Goal: Task Accomplishment & Management: Use online tool/utility

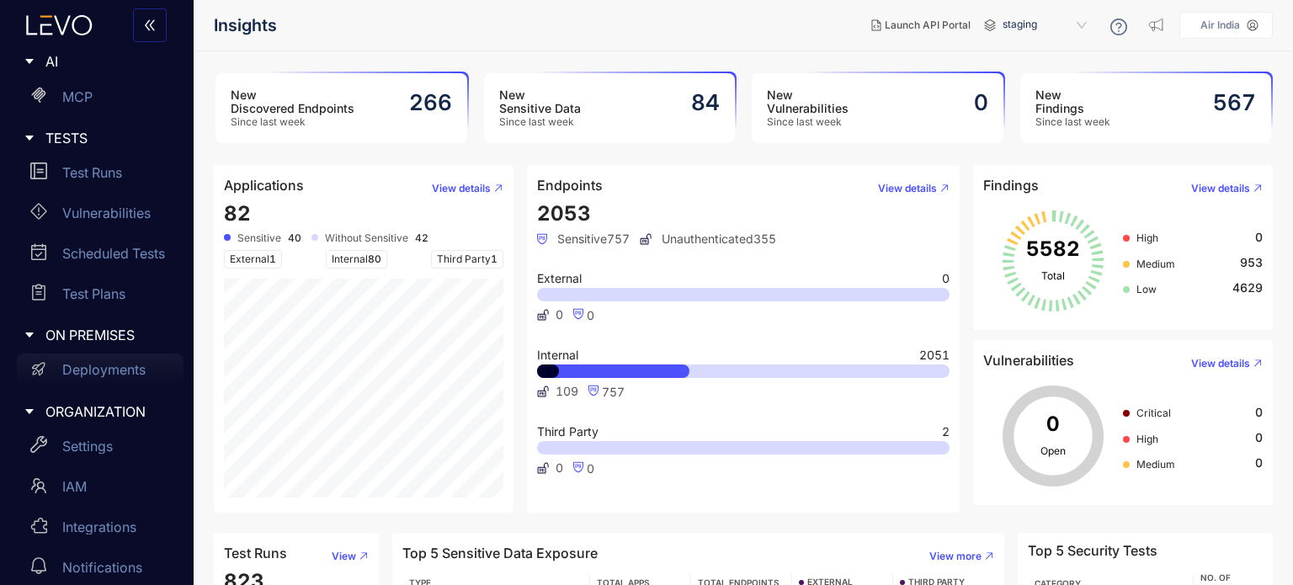
scroll to position [310, 0]
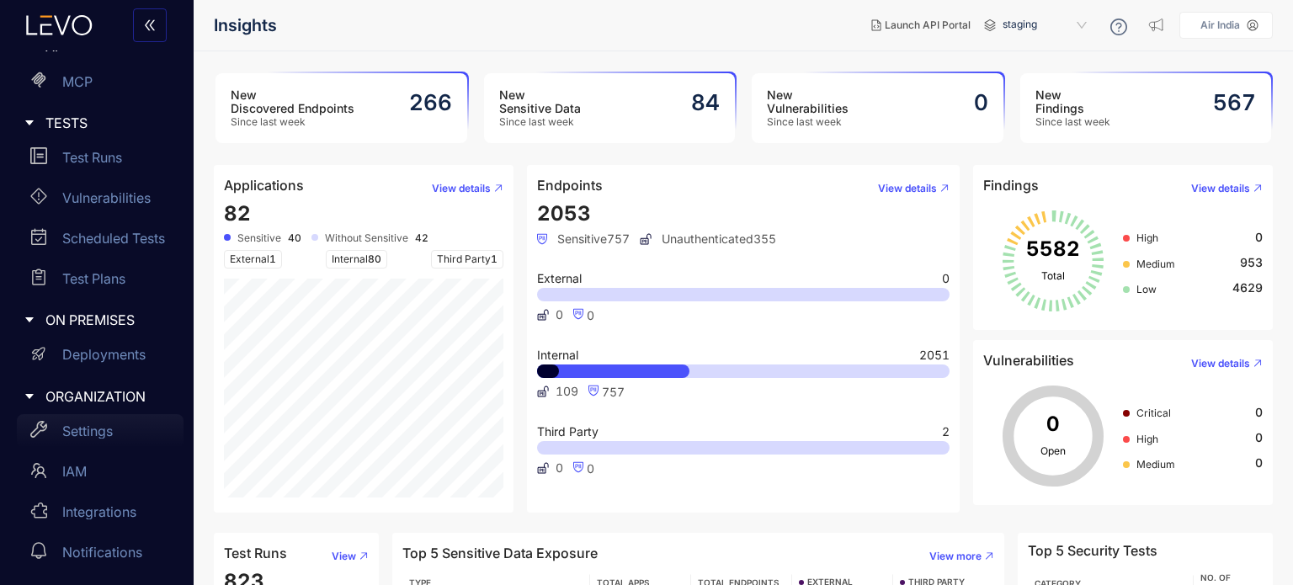
click at [91, 436] on p "Settings" at bounding box center [87, 431] width 51 height 15
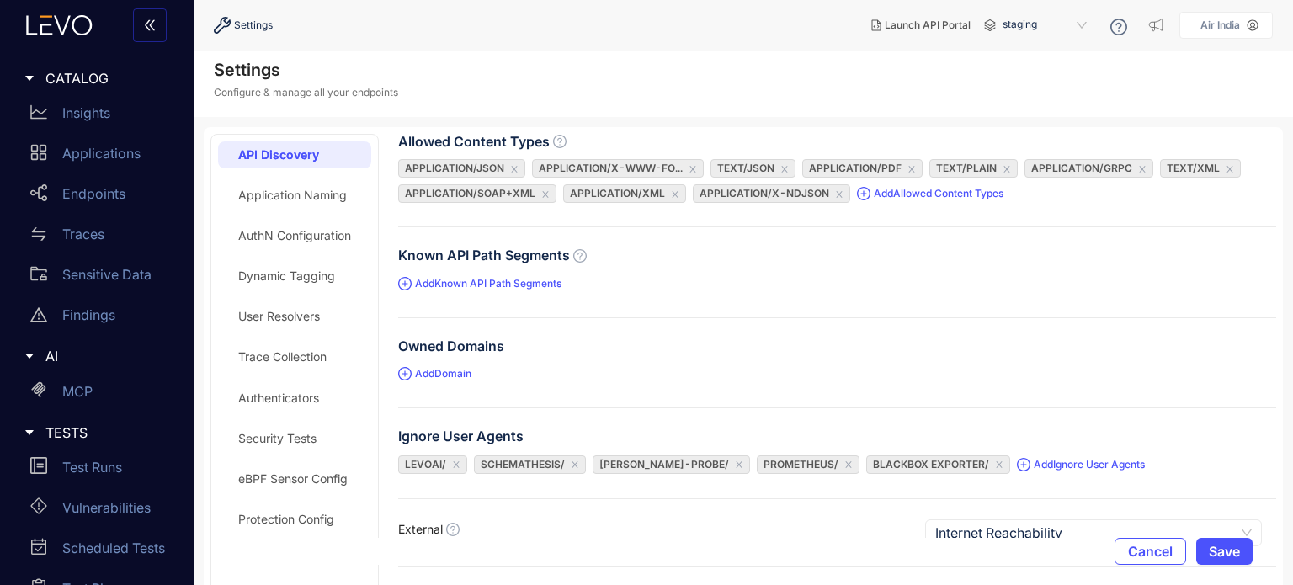
click at [1240, 25] on p "Air India" at bounding box center [1221, 25] width 40 height 12
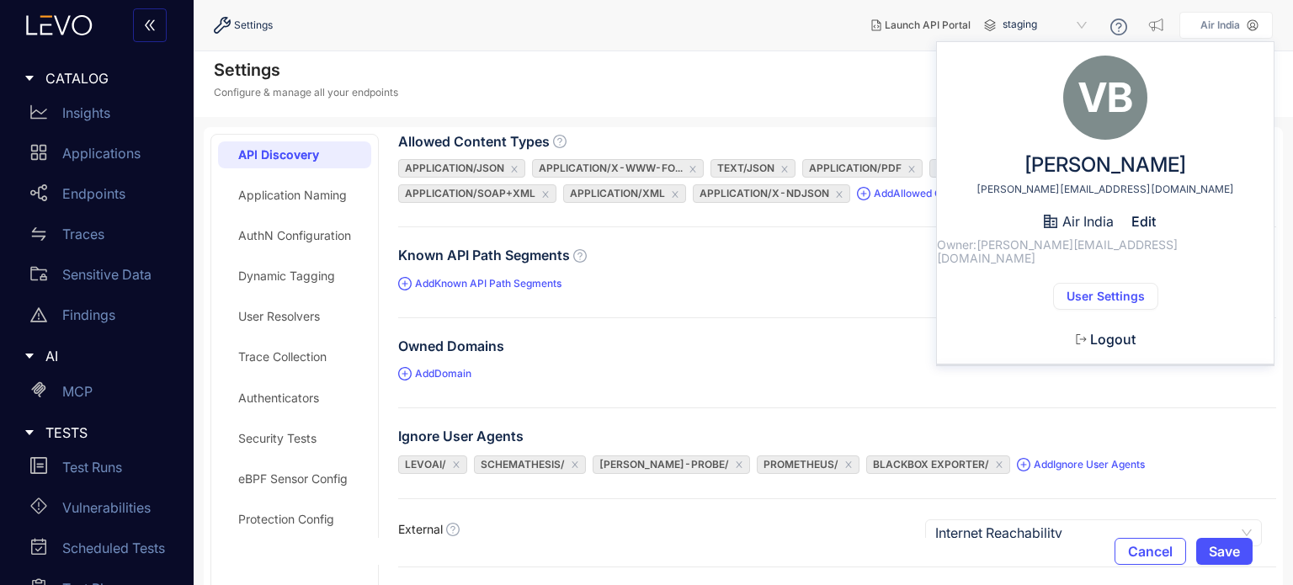
click at [1111, 290] on span "User Settings" at bounding box center [1106, 296] width 78 height 13
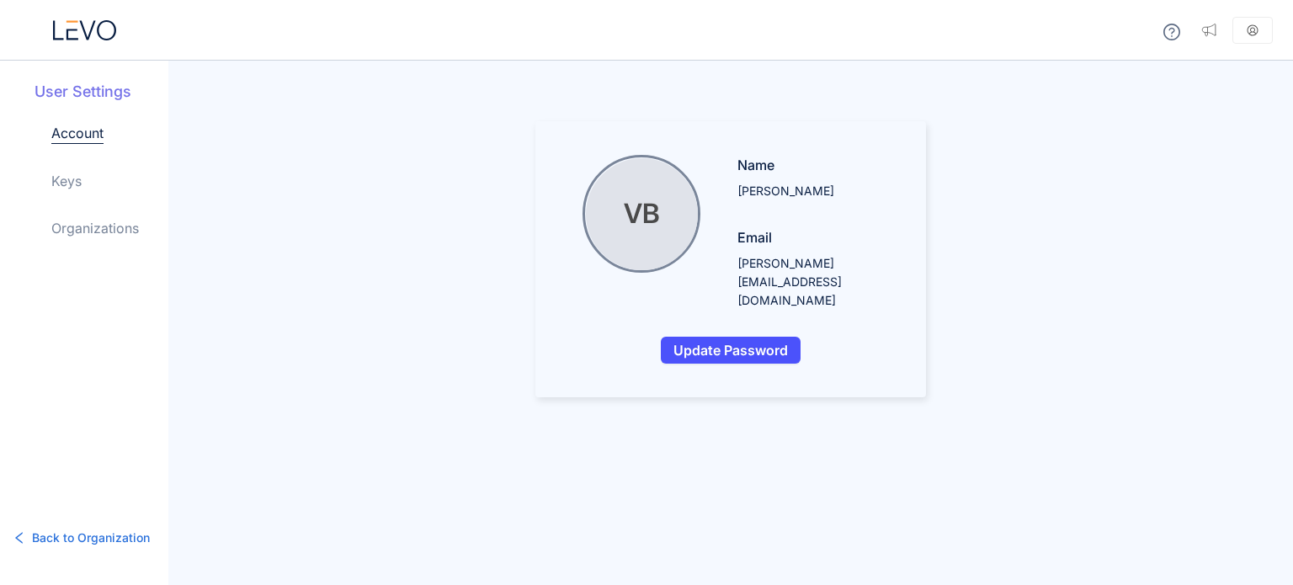
click at [57, 180] on div "User Settings Account Keys Organizations" at bounding box center [102, 173] width 134 height 184
click at [64, 182] on link "Keys" at bounding box center [66, 181] width 30 height 20
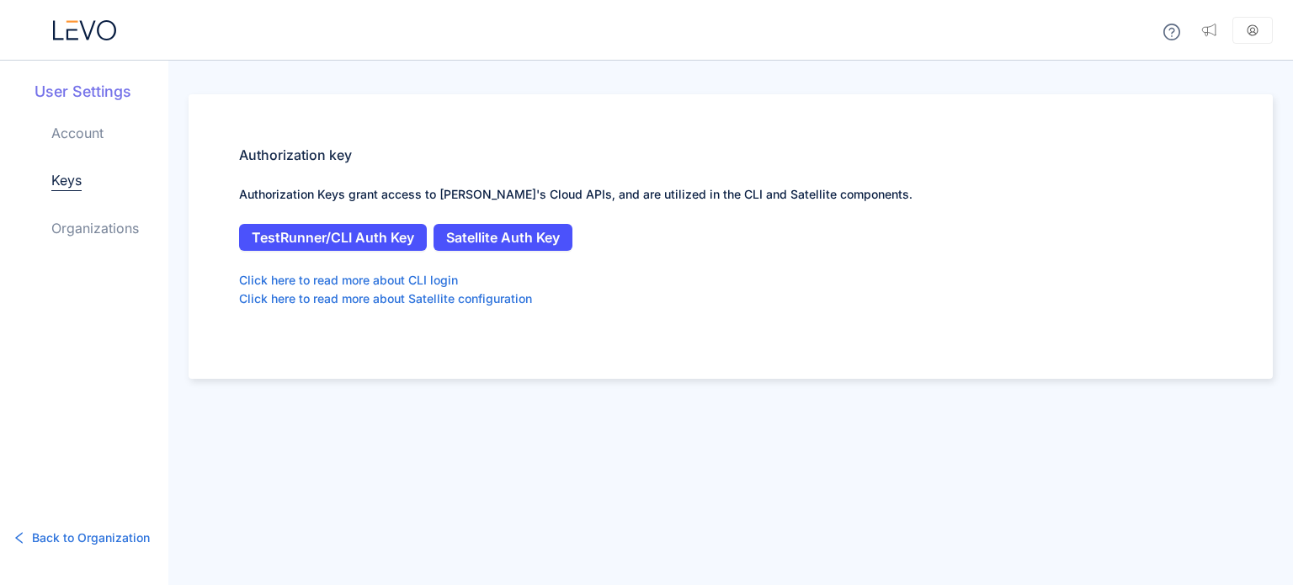
drag, startPoint x: 91, startPoint y: 251, endPoint x: 93, endPoint y: 238, distance: 12.9
click at [91, 251] on div "Account Keys Organizations" at bounding box center [109, 194] width 117 height 142
click at [93, 232] on link "Organizations" at bounding box center [95, 228] width 88 height 20
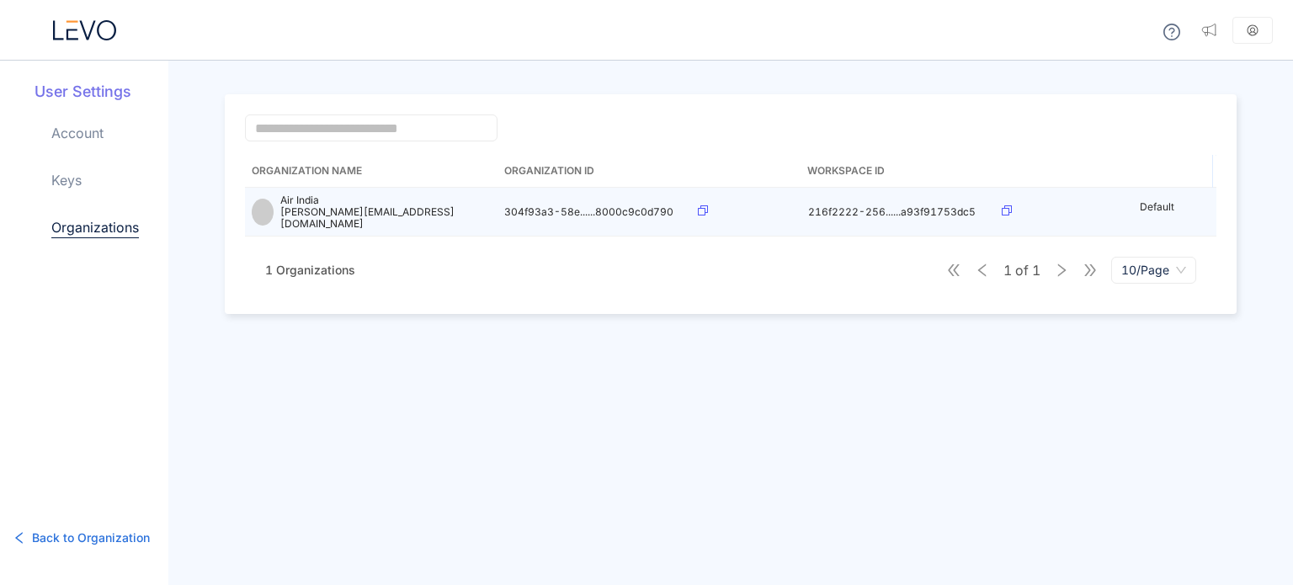
click at [704, 205] on icon at bounding box center [703, 210] width 10 height 10
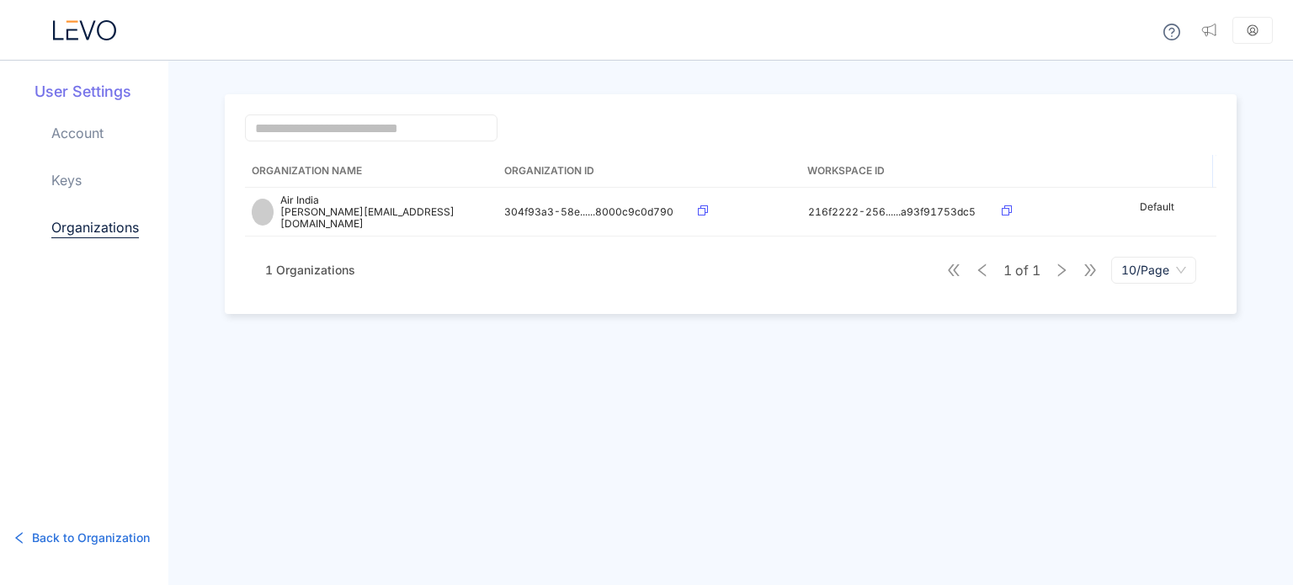
click at [56, 20] on icon at bounding box center [84, 30] width 63 height 20
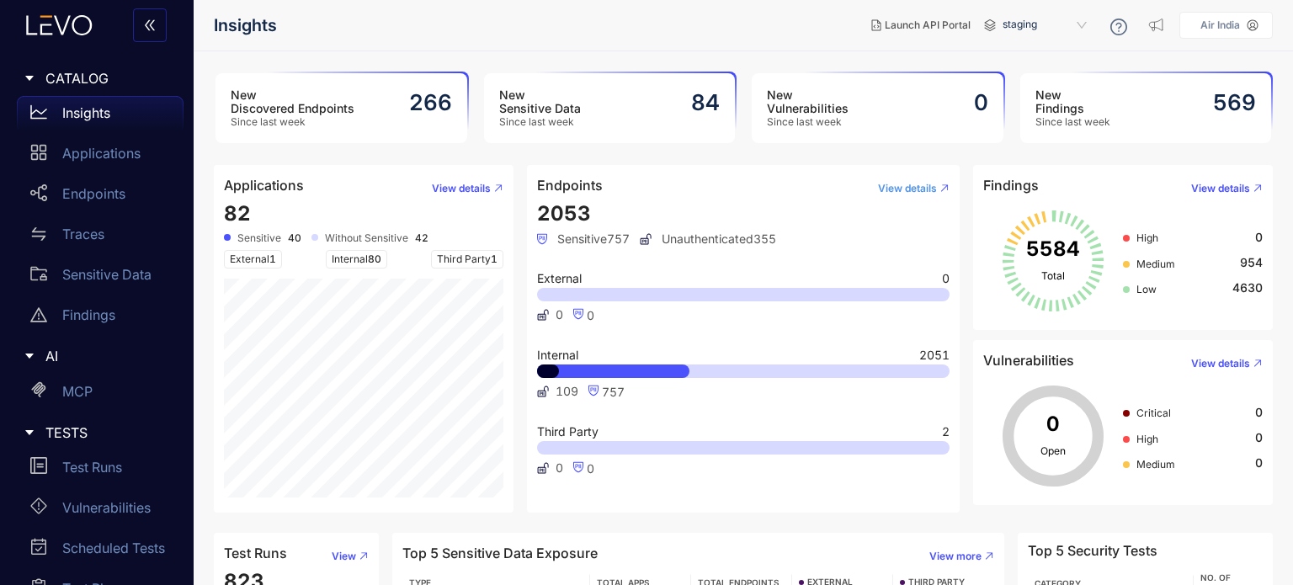
click at [883, 188] on span "View details" at bounding box center [907, 189] width 59 height 12
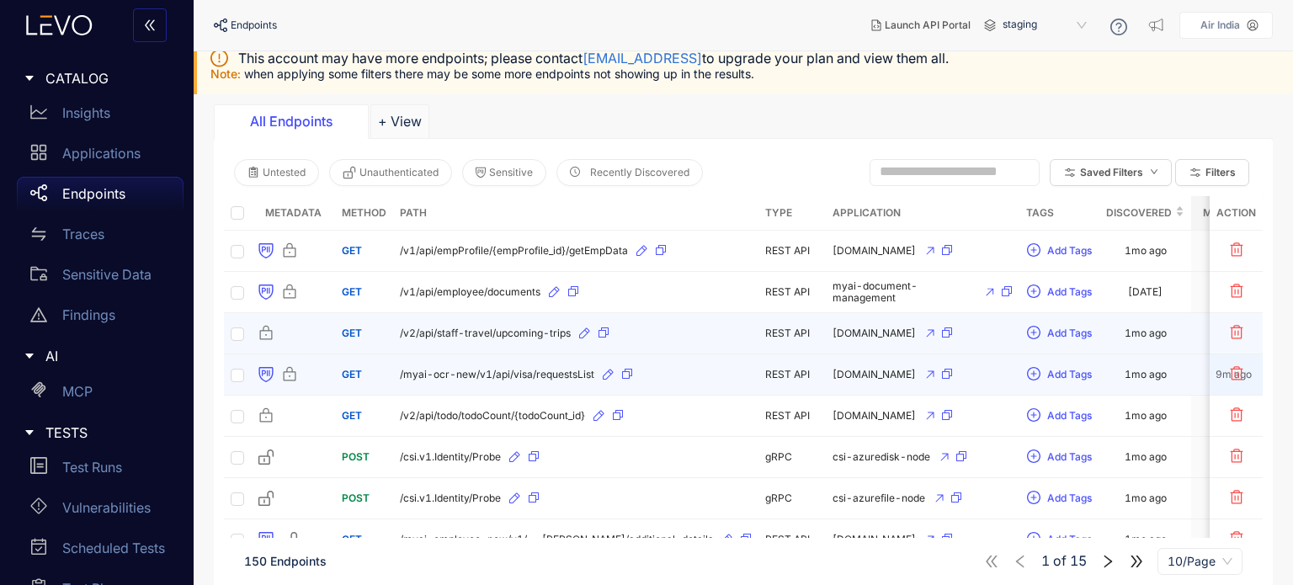
scroll to position [84, 0]
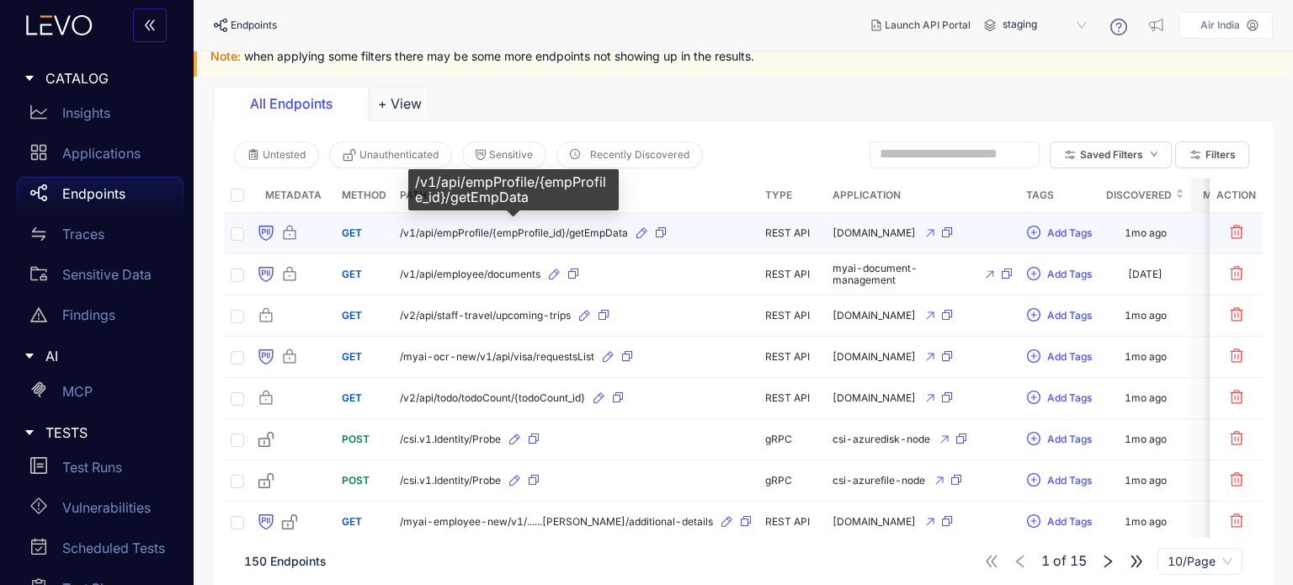
click at [424, 232] on span "/v1/api/empProfile/{empProfile_id}/getEmpData" at bounding box center [514, 233] width 228 height 12
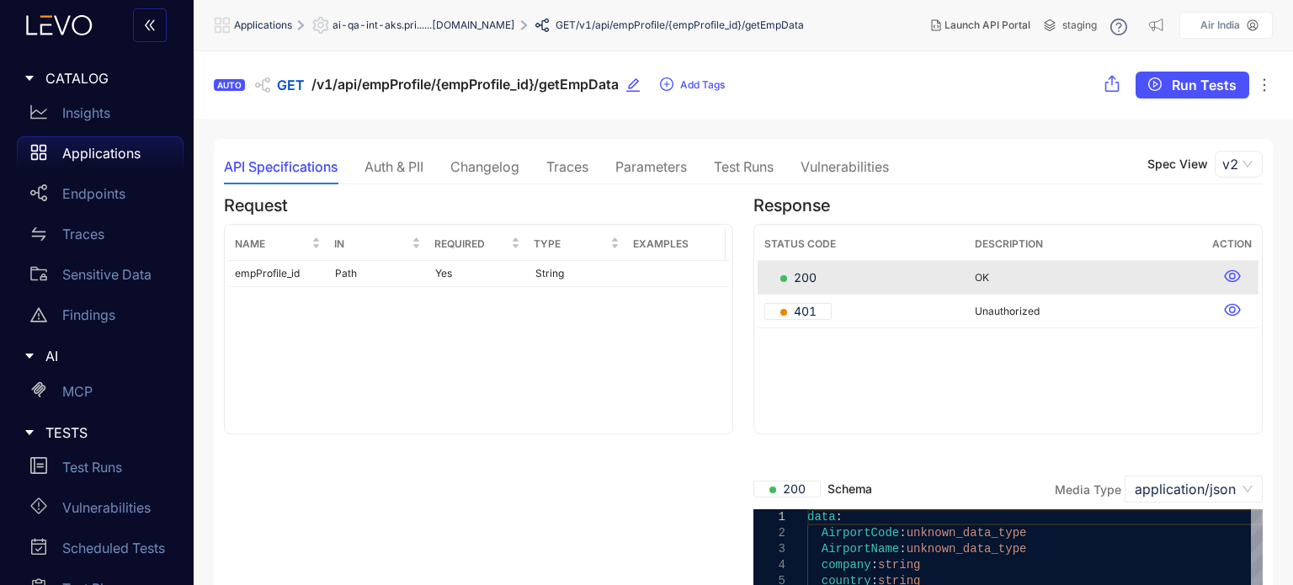
click at [563, 171] on div "Traces" at bounding box center [568, 166] width 42 height 15
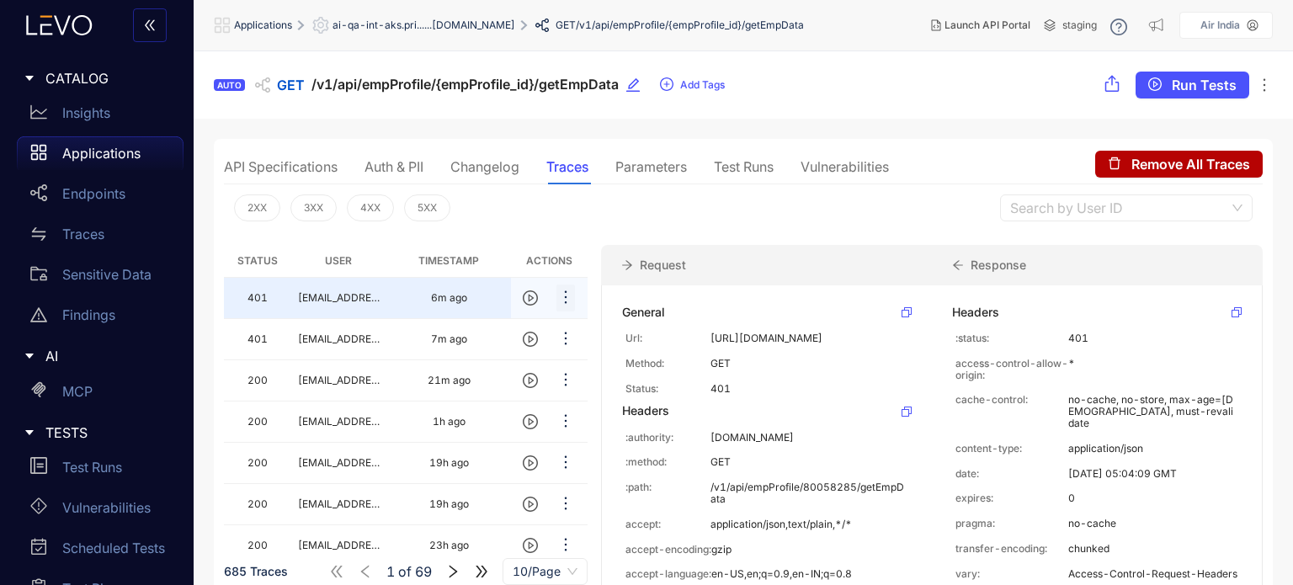
click at [568, 289] on icon "ellipsis" at bounding box center [565, 297] width 17 height 17
click at [675, 210] on div "2XX 3XX 4XX 5XX Search by User ID" at bounding box center [743, 207] width 1039 height 47
click at [568, 380] on icon "ellipsis" at bounding box center [565, 379] width 17 height 17
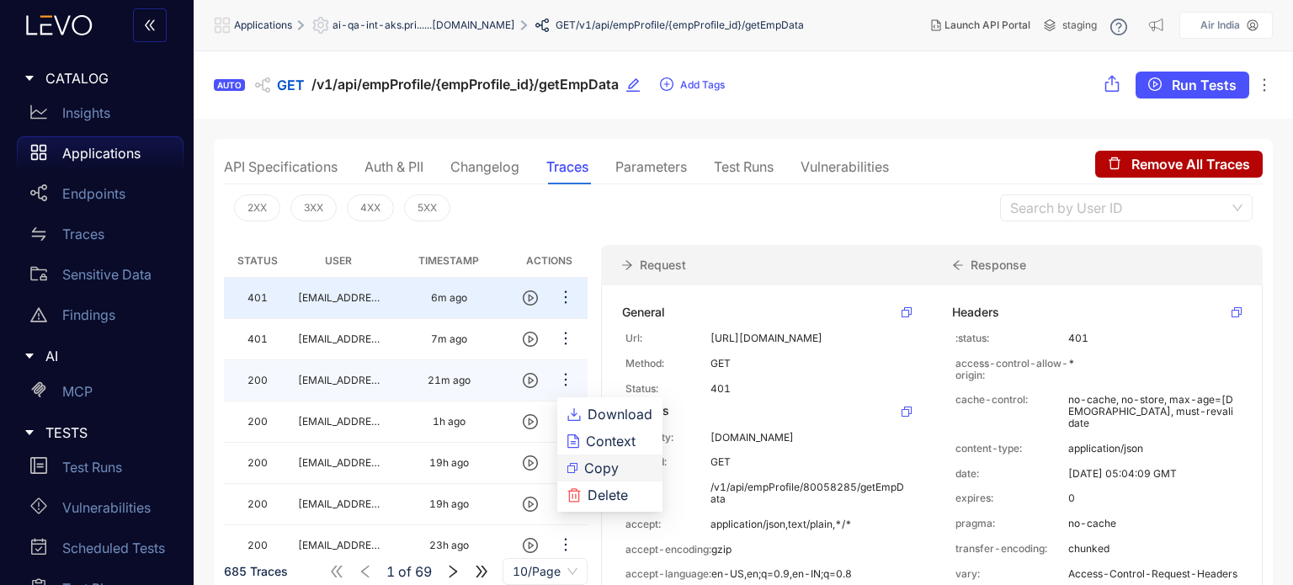
click at [603, 467] on span "Copy" at bounding box center [618, 468] width 68 height 19
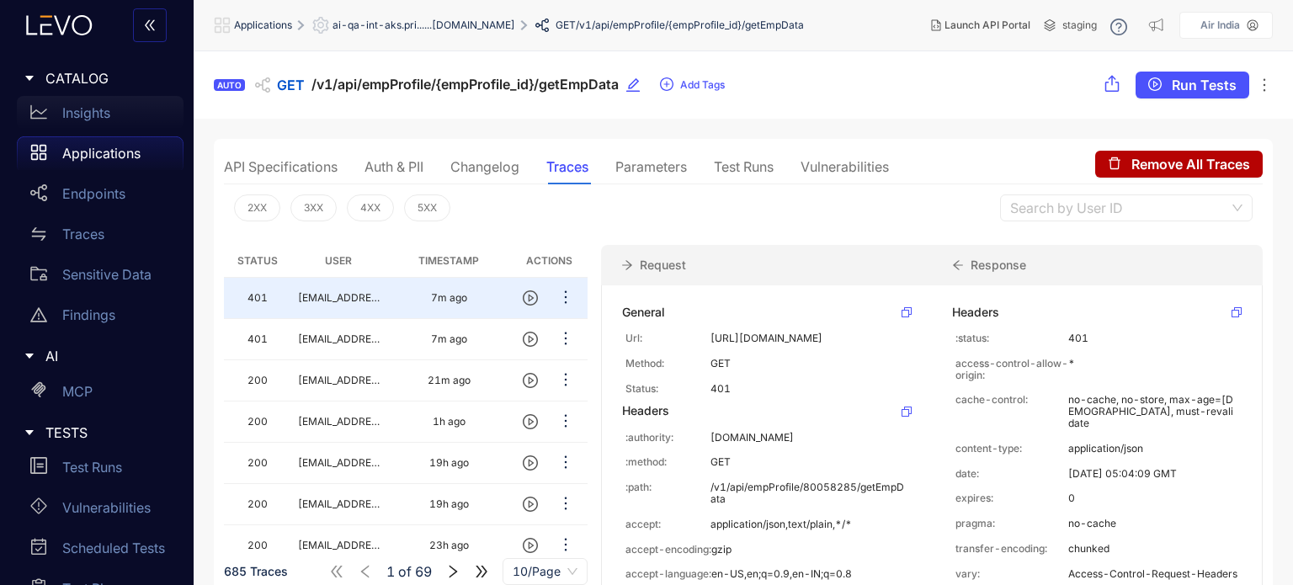
click at [104, 103] on div "Insights" at bounding box center [100, 113] width 167 height 34
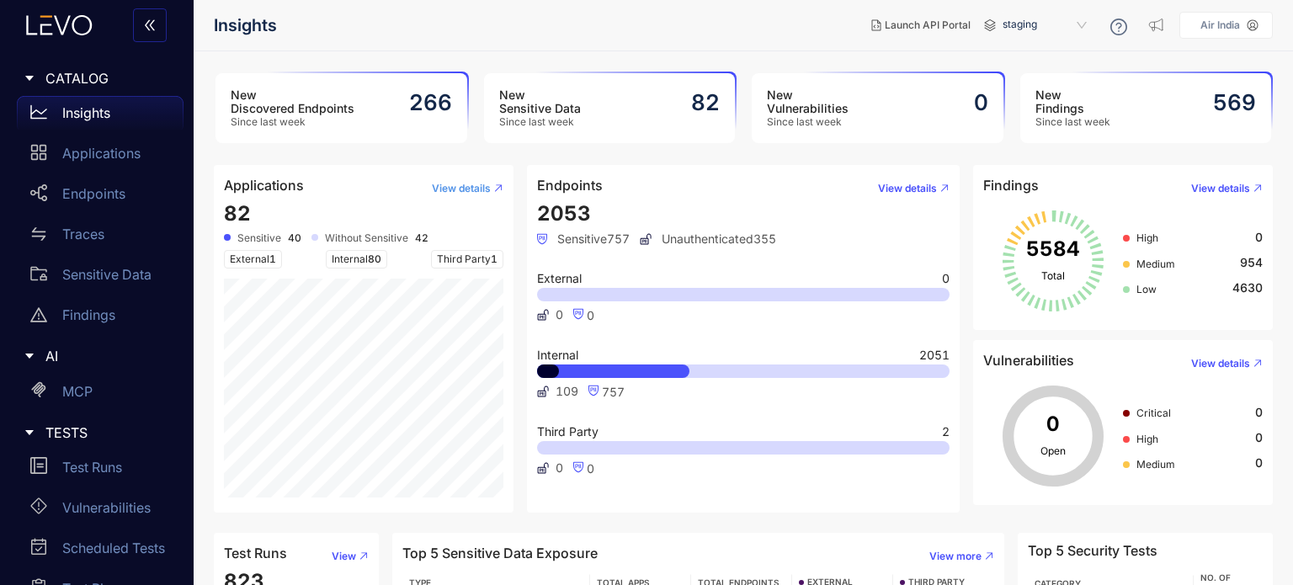
click at [455, 184] on span "View details" at bounding box center [461, 189] width 59 height 12
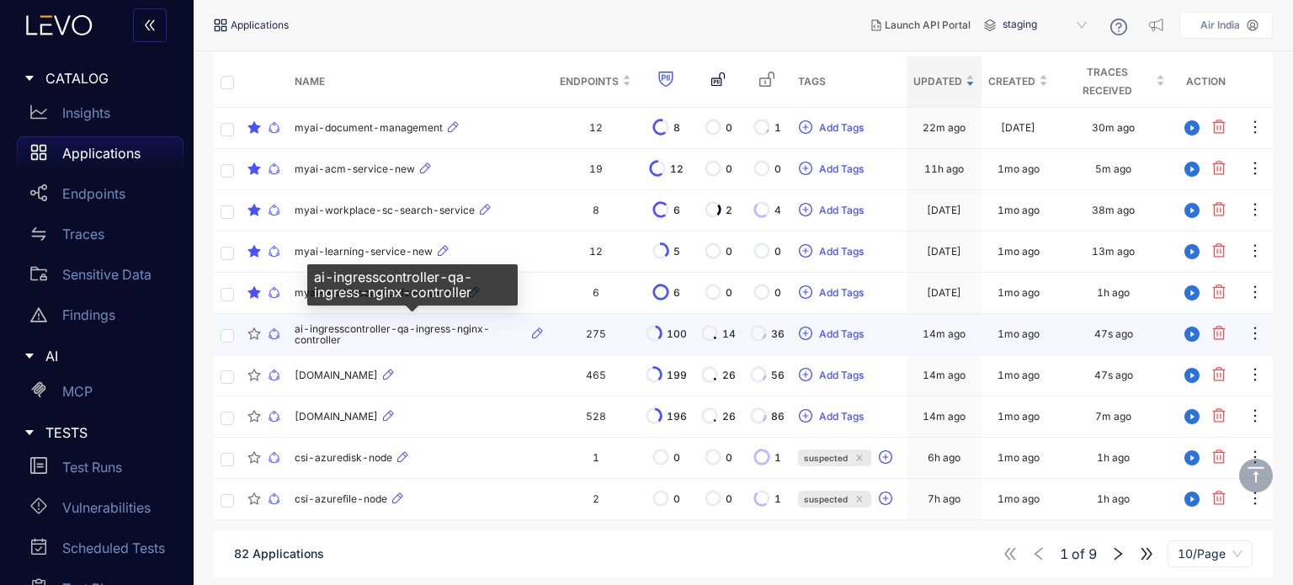
scroll to position [84, 0]
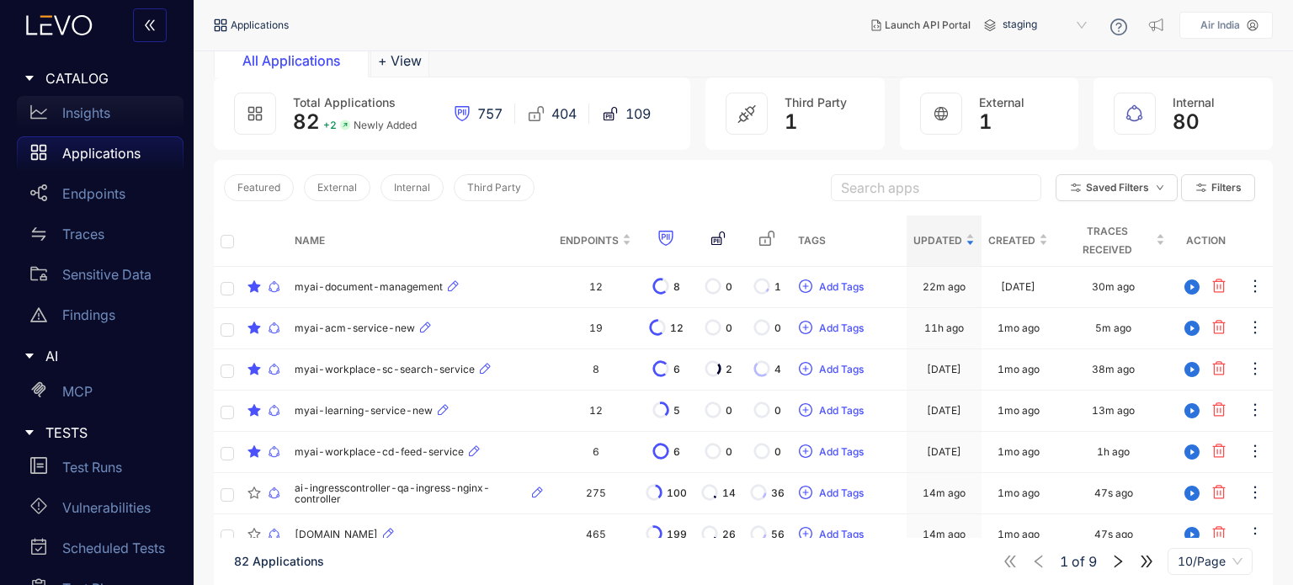
click at [91, 115] on p "Insights" at bounding box center [86, 112] width 48 height 15
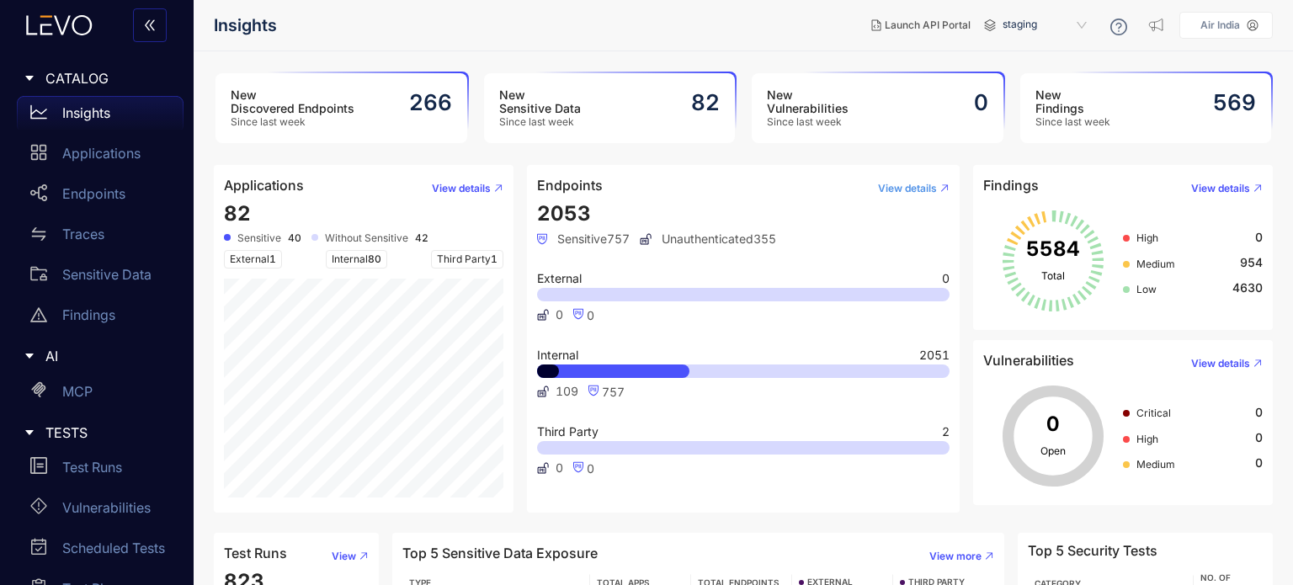
click at [882, 193] on span "View details" at bounding box center [907, 189] width 59 height 12
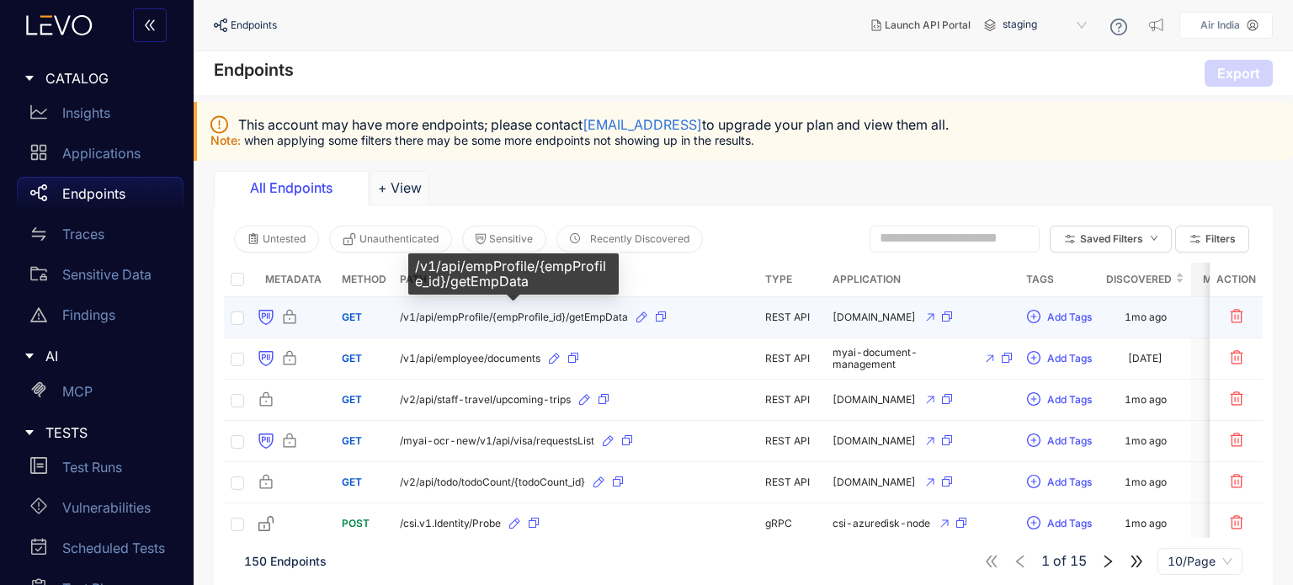
click at [595, 317] on span "/v1/api/empProfile/{empProfile_id}/getEmpData" at bounding box center [514, 318] width 228 height 12
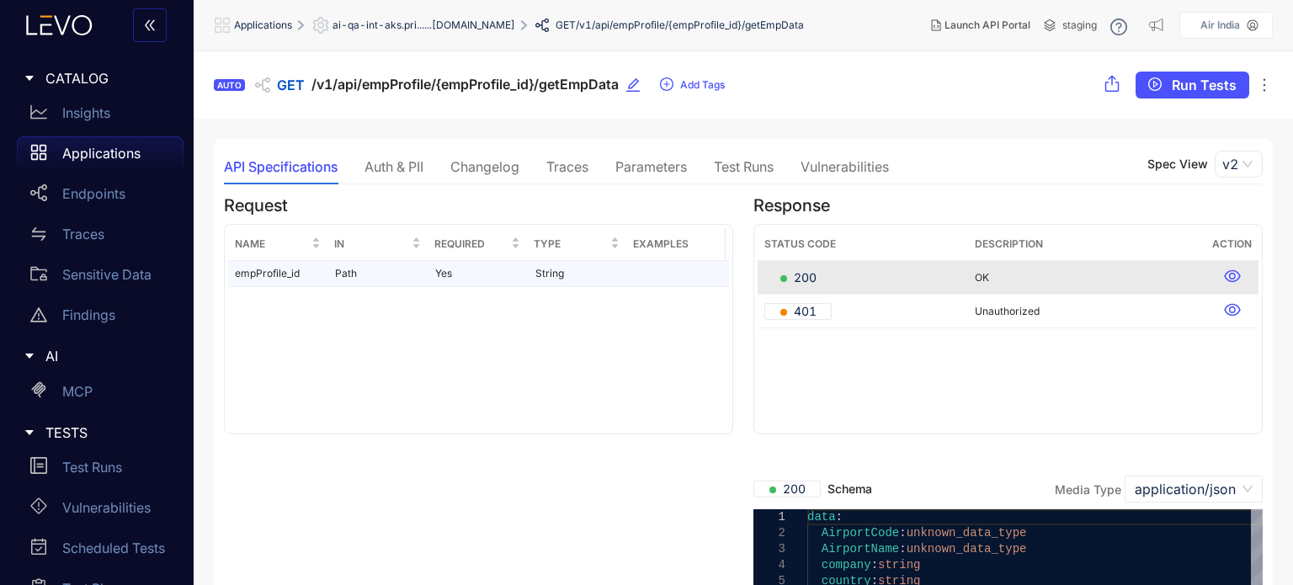
click at [433, 275] on td "Yes" at bounding box center [479, 274] width 100 height 26
click at [1209, 82] on span "Run Tests" at bounding box center [1204, 84] width 65 height 15
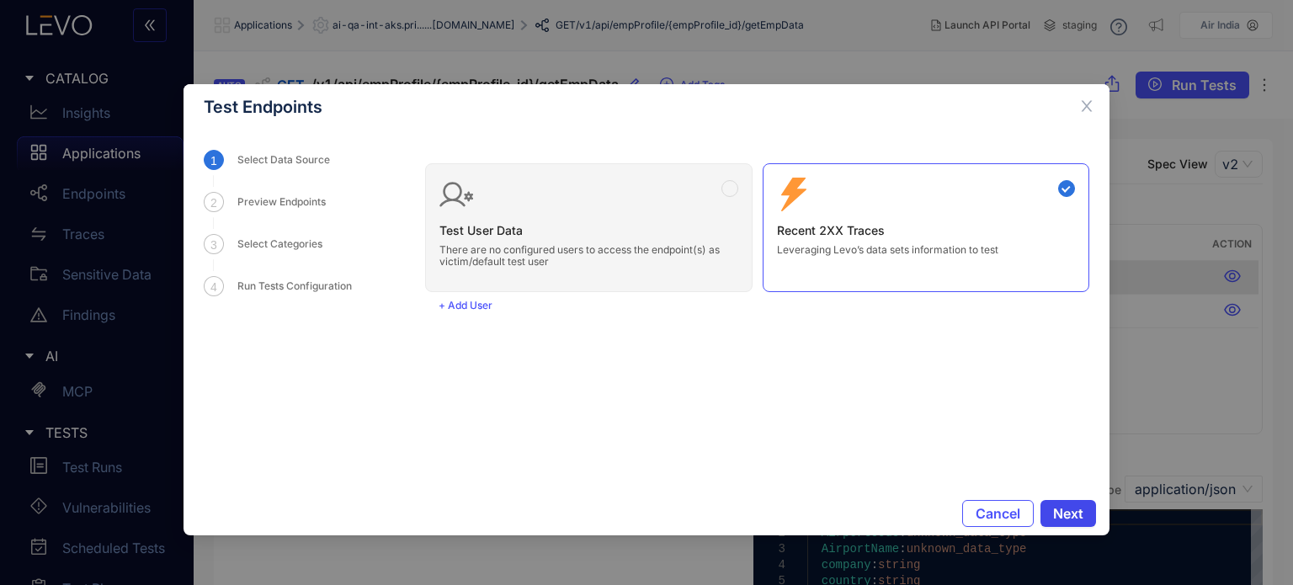
click at [1056, 507] on span "Next" at bounding box center [1068, 513] width 30 height 15
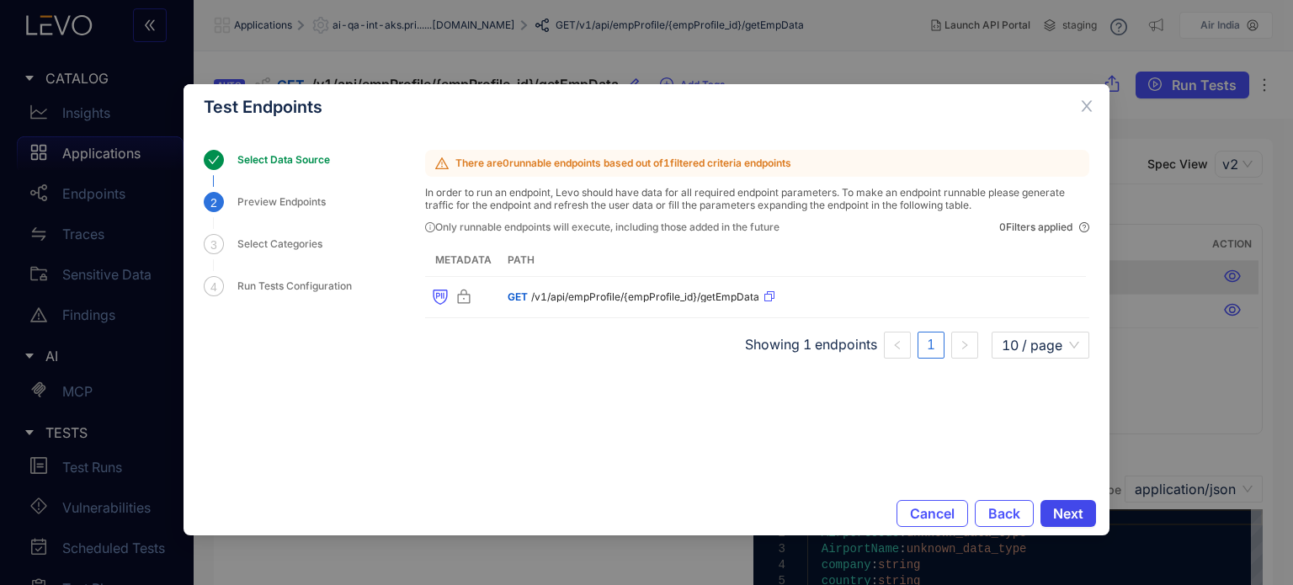
click at [1074, 519] on span "Next" at bounding box center [1068, 513] width 30 height 15
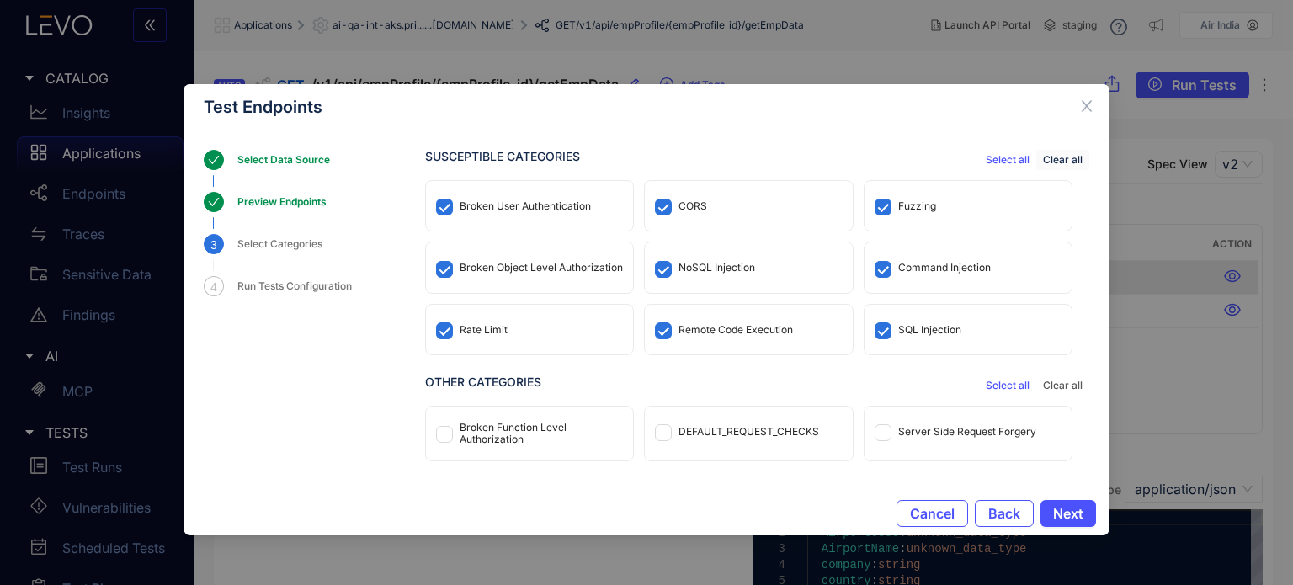
click at [1049, 161] on span "Clear all" at bounding box center [1063, 160] width 40 height 12
click at [473, 202] on div "Broken User Authentication" at bounding box center [525, 206] width 131 height 12
click at [499, 274] on div "Broken Object Level Authorization" at bounding box center [541, 268] width 163 height 12
click at [566, 334] on div "Rate Limit" at bounding box center [529, 330] width 207 height 50
click at [717, 215] on div "CORS" at bounding box center [748, 206] width 207 height 50
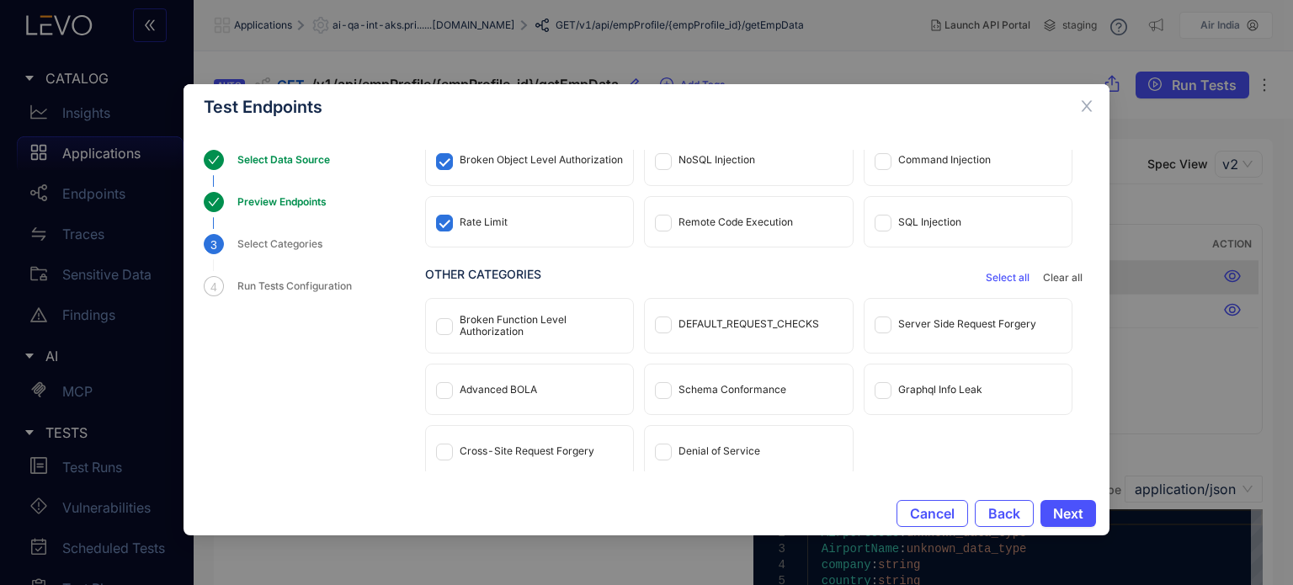
scroll to position [114, 0]
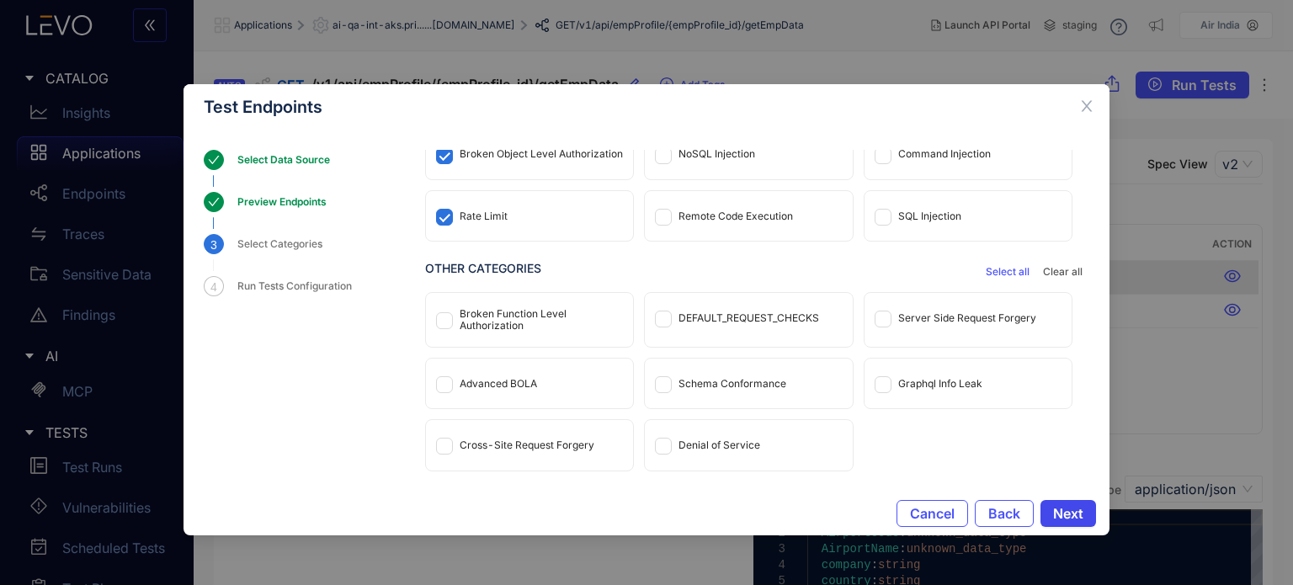
click at [1060, 509] on span "Next" at bounding box center [1068, 513] width 30 height 15
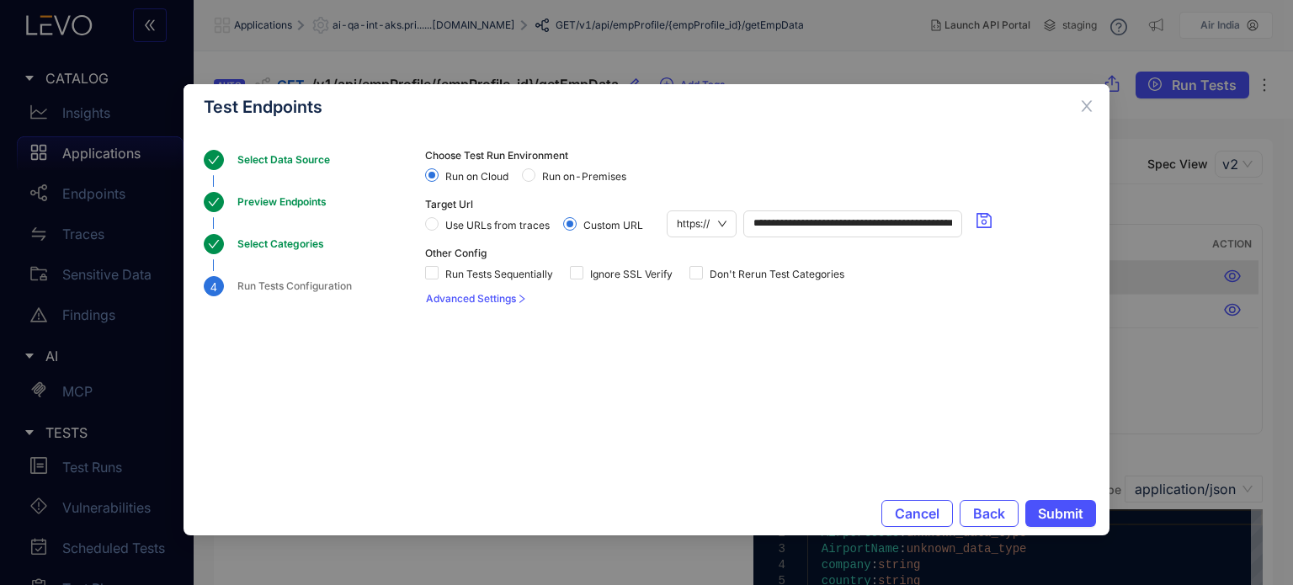
scroll to position [0, 0]
click at [758, 224] on input "**********" at bounding box center [853, 223] width 199 height 25
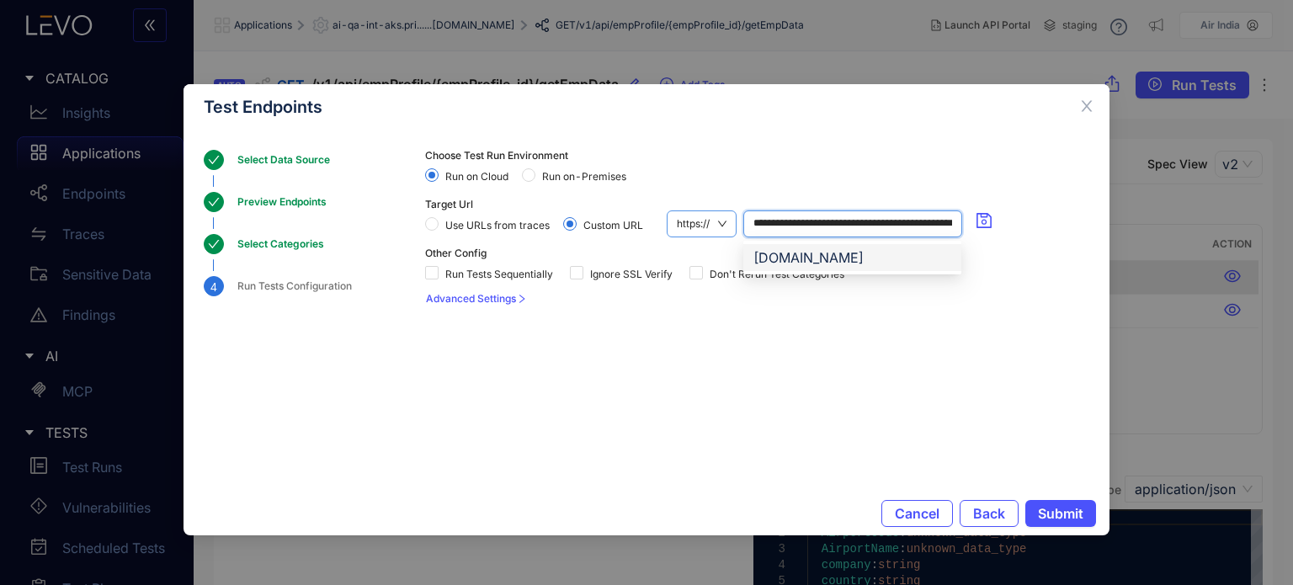
scroll to position [0, 25]
paste input "**********"
drag, startPoint x: 781, startPoint y: 224, endPoint x: 712, endPoint y: 226, distance: 69.1
click at [712, 226] on div "**********" at bounding box center [833, 224] width 333 height 27
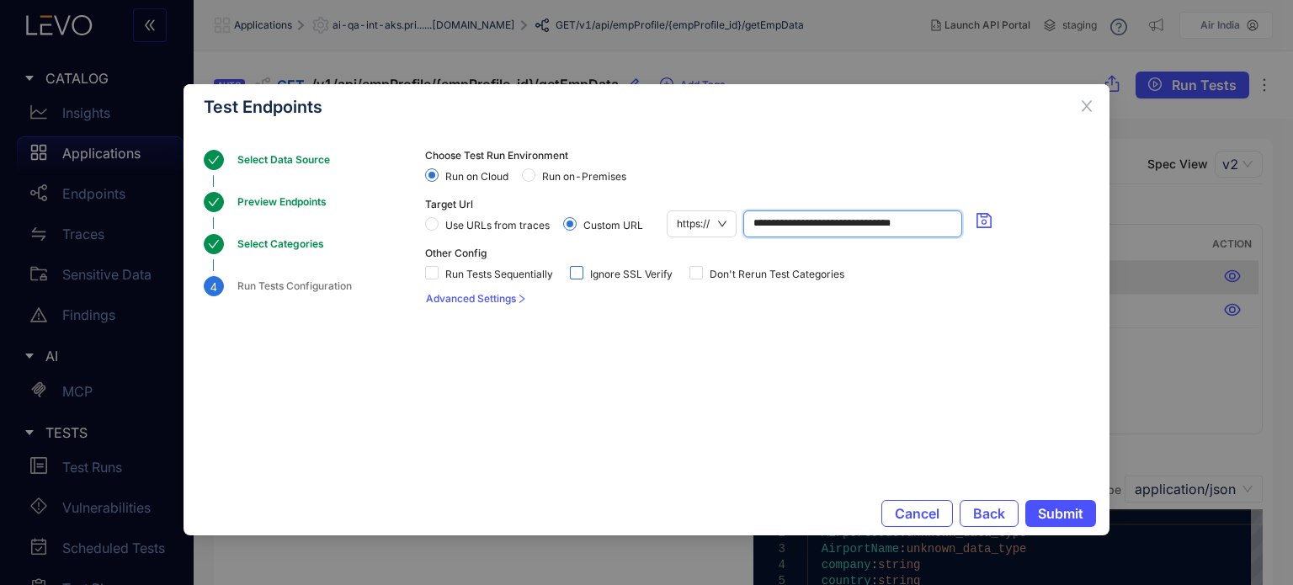
type input "**********"
click at [583, 271] on span at bounding box center [576, 272] width 13 height 13
click at [507, 296] on span "Advanced Settings" at bounding box center [471, 299] width 90 height 12
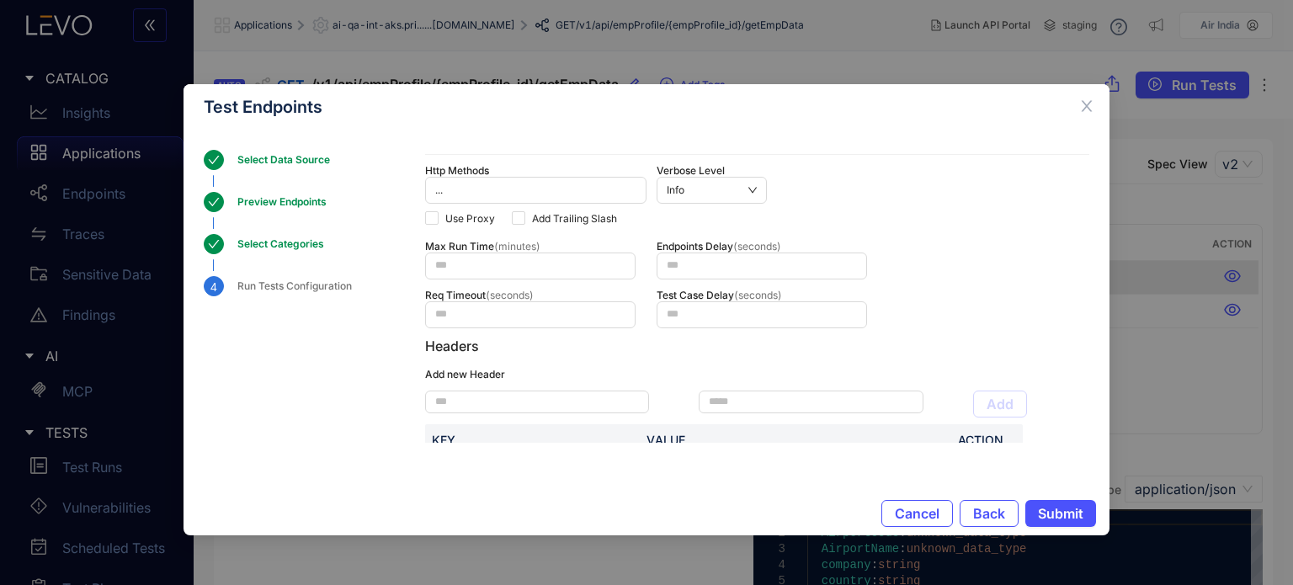
scroll to position [329, 0]
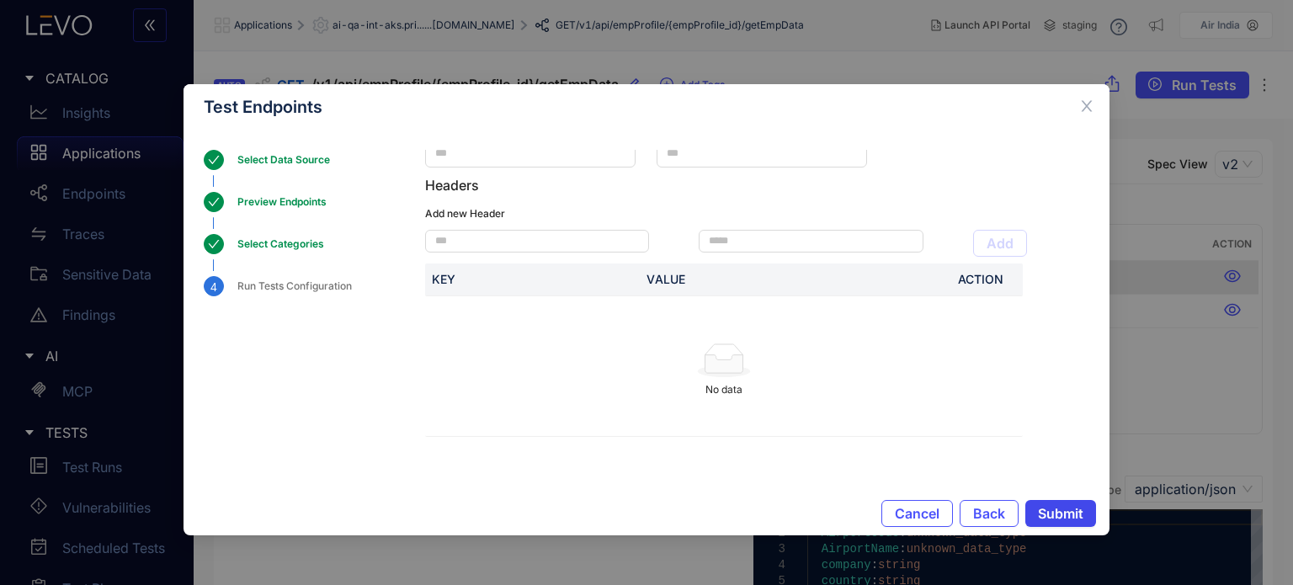
click at [1044, 520] on span "Submit" at bounding box center [1060, 513] width 45 height 15
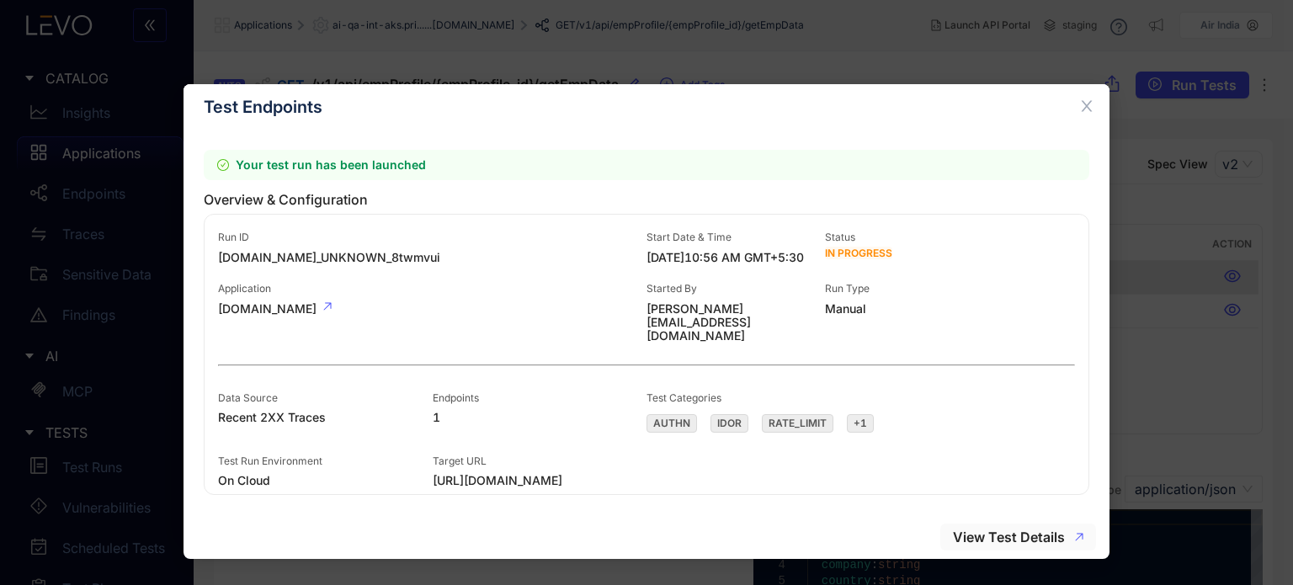
click at [990, 537] on span "View Test Details" at bounding box center [1009, 537] width 112 height 15
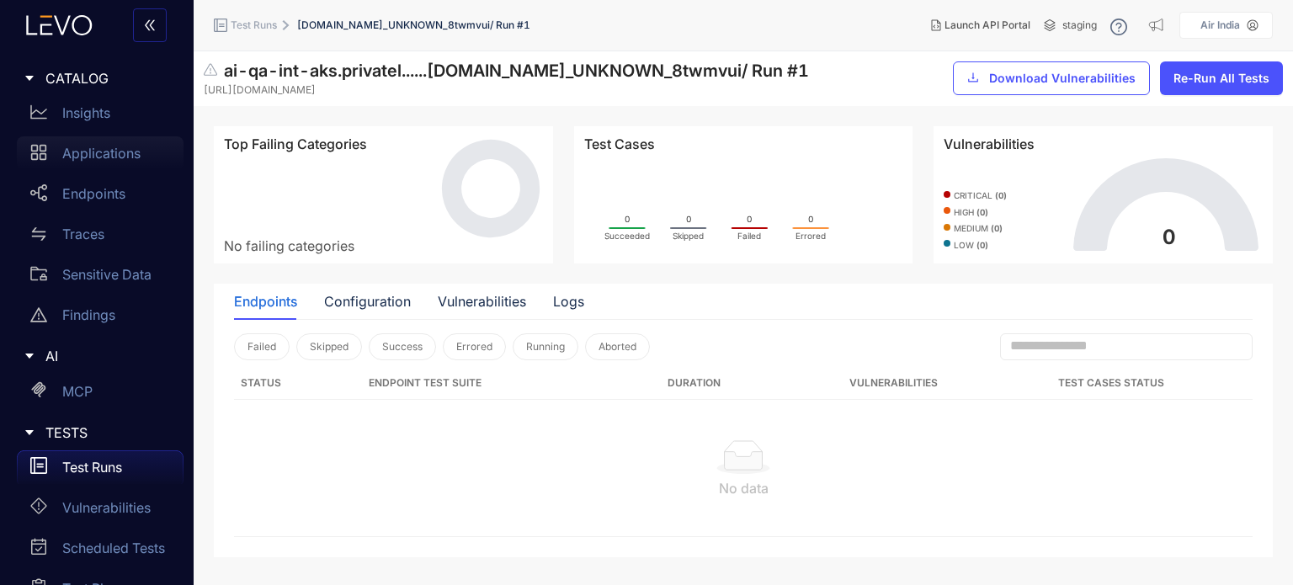
click at [107, 152] on p "Applications" at bounding box center [101, 153] width 78 height 15
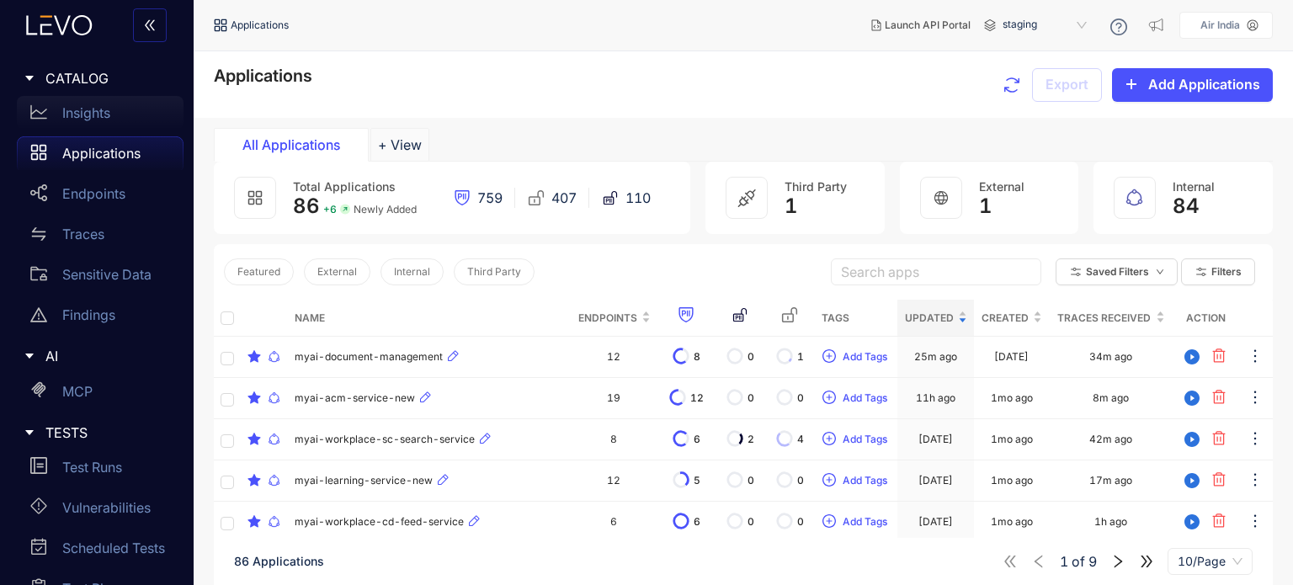
click at [72, 110] on p "Insights" at bounding box center [86, 112] width 48 height 15
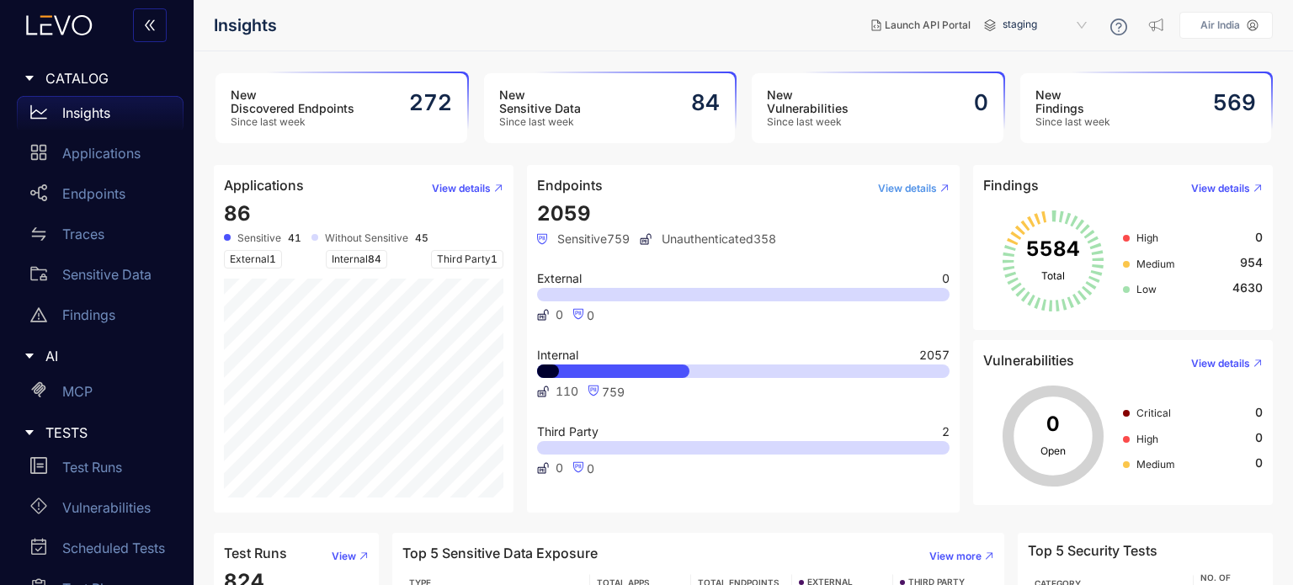
click at [899, 189] on span "View details" at bounding box center [907, 189] width 59 height 12
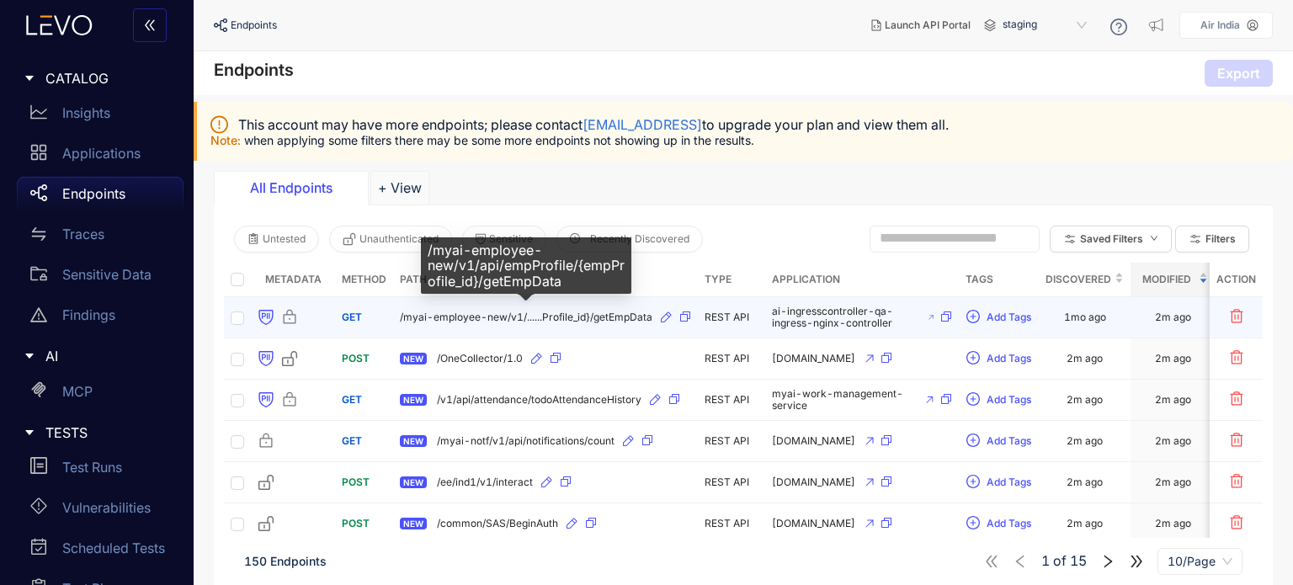
click at [589, 318] on span "/myai-employee-new/v1/......Profile_id}/getEmpData" at bounding box center [526, 318] width 253 height 12
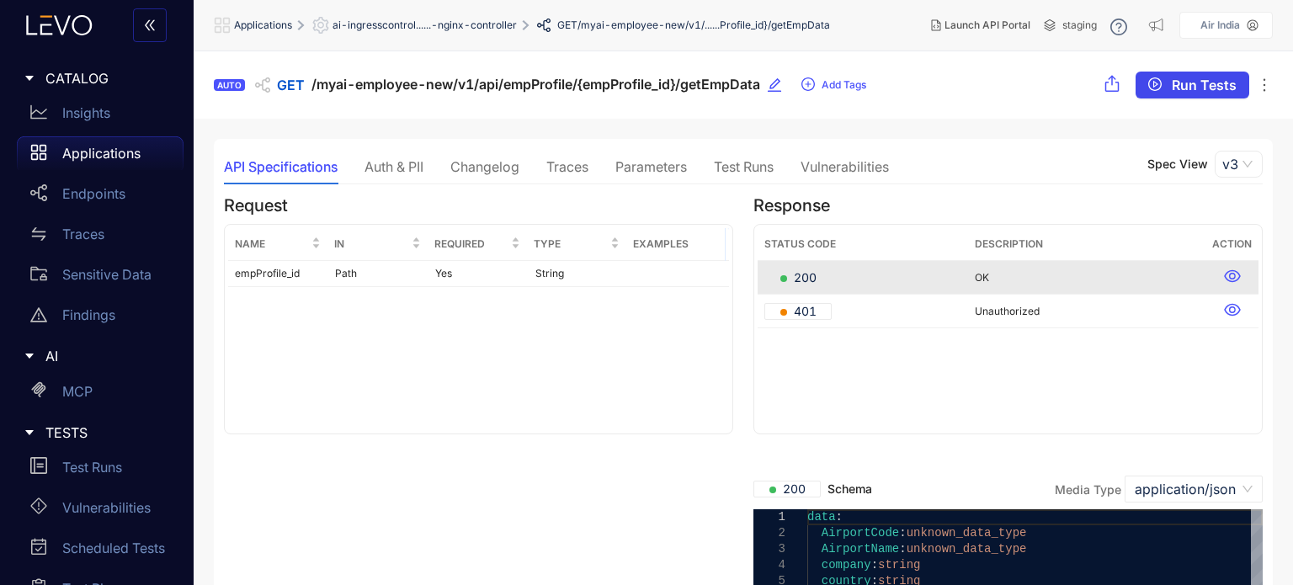
click at [1208, 88] on span "Run Tests" at bounding box center [1204, 84] width 65 height 15
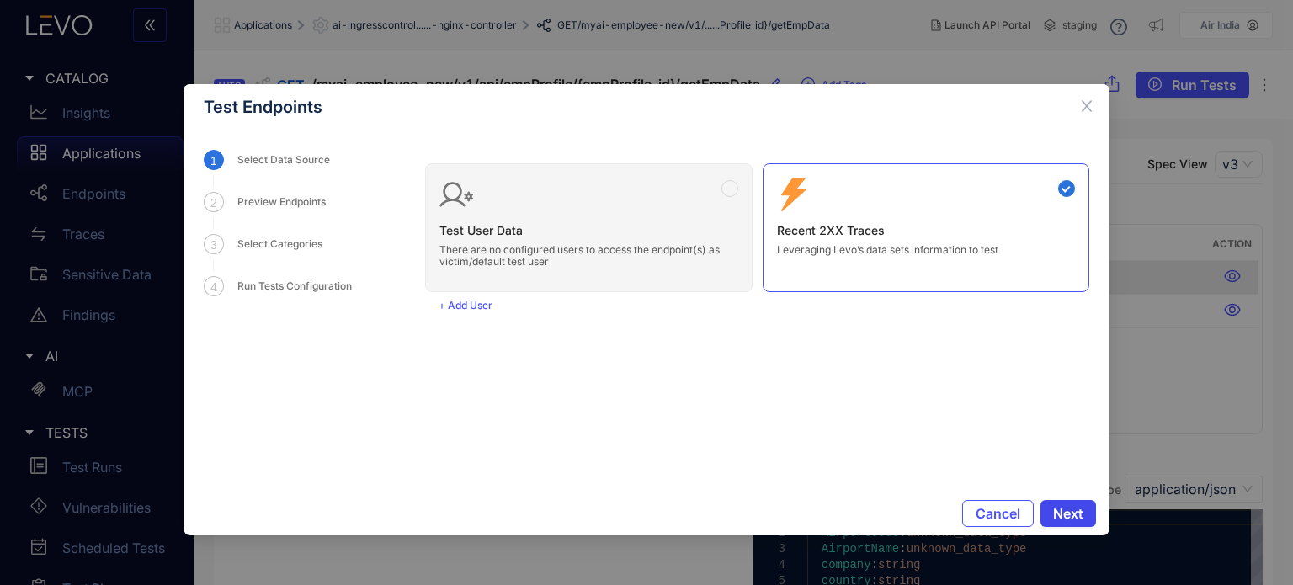
click at [1069, 506] on span "Next" at bounding box center [1068, 513] width 30 height 15
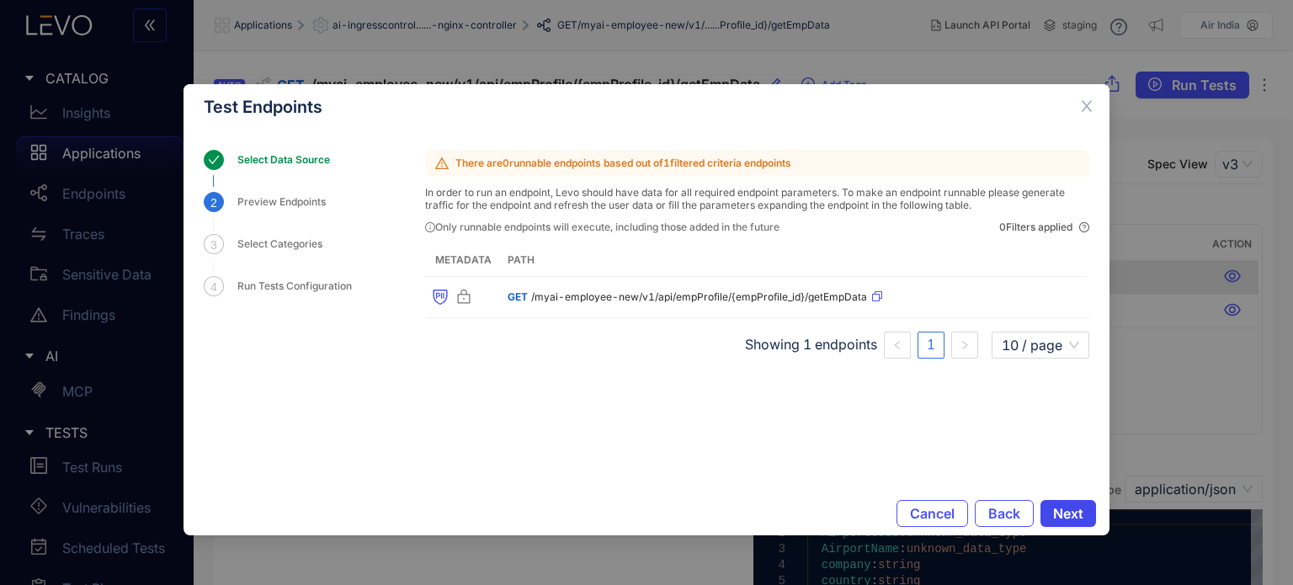
click at [1082, 514] on span "Next" at bounding box center [1068, 513] width 30 height 15
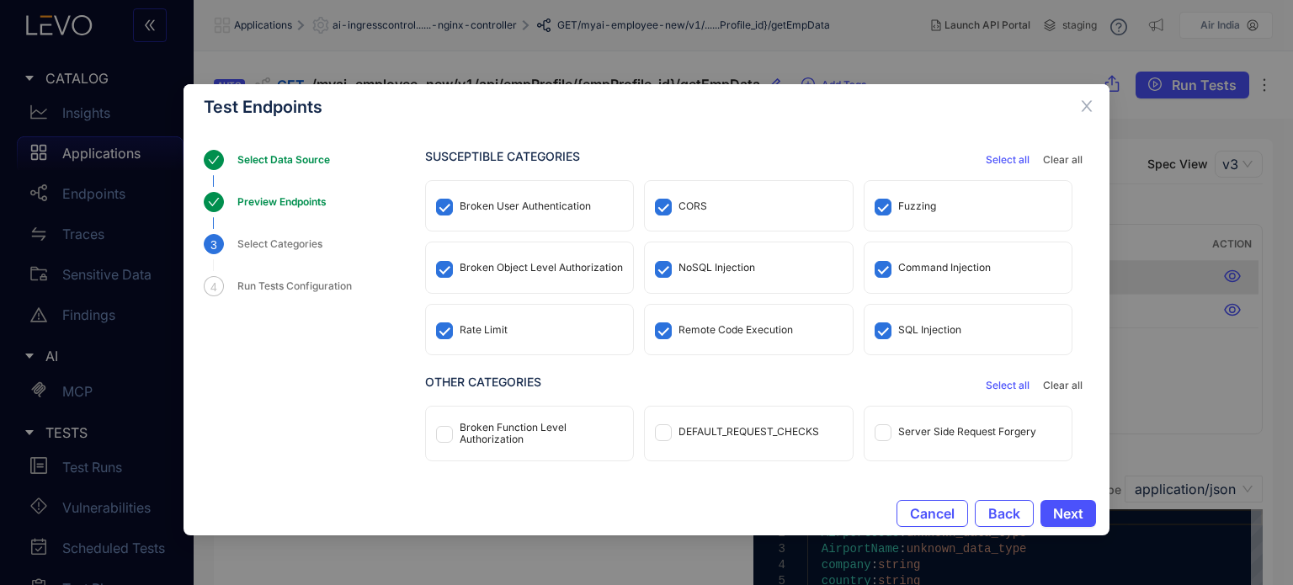
click at [710, 204] on div "CORS" at bounding box center [748, 206] width 207 height 50
click at [700, 200] on div "CORS" at bounding box center [693, 206] width 29 height 12
click at [724, 280] on div "NoSQL Injection" at bounding box center [748, 268] width 207 height 50
click at [728, 310] on div "Remote Code Execution" at bounding box center [748, 330] width 207 height 50
click at [886, 213] on span at bounding box center [883, 207] width 17 height 17
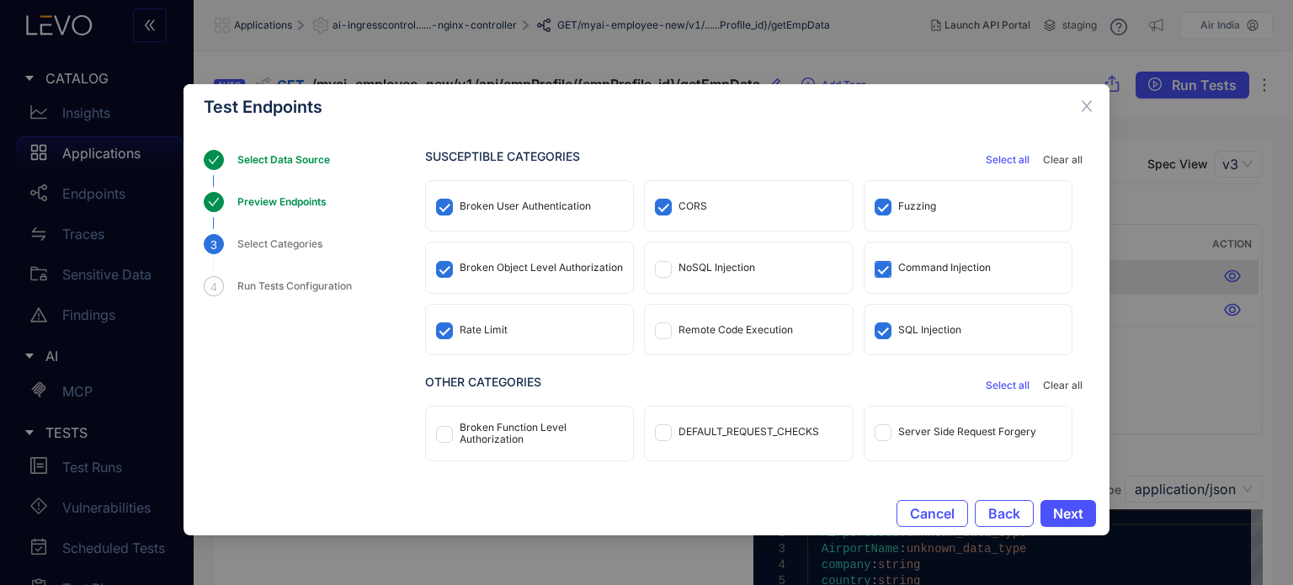
click at [885, 272] on span at bounding box center [883, 269] width 17 height 17
click at [887, 256] on div "Command Injection" at bounding box center [968, 268] width 207 height 50
click at [1061, 509] on span "Next" at bounding box center [1068, 513] width 30 height 15
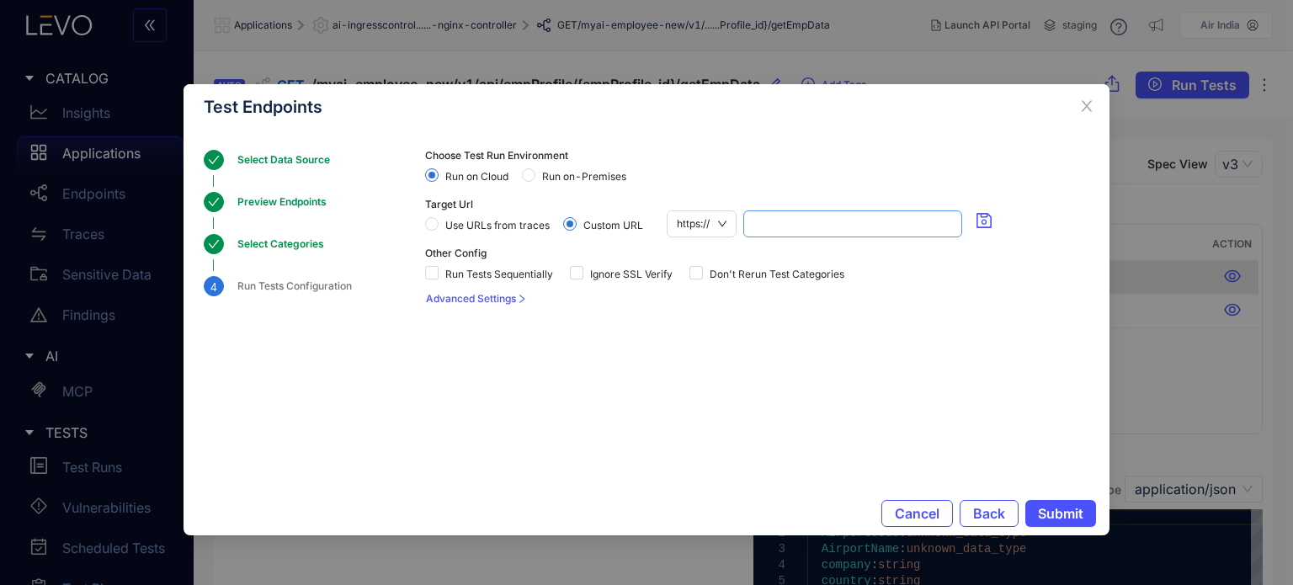
click at [787, 216] on input "search" at bounding box center [853, 223] width 199 height 25
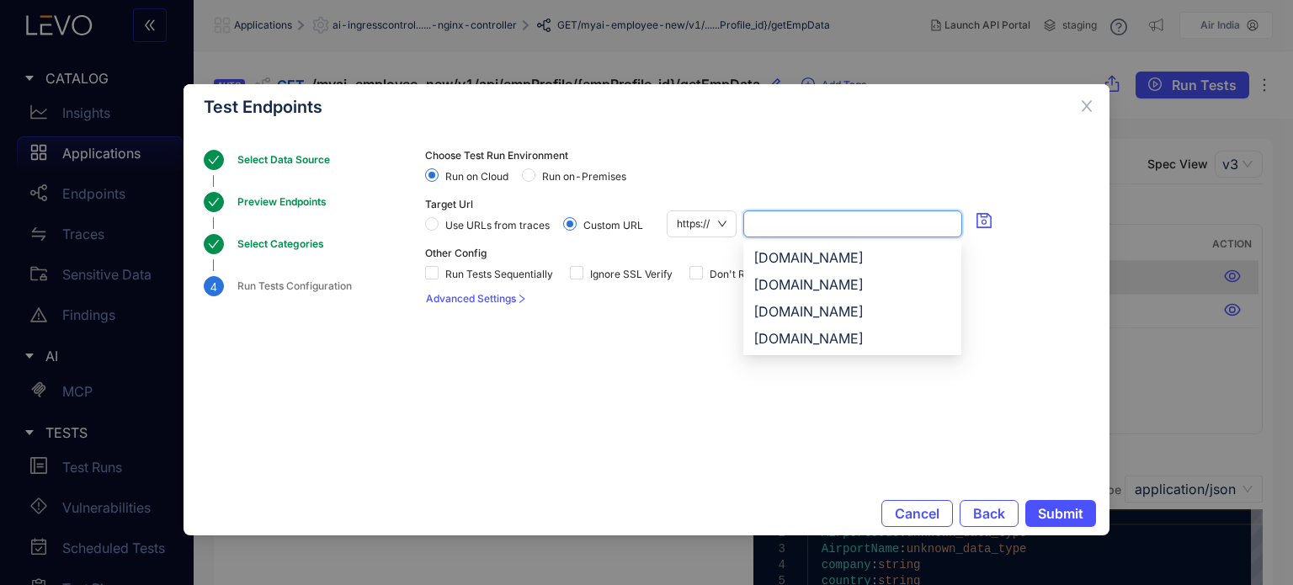
paste input "**********"
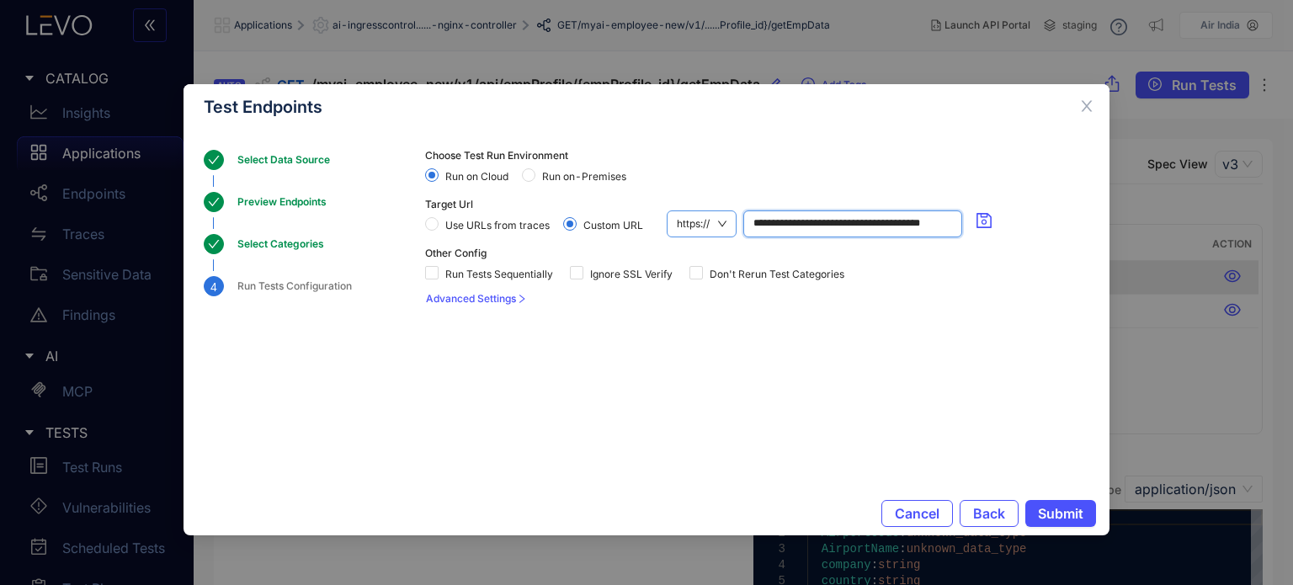
drag, startPoint x: 788, startPoint y: 225, endPoint x: 718, endPoint y: 232, distance: 70.3
click at [718, 232] on div "**********" at bounding box center [833, 224] width 333 height 27
type input "**********"
click at [596, 171] on span "Run on-Premises" at bounding box center [585, 177] width 98 height 12
click at [623, 272] on span "Ignore SSL Verify" at bounding box center [632, 275] width 96 height 12
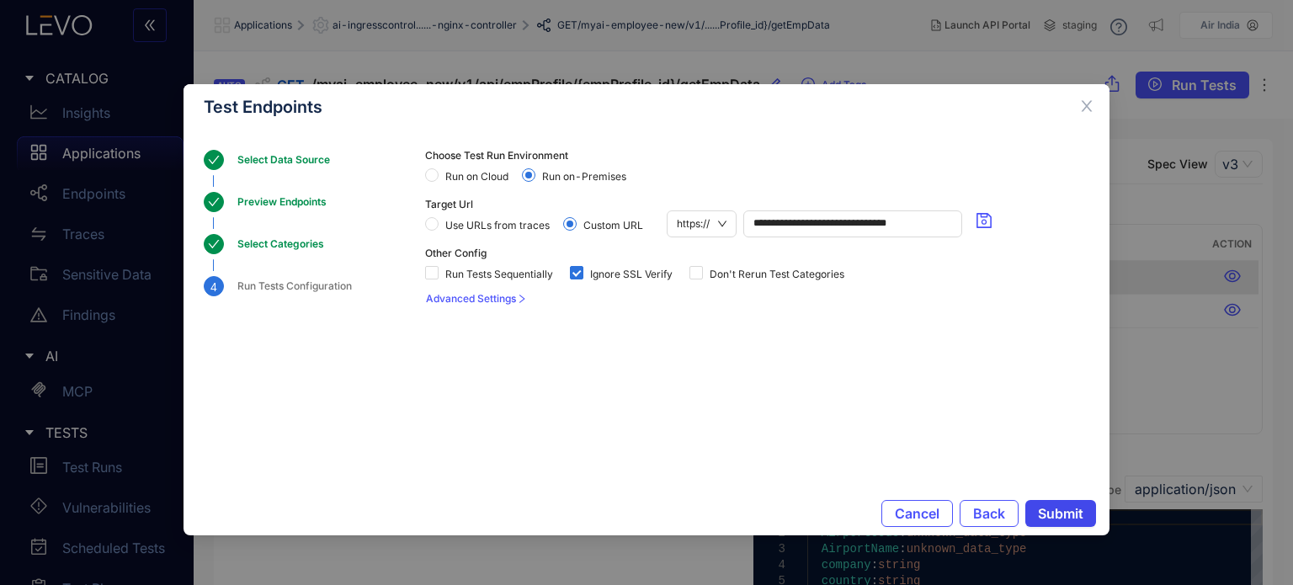
click at [1058, 512] on span "Submit" at bounding box center [1060, 513] width 45 height 15
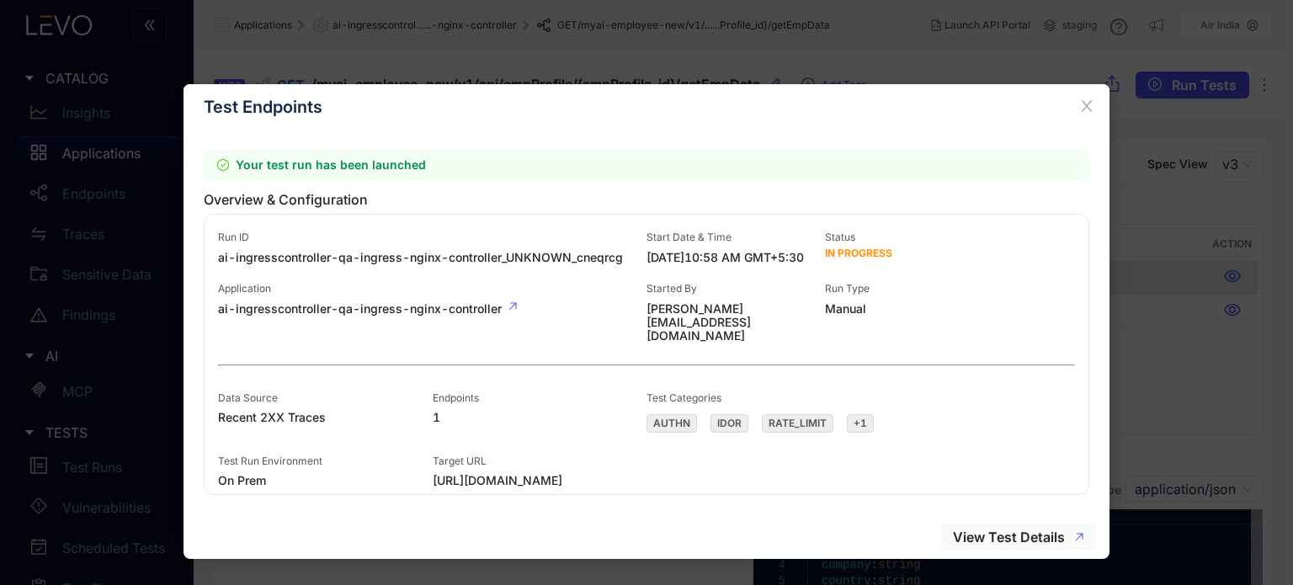
click at [1009, 545] on span "View Test Details" at bounding box center [1009, 537] width 112 height 15
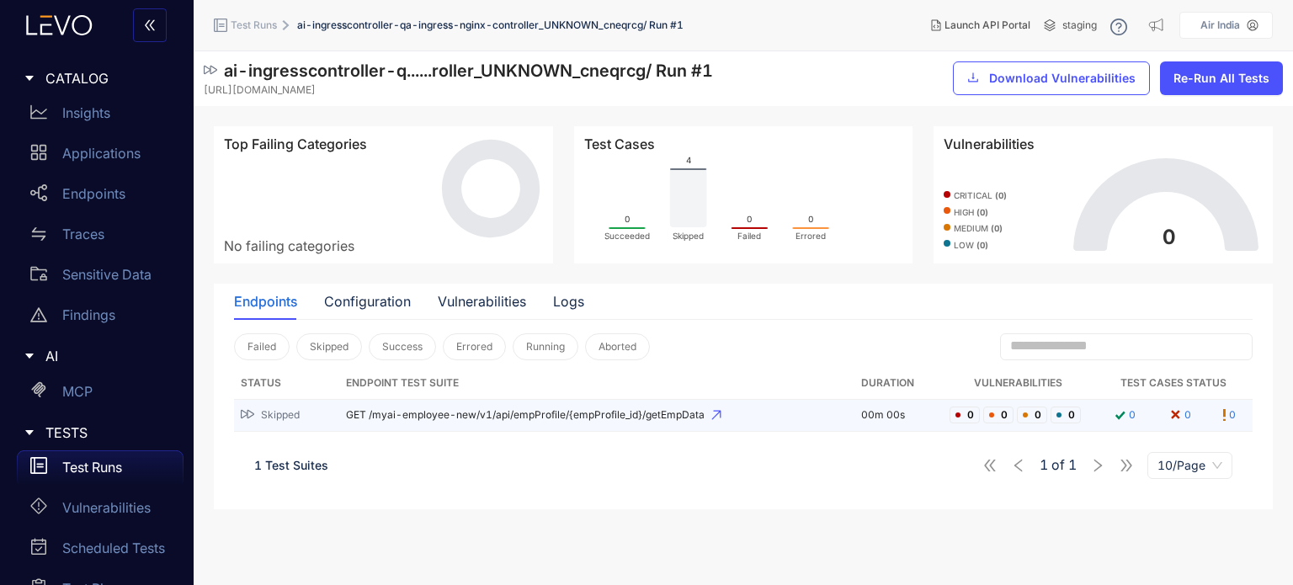
click at [462, 417] on span "GET /myai-employee-new/v1/api/empProfile/{empProfile_id}/getEmpData" at bounding box center [597, 415] width 502 height 12
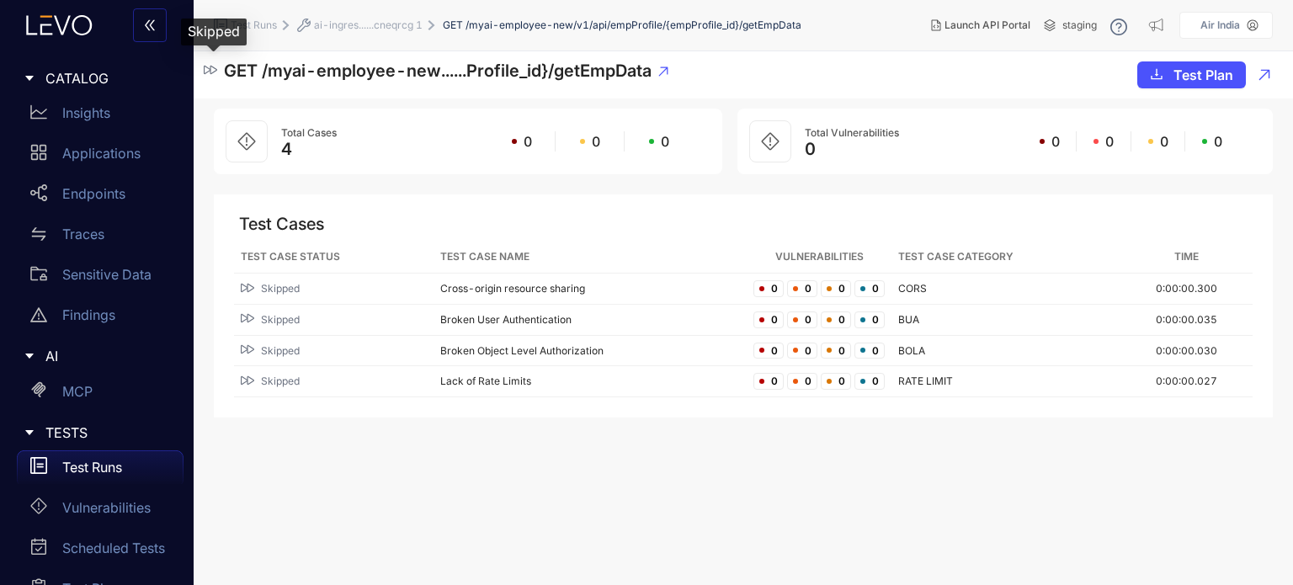
click at [204, 70] on icon at bounding box center [210, 69] width 13 height 13
click at [616, 25] on span "GET /myai-employee-new/v1/api/empProfile/{empProfile_id}/getEmpData" at bounding box center [622, 25] width 359 height 12
drag, startPoint x: 572, startPoint y: 29, endPoint x: 468, endPoint y: 29, distance: 103.6
click at [468, 29] on span "GET /myai-employee-new/v1/api/empProfile/{empProfile_id}/getEmpData" at bounding box center [622, 25] width 359 height 12
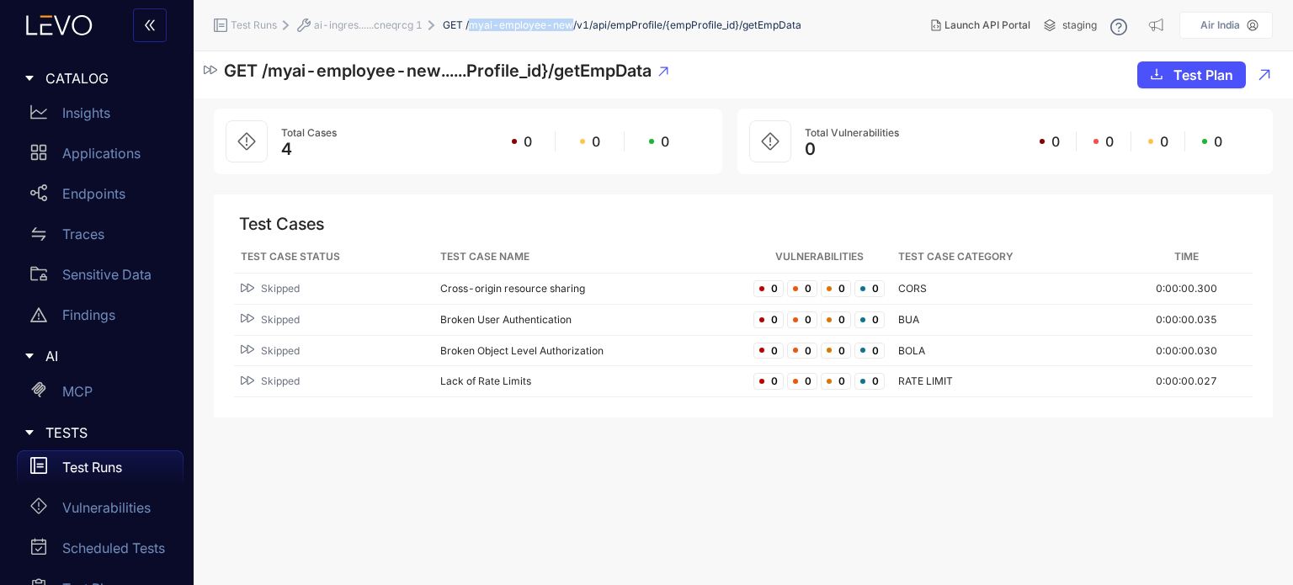
click at [569, 26] on span "GET /myai-employee-new/v1/api/empProfile/{empProfile_id}/getEmpData" at bounding box center [622, 25] width 359 height 12
drag, startPoint x: 573, startPoint y: 24, endPoint x: 473, endPoint y: 29, distance: 100.3
click at [473, 29] on span "GET /myai-employee-new/v1/api/empProfile/{empProfile_id}/getEmpData" at bounding box center [622, 25] width 359 height 12
click at [391, 24] on span "ai-ingres......cneqrcg 1" at bounding box center [368, 25] width 109 height 12
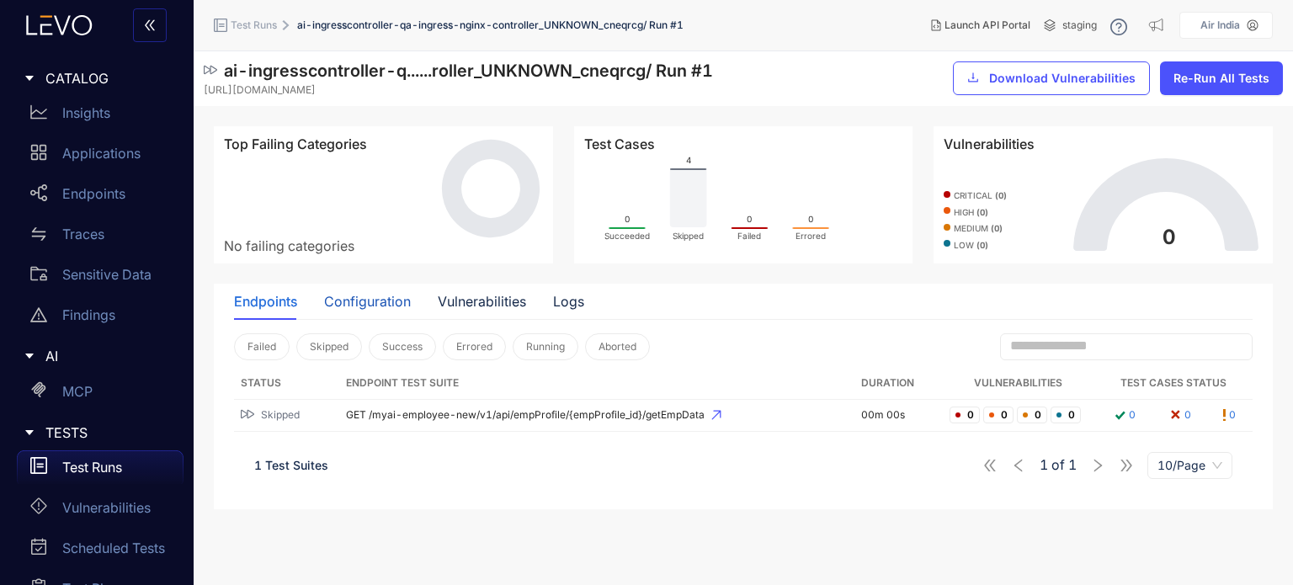
click at [384, 306] on div "Configuration" at bounding box center [367, 301] width 87 height 15
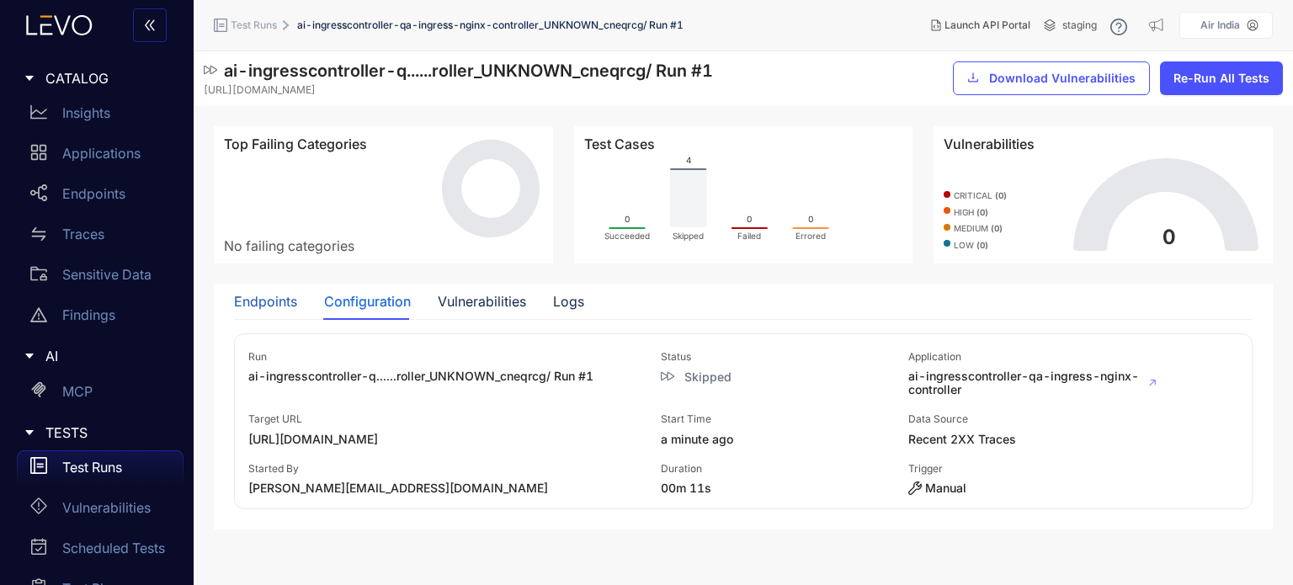
click at [281, 307] on div "Endpoints" at bounding box center [265, 301] width 63 height 15
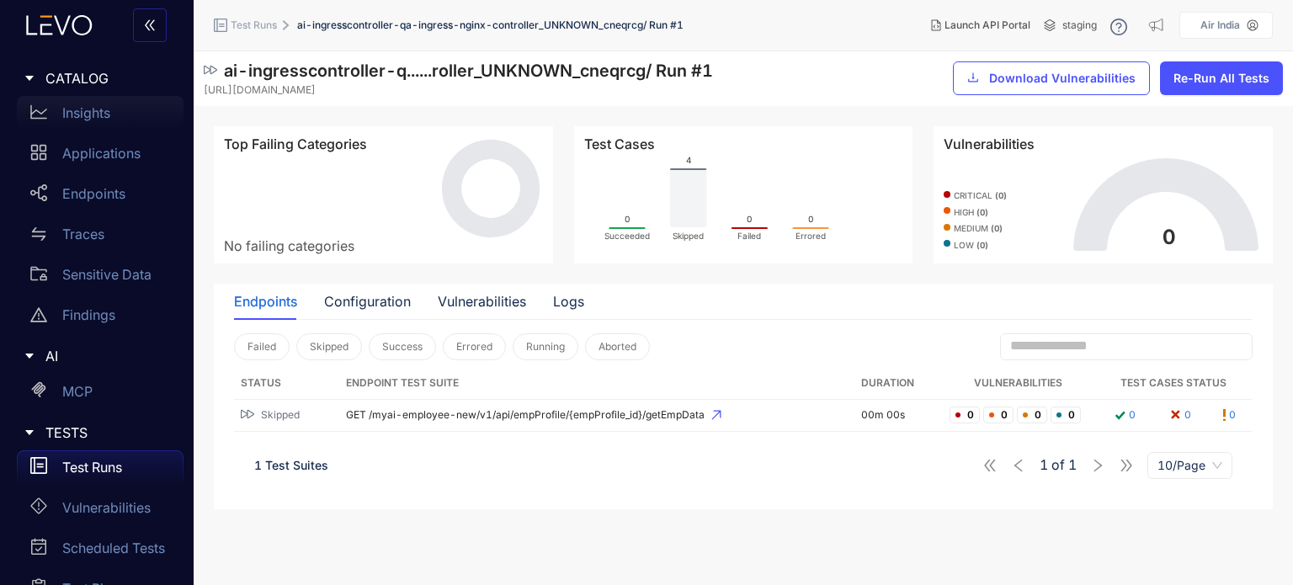
click at [77, 108] on p "Insights" at bounding box center [86, 112] width 48 height 15
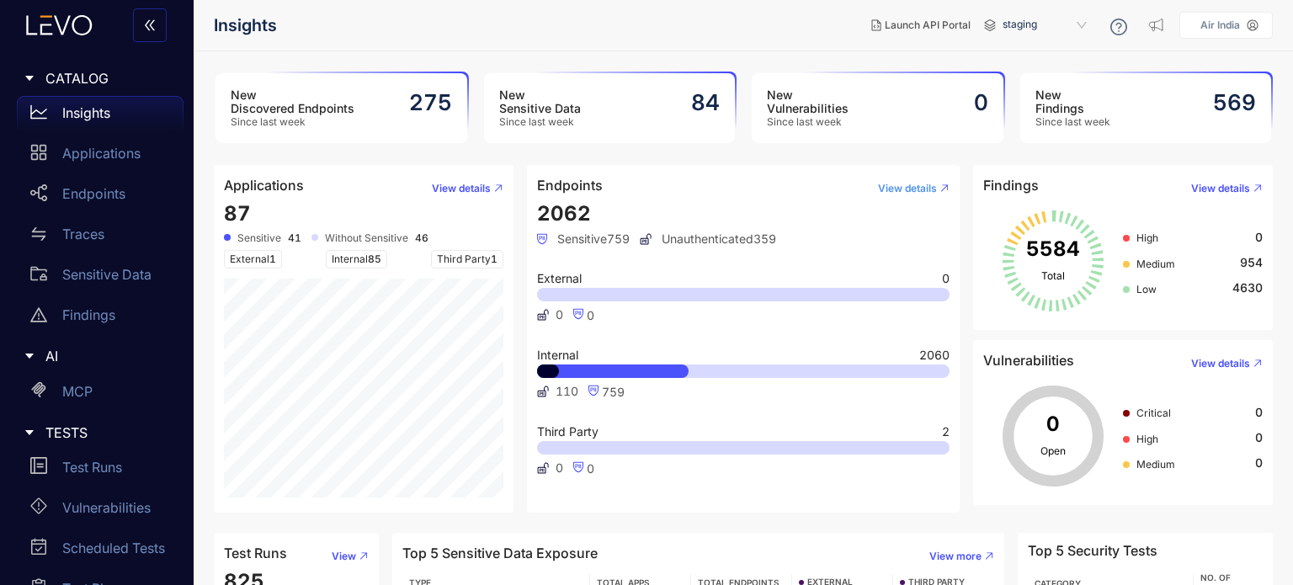
click at [889, 189] on span "View details" at bounding box center [907, 189] width 59 height 12
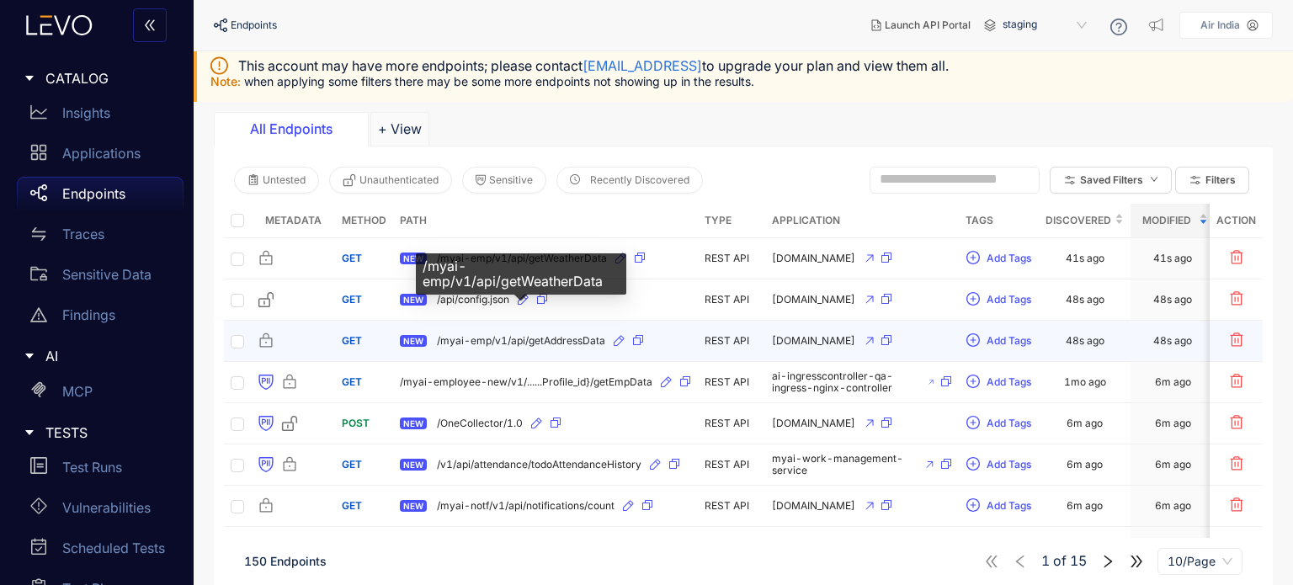
scroll to position [84, 0]
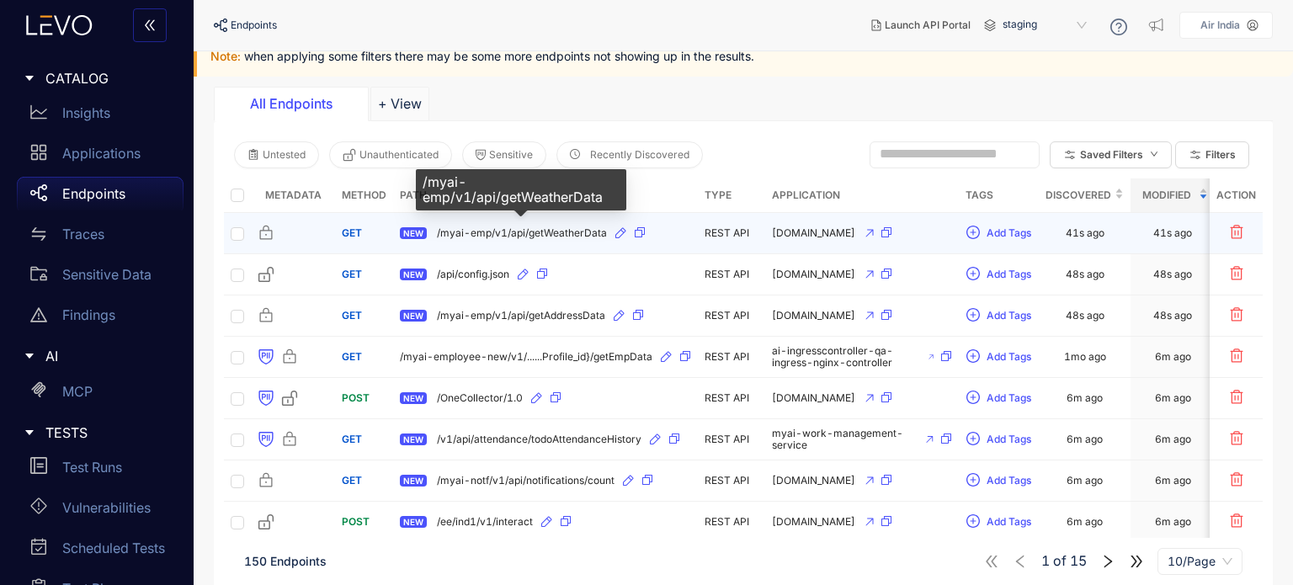
click at [584, 232] on span "/myai-emp/v1/api/getWeatherData" at bounding box center [522, 233] width 170 height 12
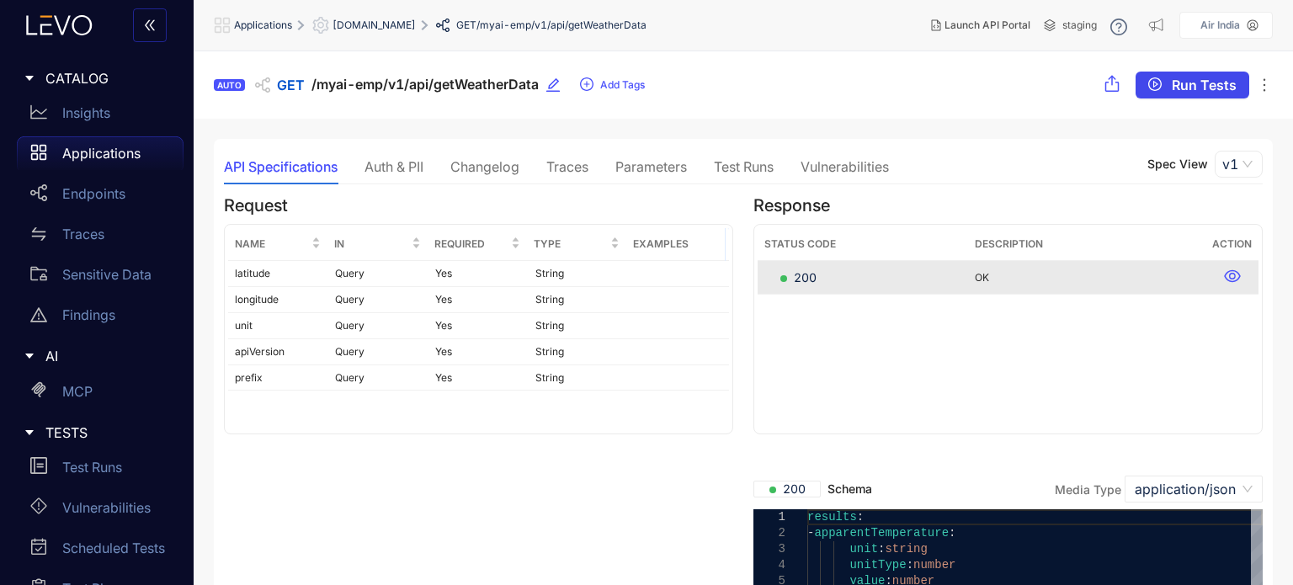
click at [1205, 84] on span "Run Tests" at bounding box center [1204, 84] width 65 height 15
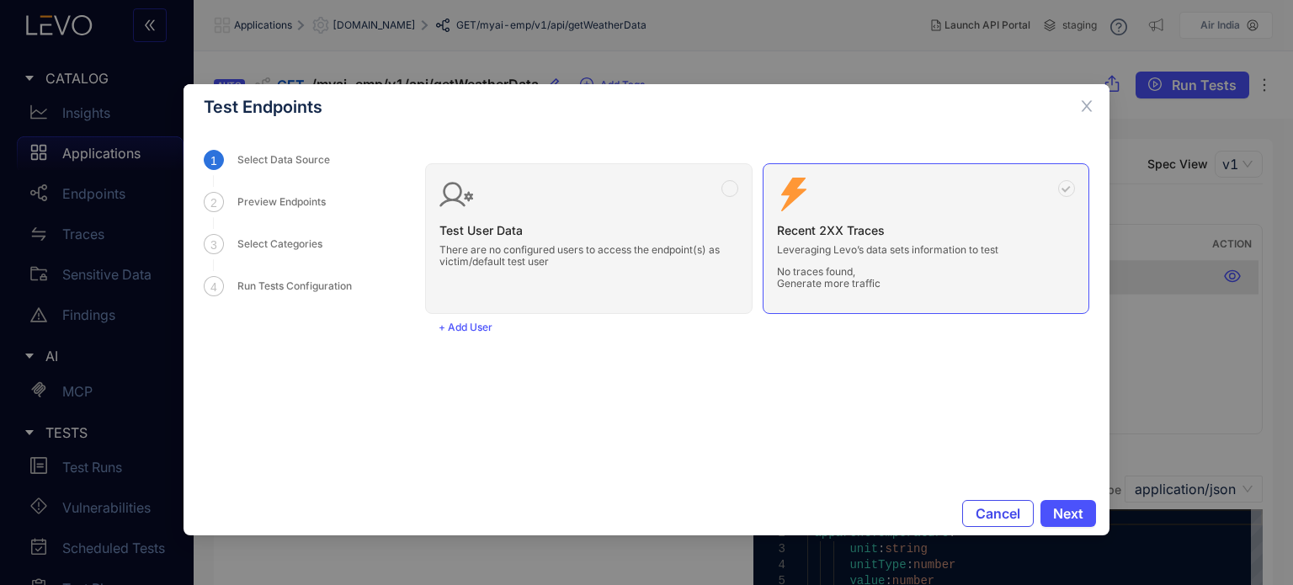
click at [990, 506] on span "Cancel" at bounding box center [998, 513] width 45 height 15
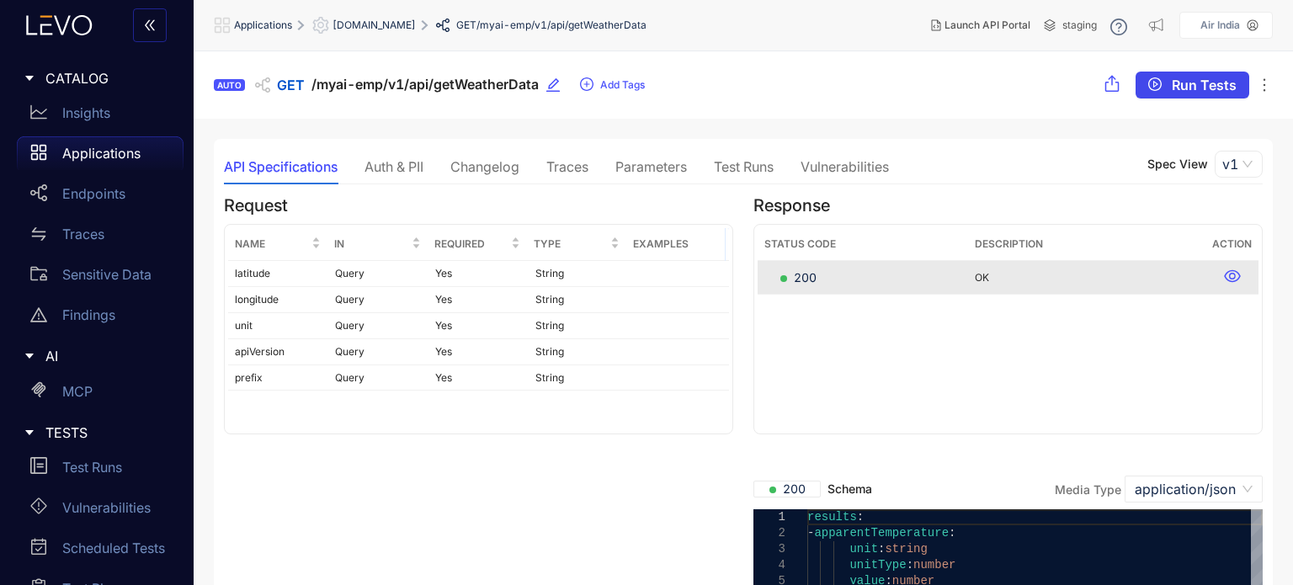
click at [1184, 87] on span "Run Tests" at bounding box center [1204, 84] width 65 height 15
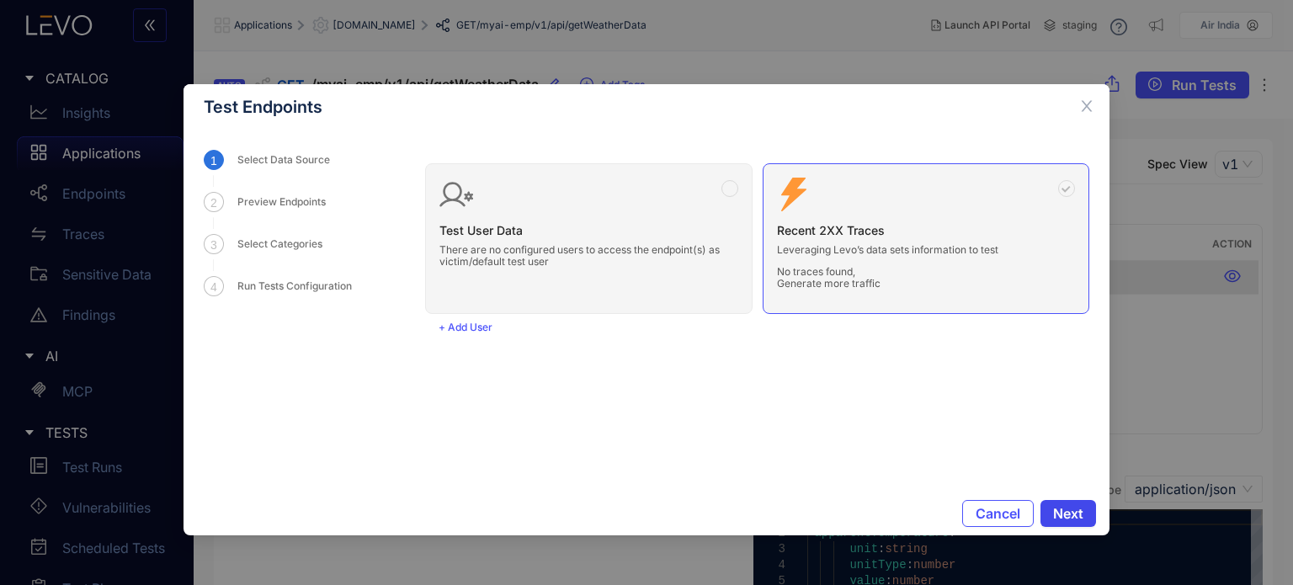
click at [1051, 504] on button "Next" at bounding box center [1069, 513] width 56 height 27
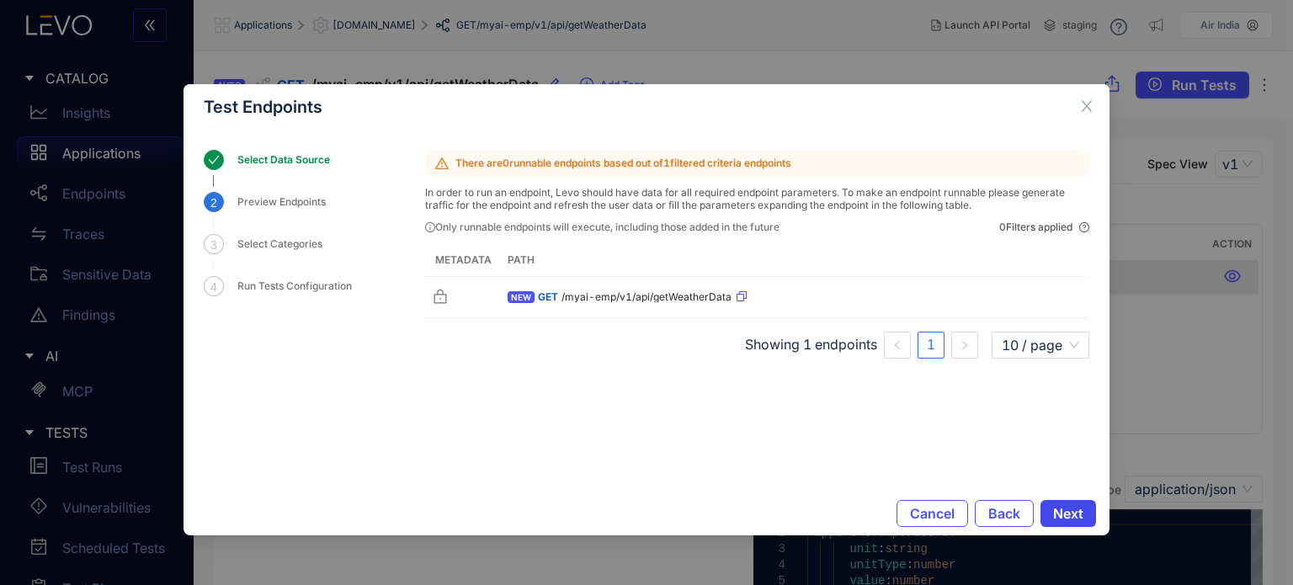
click at [1079, 515] on span "Next" at bounding box center [1068, 513] width 30 height 15
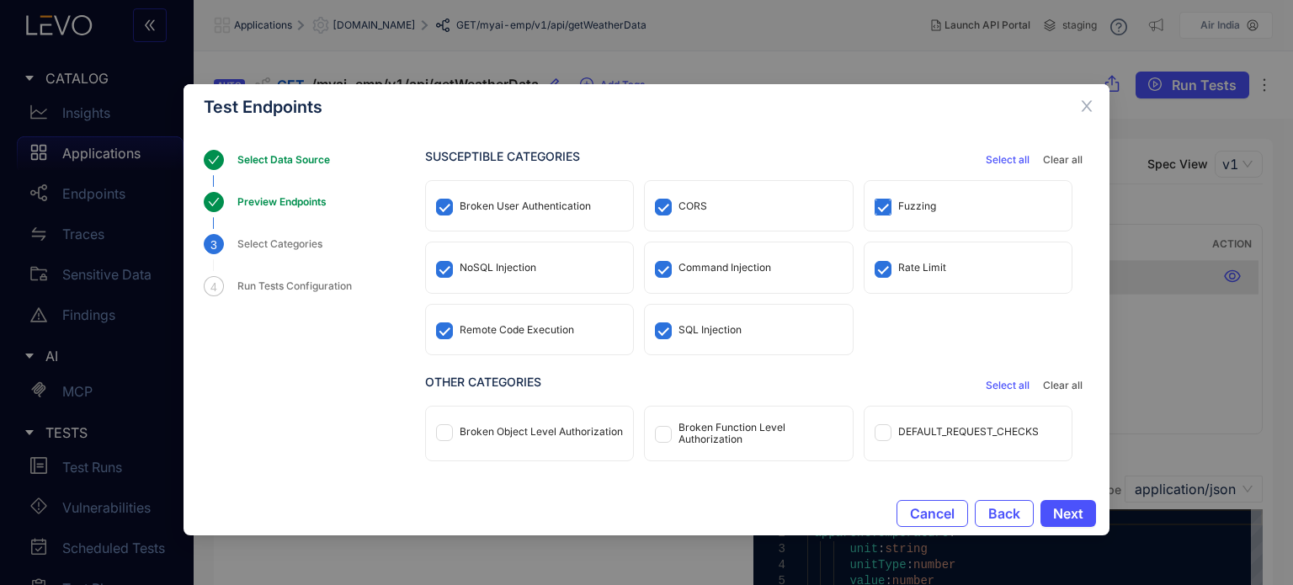
click at [886, 208] on span at bounding box center [883, 207] width 17 height 17
click at [882, 277] on label at bounding box center [883, 267] width 17 height 19
click at [1003, 163] on span "Select all" at bounding box center [1008, 160] width 44 height 12
click at [989, 157] on span "Select all" at bounding box center [1008, 160] width 44 height 12
click at [993, 161] on span "Select all" at bounding box center [1008, 160] width 44 height 12
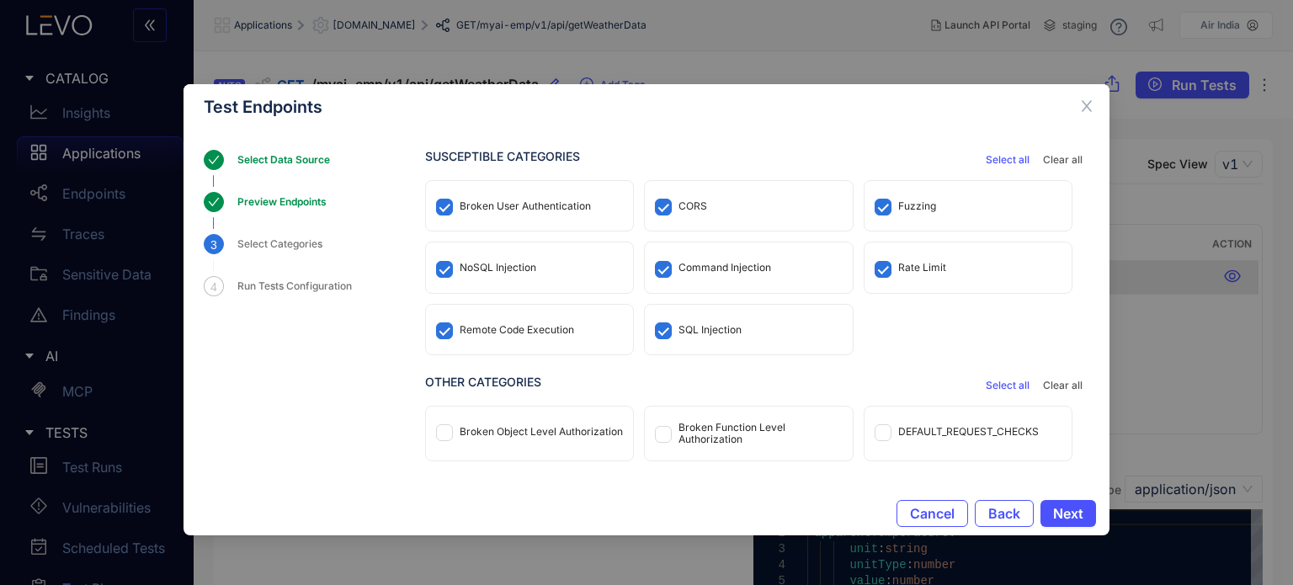
click at [993, 161] on span "Select all" at bounding box center [1008, 160] width 44 height 12
click at [1054, 152] on button "Clear all" at bounding box center [1063, 160] width 53 height 20
click at [671, 207] on div "CORS" at bounding box center [748, 206] width 207 height 50
click at [594, 201] on div "Broken User Authentication" at bounding box center [529, 206] width 207 height 50
click at [890, 259] on div "Rate Limit" at bounding box center [968, 268] width 207 height 50
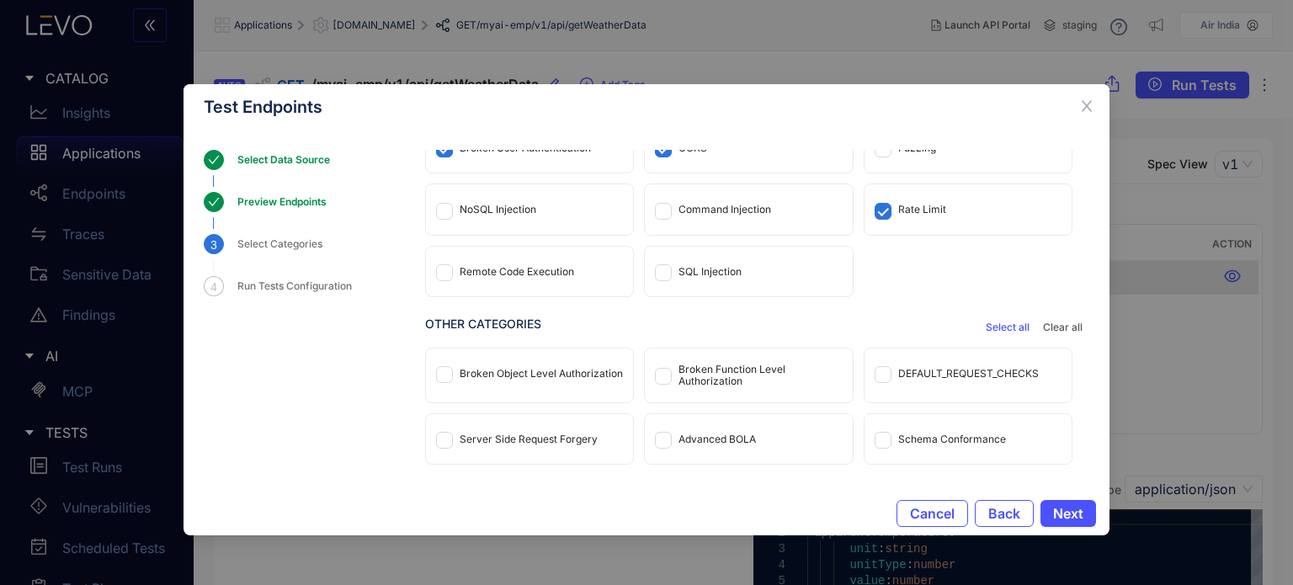
scroll to position [114, 0]
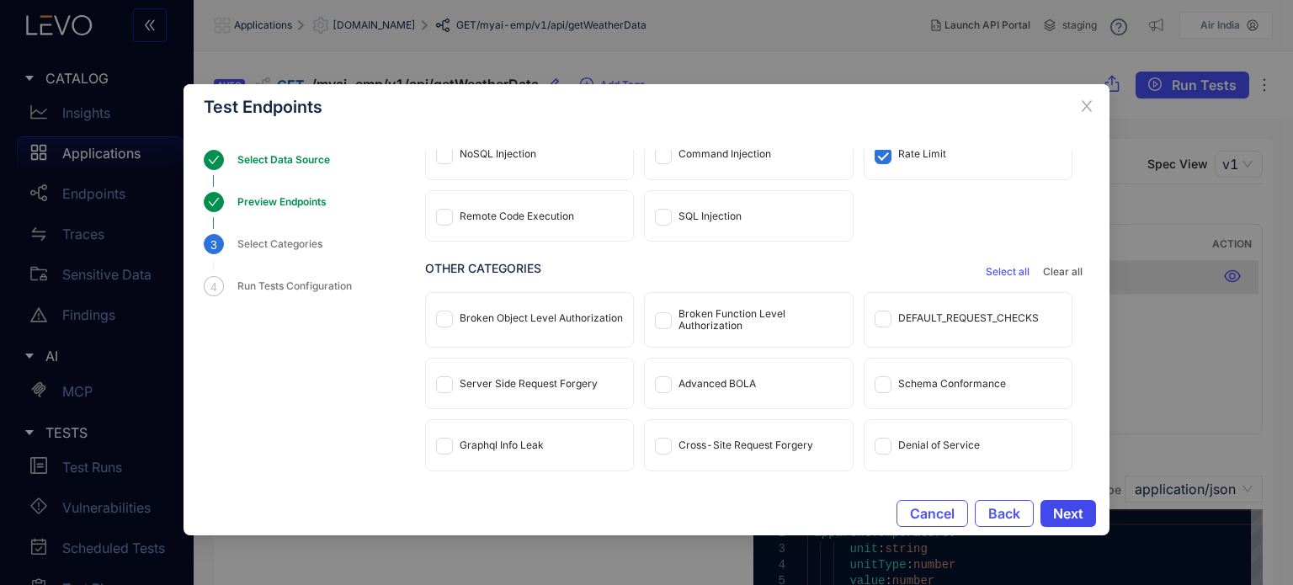
click at [1080, 514] on span "Next" at bounding box center [1068, 513] width 30 height 15
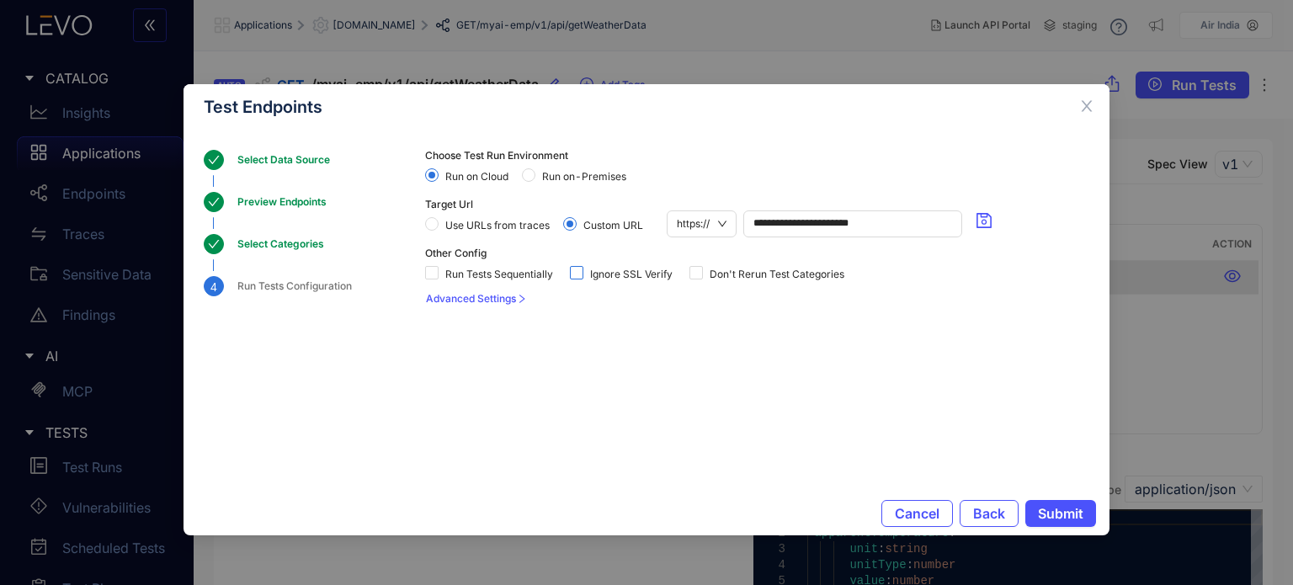
click at [636, 275] on span "Ignore SSL Verify" at bounding box center [632, 275] width 96 height 12
click at [1085, 114] on icon "close" at bounding box center [1087, 106] width 15 height 15
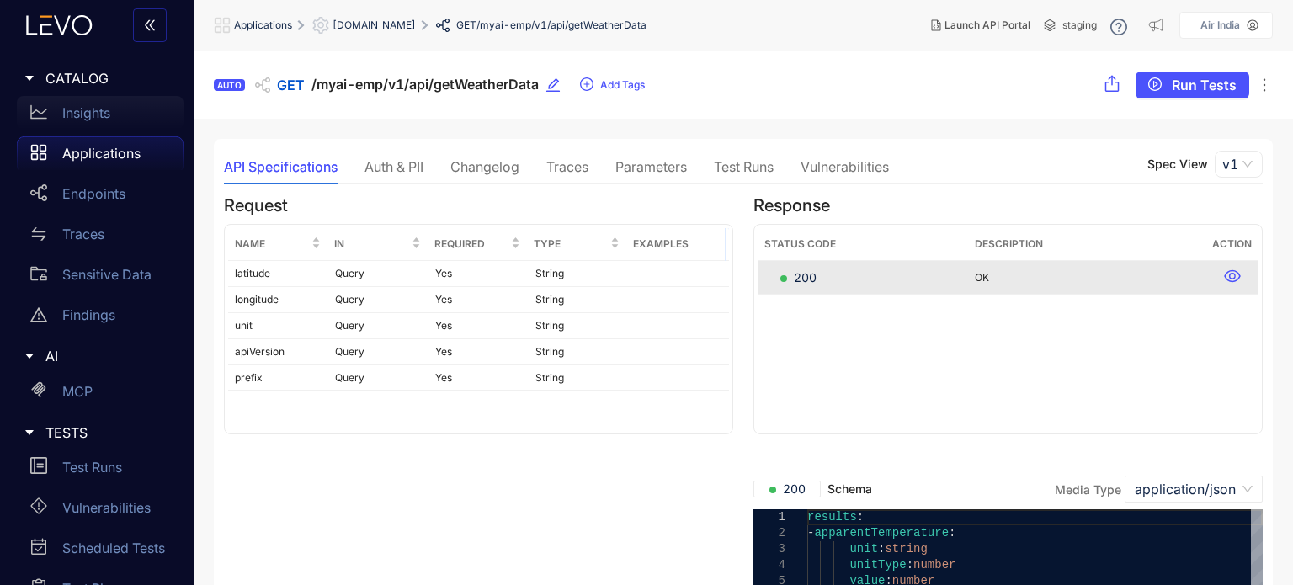
click at [99, 120] on p "Insights" at bounding box center [86, 112] width 48 height 15
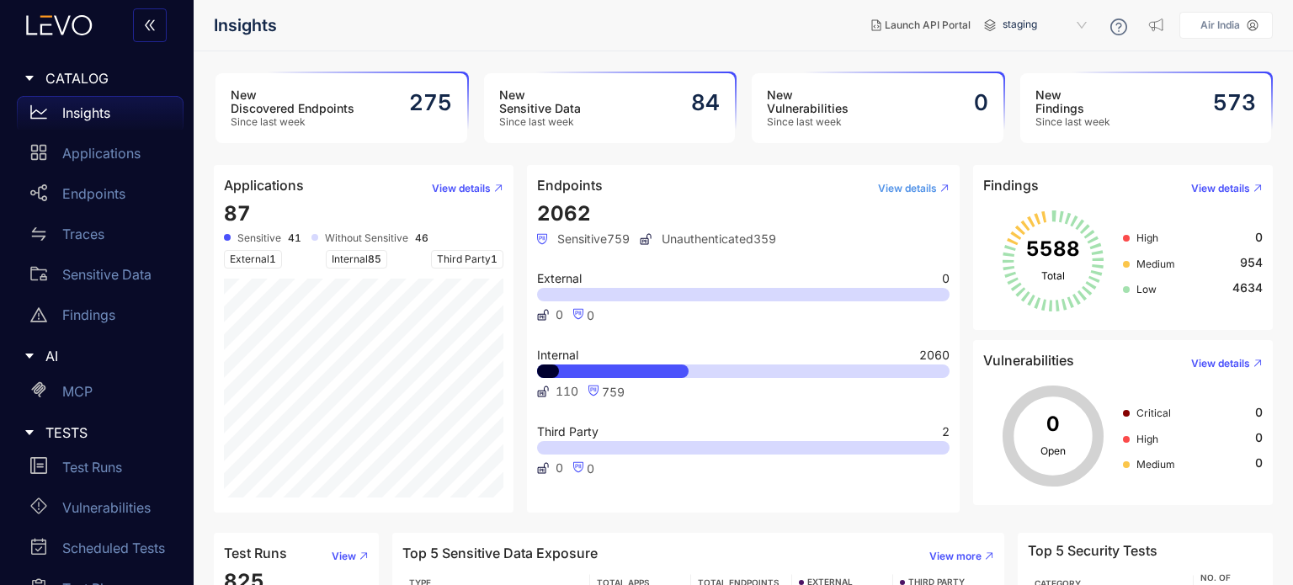
click at [921, 189] on span "View details" at bounding box center [907, 189] width 59 height 12
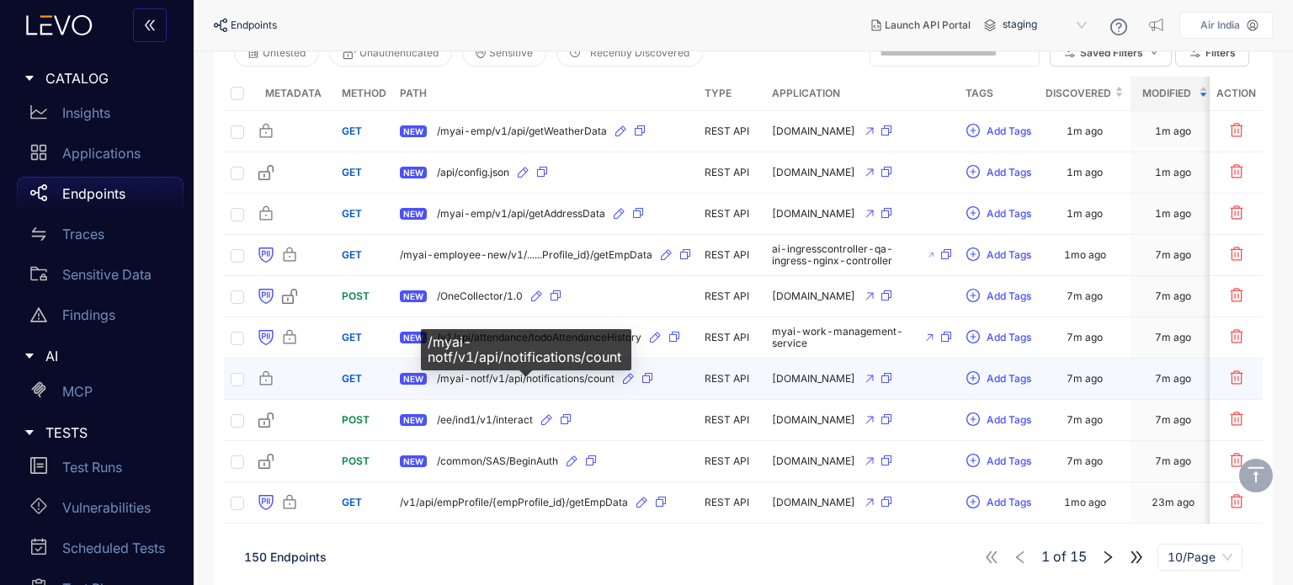
scroll to position [201, 0]
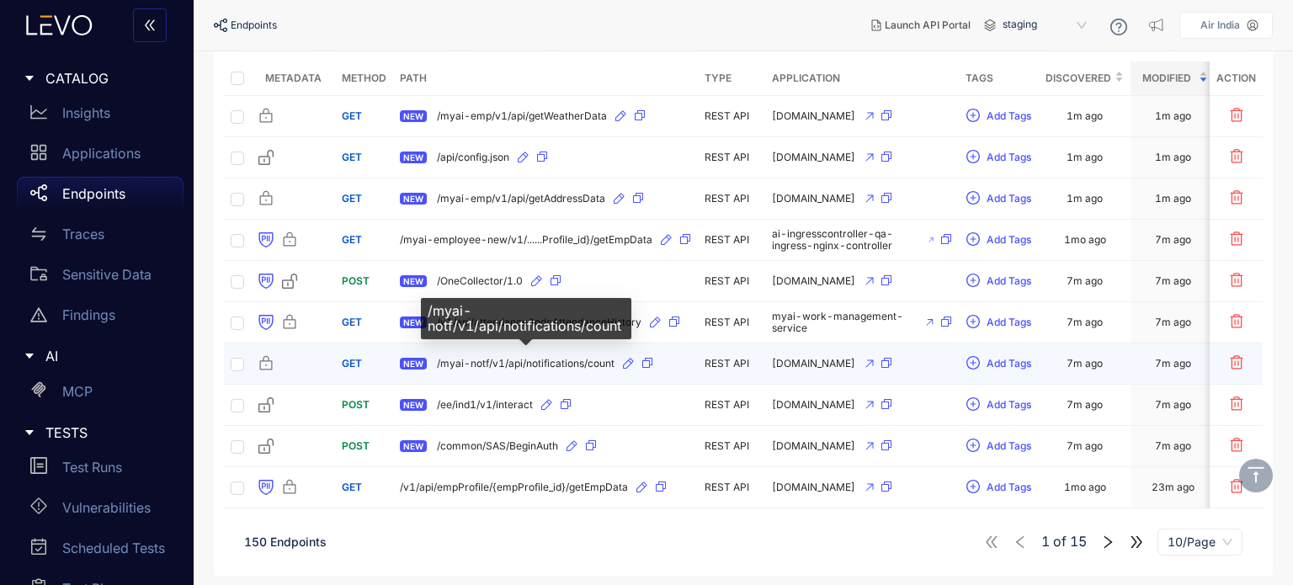
click at [576, 365] on span "/myai-notf/v1/api/notifications/count" at bounding box center [526, 364] width 178 height 12
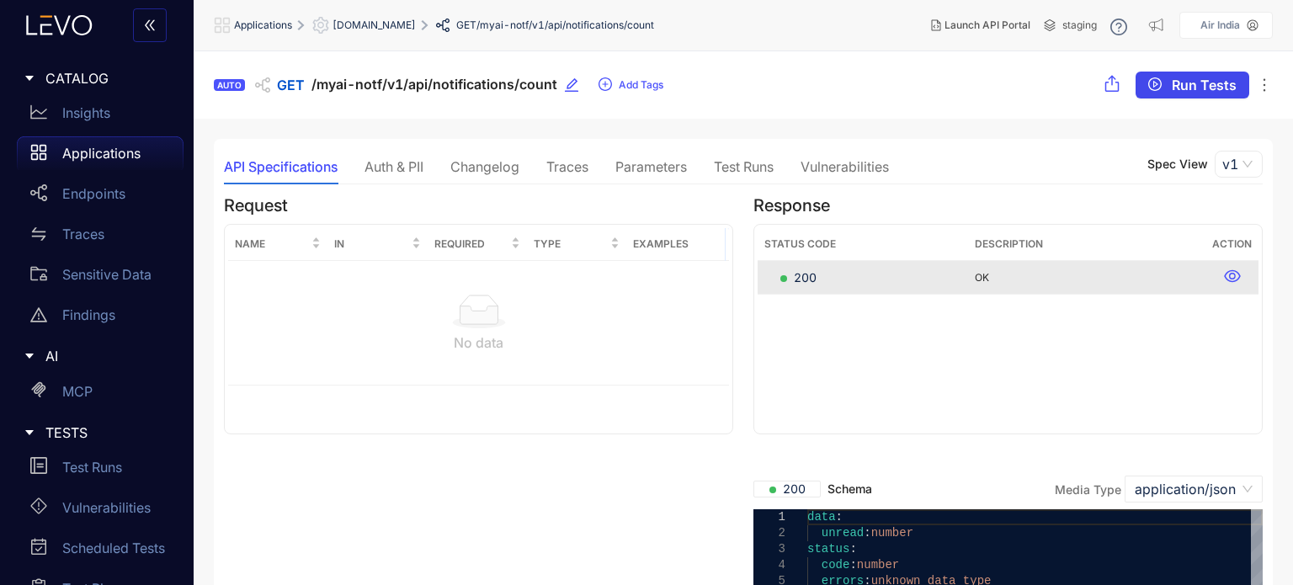
click at [1196, 86] on span "Run Tests" at bounding box center [1204, 84] width 65 height 15
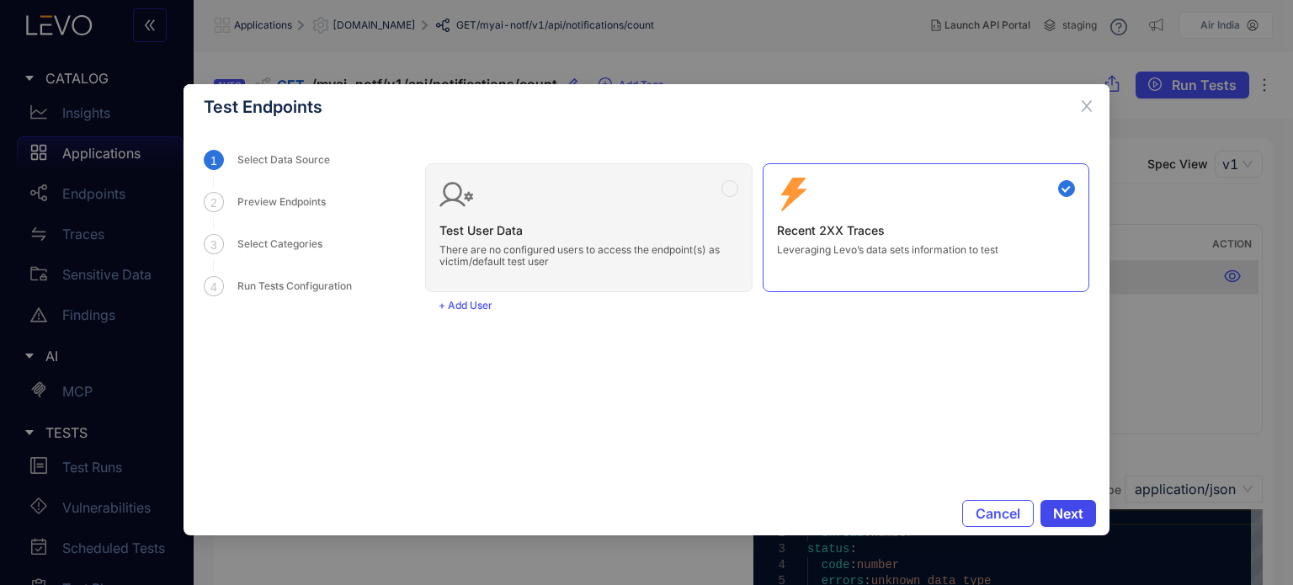
click at [1074, 504] on button "Next" at bounding box center [1069, 513] width 56 height 27
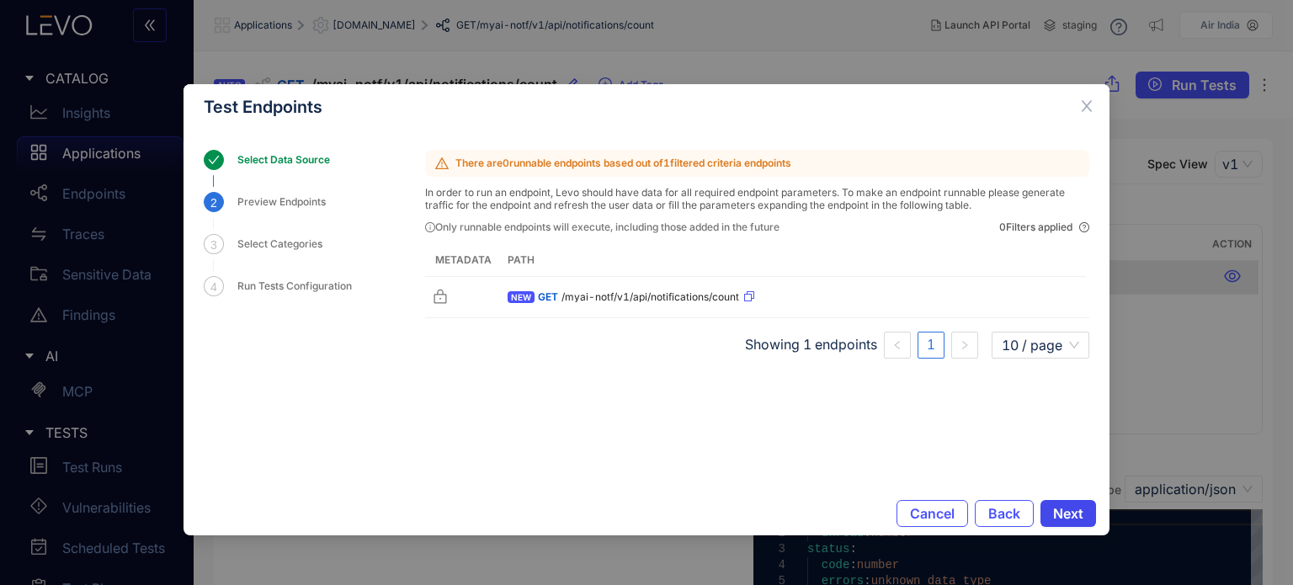
click at [1054, 500] on button "Next" at bounding box center [1069, 513] width 56 height 27
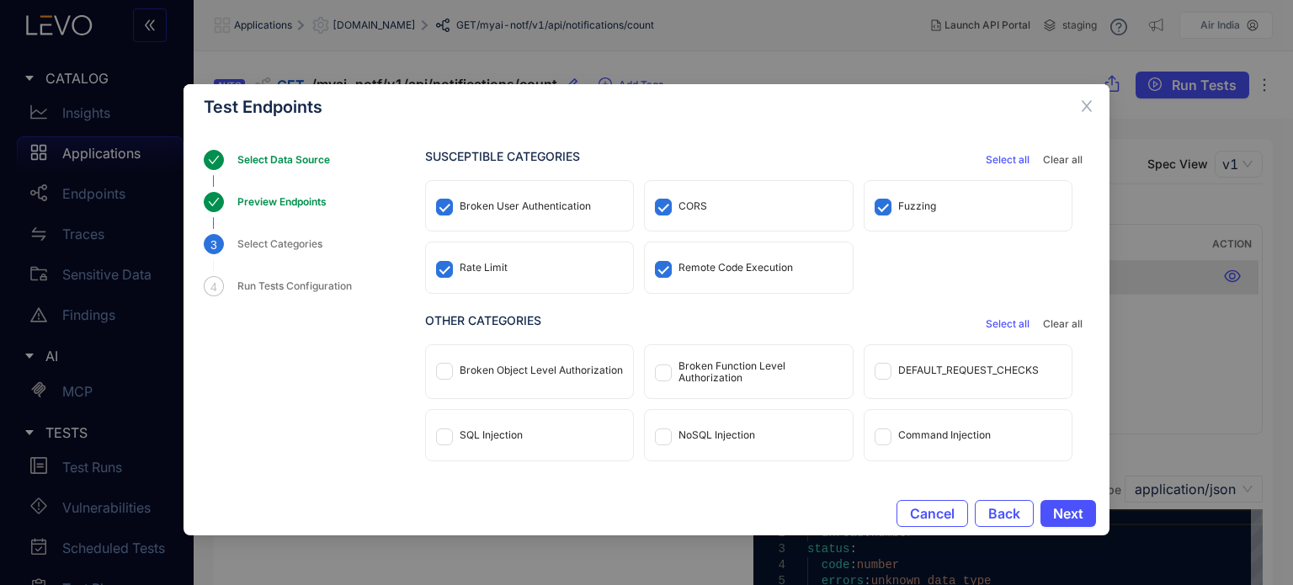
click at [1002, 152] on button "Select all" at bounding box center [1007, 160] width 57 height 20
click at [1074, 510] on span "Next" at bounding box center [1068, 513] width 30 height 15
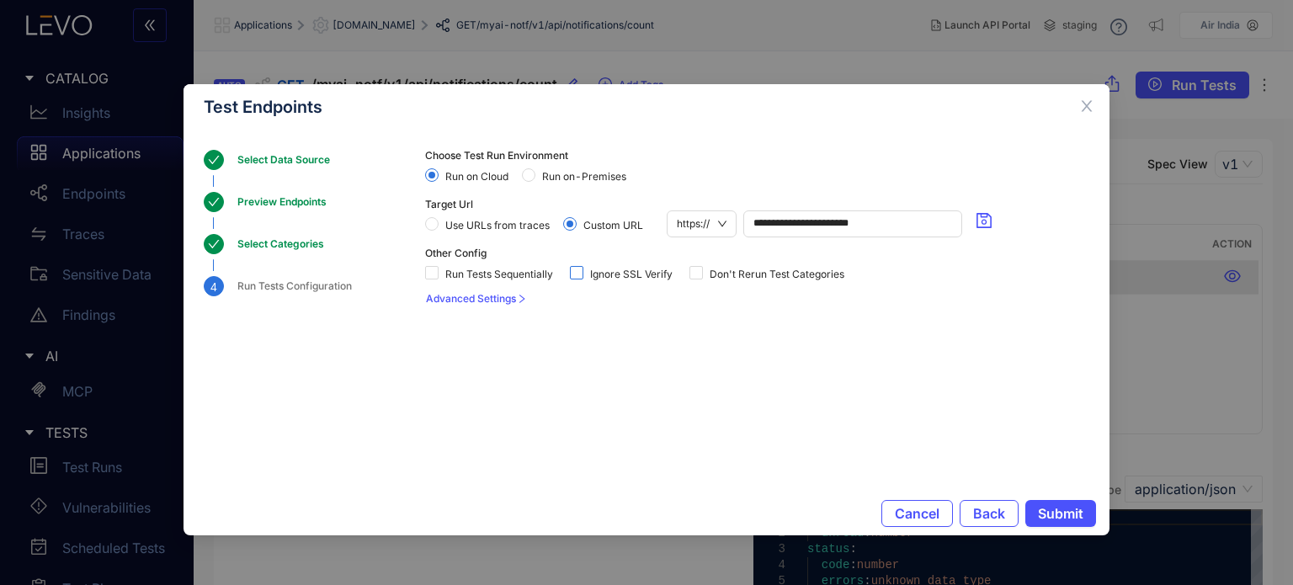
click at [632, 265] on label "Ignore SSL Verify" at bounding box center [624, 272] width 109 height 16
click at [564, 174] on span "Run on-Premises" at bounding box center [585, 177] width 98 height 12
click at [1059, 517] on span "Submit" at bounding box center [1060, 513] width 45 height 15
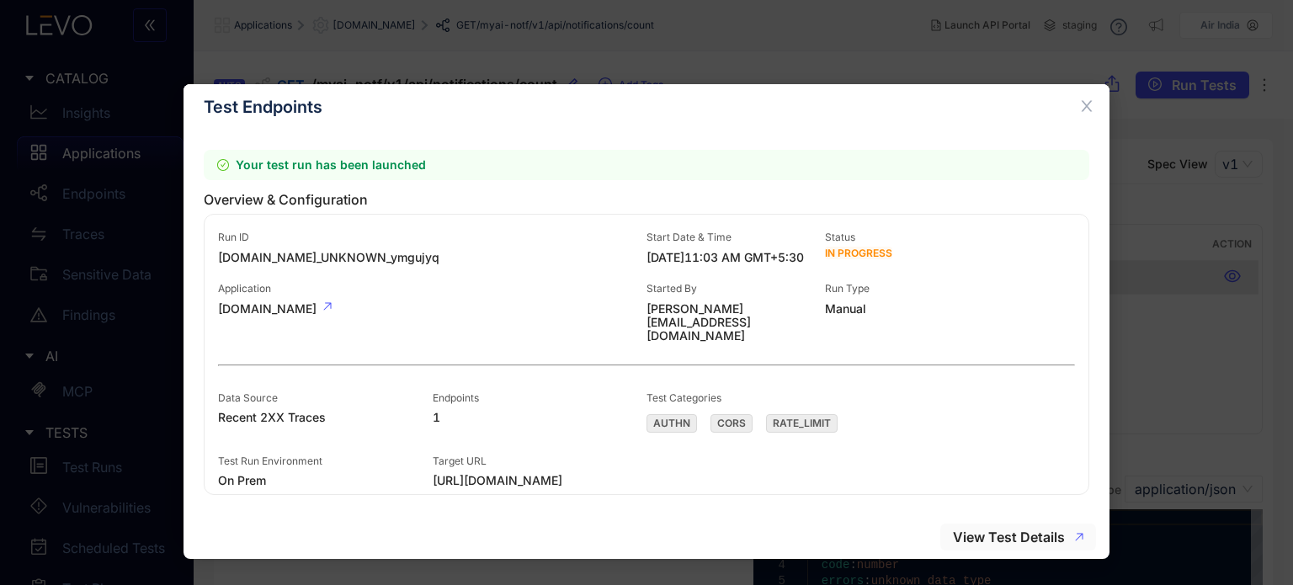
click at [970, 536] on span "View Test Details" at bounding box center [1009, 537] width 112 height 15
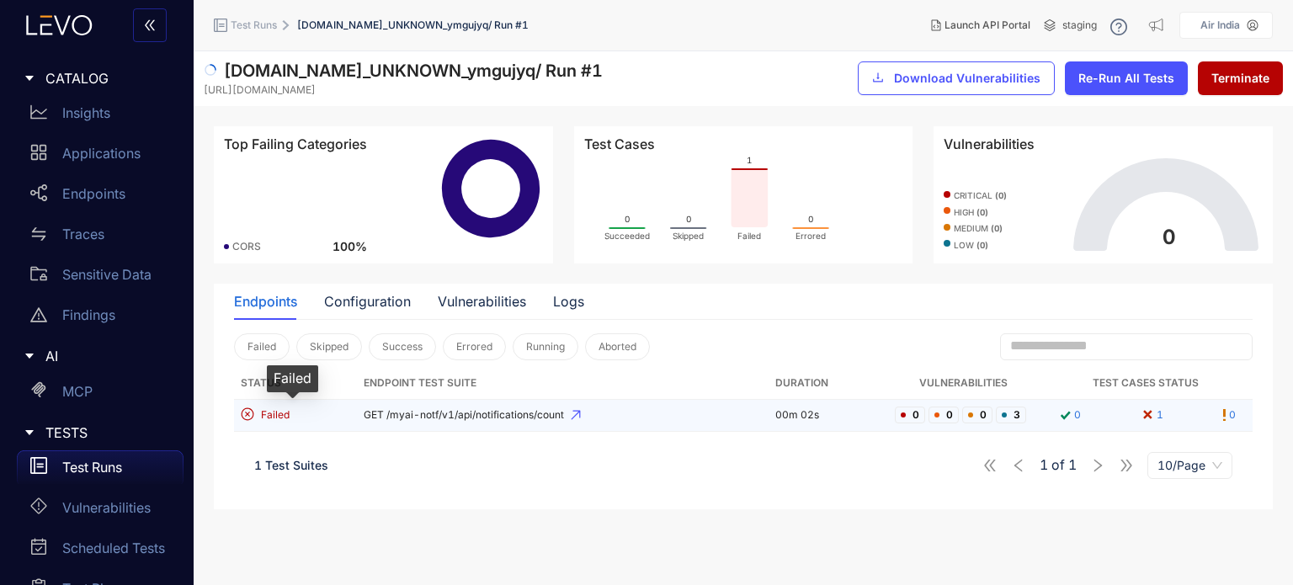
click at [312, 419] on div "Failed" at bounding box center [292, 416] width 103 height 16
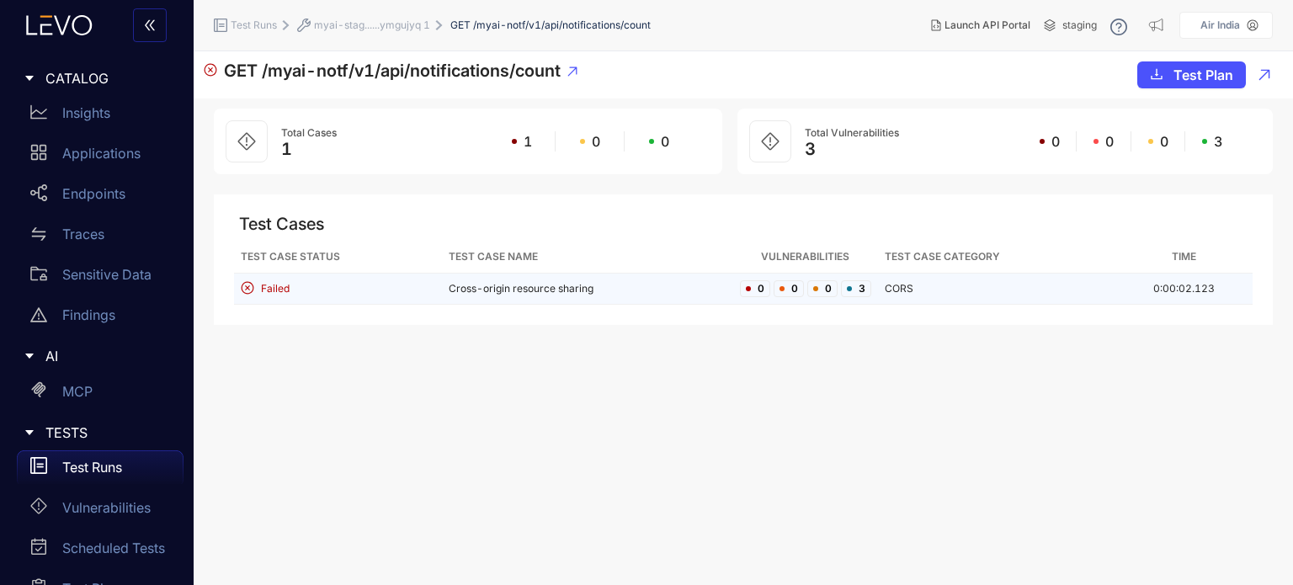
click at [510, 281] on td "Cross-origin resource sharing" at bounding box center [587, 289] width 291 height 31
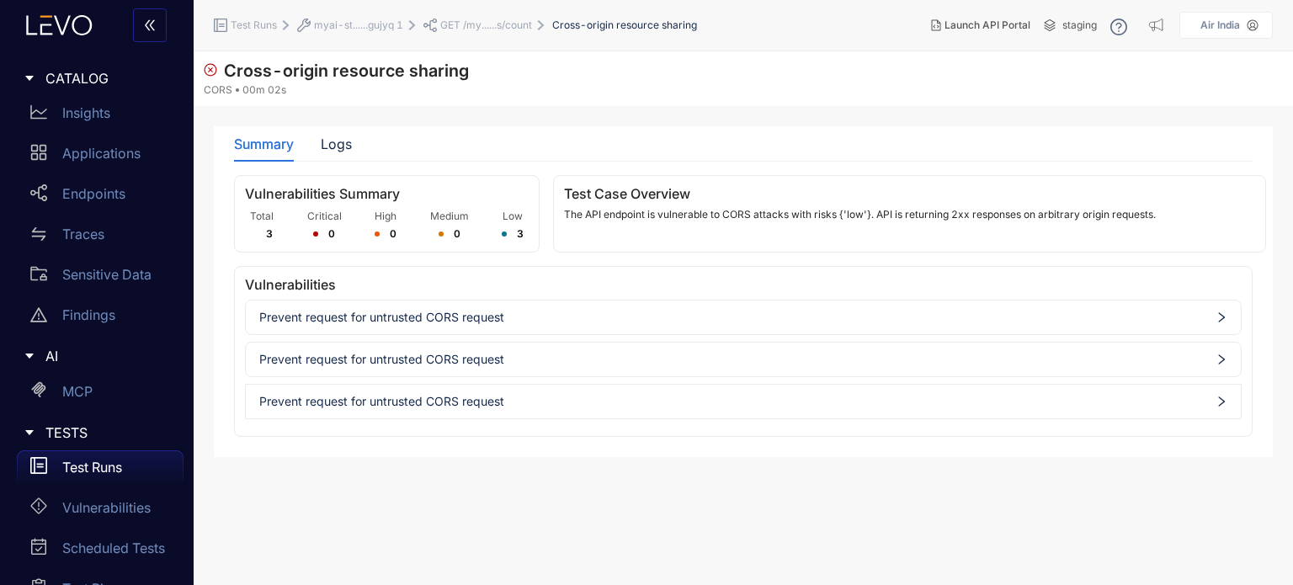
click at [542, 323] on span "Prevent request for untrusted CORS request" at bounding box center [743, 317] width 968 height 13
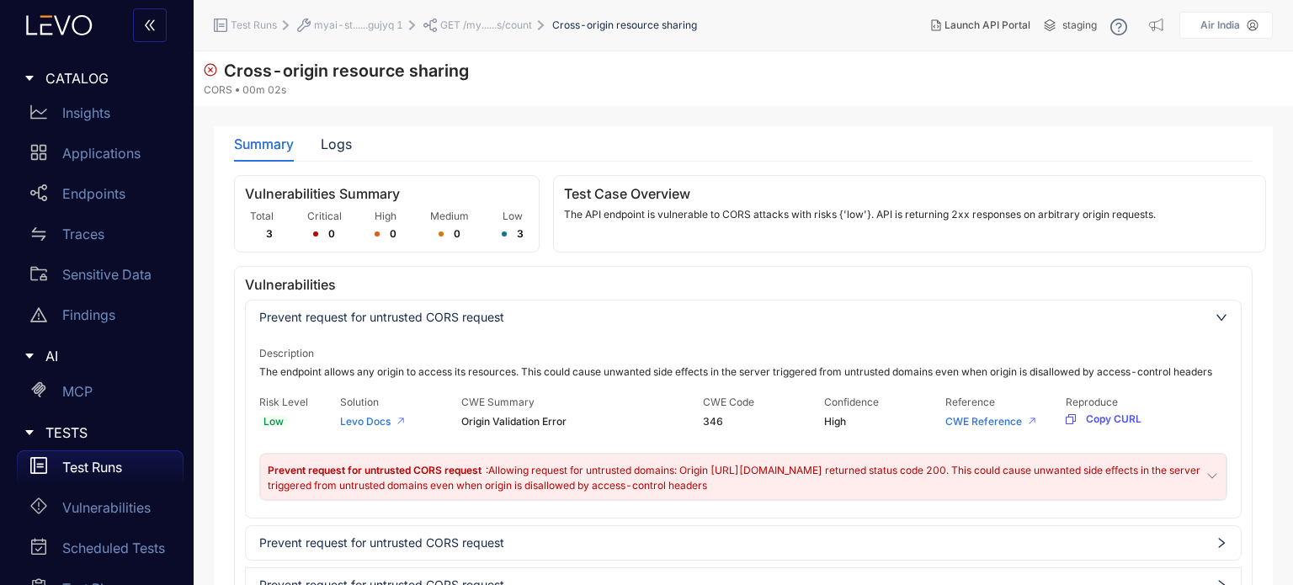
click at [547, 319] on span "Prevent request for untrusted CORS request" at bounding box center [743, 317] width 968 height 13
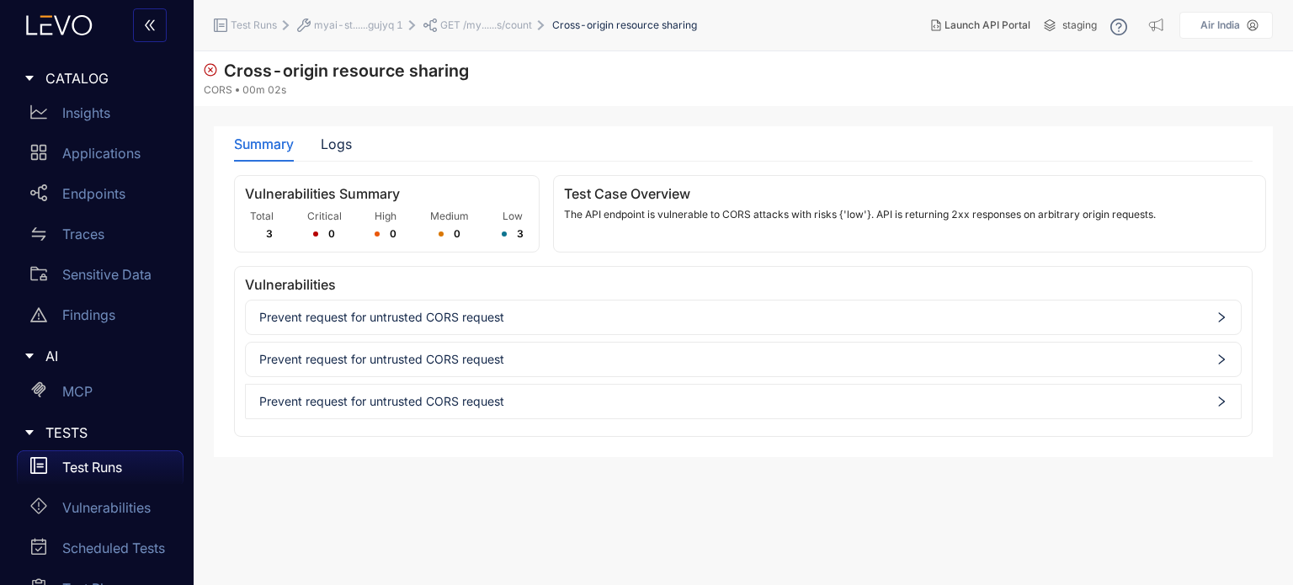
click at [454, 22] on span "GET /my......s/count" at bounding box center [486, 25] width 92 height 12
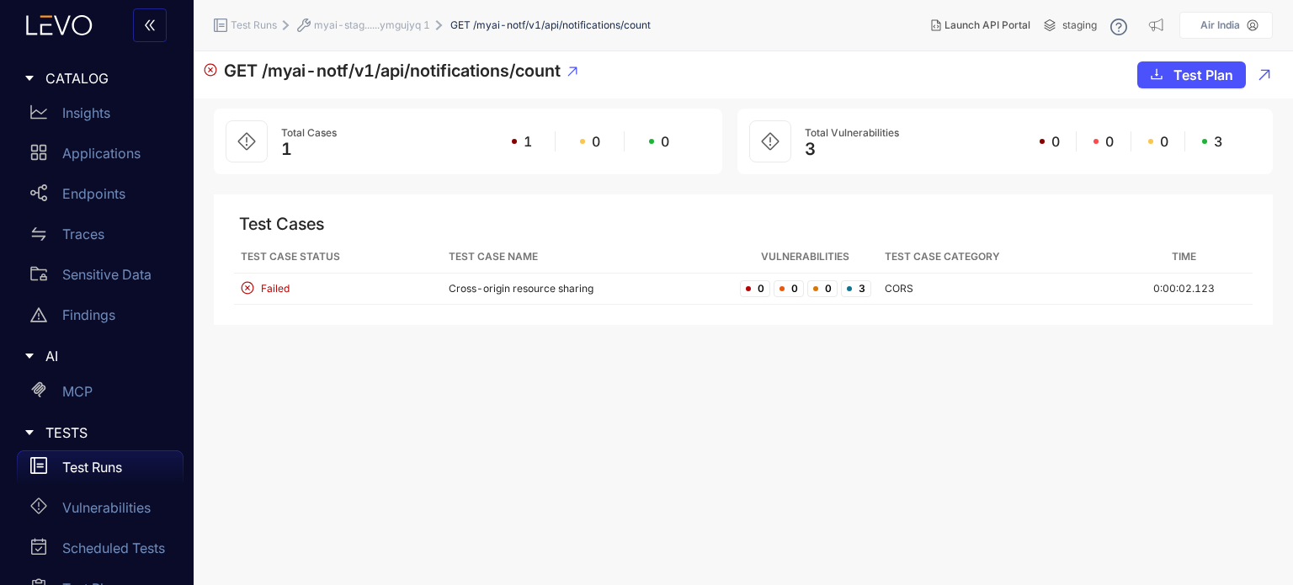
click at [410, 30] on span "myai-stag......ymgujyq 1" at bounding box center [372, 25] width 116 height 12
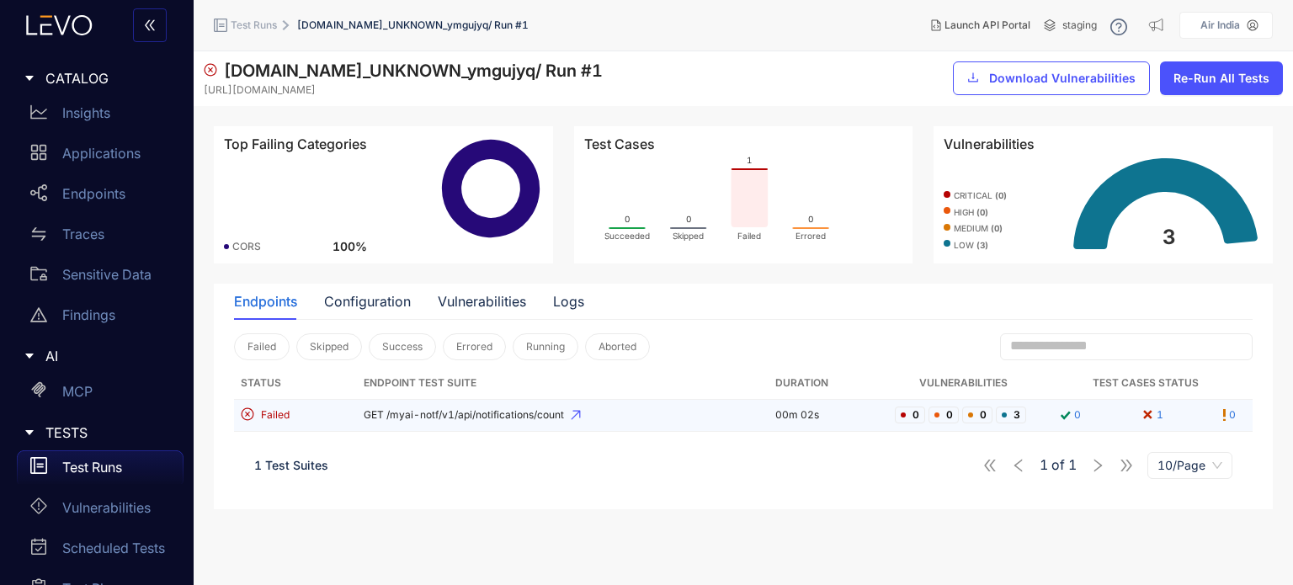
click at [579, 419] on icon at bounding box center [576, 415] width 10 height 10
click at [300, 408] on div "Failed" at bounding box center [292, 416] width 103 height 16
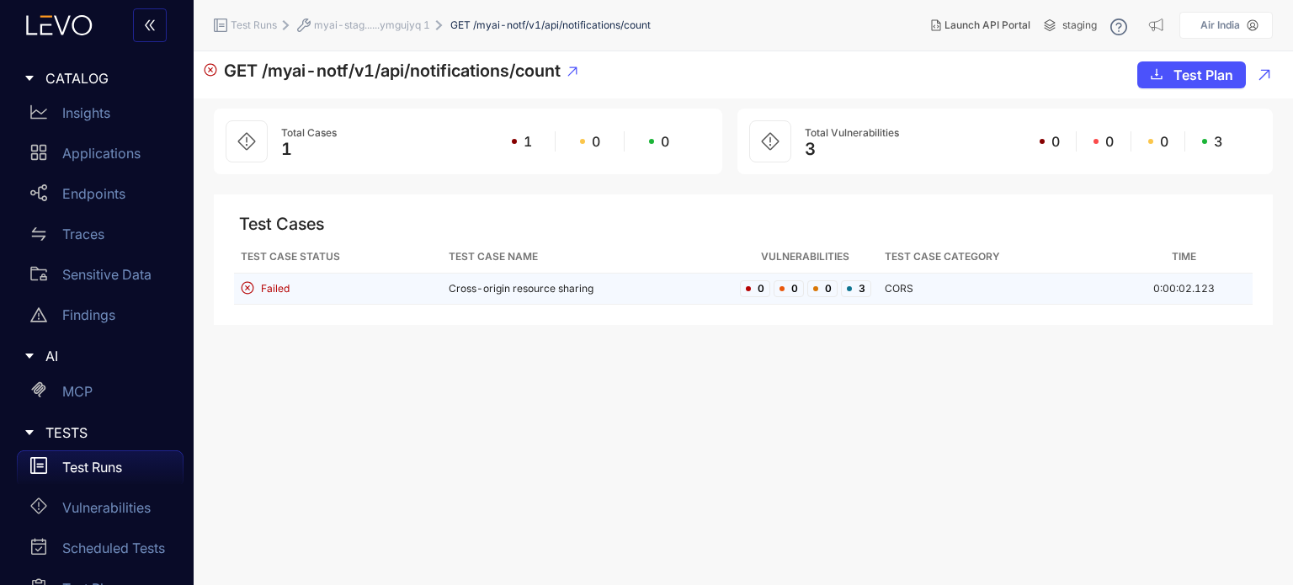
click at [283, 292] on span "Failed" at bounding box center [275, 289] width 29 height 12
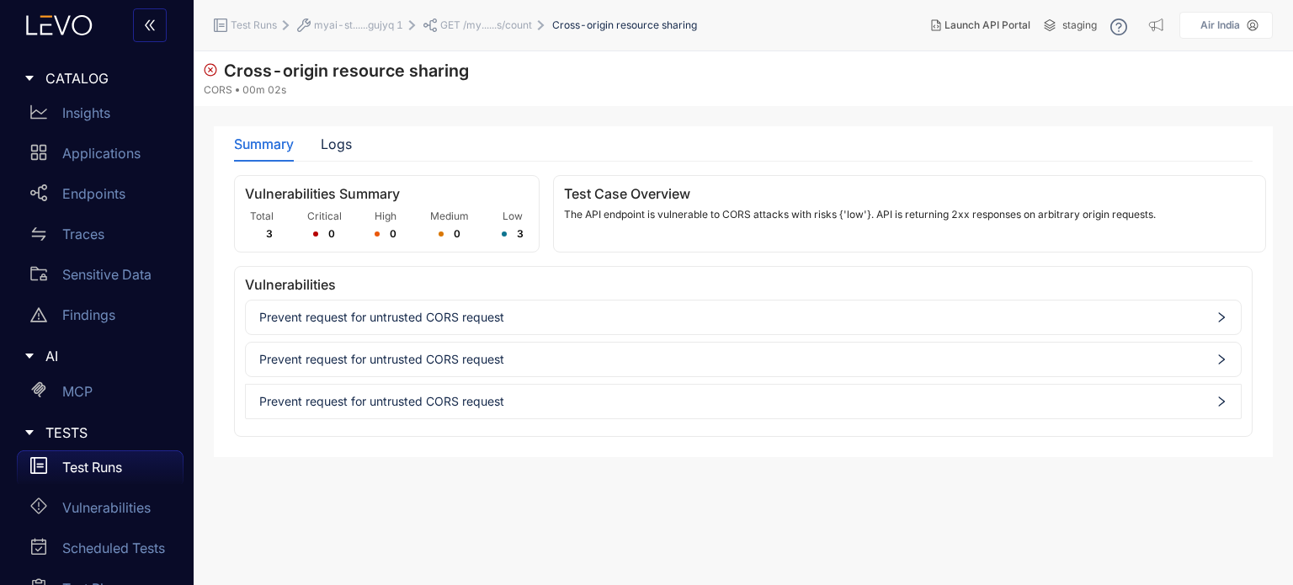
click at [465, 320] on span "Prevent request for untrusted CORS request" at bounding box center [743, 317] width 968 height 13
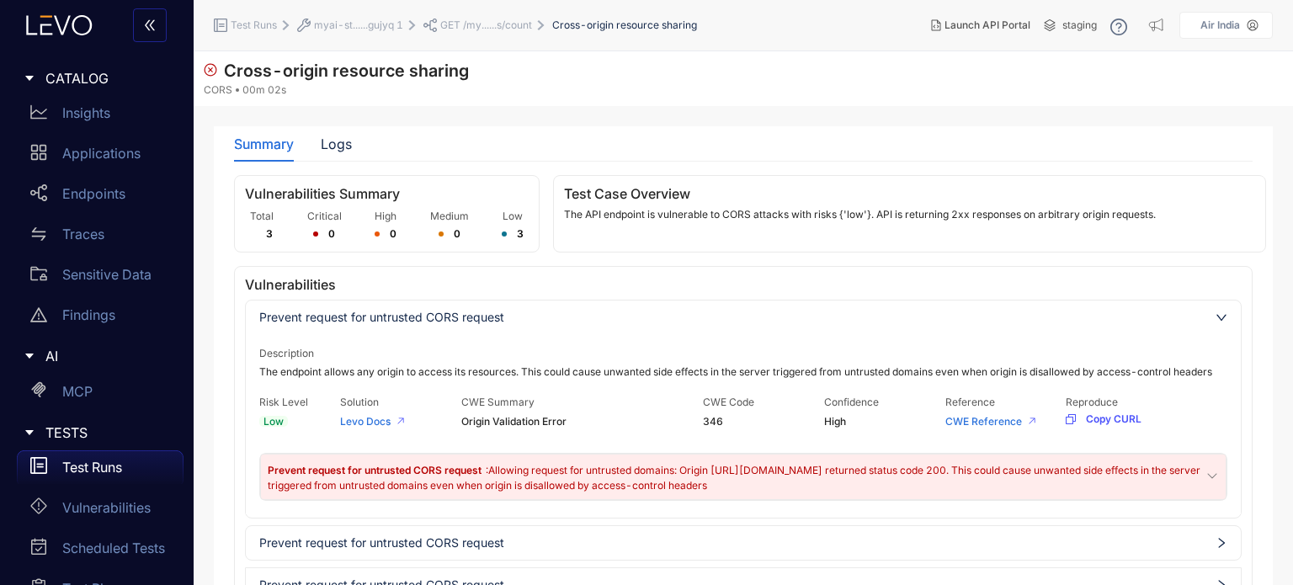
drag, startPoint x: 327, startPoint y: 114, endPoint x: 326, endPoint y: 124, distance: 10.1
click at [327, 114] on section "Cross-origin resource sharing CORS 00m 02s Summary Logs Vulnerabilities Summary…" at bounding box center [744, 345] width 1100 height 589
click at [327, 139] on div "Logs" at bounding box center [336, 143] width 31 height 15
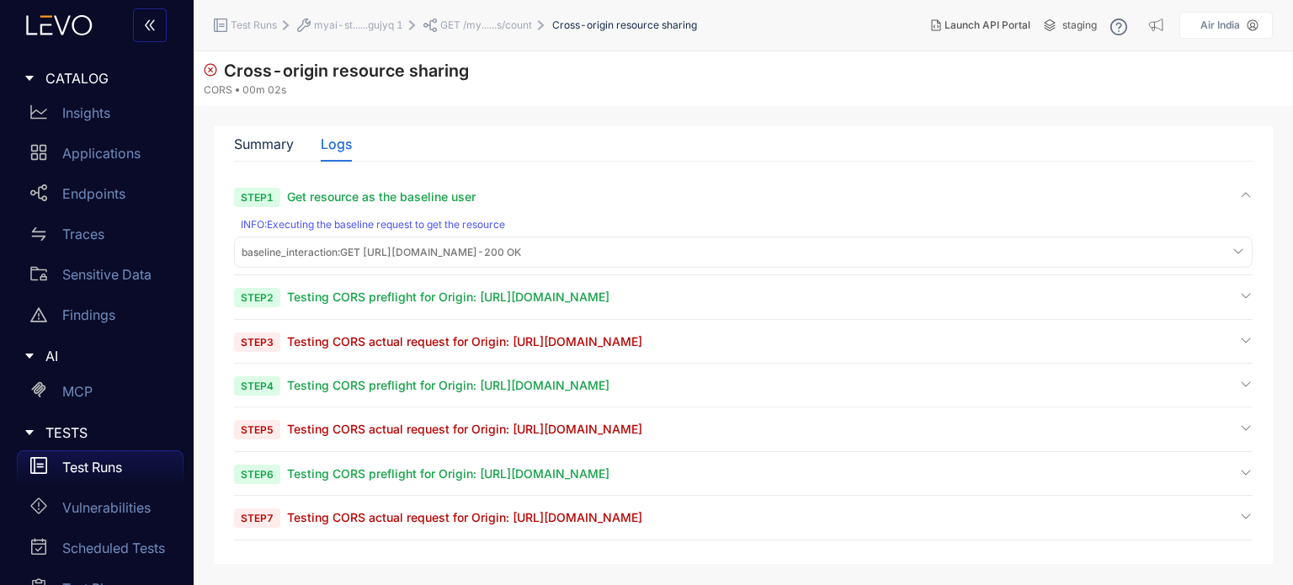
click at [514, 342] on span "Testing CORS actual request for Origin: https://example.com" at bounding box center [464, 341] width 355 height 14
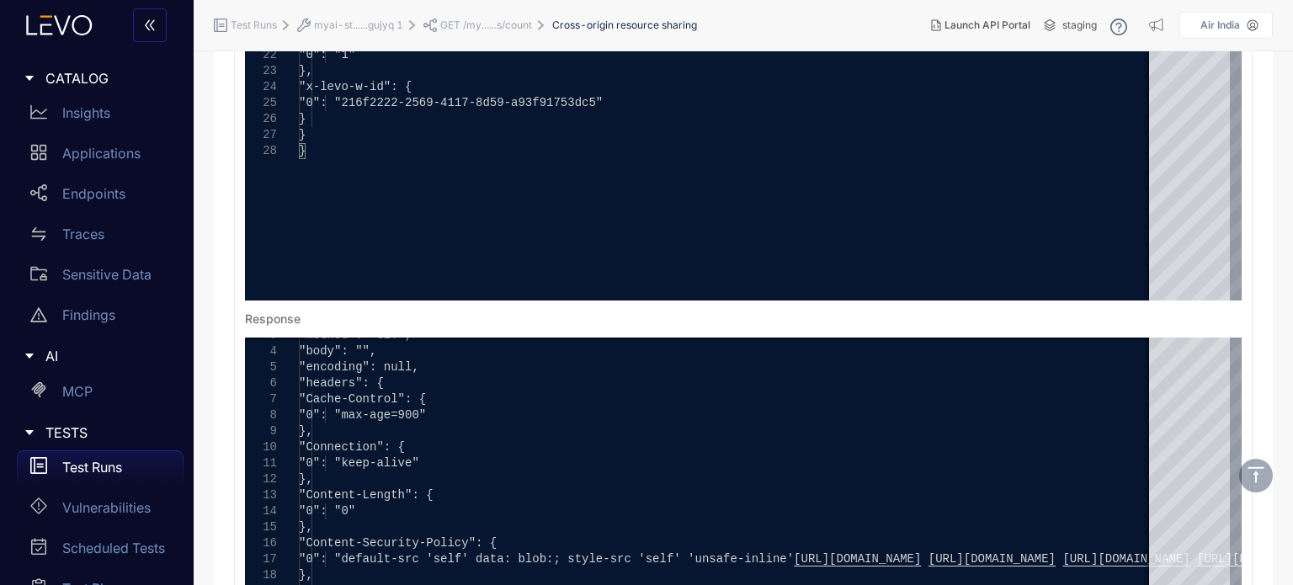
scroll to position [505, 0]
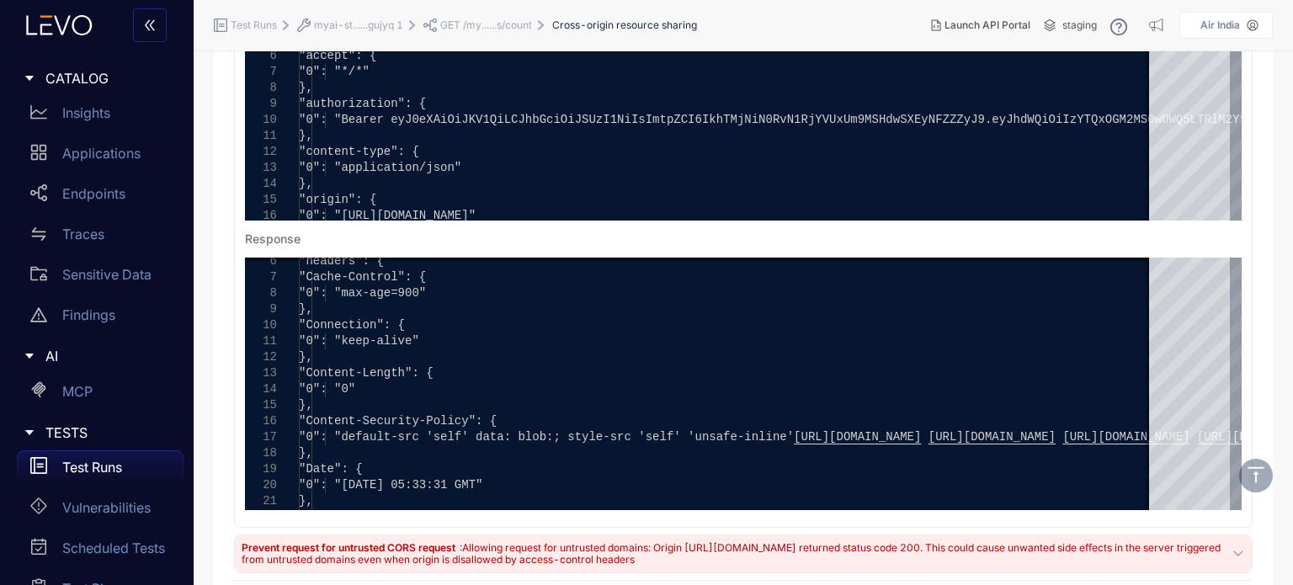
click at [387, 20] on span "myai-st......gujyq 1" at bounding box center [358, 25] width 89 height 12
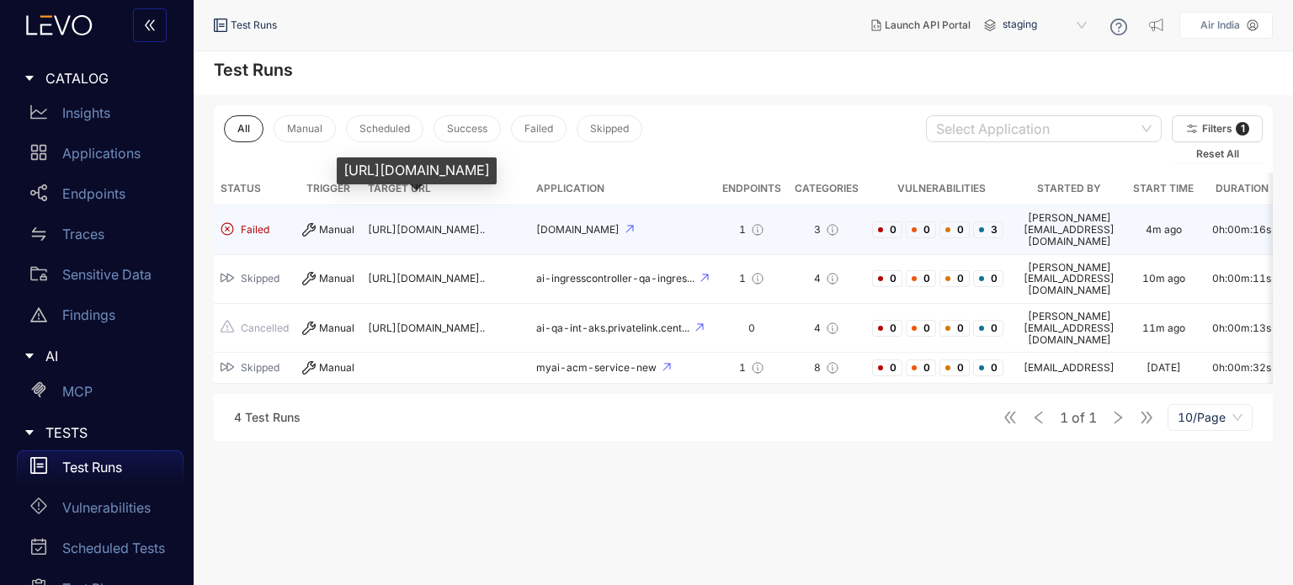
click at [473, 224] on span "https://myai-stage.airindia.co..." at bounding box center [426, 229] width 117 height 13
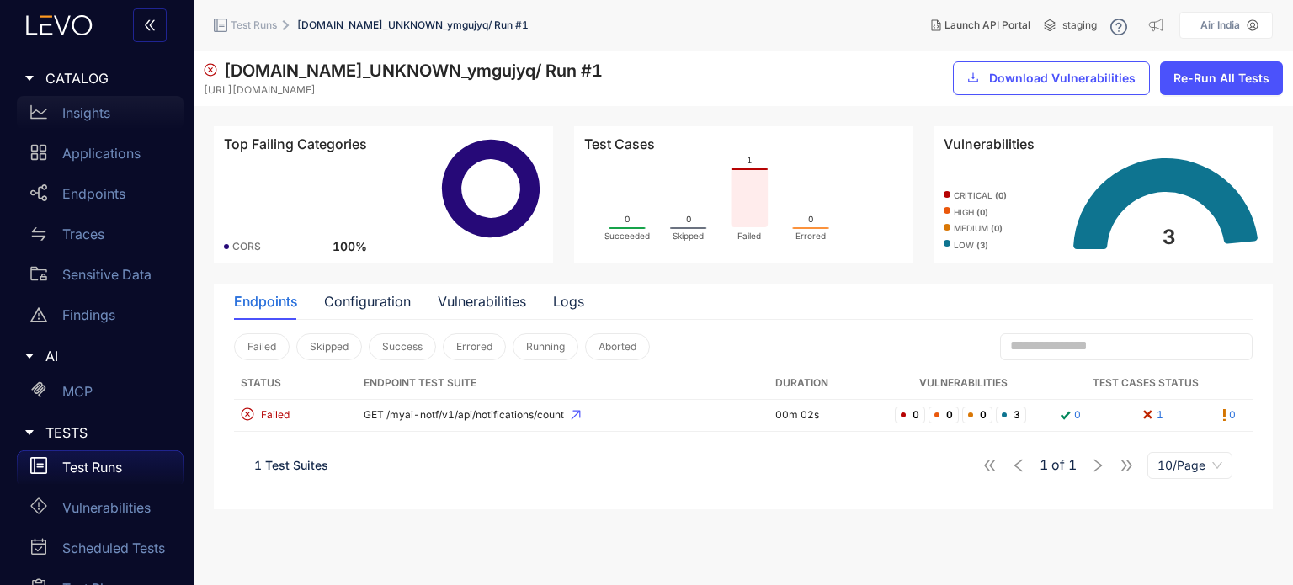
click at [96, 114] on p "Insights" at bounding box center [86, 112] width 48 height 15
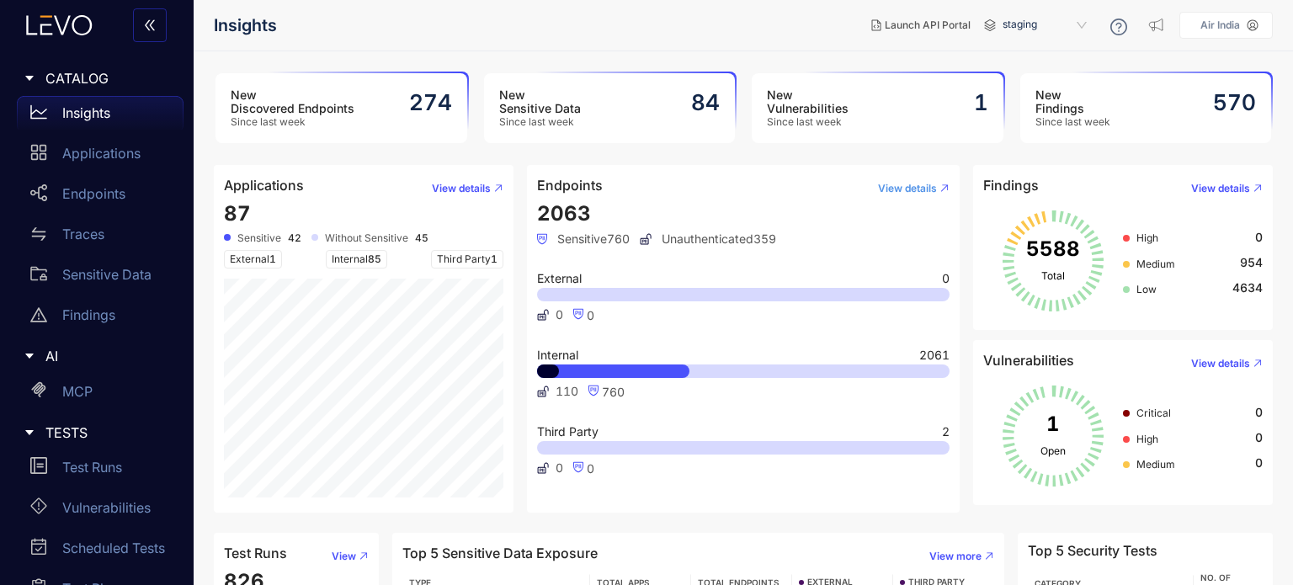
click at [892, 191] on span "View details" at bounding box center [907, 189] width 59 height 12
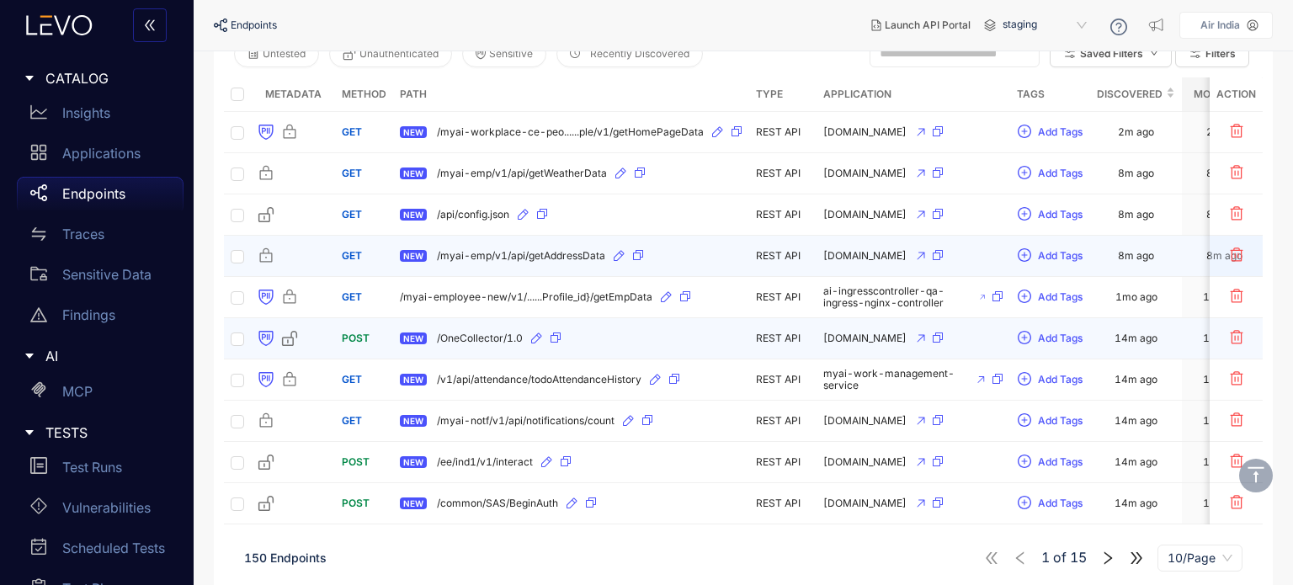
scroll to position [201, 0]
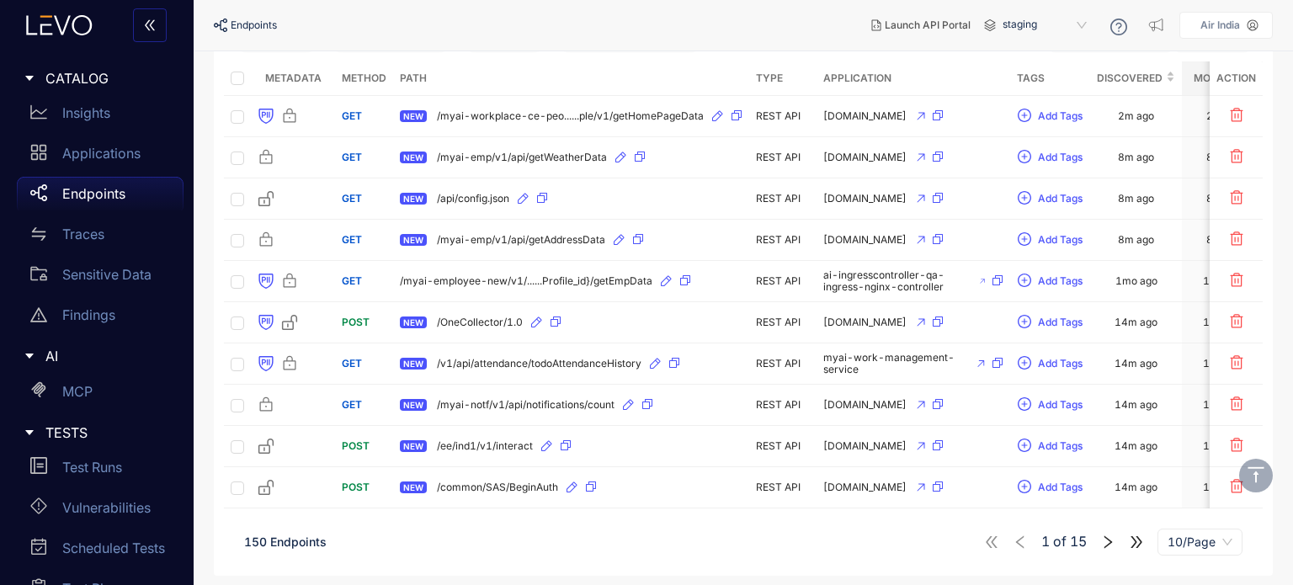
click at [1112, 547] on icon "right" at bounding box center [1108, 542] width 15 height 15
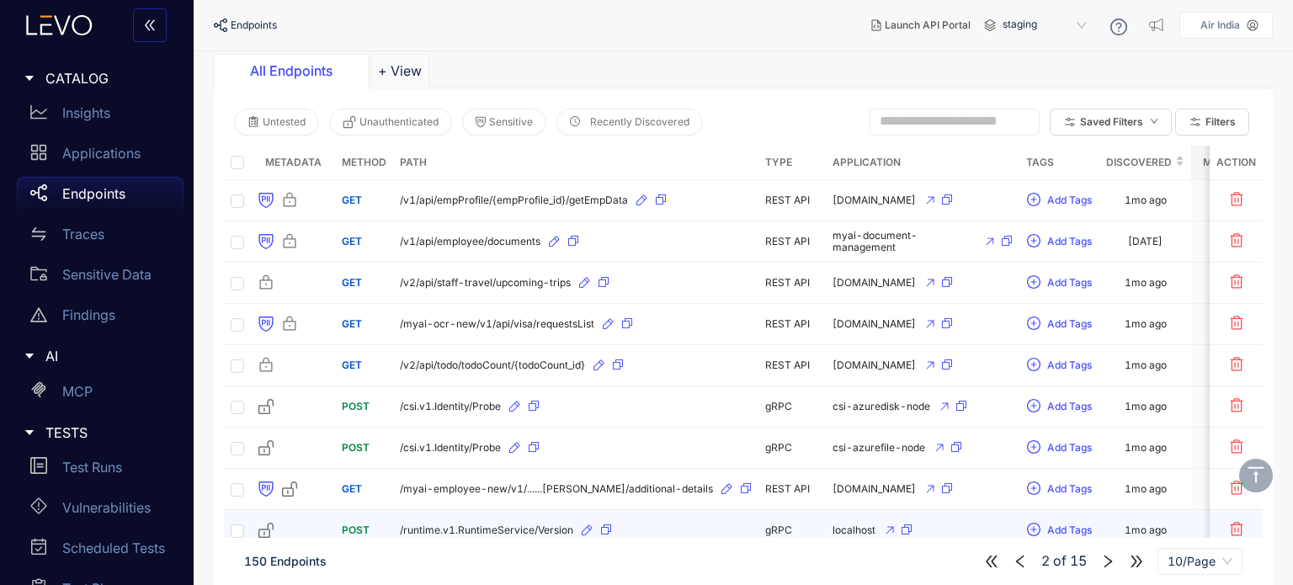
scroll to position [33, 0]
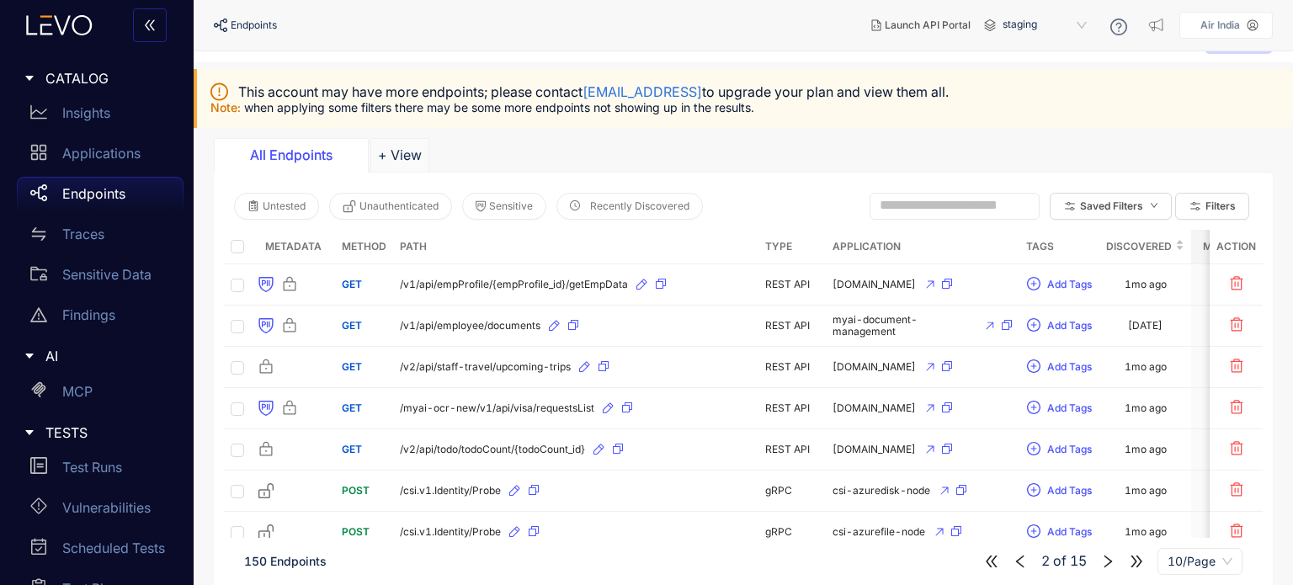
click at [1021, 563] on icon "left" at bounding box center [1020, 561] width 15 height 15
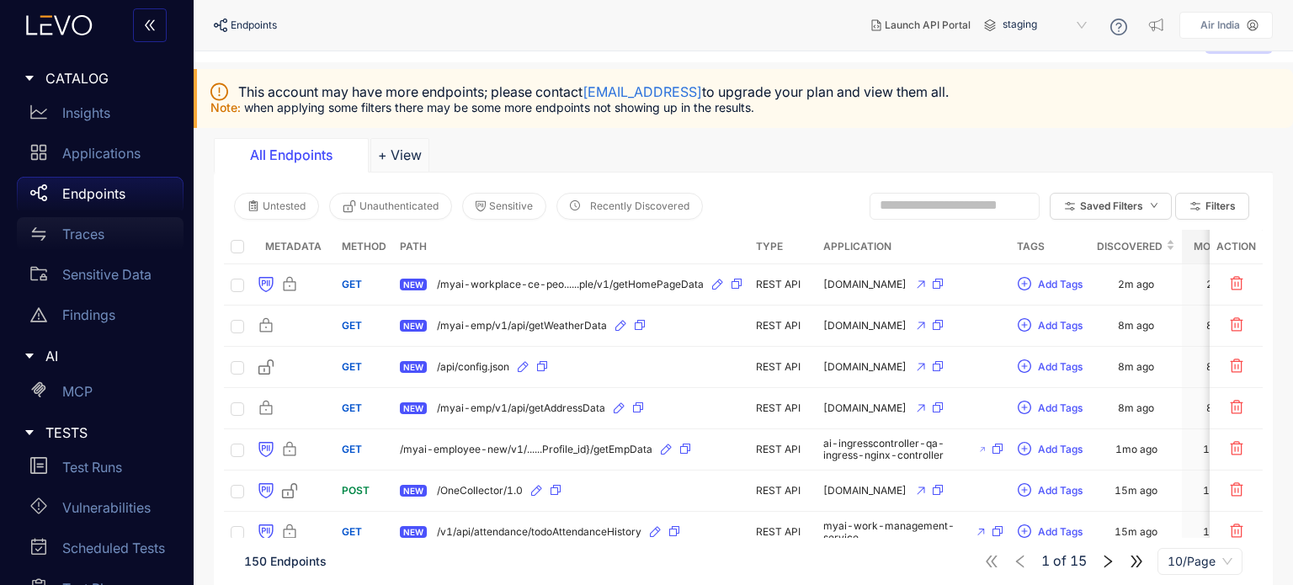
click at [107, 237] on div "Traces" at bounding box center [100, 234] width 167 height 34
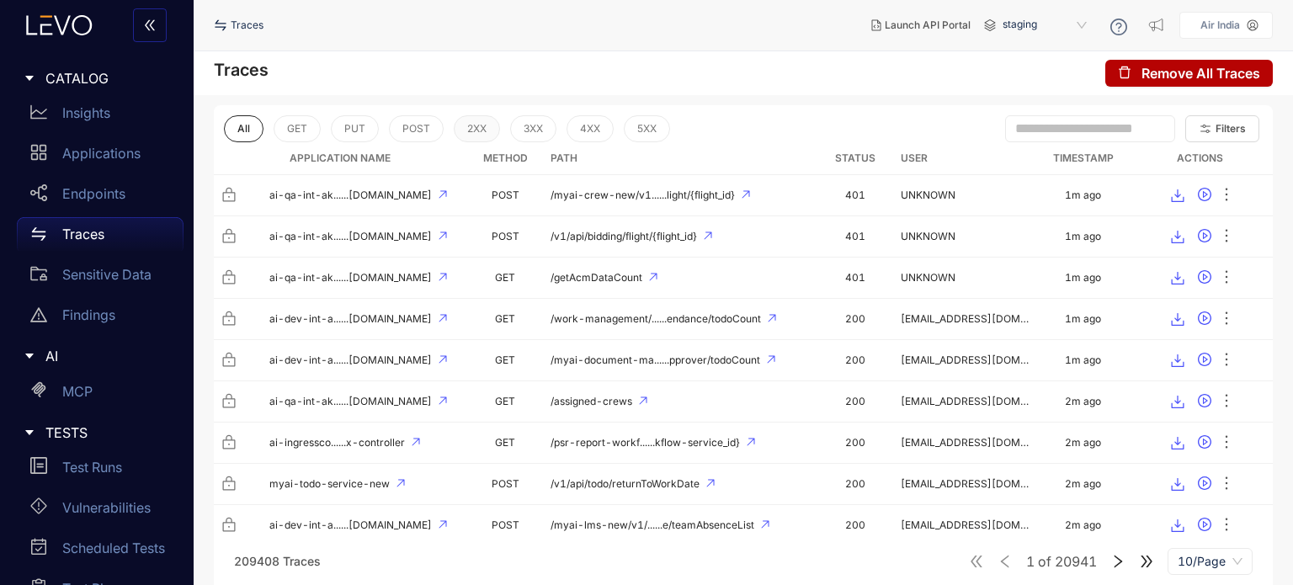
click at [485, 134] on button "2XX" at bounding box center [477, 128] width 46 height 27
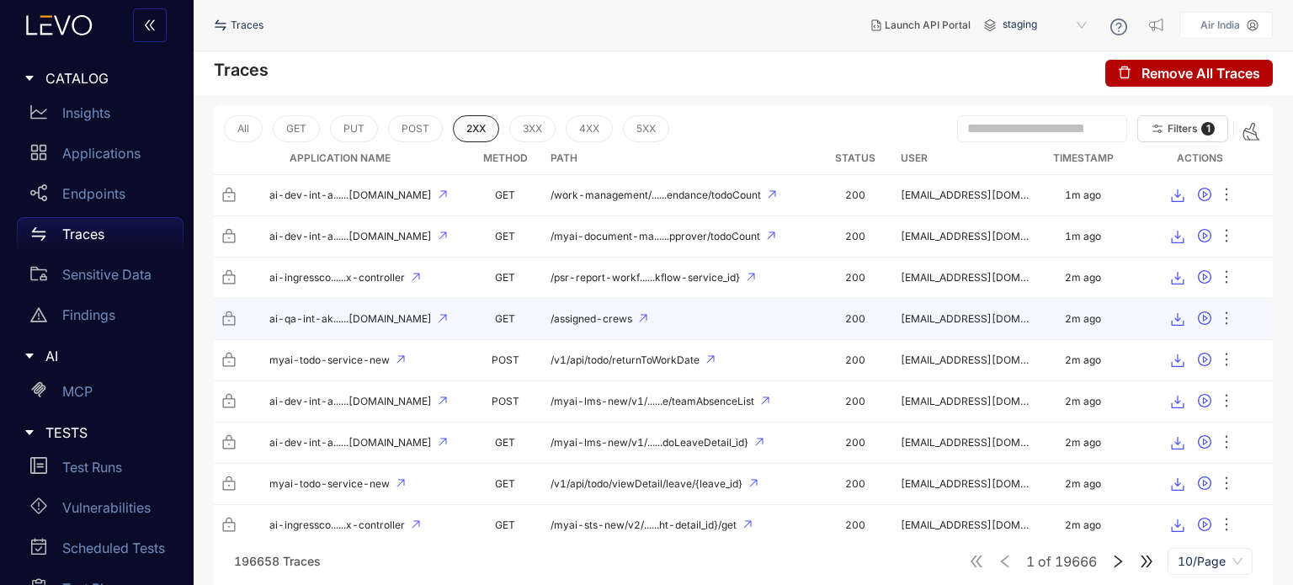
scroll to position [57, 0]
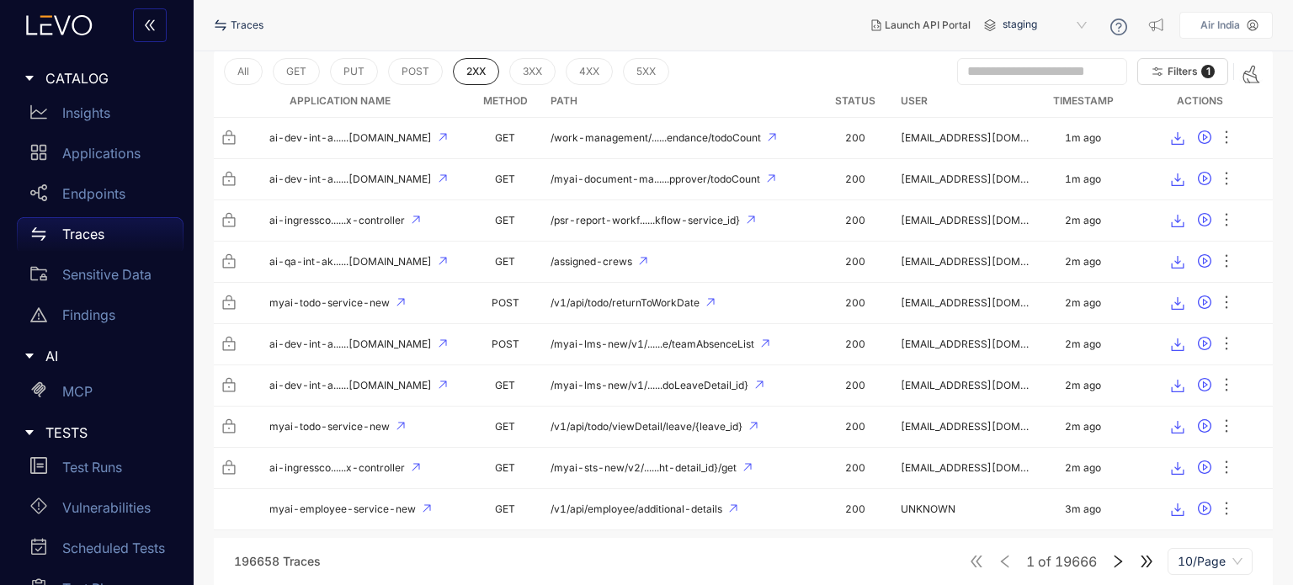
click at [1115, 561] on icon "right" at bounding box center [1118, 561] width 15 height 15
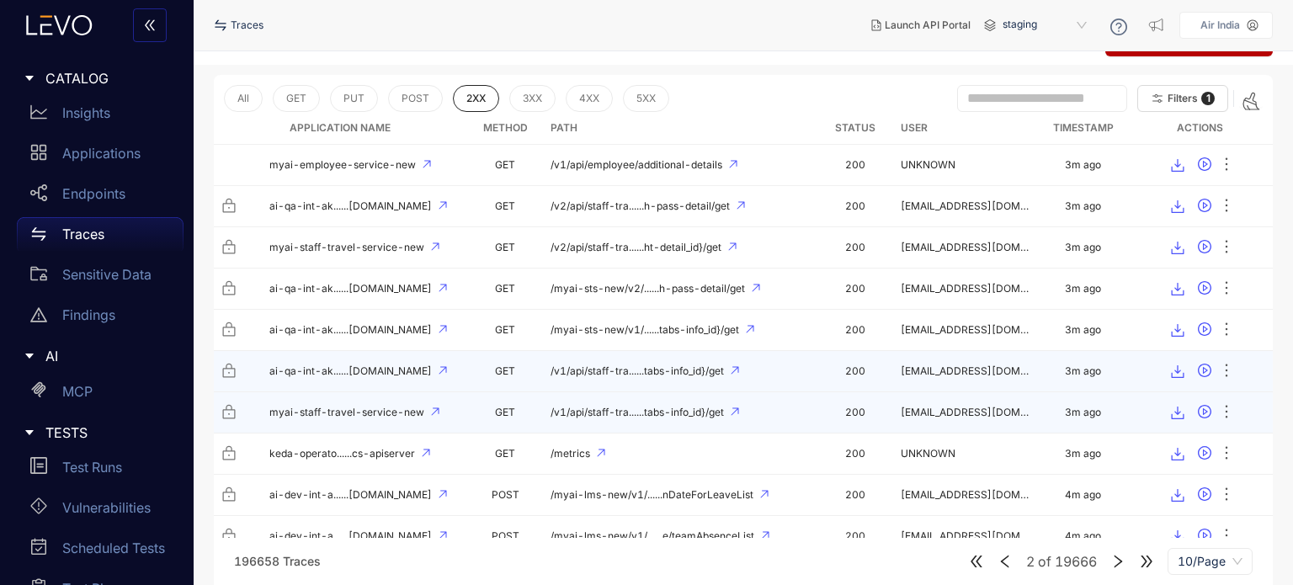
scroll to position [57, 0]
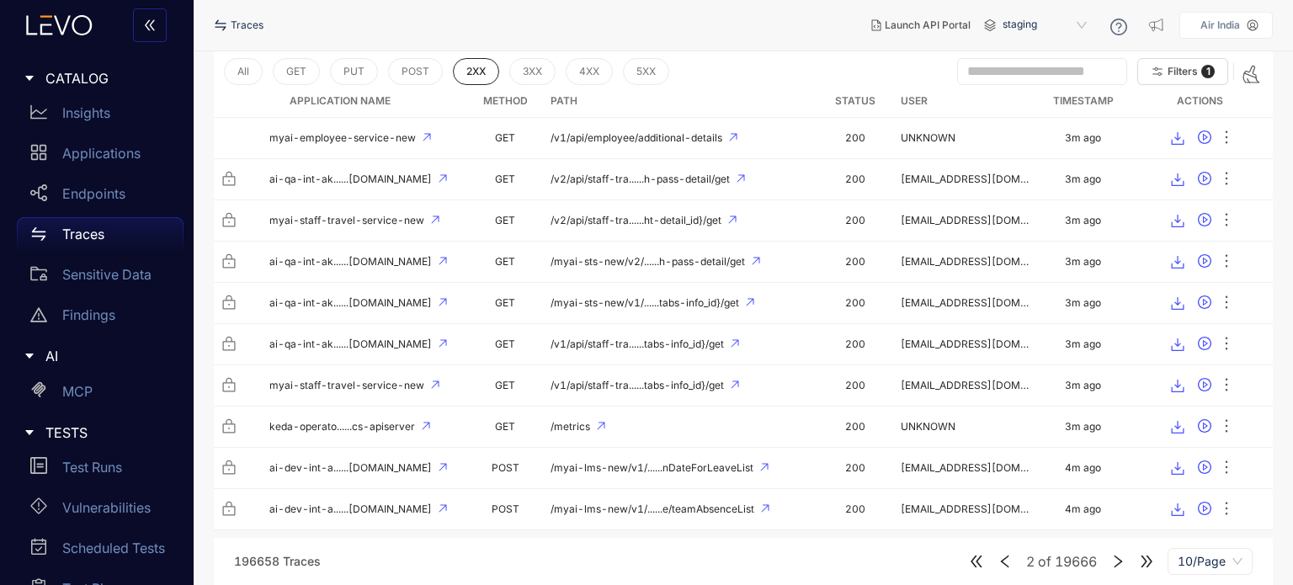
click at [1112, 562] on icon "right" at bounding box center [1118, 561] width 15 height 15
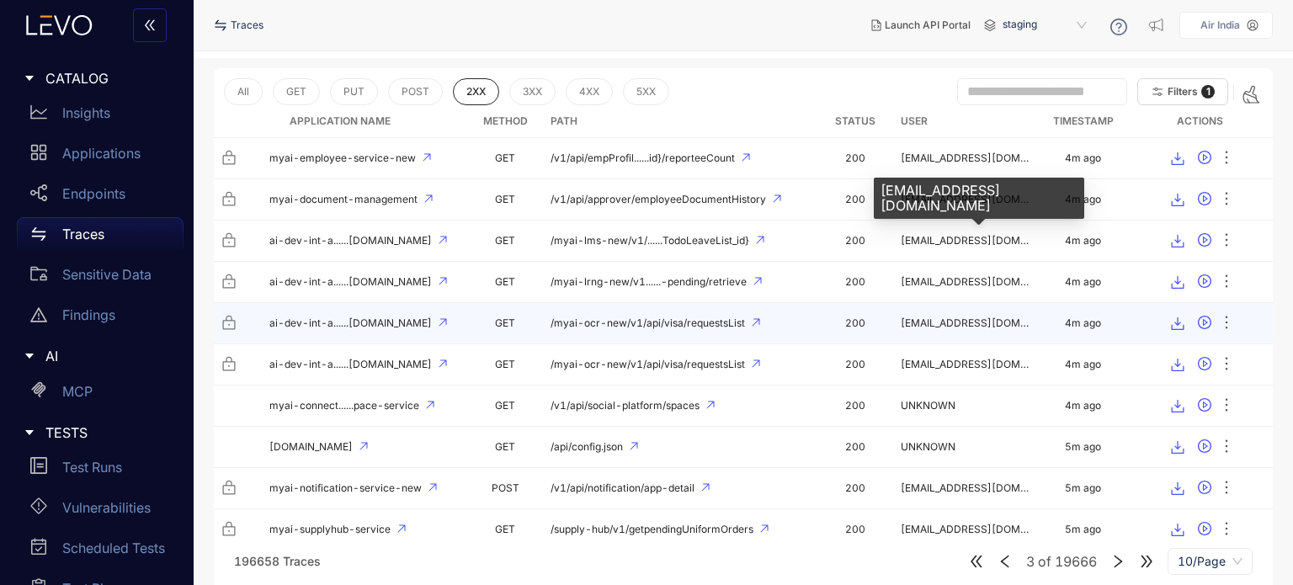
scroll to position [57, 0]
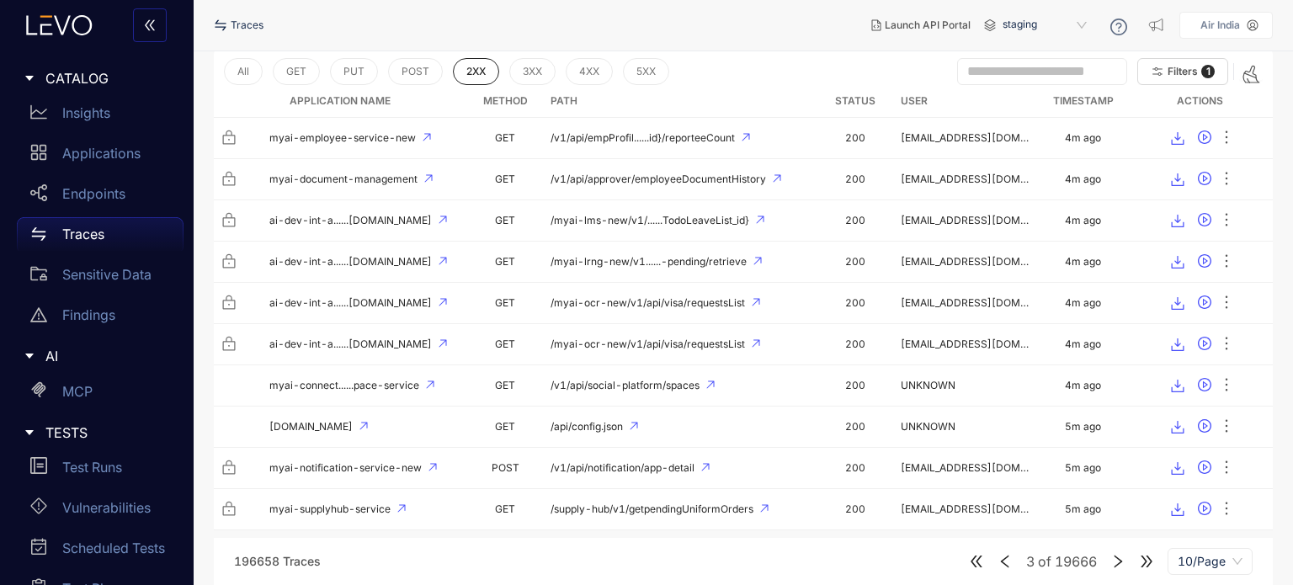
click at [1005, 565] on icon "left" at bounding box center [1005, 561] width 8 height 13
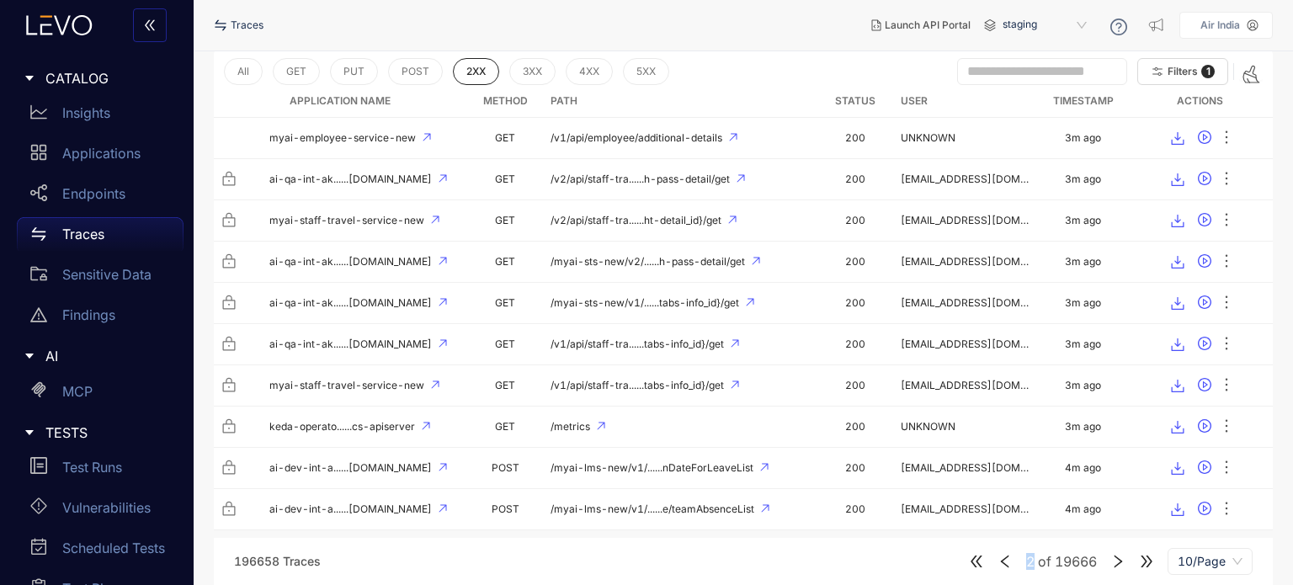
click at [1005, 565] on icon "left" at bounding box center [1005, 561] width 8 height 13
click at [1005, 565] on div "2 of 19666 10/Page" at bounding box center [1111, 561] width 284 height 27
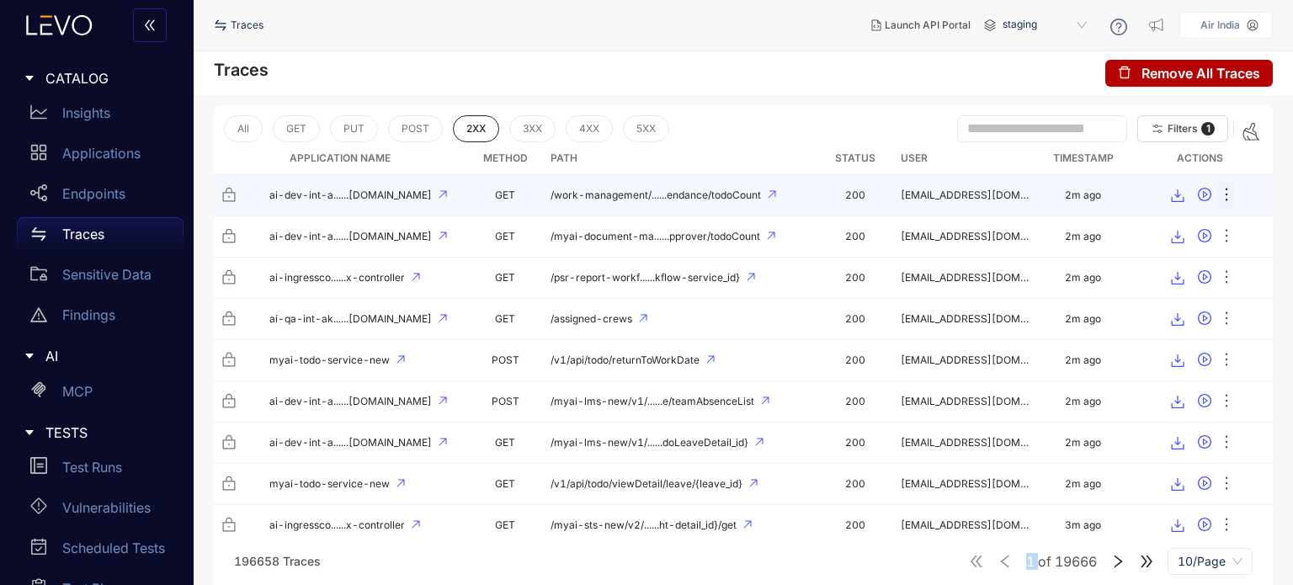
click at [1226, 191] on icon "ellipsis" at bounding box center [1227, 194] width 17 height 17
click at [1199, 229] on span "Context" at bounding box center [1201, 229] width 50 height 19
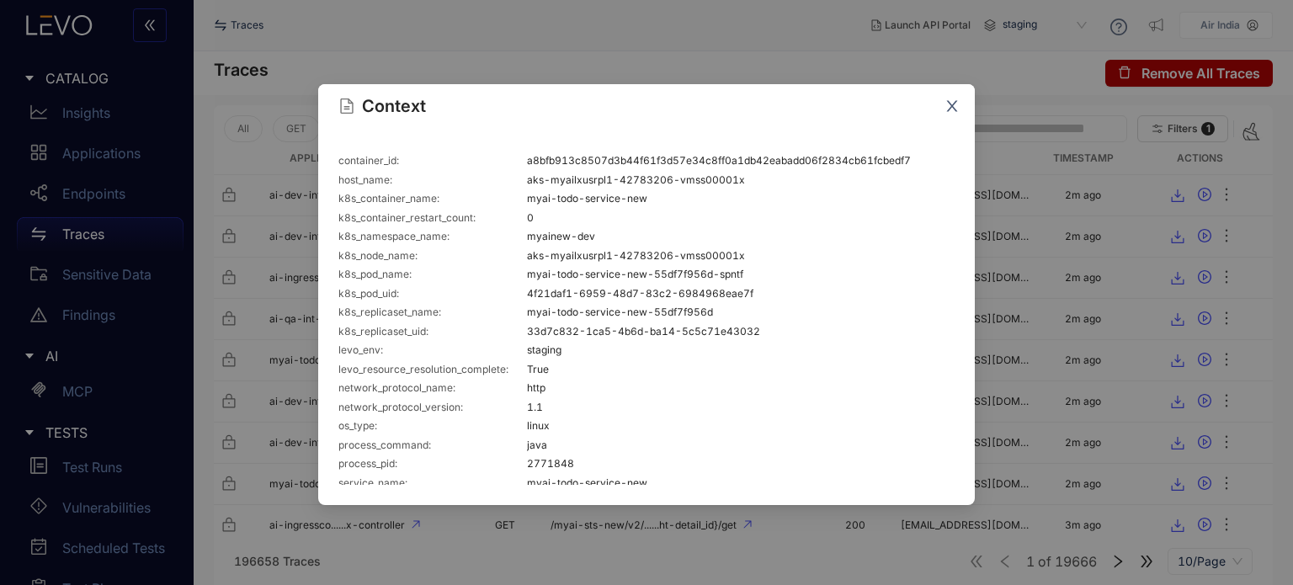
click at [957, 109] on icon "close" at bounding box center [952, 106] width 15 height 15
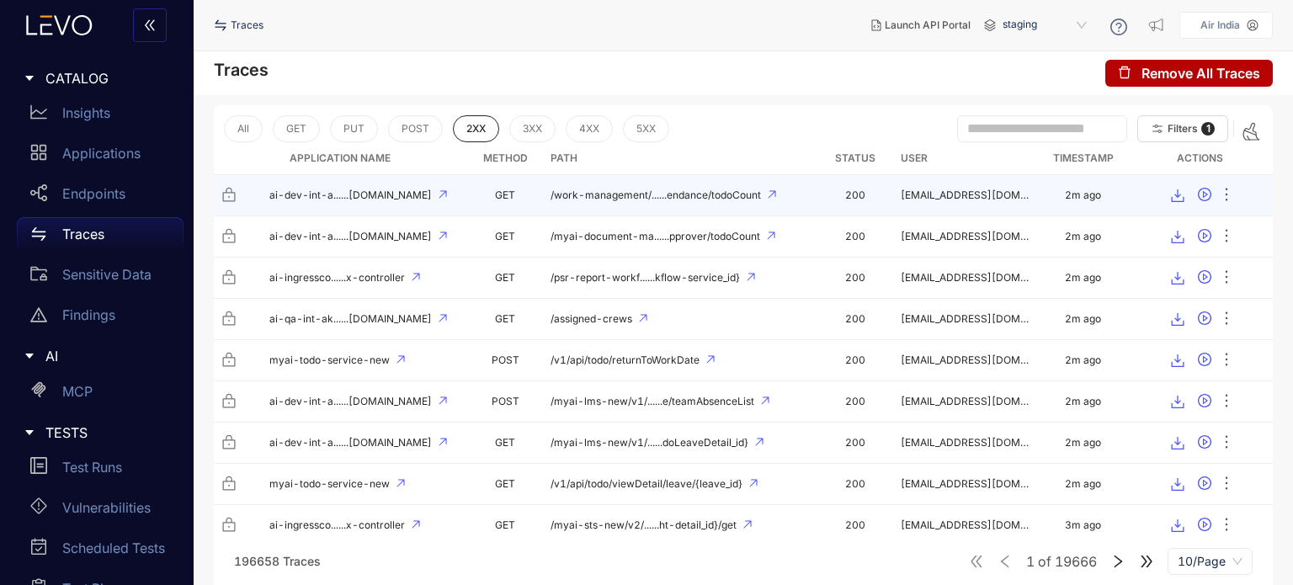
click at [736, 202] on td "/work-management/......endance/todoCount" at bounding box center [680, 195] width 272 height 41
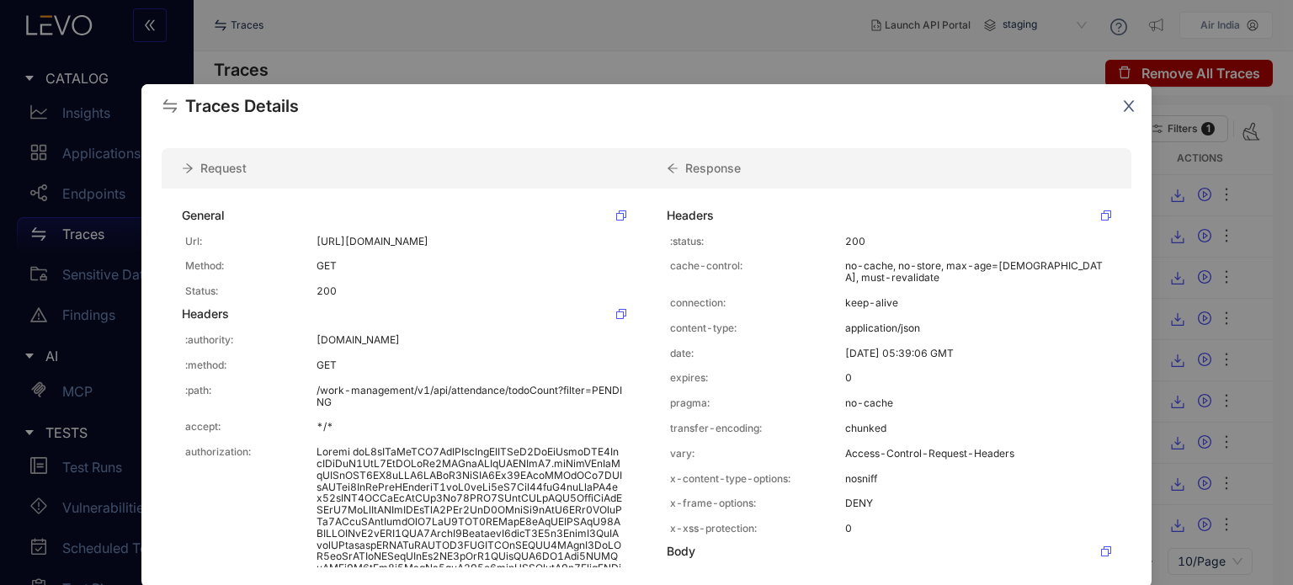
click at [1124, 101] on icon "close" at bounding box center [1129, 106] width 15 height 15
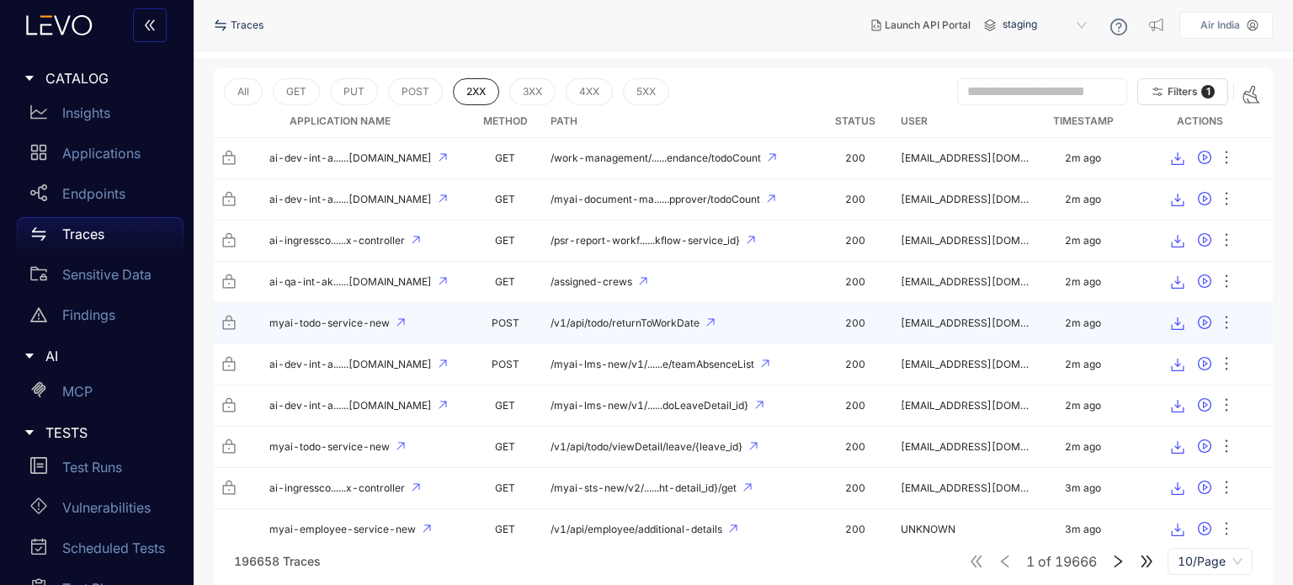
scroll to position [57, 0]
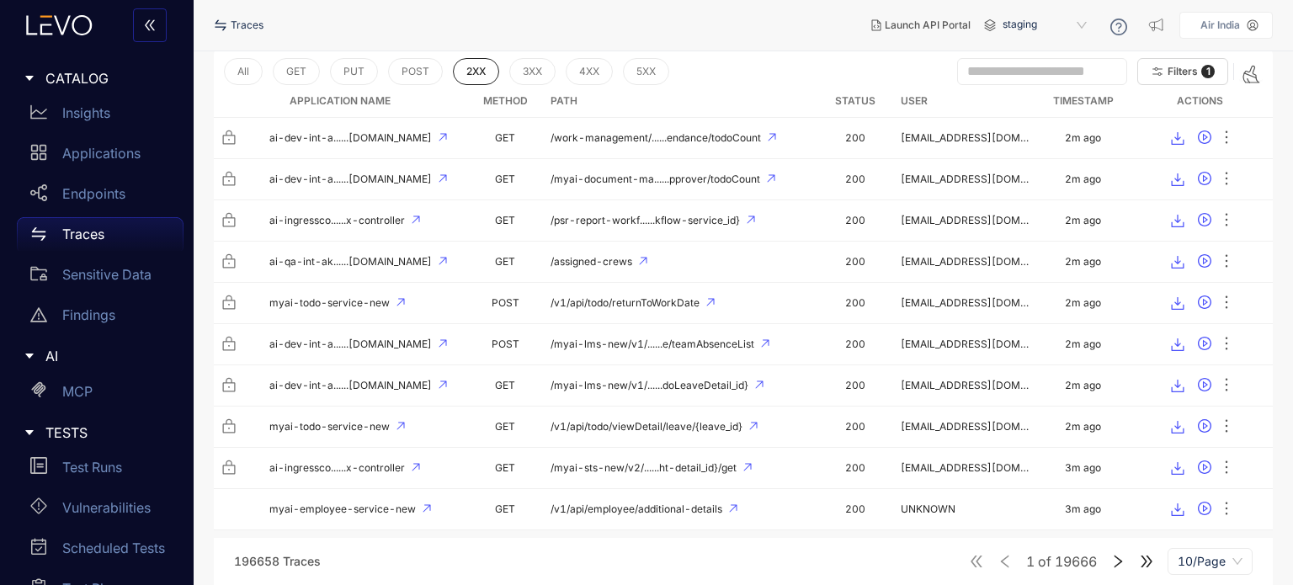
click at [1122, 557] on icon "right" at bounding box center [1118, 561] width 15 height 15
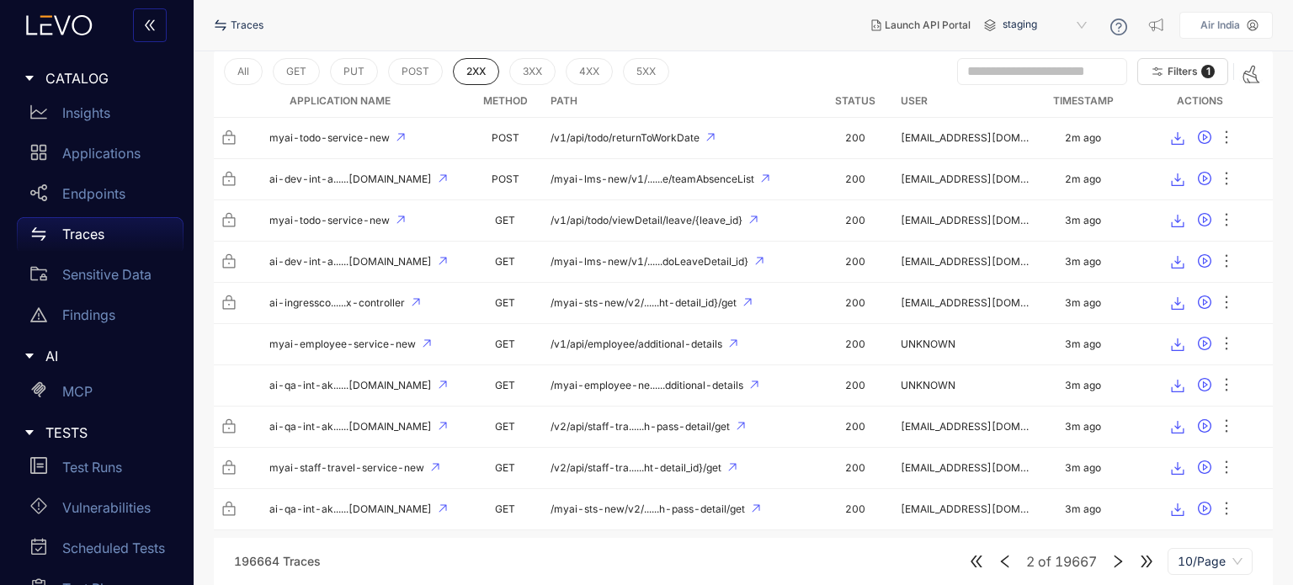
drag, startPoint x: 1128, startPoint y: 555, endPoint x: 1118, endPoint y: 557, distance: 10.4
click at [1125, 555] on div "2 of 19667 10/Page" at bounding box center [1111, 561] width 284 height 27
click at [1118, 557] on icon "right" at bounding box center [1118, 561] width 15 height 15
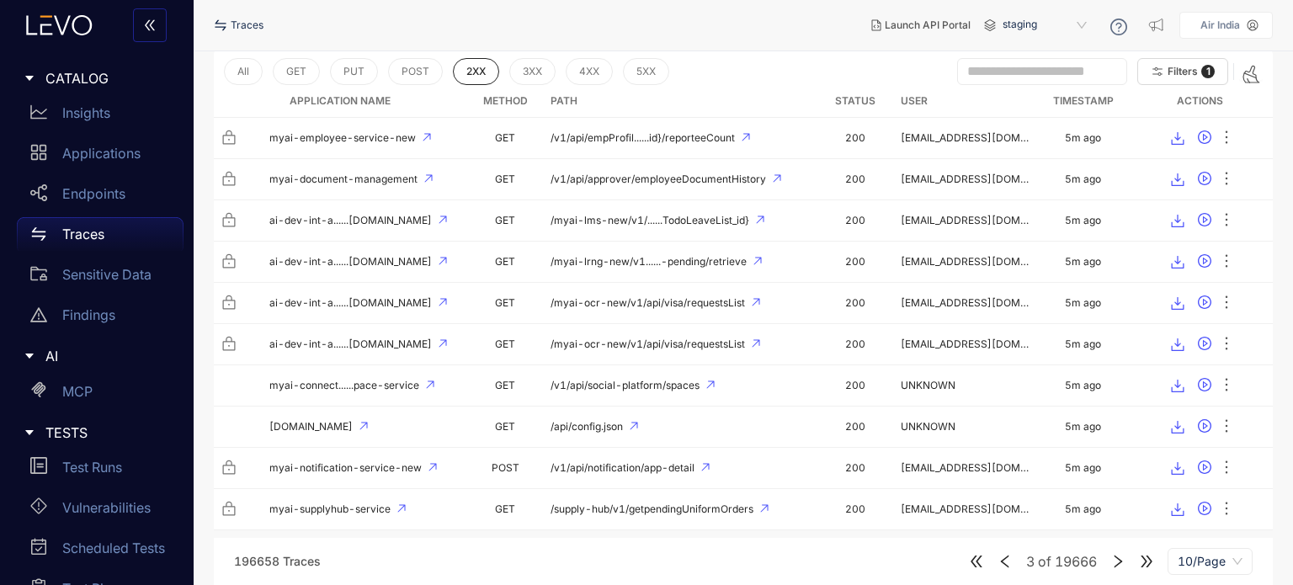
click at [1118, 557] on icon "right" at bounding box center [1118, 561] width 15 height 15
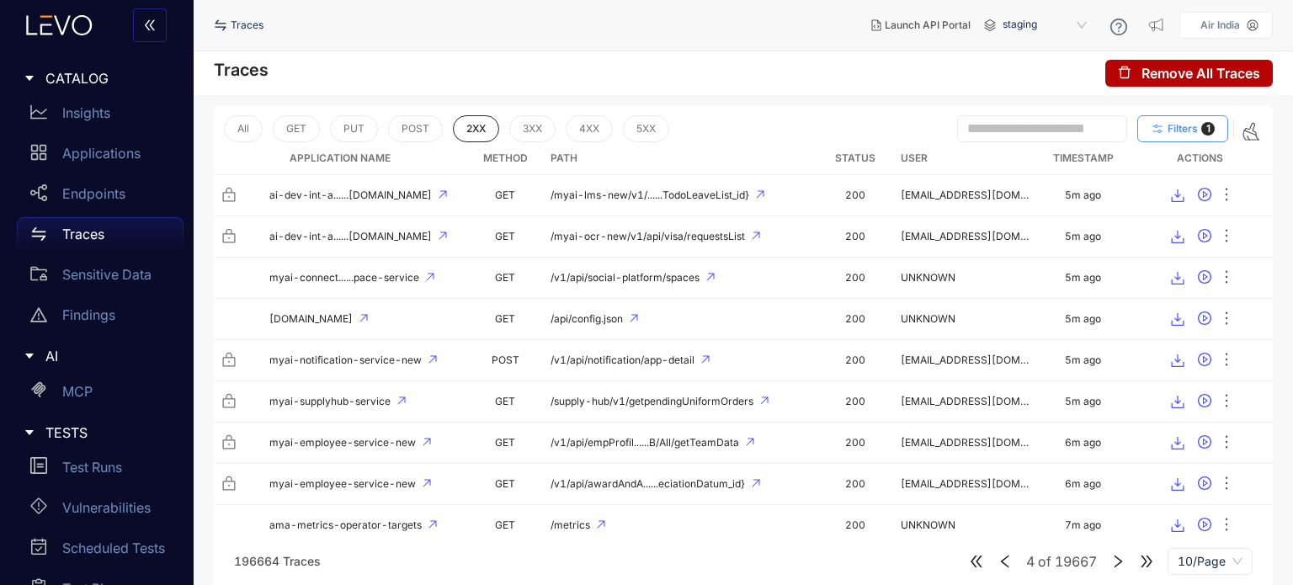
click at [1192, 128] on span "Filters" at bounding box center [1183, 129] width 30 height 12
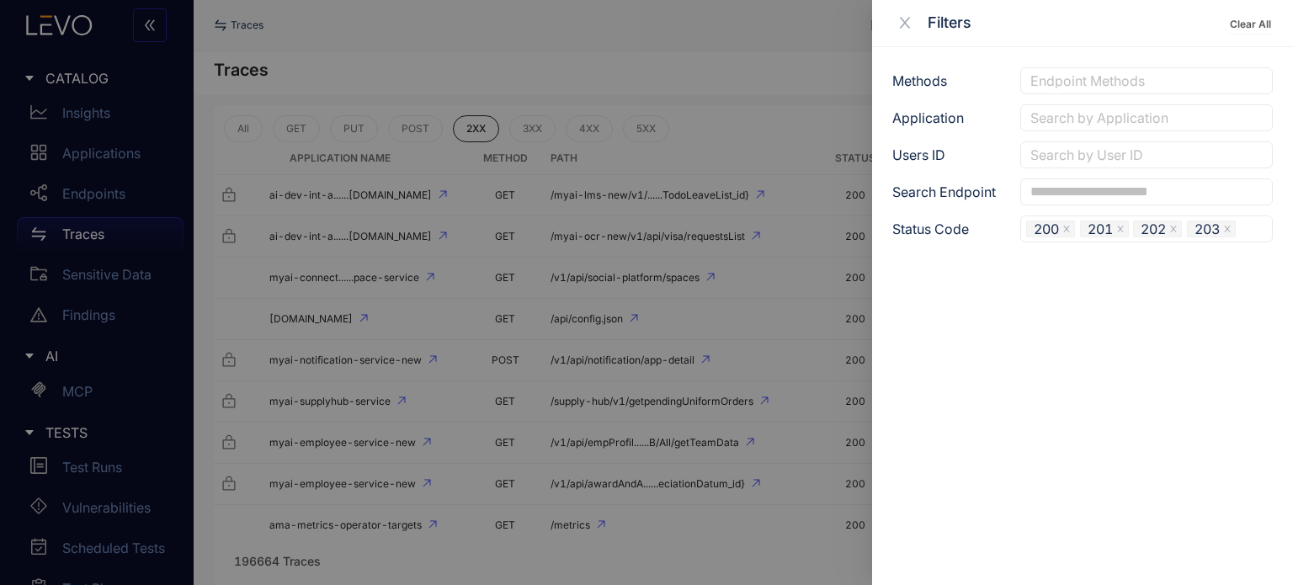
click at [1081, 142] on div "Search by User ID" at bounding box center [1147, 154] width 253 height 27
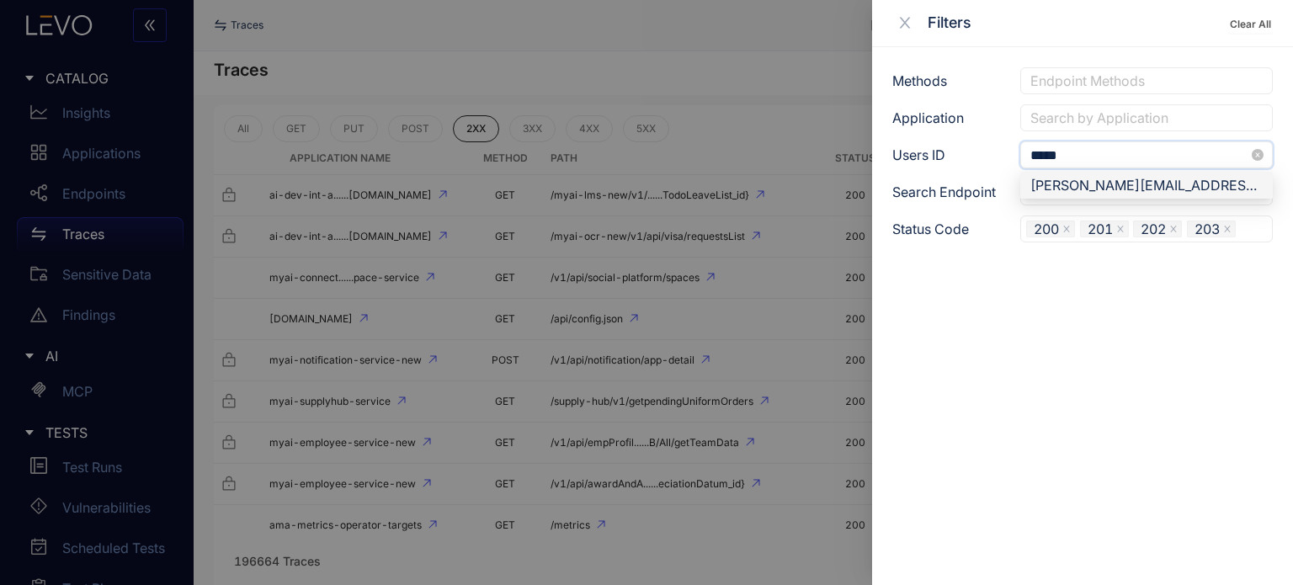
type input "******"
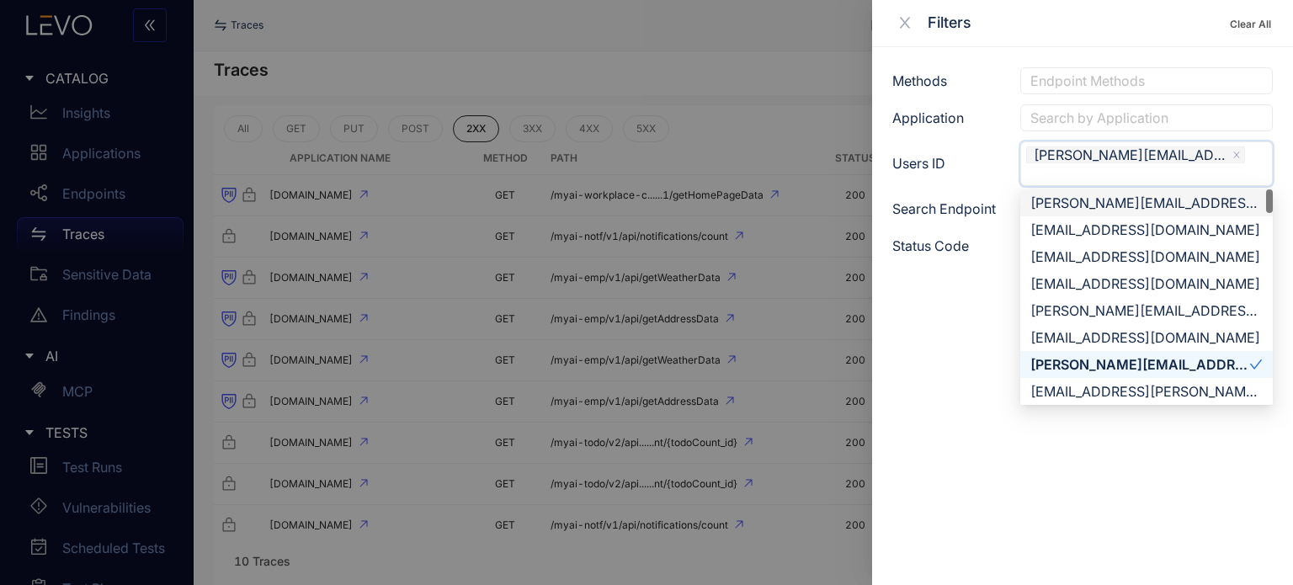
click at [960, 333] on div "Methods Endpoint Methods Application Search by Application Users ID anumeha.bha…" at bounding box center [1082, 316] width 421 height 538
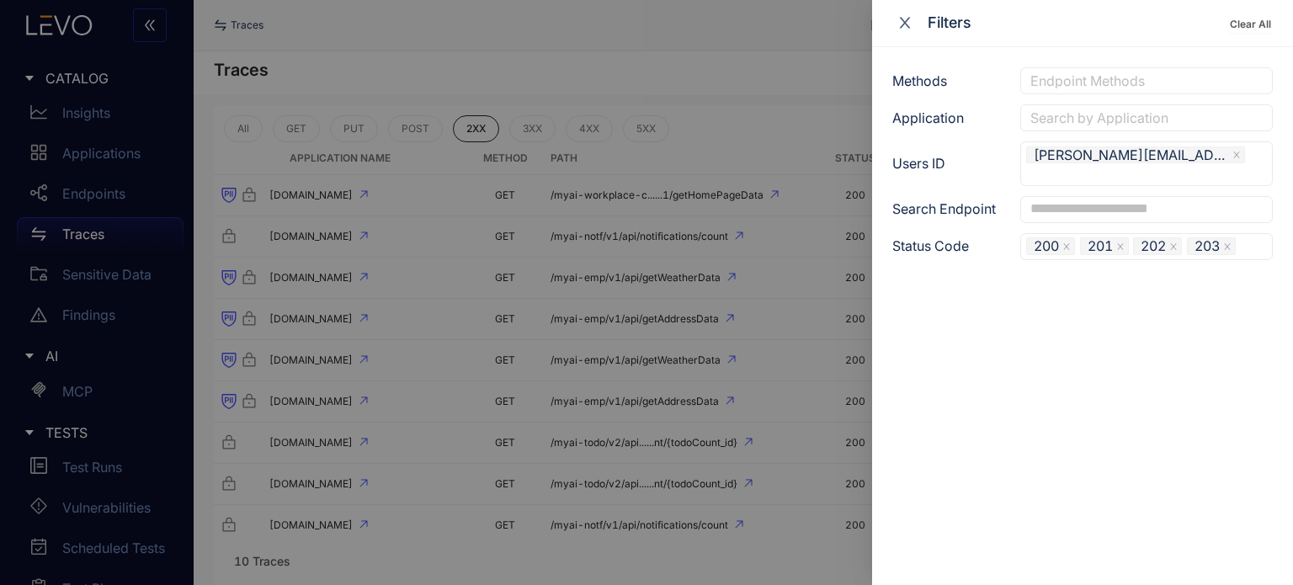
click at [909, 19] on icon "close" at bounding box center [905, 22] width 15 height 15
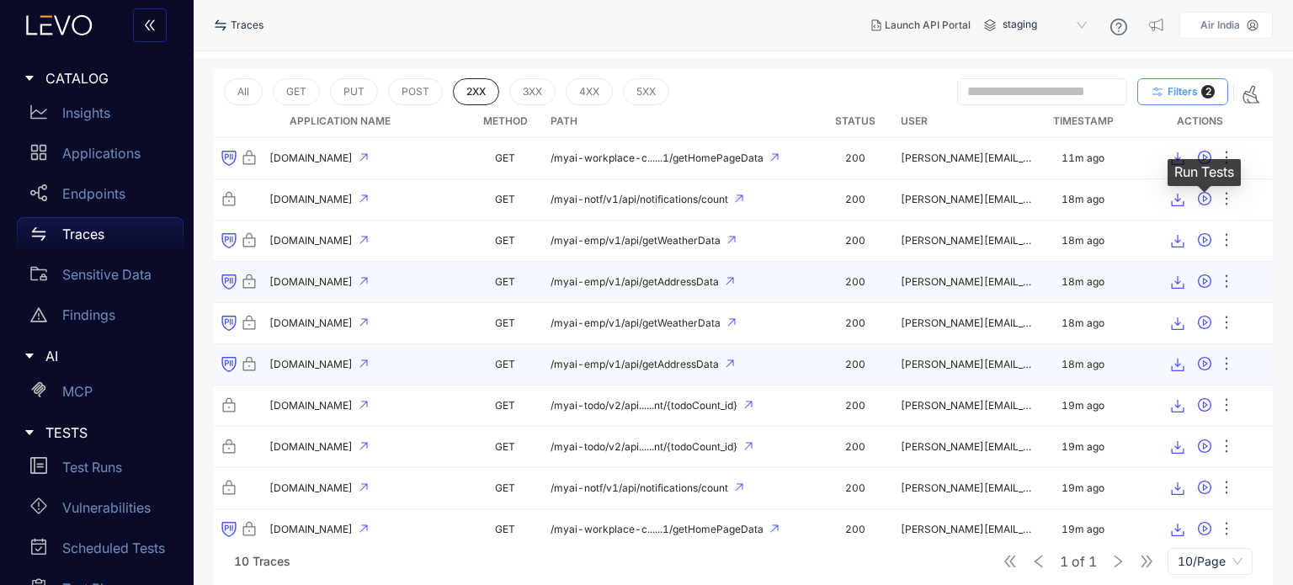
scroll to position [57, 0]
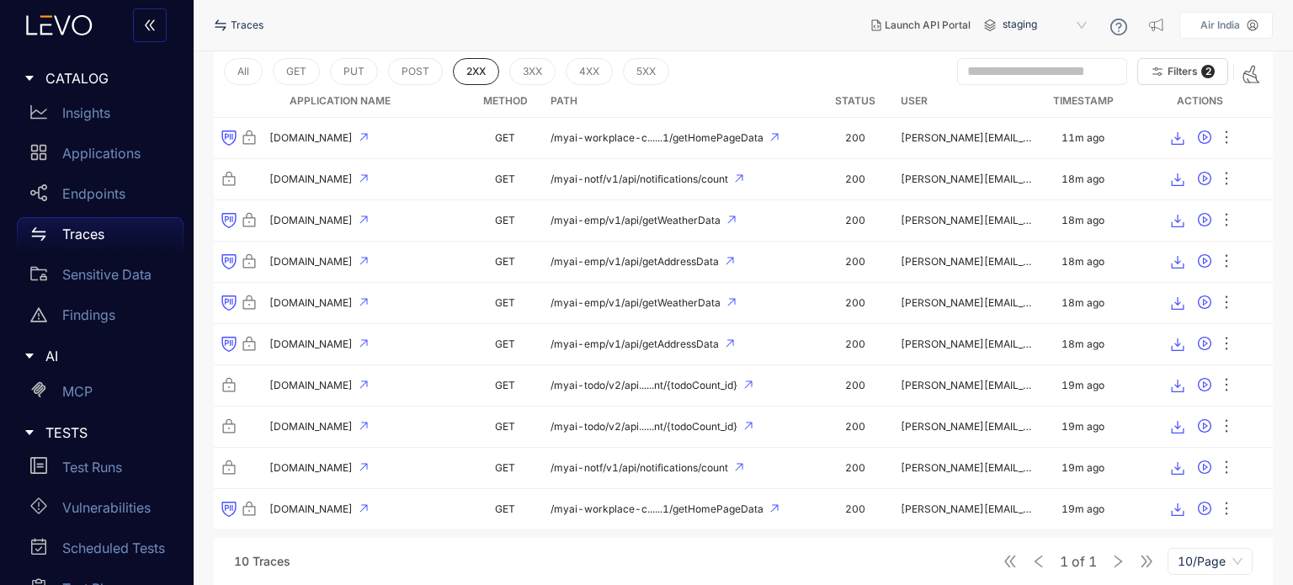
click at [1128, 565] on div "1 of 1 10/Page" at bounding box center [1128, 561] width 250 height 27
click at [1126, 563] on div "1 of 1 10/Page" at bounding box center [1128, 561] width 250 height 27
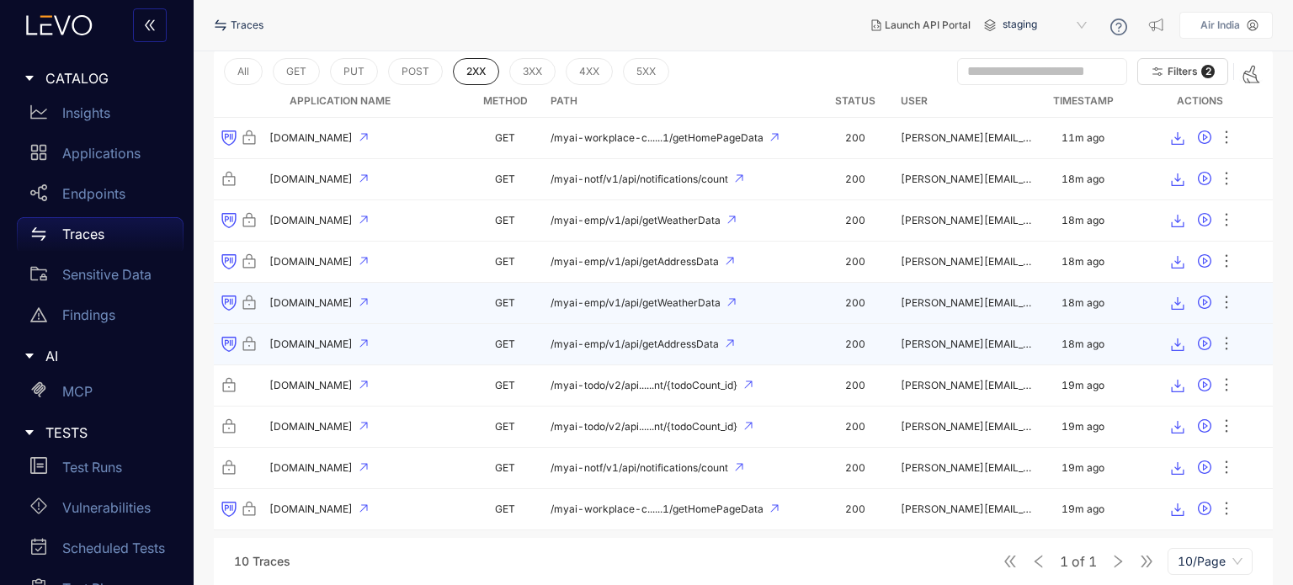
scroll to position [0, 0]
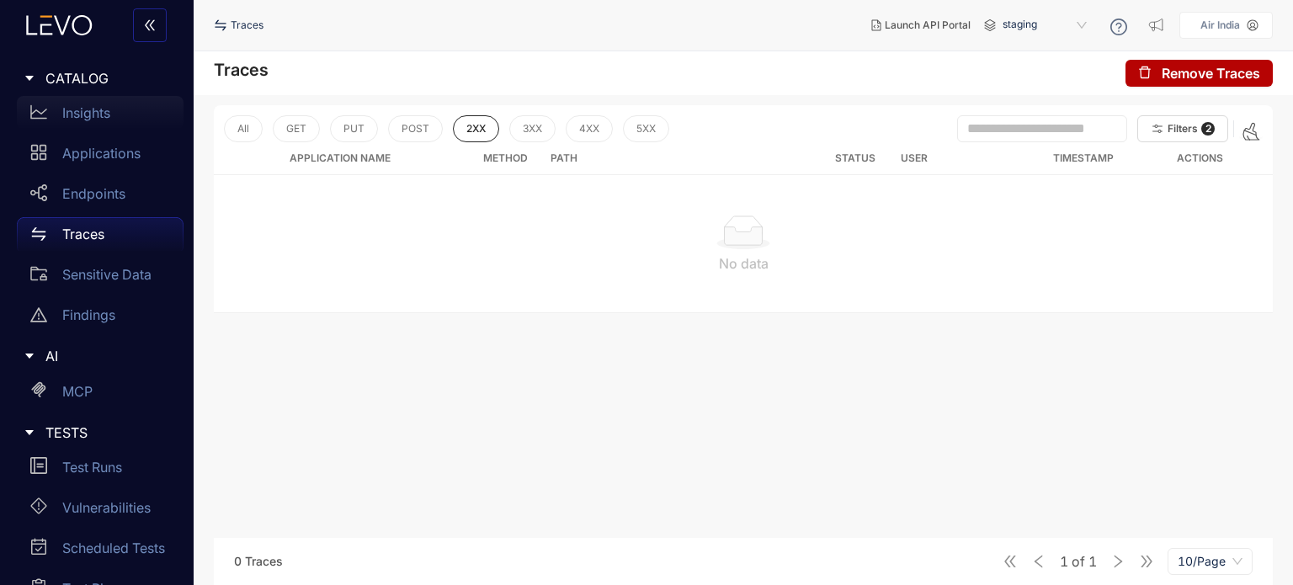
click at [99, 113] on p "Insights" at bounding box center [86, 112] width 48 height 15
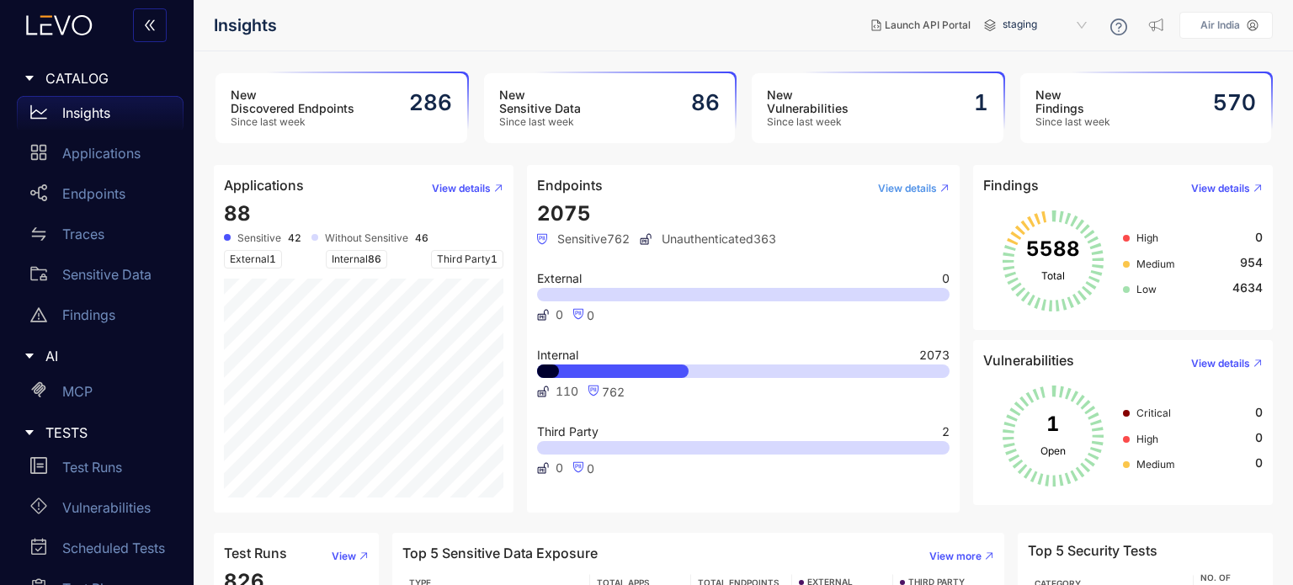
click at [899, 191] on span "View details" at bounding box center [907, 189] width 59 height 12
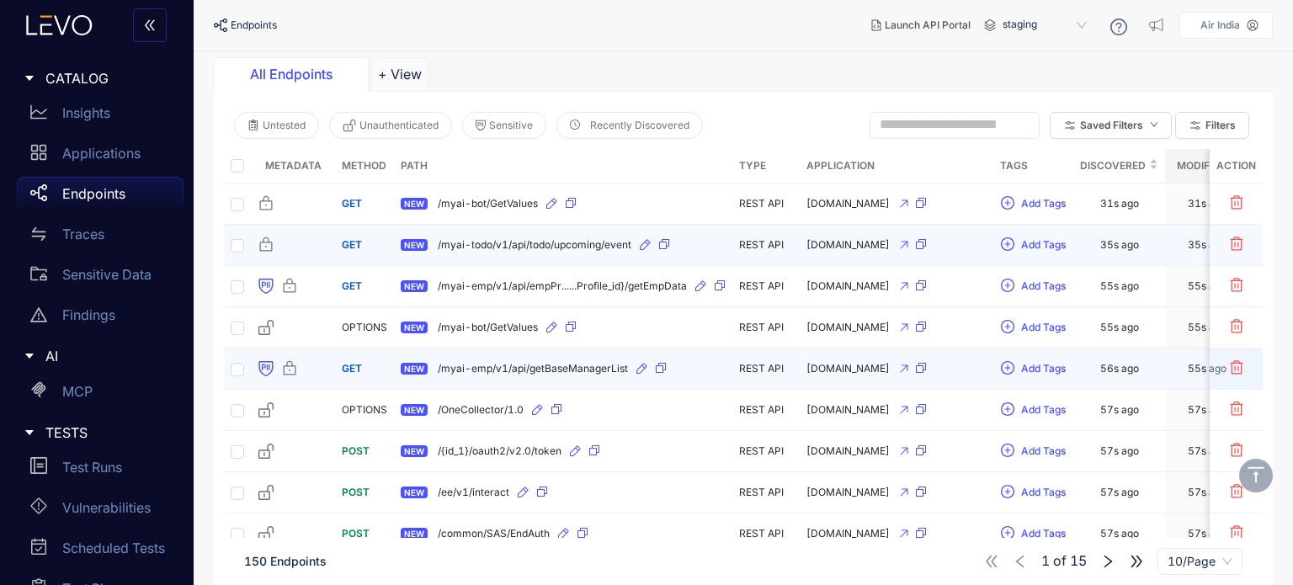
scroll to position [168, 0]
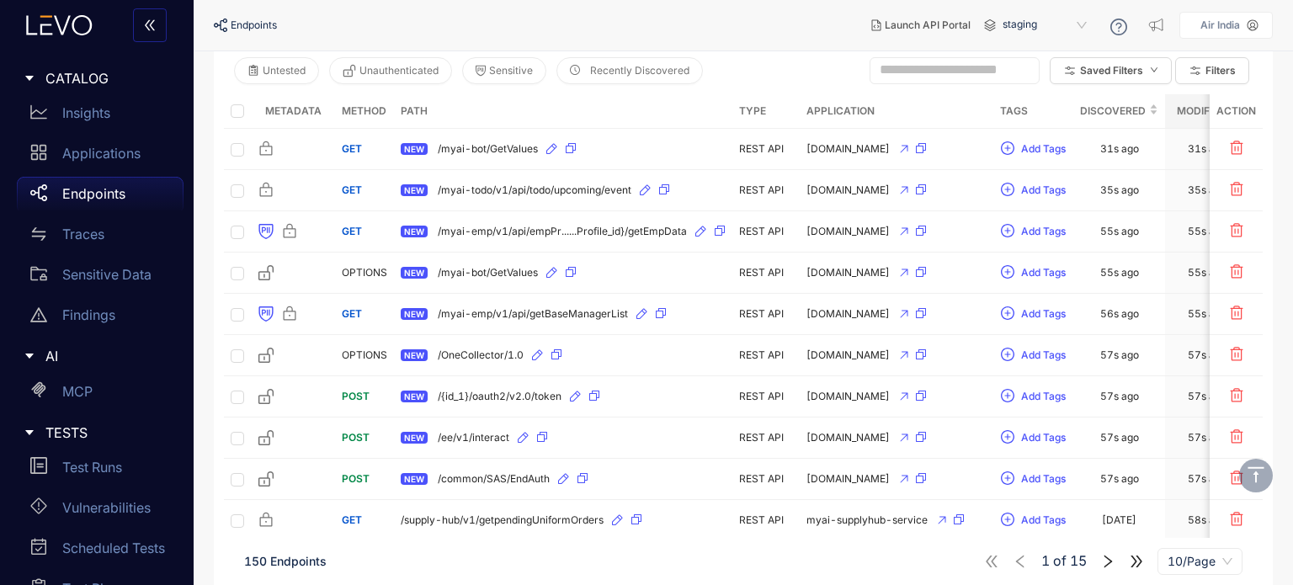
click at [940, 82] on span at bounding box center [955, 70] width 170 height 27
click at [940, 80] on span at bounding box center [955, 70] width 170 height 27
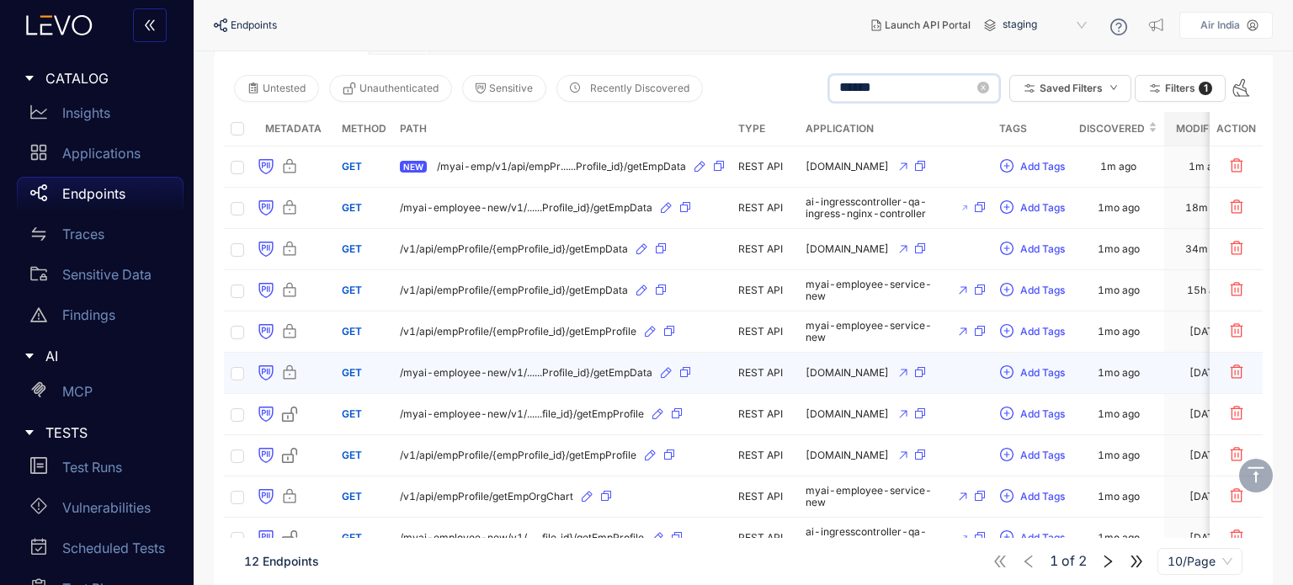
scroll to position [168, 0]
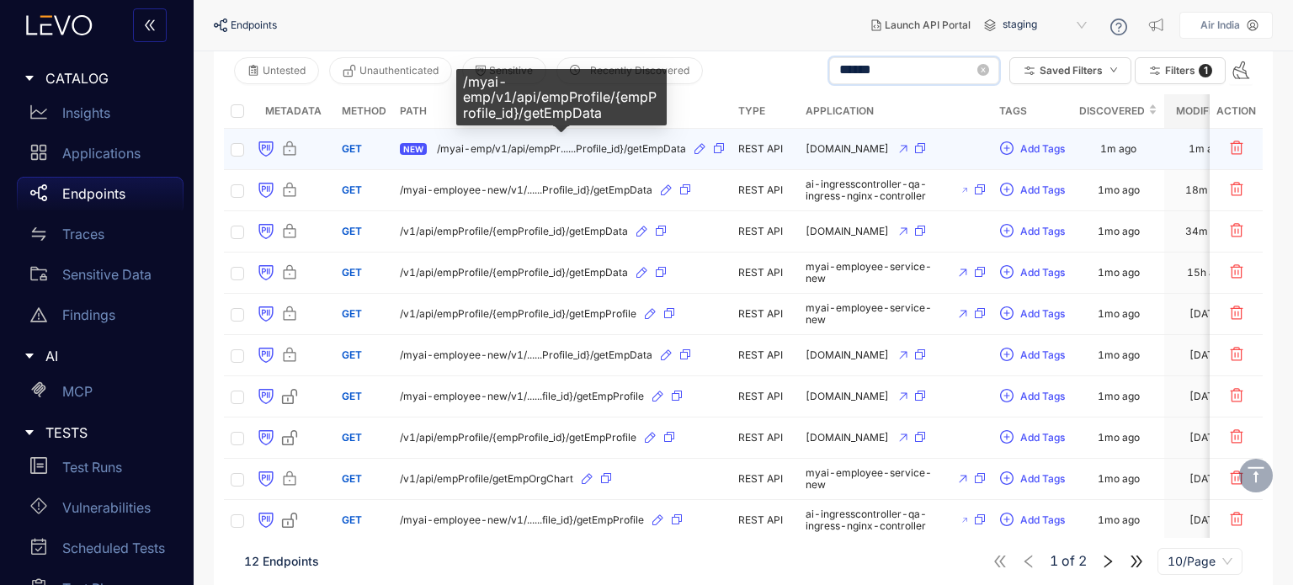
type input "******"
click at [657, 151] on span "/myai-emp/v1/api/empPr......Profile_id}/getEmpData" at bounding box center [561, 149] width 249 height 12
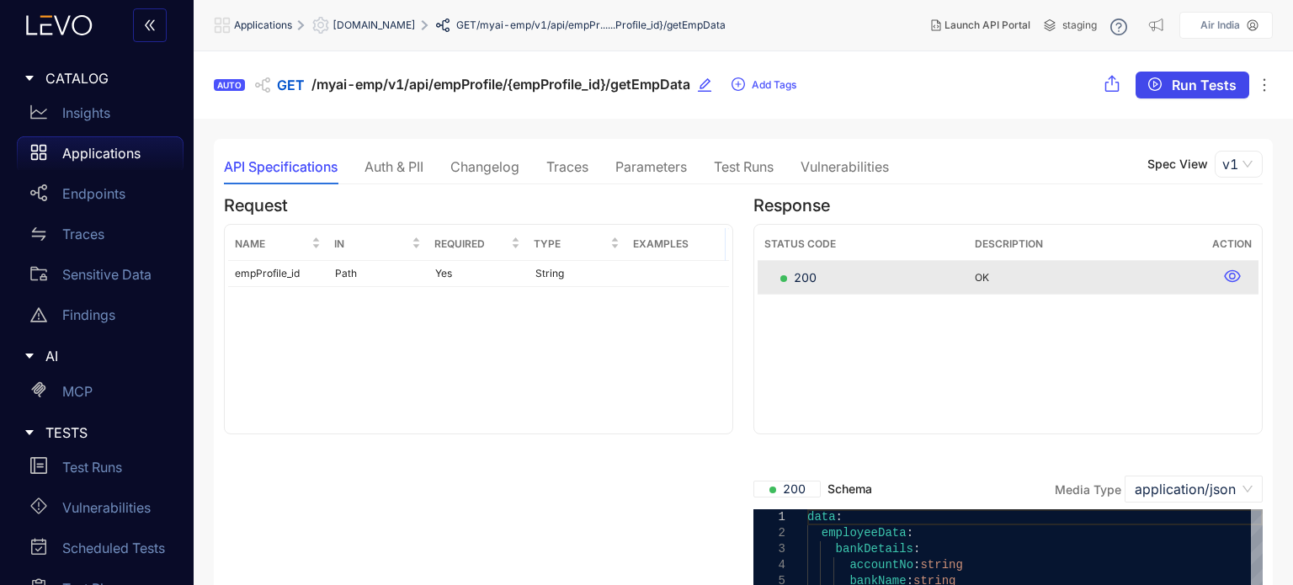
click at [1197, 83] on span "Run Tests" at bounding box center [1204, 84] width 65 height 15
click at [568, 168] on div "Traces" at bounding box center [568, 166] width 42 height 15
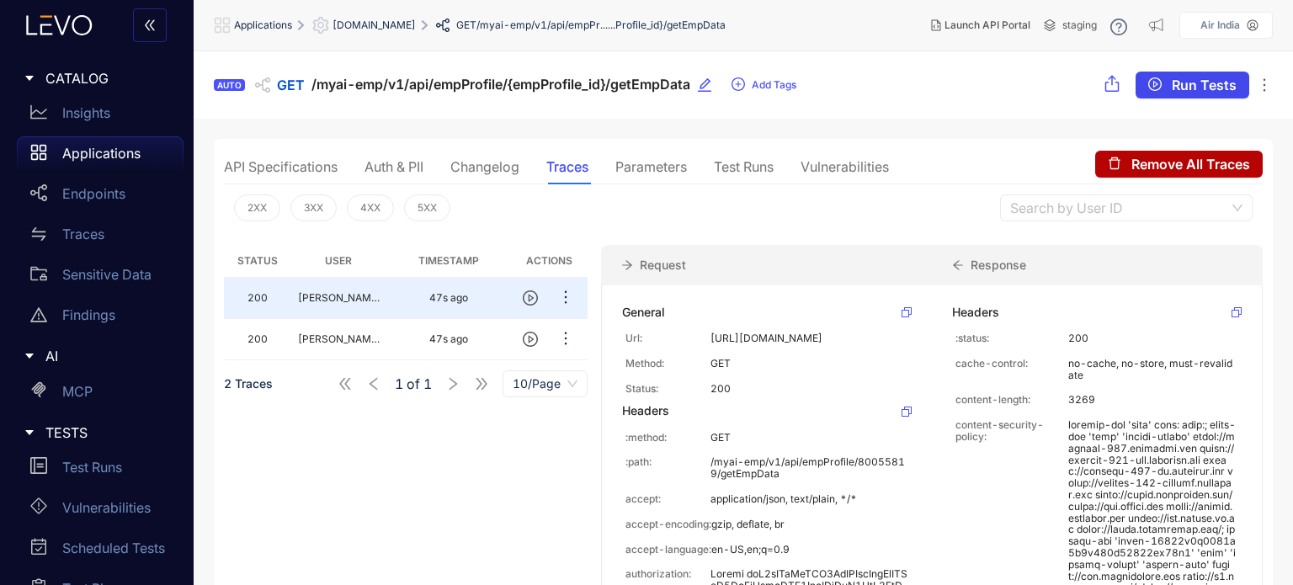
click at [1222, 78] on span "Run Tests" at bounding box center [1204, 84] width 65 height 15
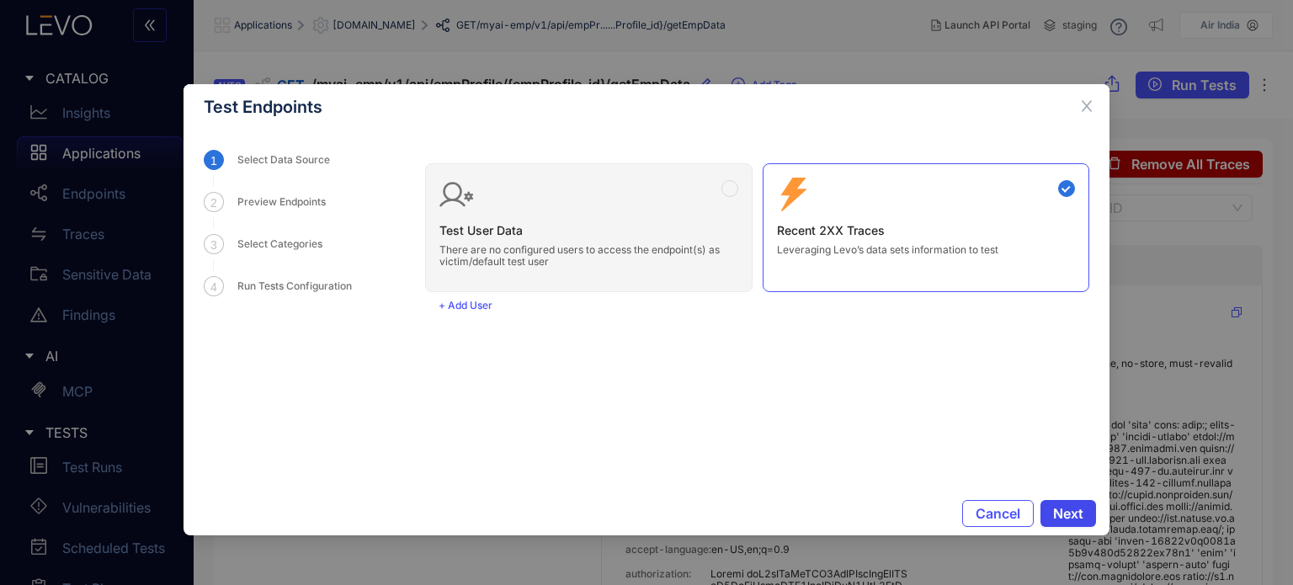
click at [1075, 521] on span "Next" at bounding box center [1068, 513] width 30 height 15
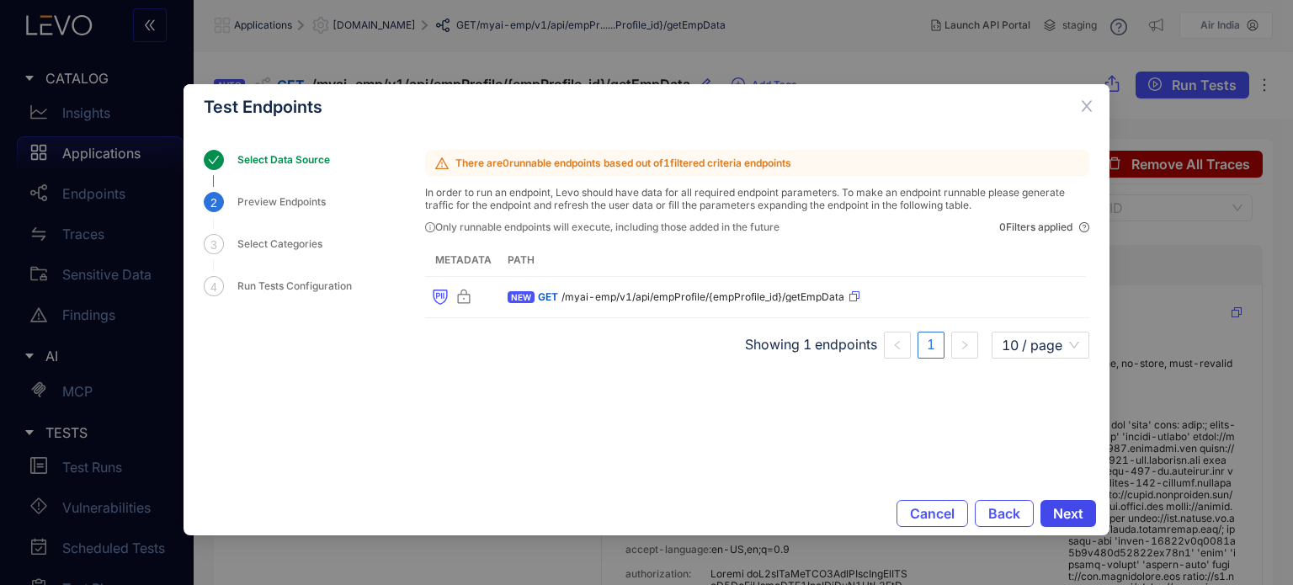
click at [1077, 511] on span "Next" at bounding box center [1068, 513] width 30 height 15
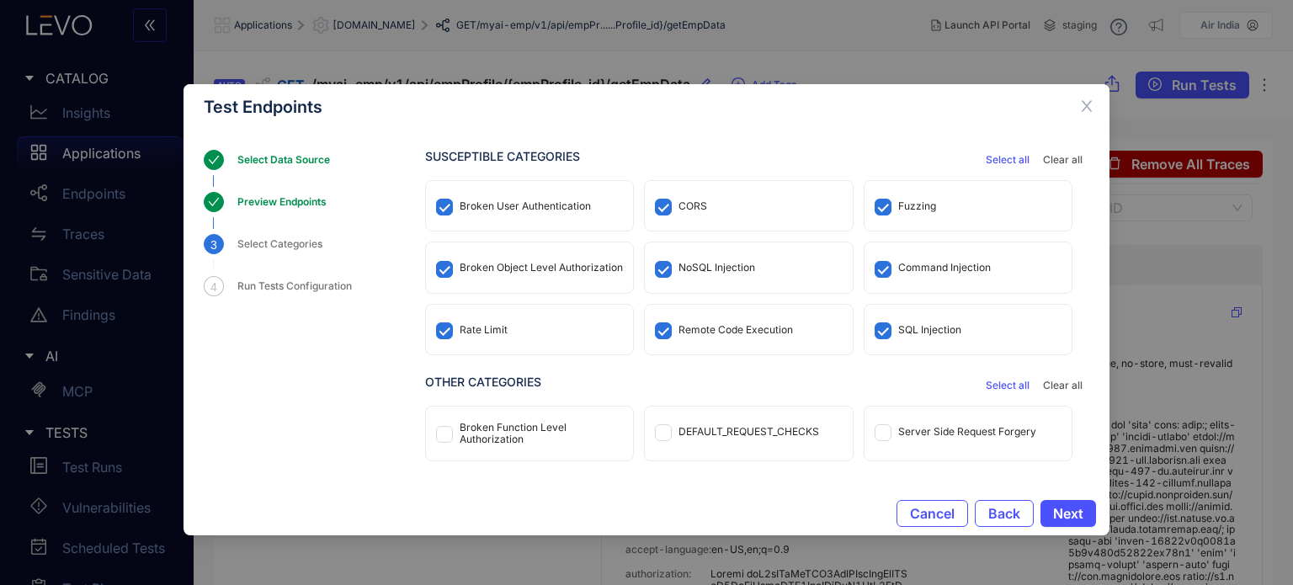
click at [988, 168] on button "Select all" at bounding box center [1007, 160] width 57 height 20
click at [991, 156] on span "Select all" at bounding box center [1008, 160] width 44 height 12
click at [1075, 150] on div "Select all Clear all" at bounding box center [1034, 160] width 110 height 20
click at [1061, 161] on span "Clear all" at bounding box center [1063, 160] width 40 height 12
click at [578, 200] on div "Broken User Authentication" at bounding box center [525, 206] width 131 height 12
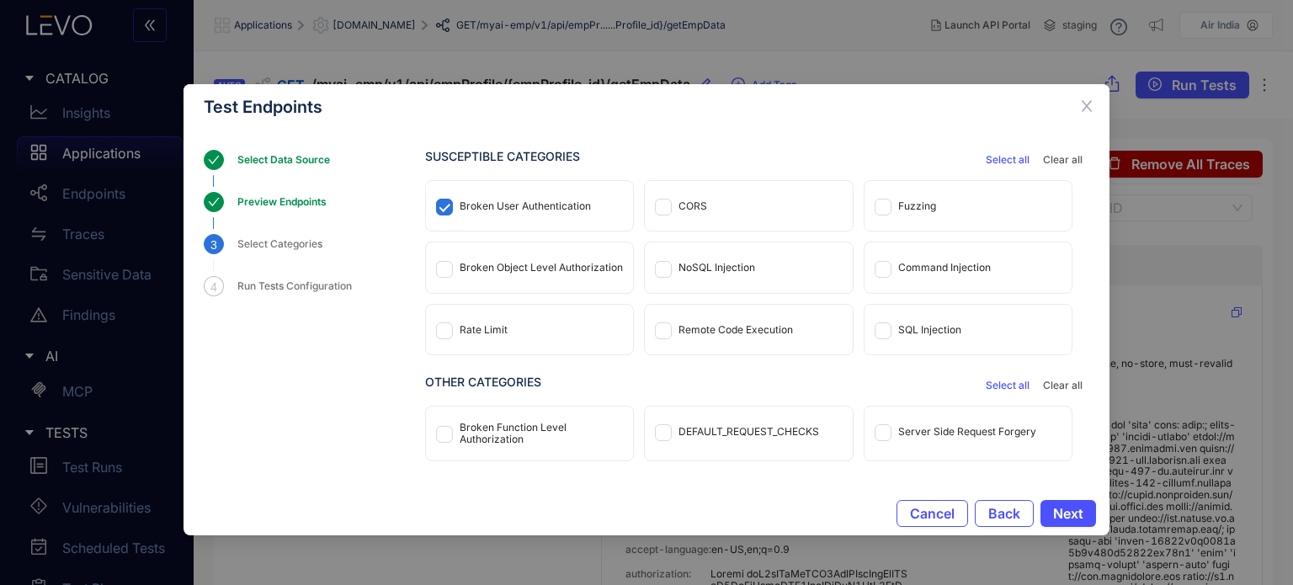
click at [556, 258] on div "Broken Object Level Authorization" at bounding box center [529, 268] width 207 height 50
drag, startPoint x: 530, startPoint y: 331, endPoint x: 556, endPoint y: 330, distance: 26.1
click at [535, 331] on div "Rate Limit" at bounding box center [529, 330] width 207 height 50
click at [696, 211] on div "CORS" at bounding box center [693, 206] width 29 height 12
click at [909, 203] on div "Fuzzing" at bounding box center [918, 206] width 38 height 12
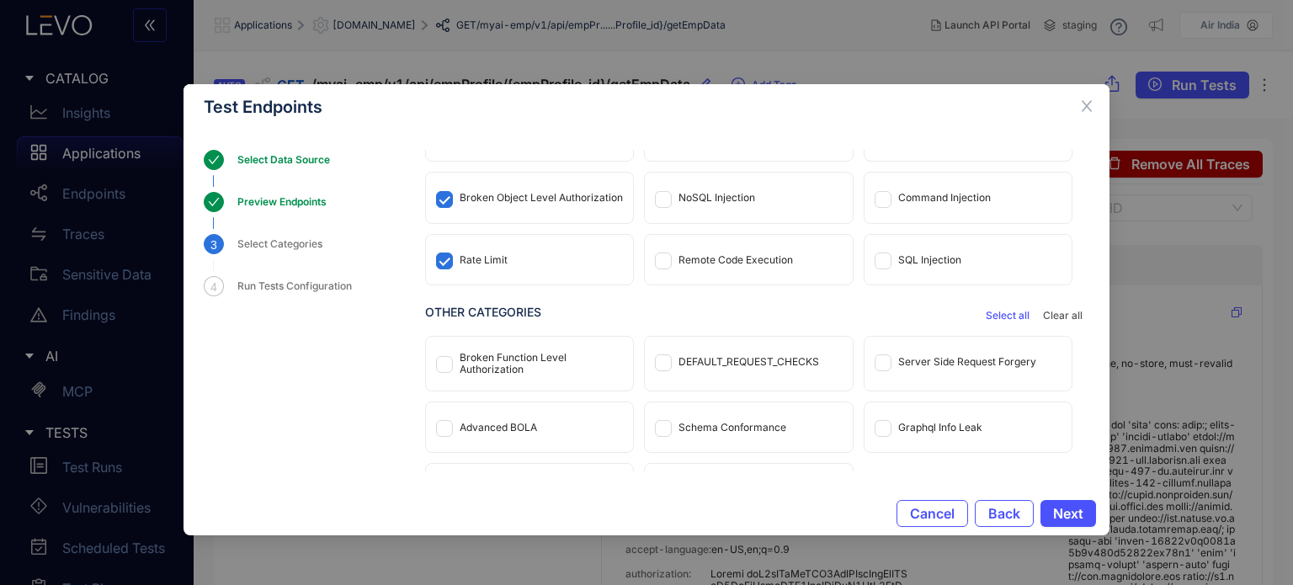
scroll to position [114, 0]
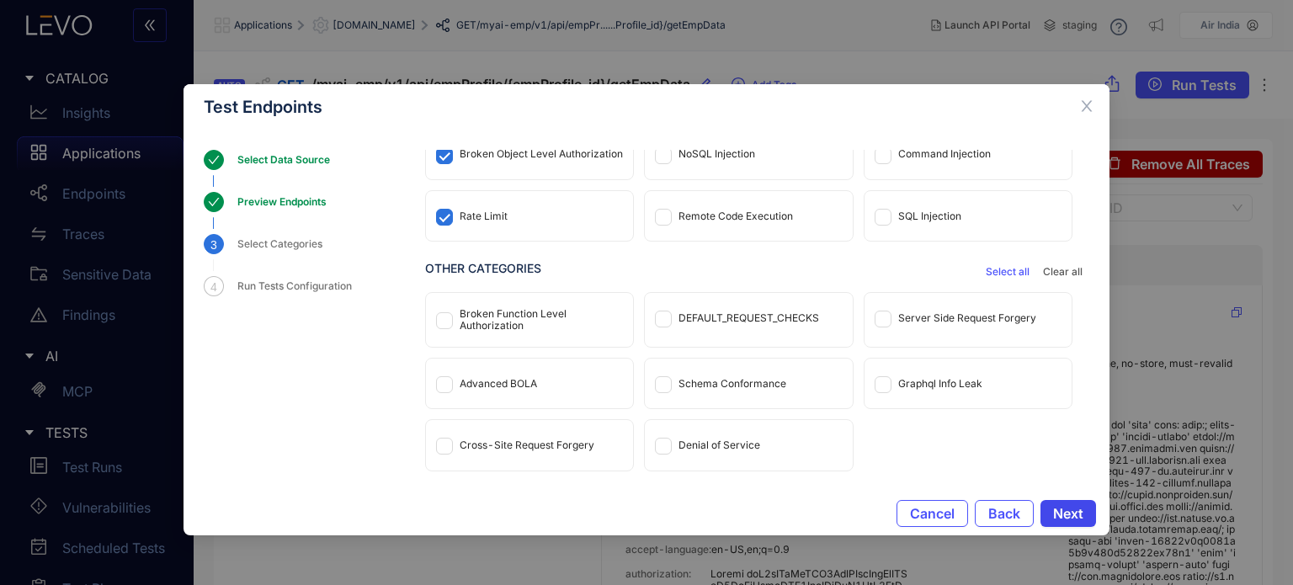
click at [1075, 513] on span "Next" at bounding box center [1068, 513] width 30 height 15
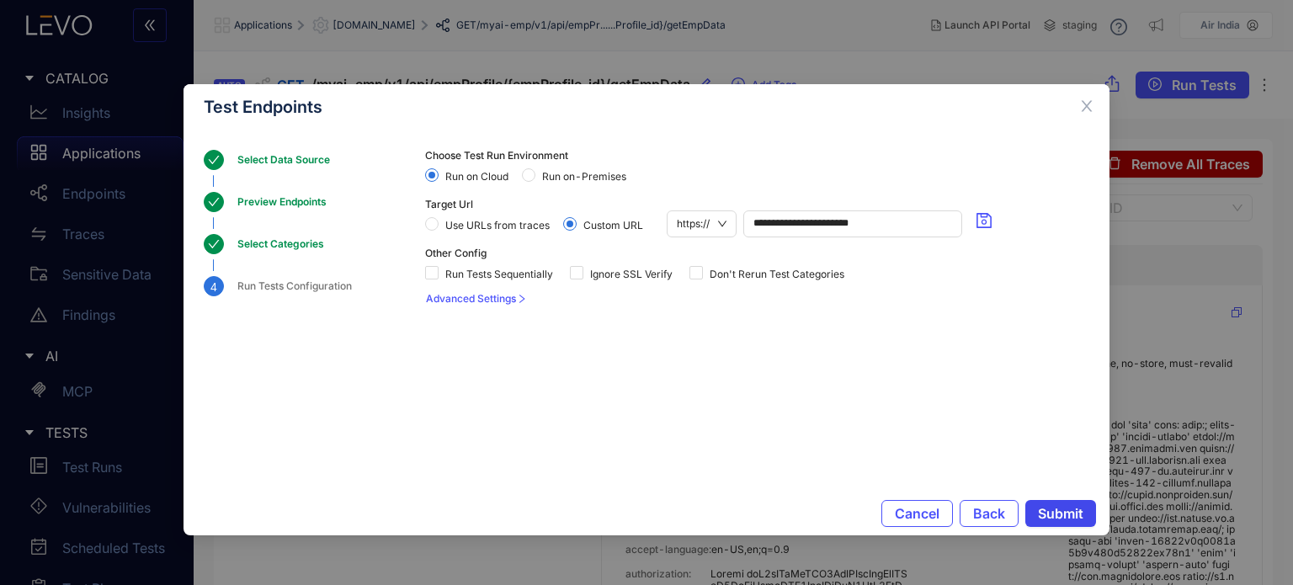
scroll to position [0, 0]
click at [556, 175] on span "Run on-Premises" at bounding box center [585, 177] width 98 height 12
click at [616, 274] on span "Ignore SSL Verify" at bounding box center [632, 275] width 96 height 12
click at [1049, 516] on span "Submit" at bounding box center [1060, 513] width 45 height 15
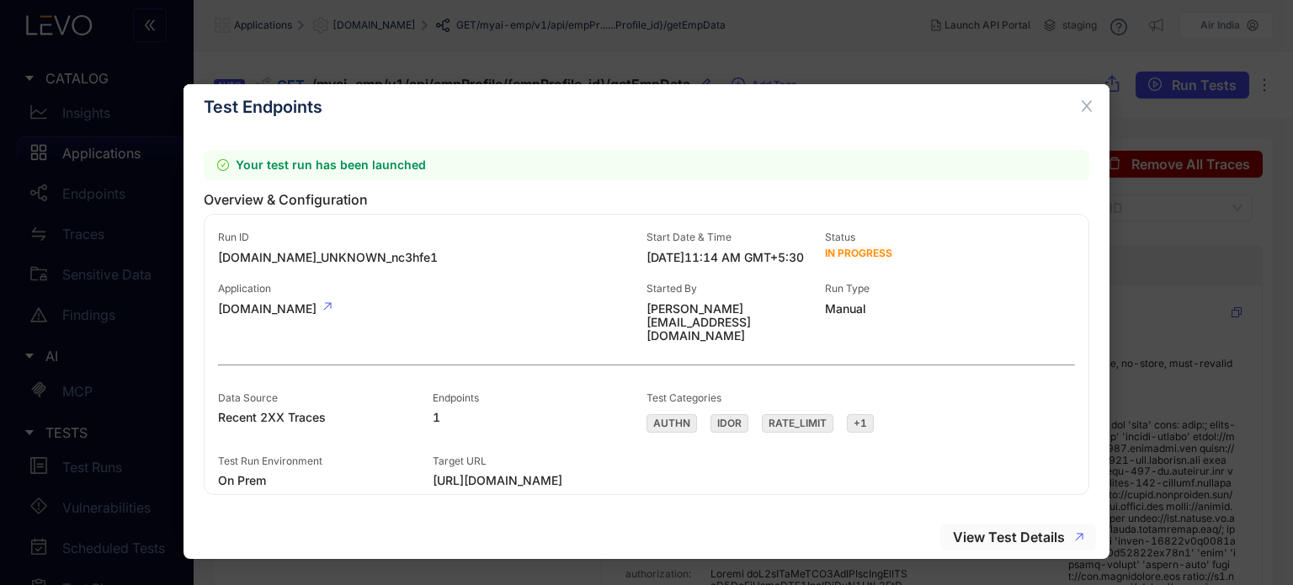
click at [989, 535] on span "View Test Details" at bounding box center [1009, 537] width 112 height 15
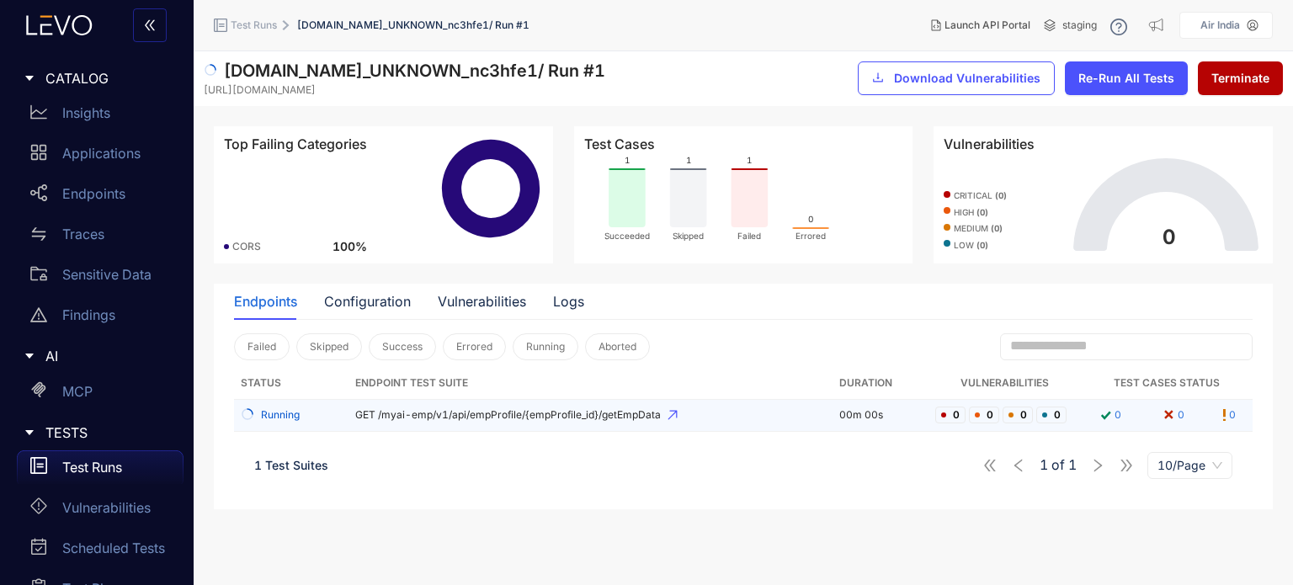
click at [419, 412] on span "GET /myai-emp/v1/api/empProfile/{empProfile_id}/getEmpData" at bounding box center [591, 415] width 472 height 12
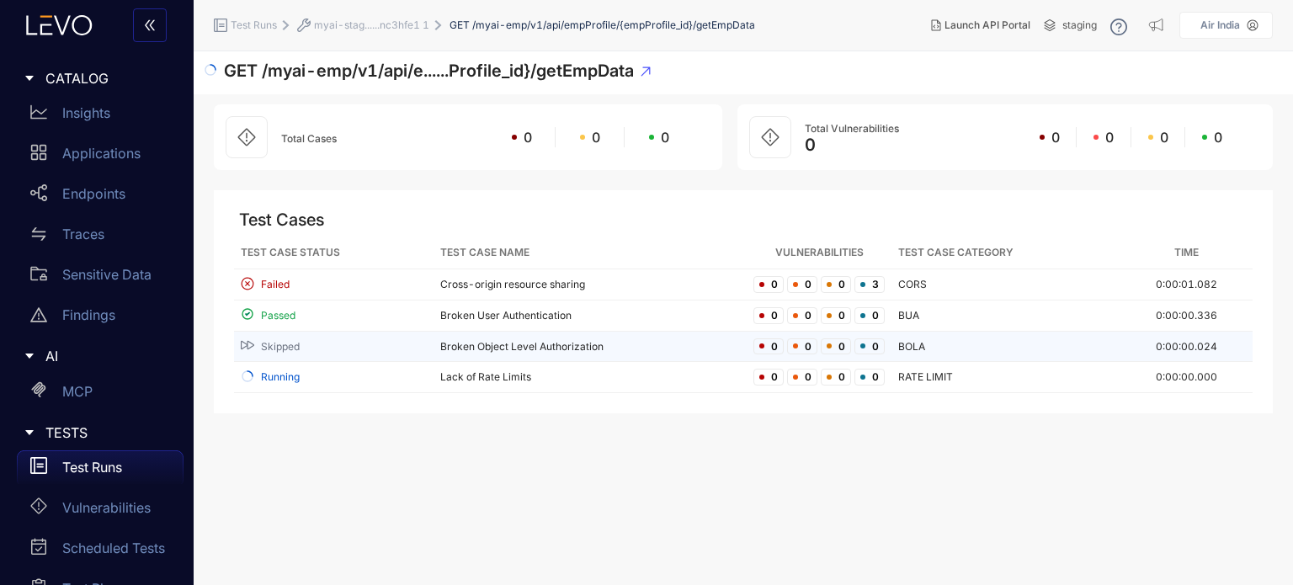
click at [529, 345] on td "Broken Object Level Authorization" at bounding box center [590, 347] width 313 height 31
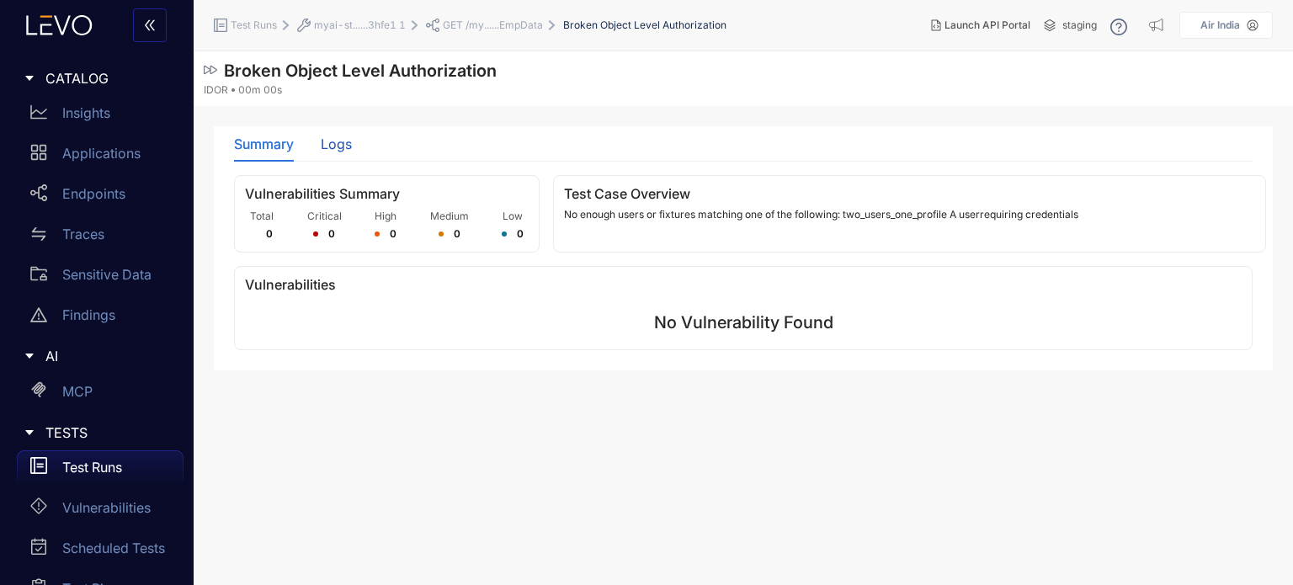
click at [321, 137] on div "Logs" at bounding box center [336, 143] width 31 height 15
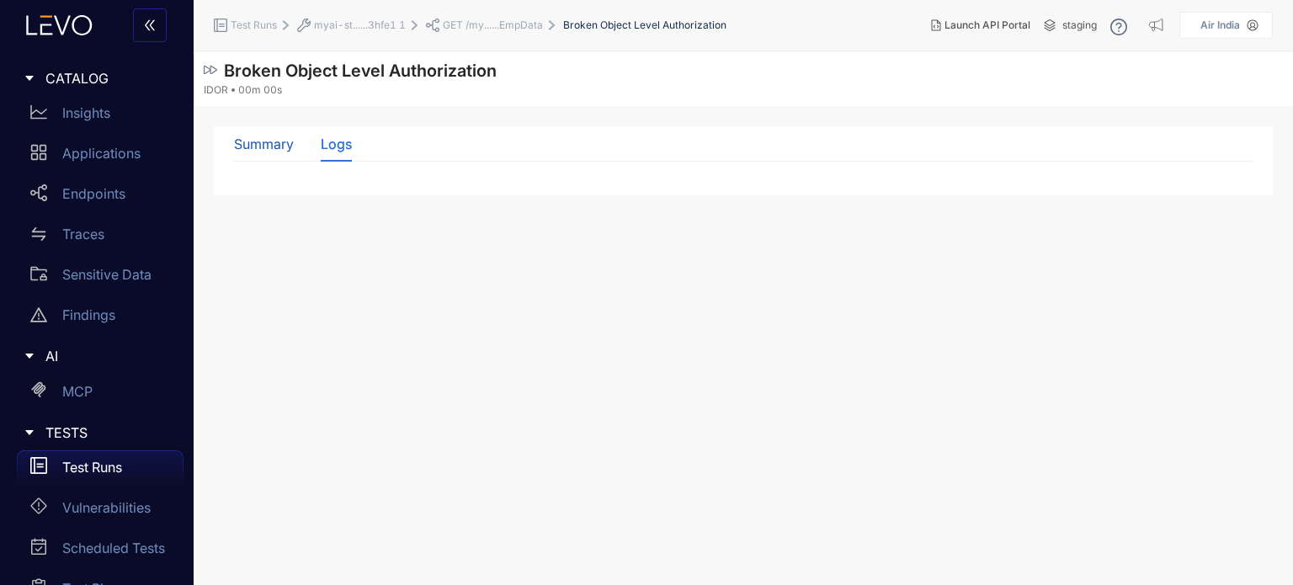
click at [274, 146] on div "Summary" at bounding box center [264, 143] width 60 height 15
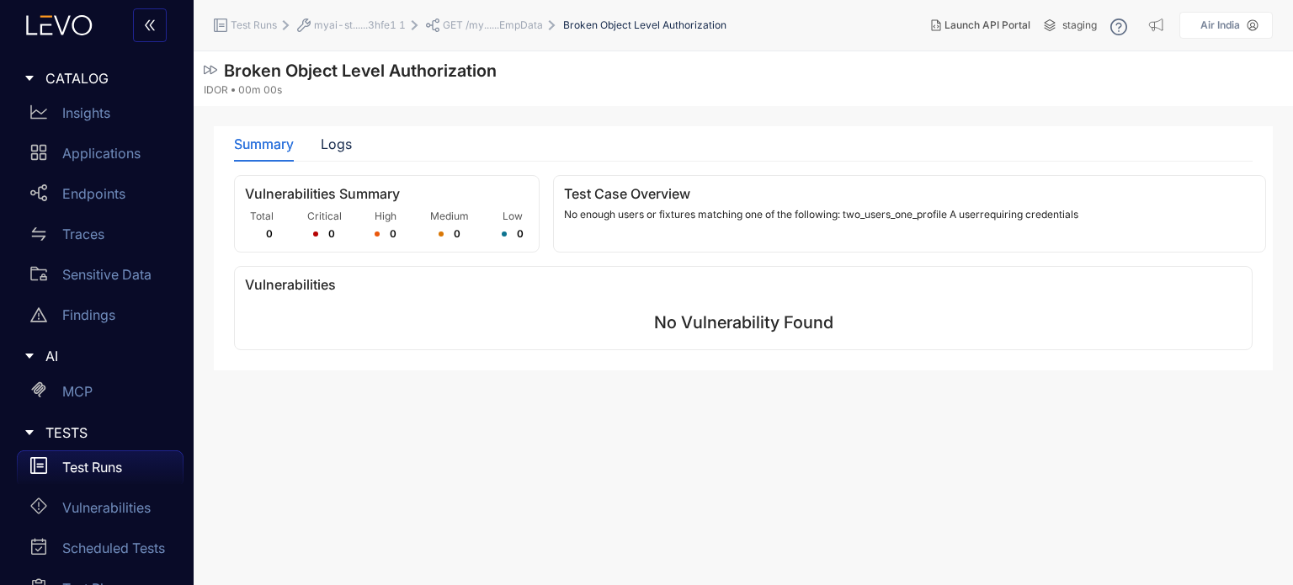
drag, startPoint x: 861, startPoint y: 214, endPoint x: 1100, endPoint y: 202, distance: 238.6
click at [1100, 202] on div "Test Case Overview No enough users or fixtures matching one of the following: t…" at bounding box center [909, 213] width 713 height 77
click at [1049, 266] on div "Vulnerabilities No Vulnerability Found" at bounding box center [743, 307] width 1019 height 83
click at [513, 23] on span "GET /my......EmpData" at bounding box center [493, 25] width 100 height 12
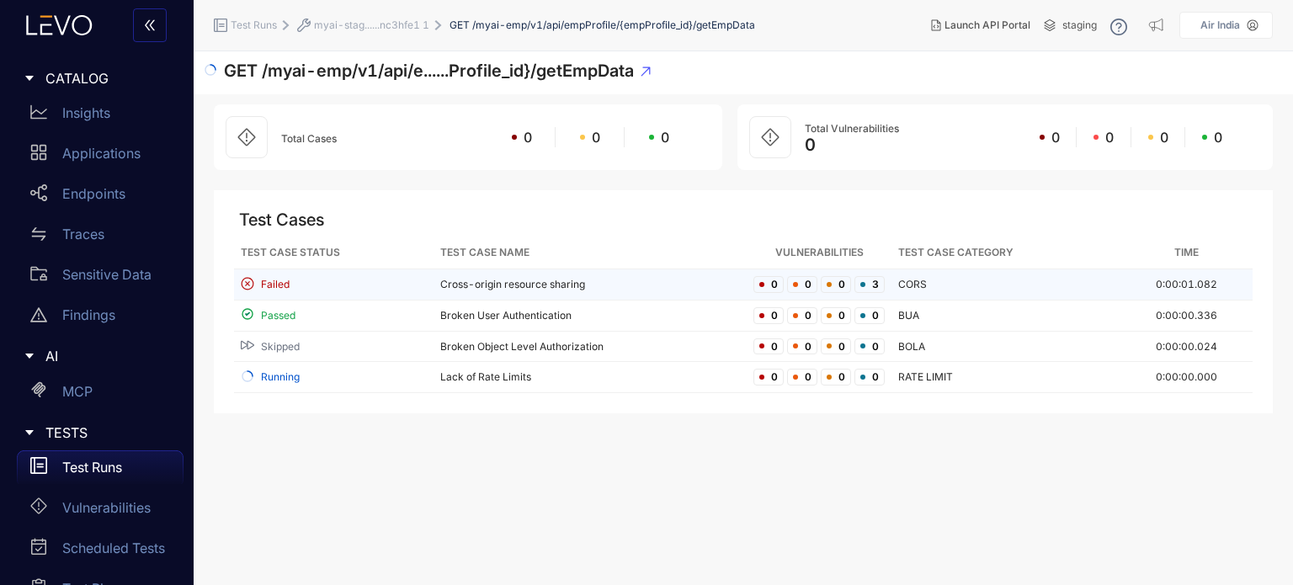
click at [529, 287] on td "Cross-origin resource sharing" at bounding box center [590, 284] width 313 height 31
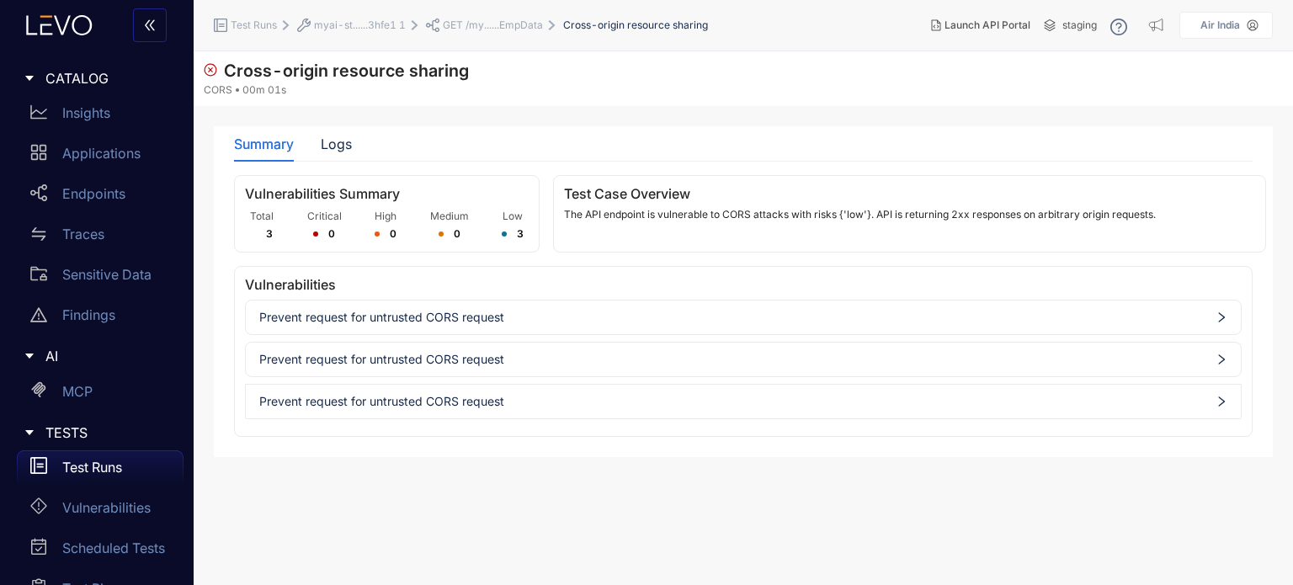
click at [717, 307] on div "Prevent request for untrusted CORS request" at bounding box center [743, 317] width 995 height 27
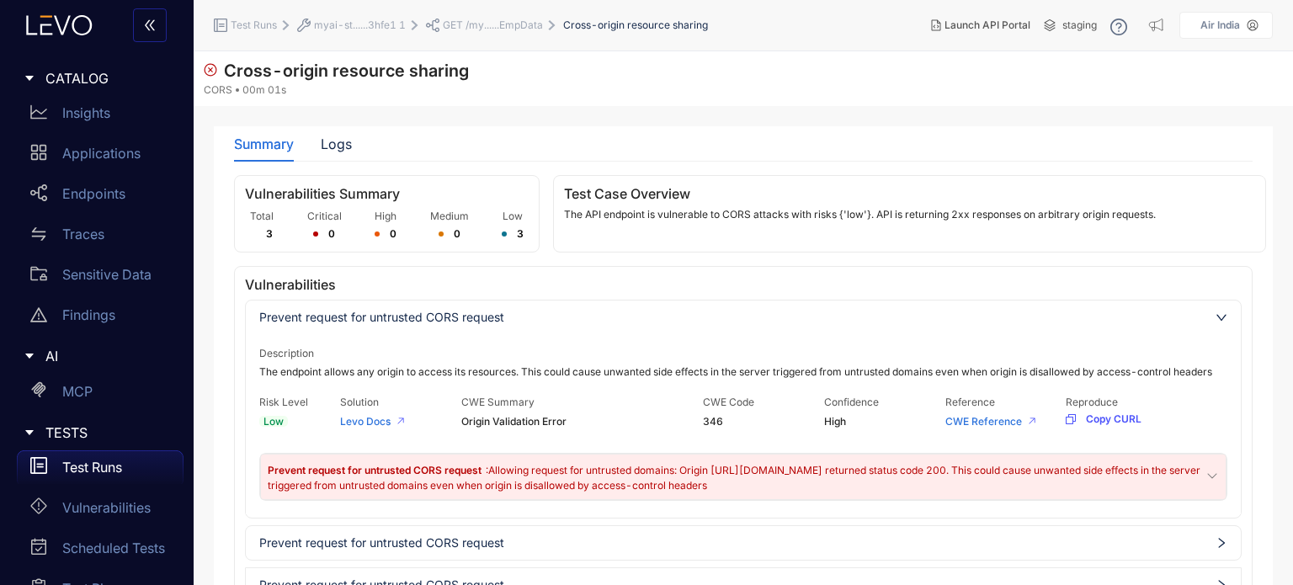
click at [692, 321] on span "Prevent request for untrusted CORS request" at bounding box center [743, 317] width 968 height 13
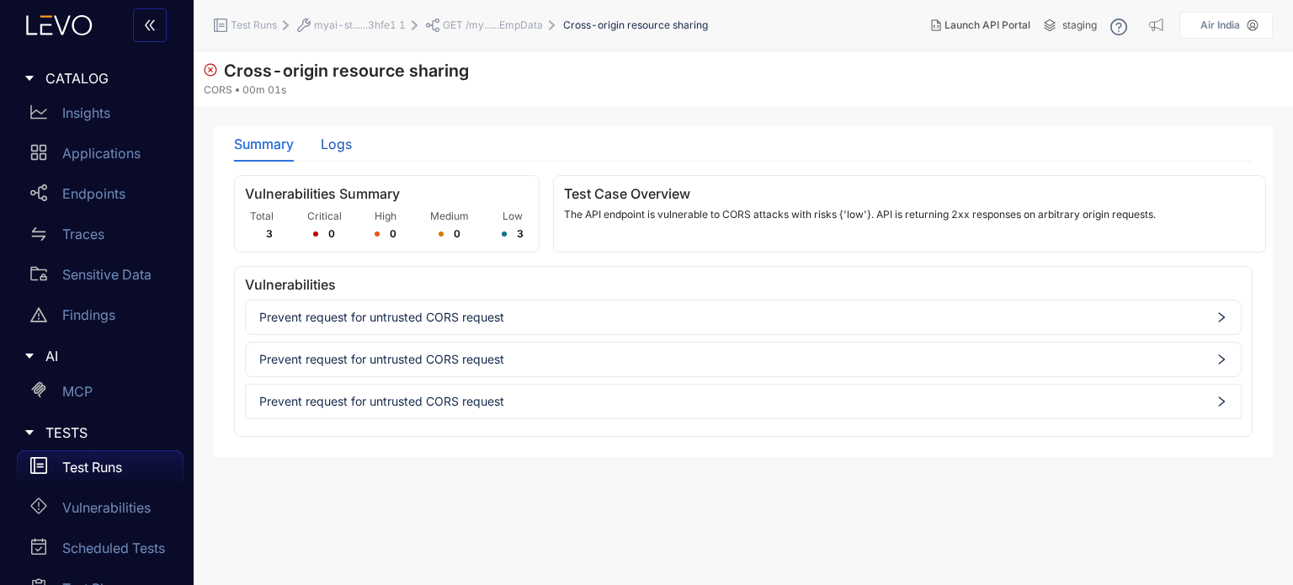
click at [323, 138] on div "Logs" at bounding box center [336, 143] width 31 height 15
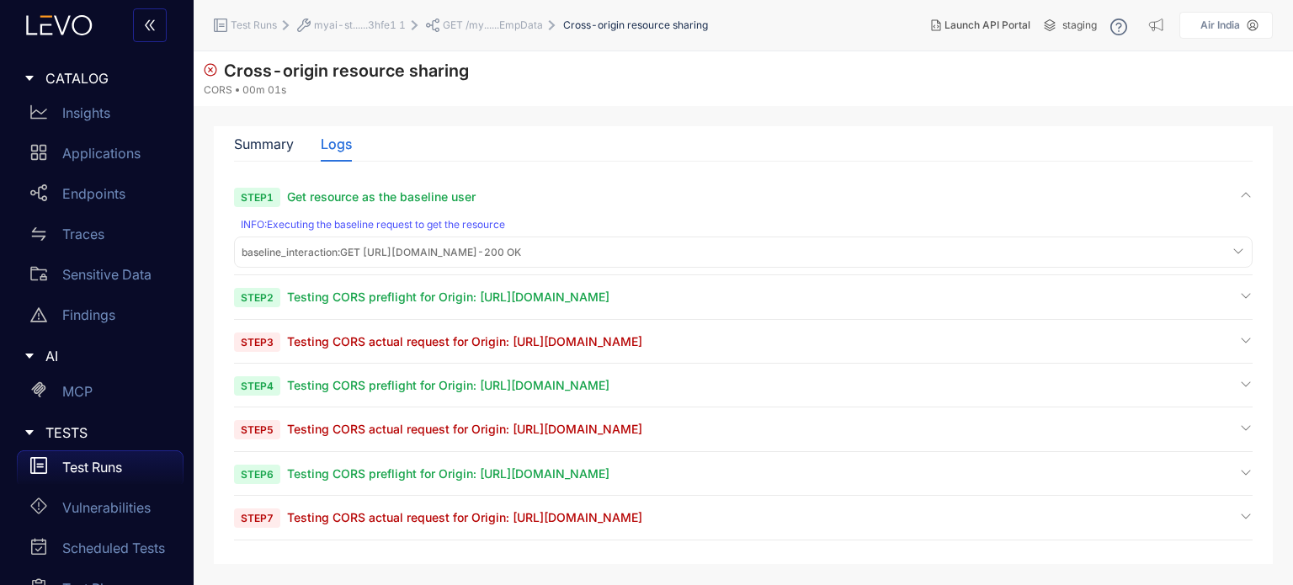
click at [564, 336] on span "Testing CORS actual request for Origin: [URL][DOMAIN_NAME]" at bounding box center [464, 341] width 355 height 14
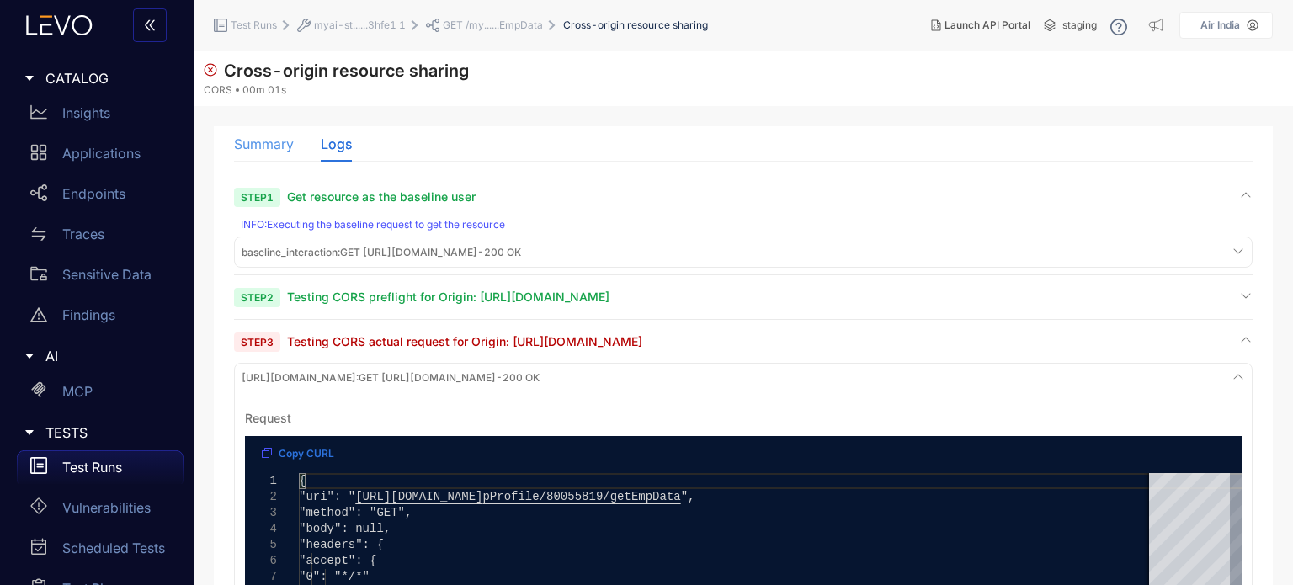
click at [272, 128] on div "Summary" at bounding box center [264, 143] width 60 height 35
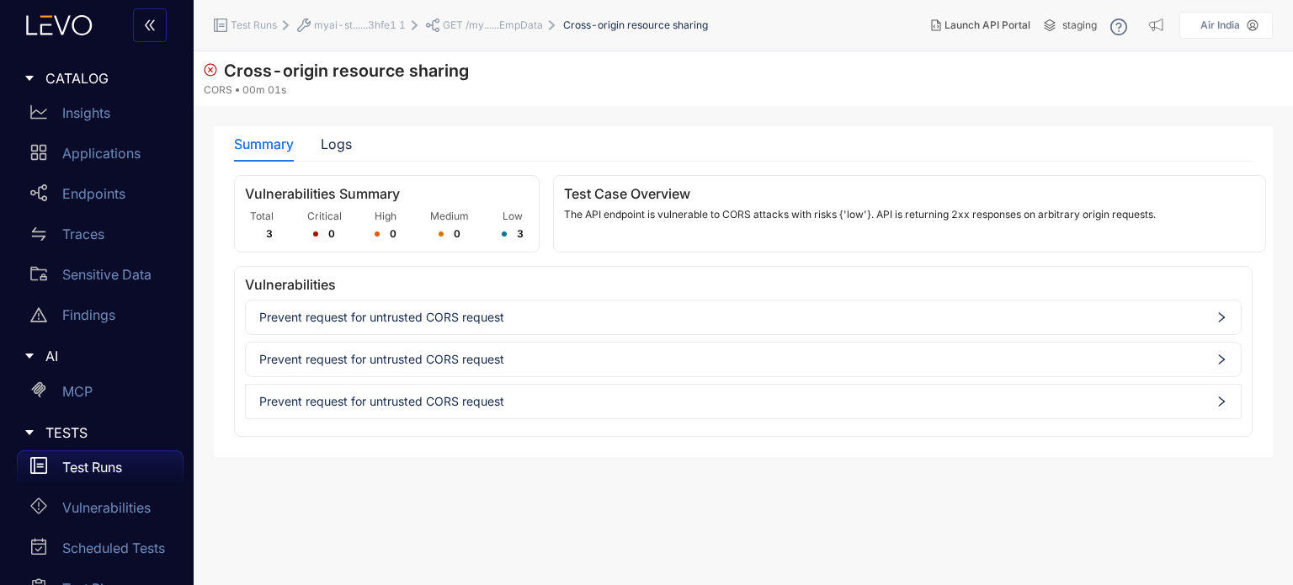
click at [451, 26] on span "GET /my......EmpData" at bounding box center [493, 25] width 100 height 12
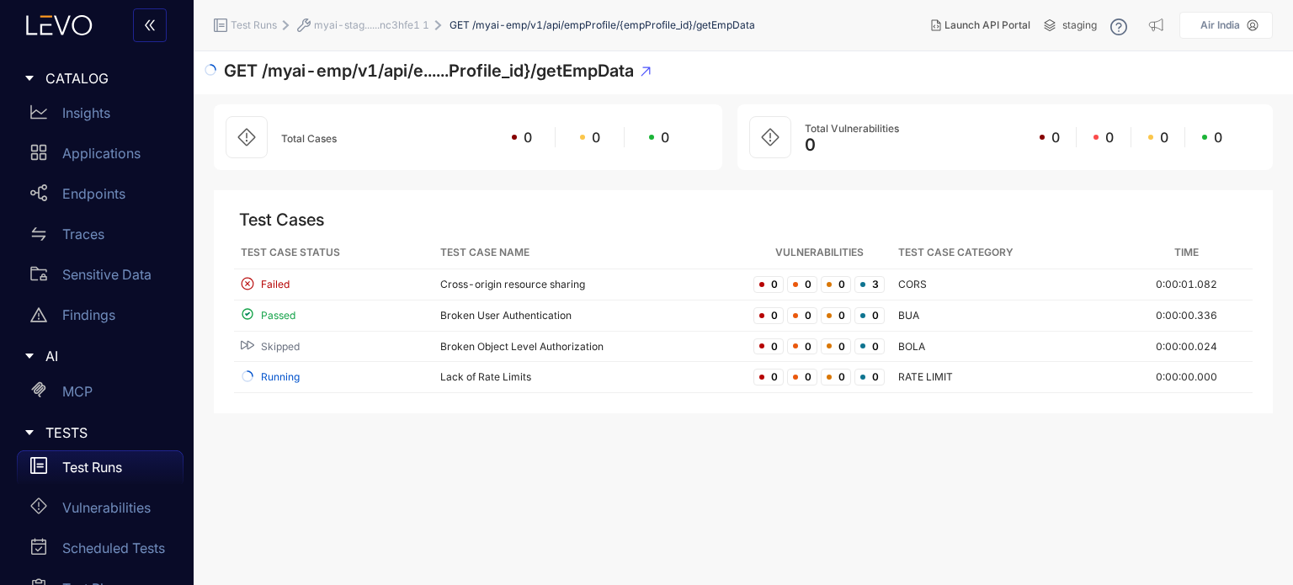
click at [379, 29] on span "myai-stag......nc3hfe1 1" at bounding box center [371, 25] width 115 height 12
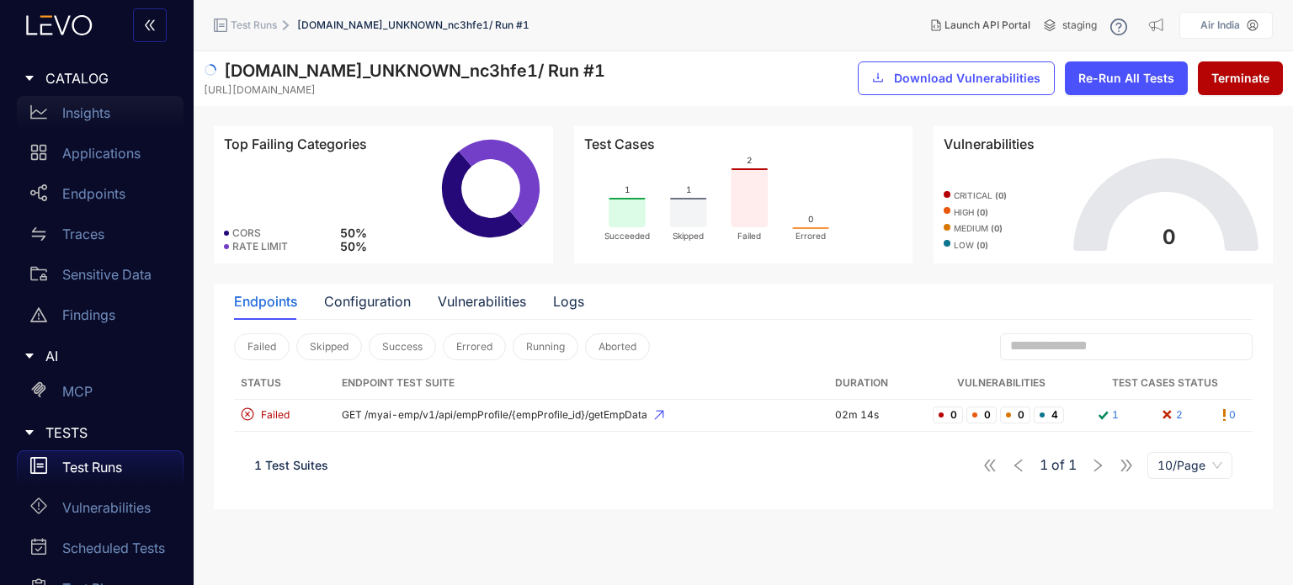
click at [99, 114] on p "Insights" at bounding box center [86, 112] width 48 height 15
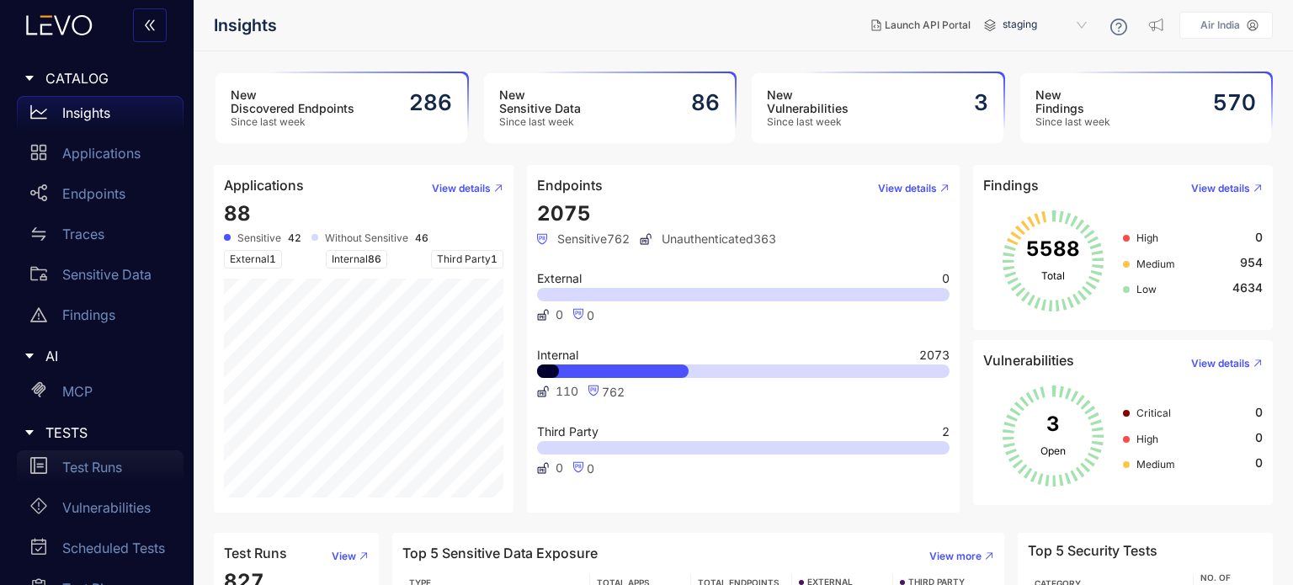
click at [117, 467] on p "Test Runs" at bounding box center [92, 467] width 60 height 15
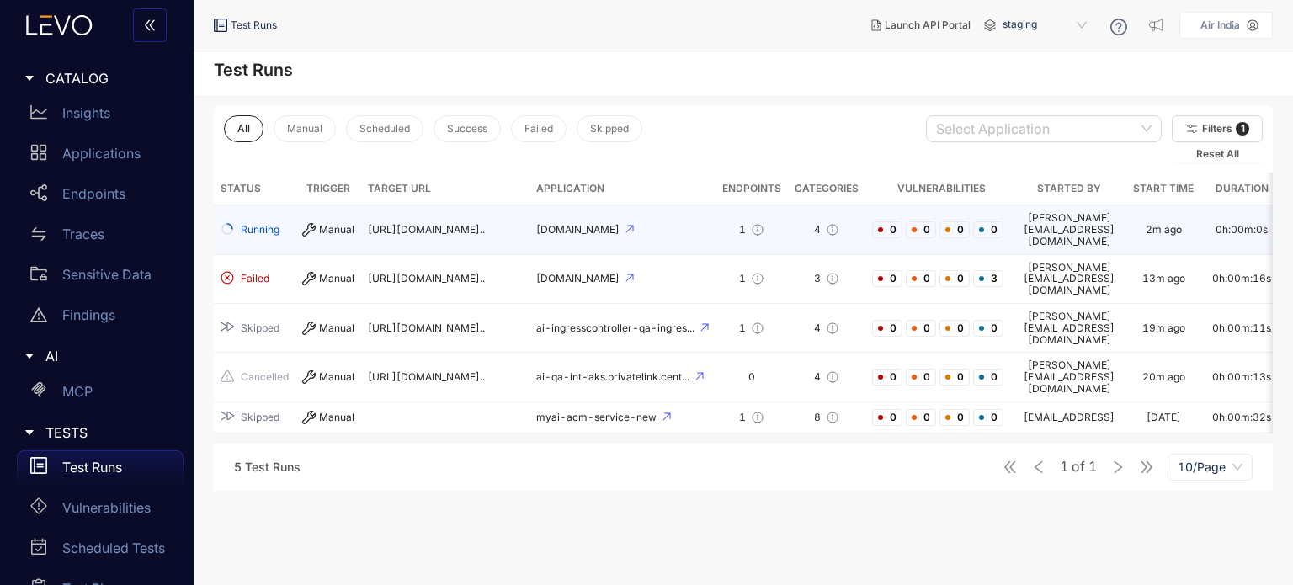
click at [595, 228] on td "[DOMAIN_NAME]" at bounding box center [623, 229] width 186 height 49
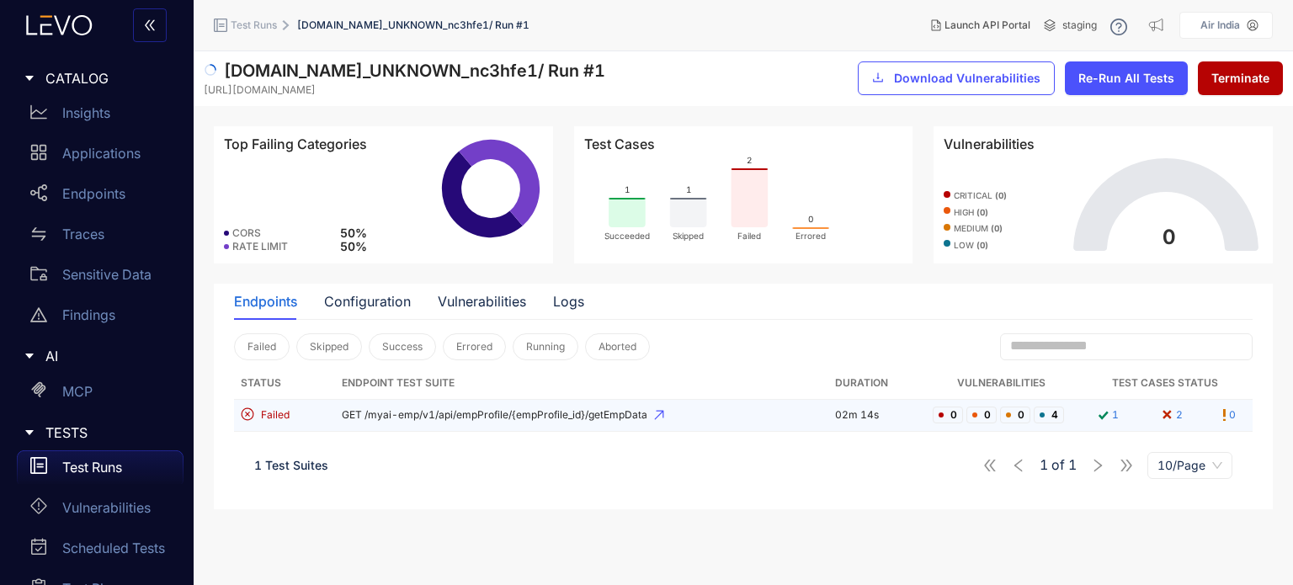
click at [481, 411] on span "GET /myai-emp/v1/api/empProfile/{empProfile_id}/getEmpData" at bounding box center [581, 415] width 479 height 12
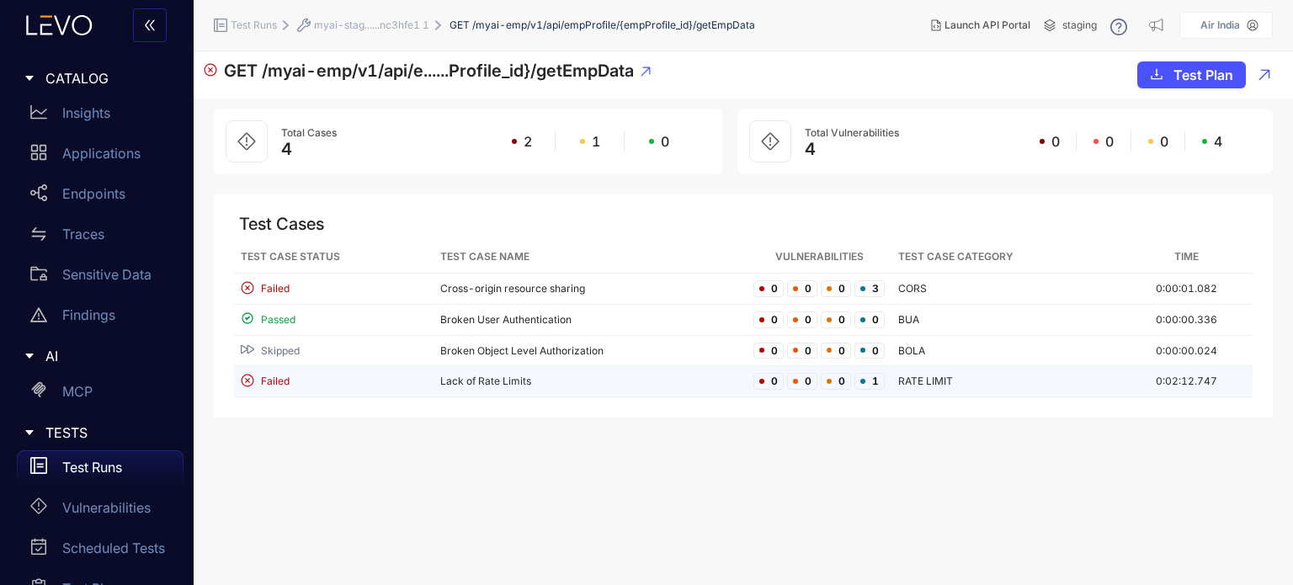
click at [487, 376] on td "Lack of Rate Limits" at bounding box center [590, 381] width 313 height 31
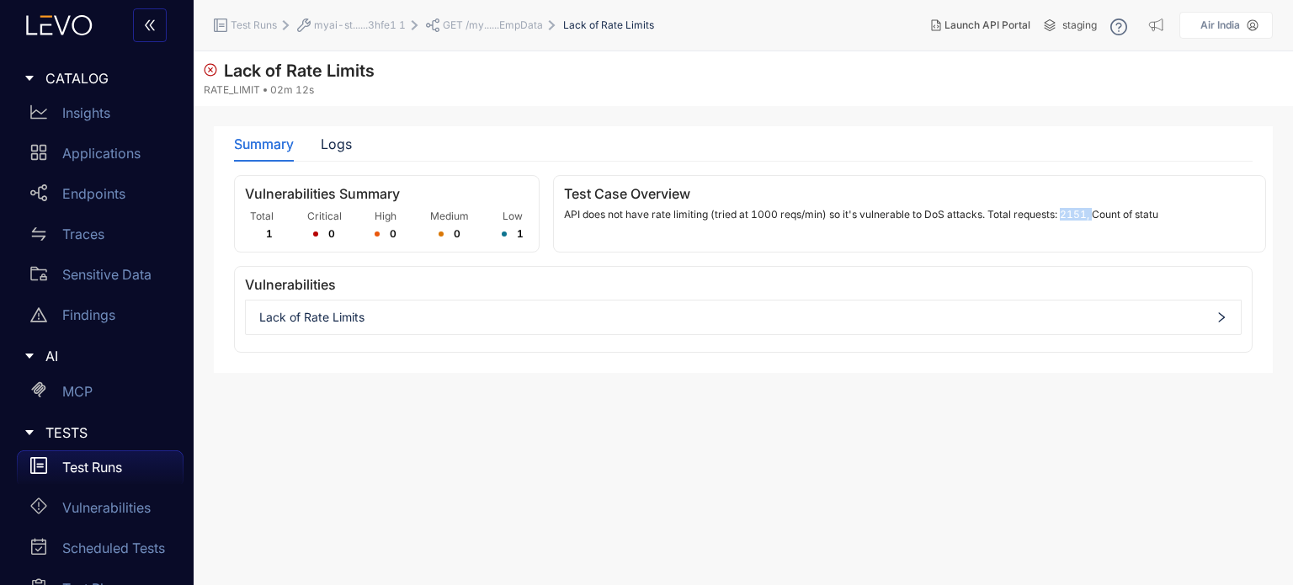
drag, startPoint x: 1061, startPoint y: 215, endPoint x: 1091, endPoint y: 215, distance: 30.3
click at [1091, 215] on p "API does not have rate limiting (tried at 1000 reqs/min) so it's vulnerable to …" at bounding box center [909, 215] width 691 height 12
drag, startPoint x: 1150, startPoint y: 203, endPoint x: 1061, endPoint y: 205, distance: 89.3
click at [1061, 205] on div "Test Case Overview API does not have rate limiting (tried at 1000 reqs/min) so …" at bounding box center [909, 213] width 713 height 77
click at [693, 230] on div "Test Case Overview API does not have rate limiting (tried at 1000 reqs/min) so …" at bounding box center [909, 213] width 713 height 77
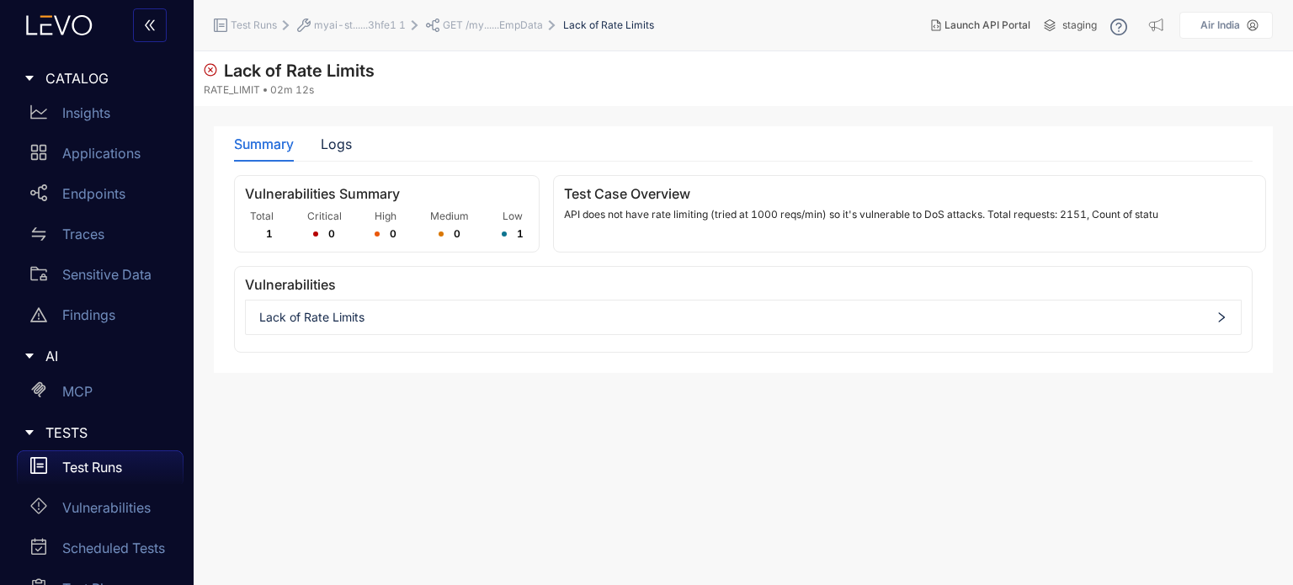
click at [482, 22] on span "GET /my......EmpData" at bounding box center [493, 25] width 100 height 12
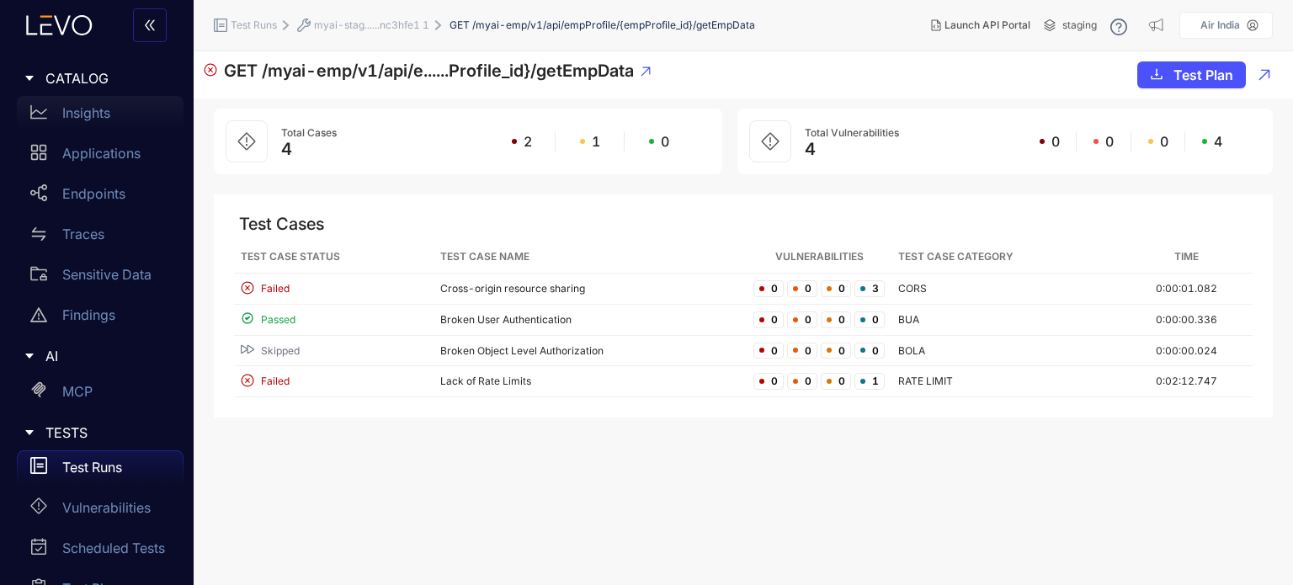
click at [77, 110] on p "Insights" at bounding box center [86, 112] width 48 height 15
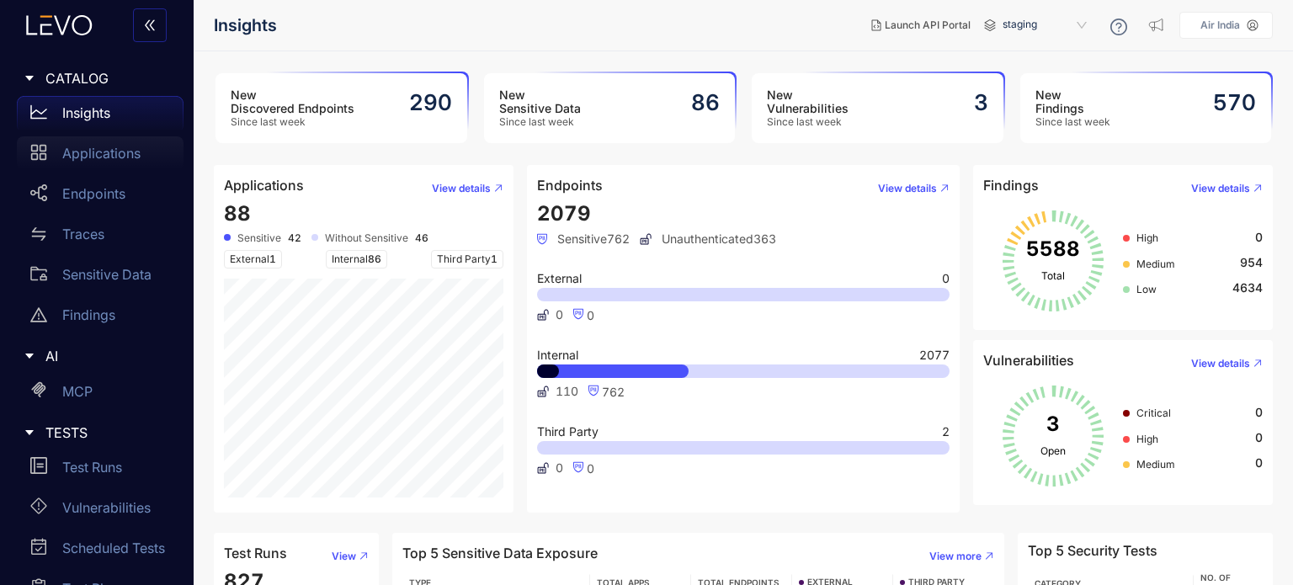
click at [121, 154] on p "Applications" at bounding box center [101, 153] width 78 height 15
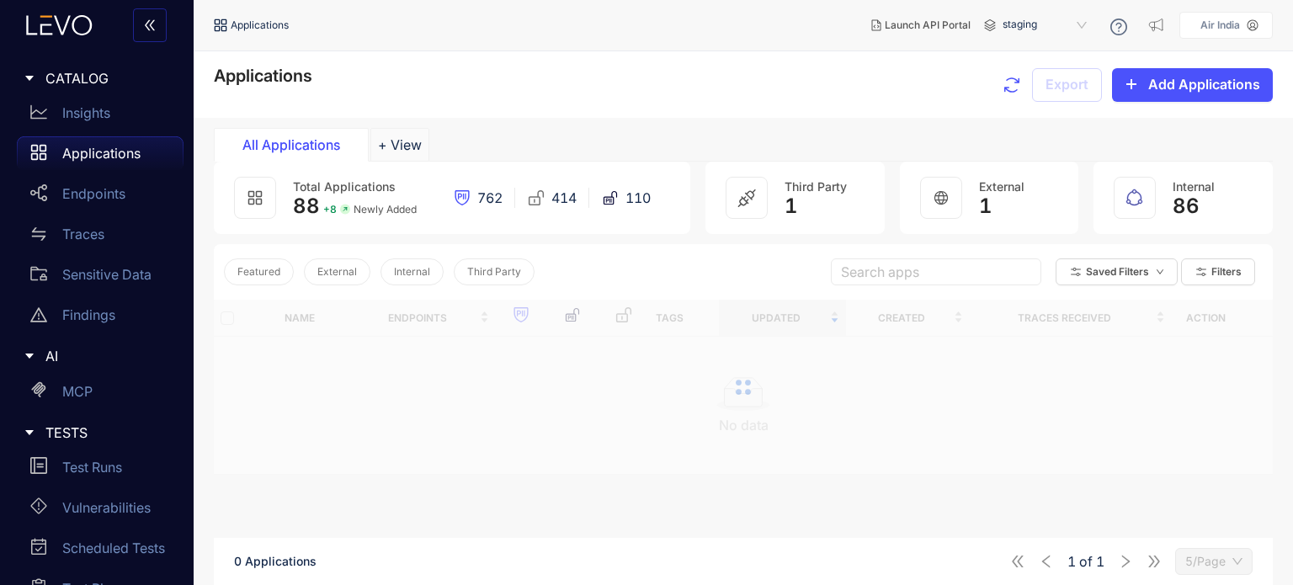
click at [112, 176] on link "Applications" at bounding box center [100, 156] width 167 height 40
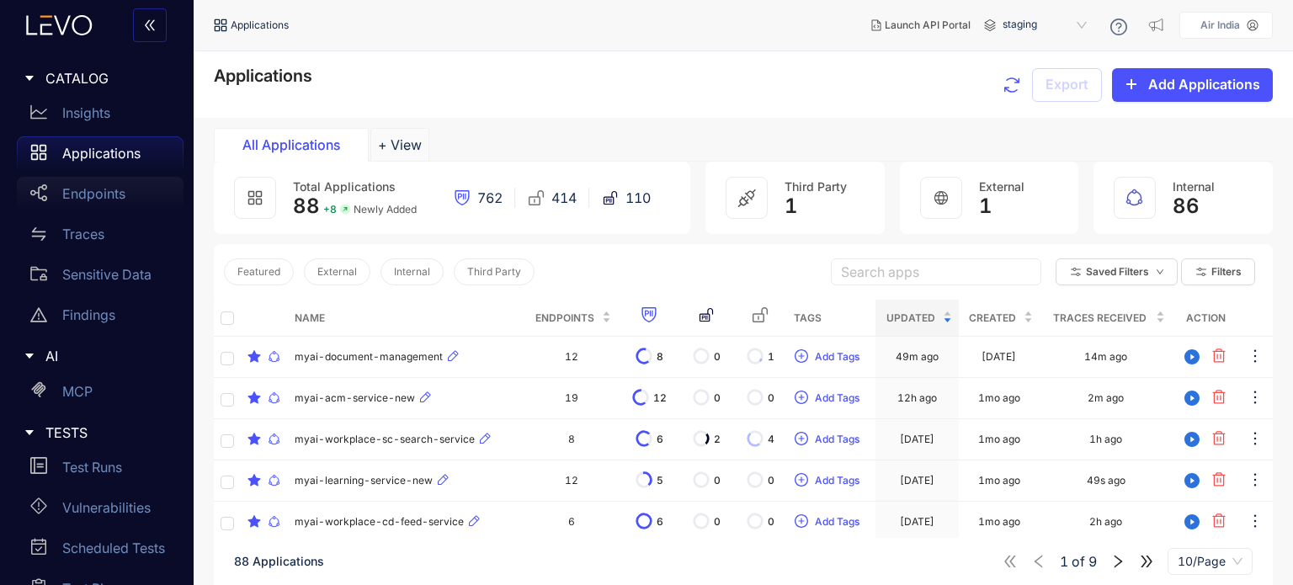
click at [111, 191] on p "Endpoints" at bounding box center [93, 193] width 63 height 15
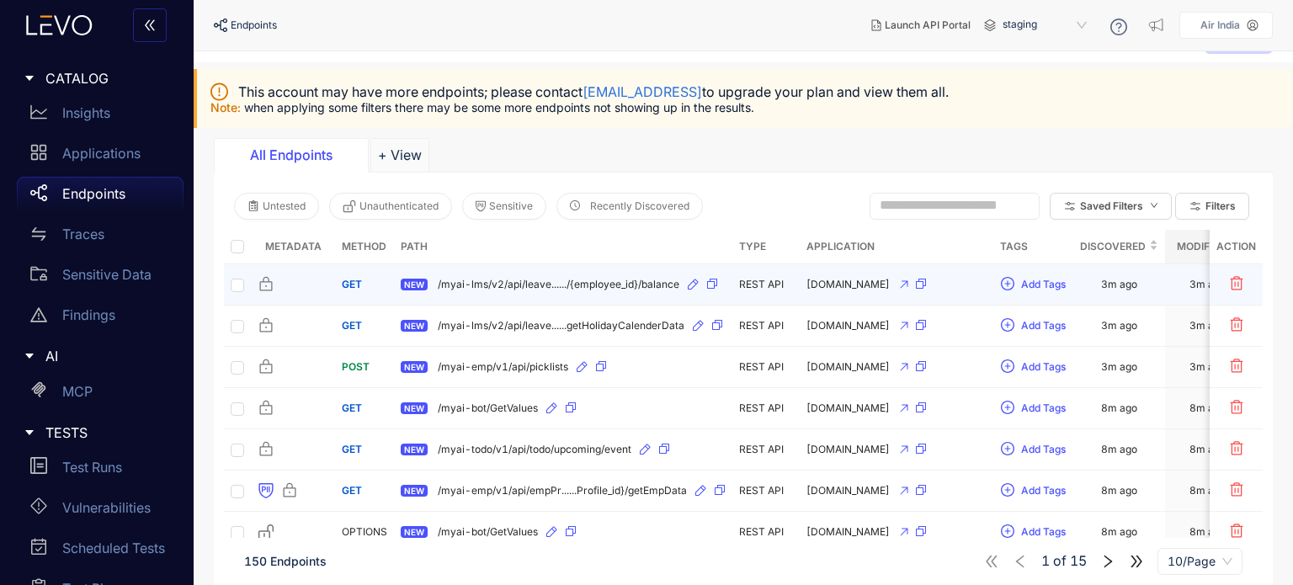
scroll to position [117, 0]
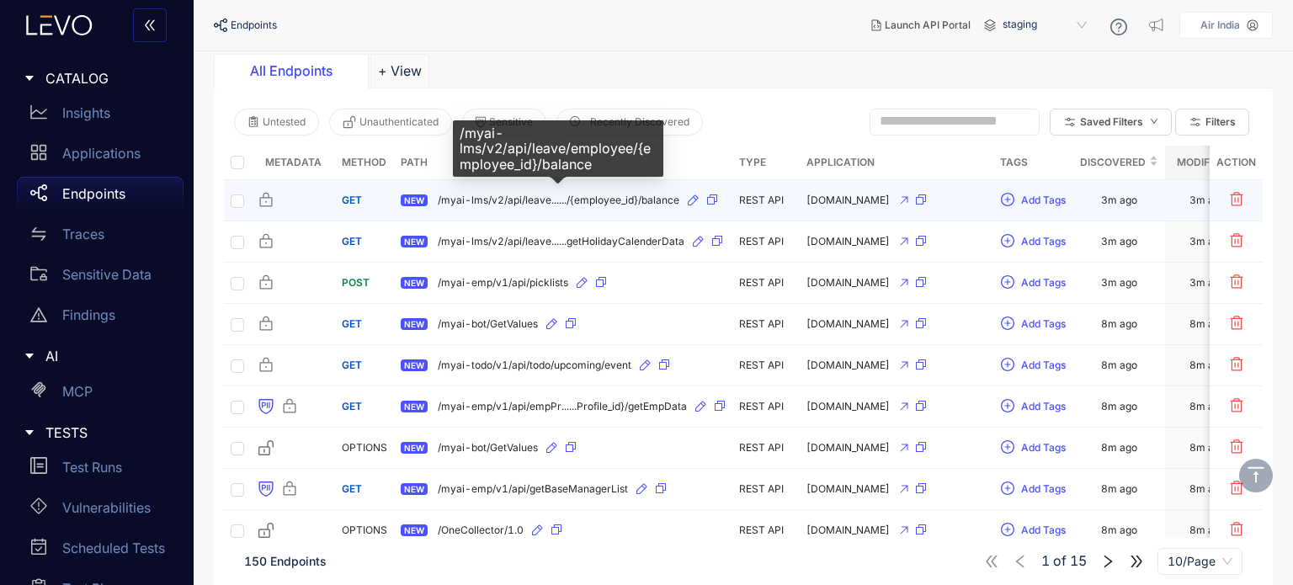
click at [643, 197] on span "/myai-lms/v2/api/leave....../{employee_id}/balance" at bounding box center [559, 201] width 242 height 12
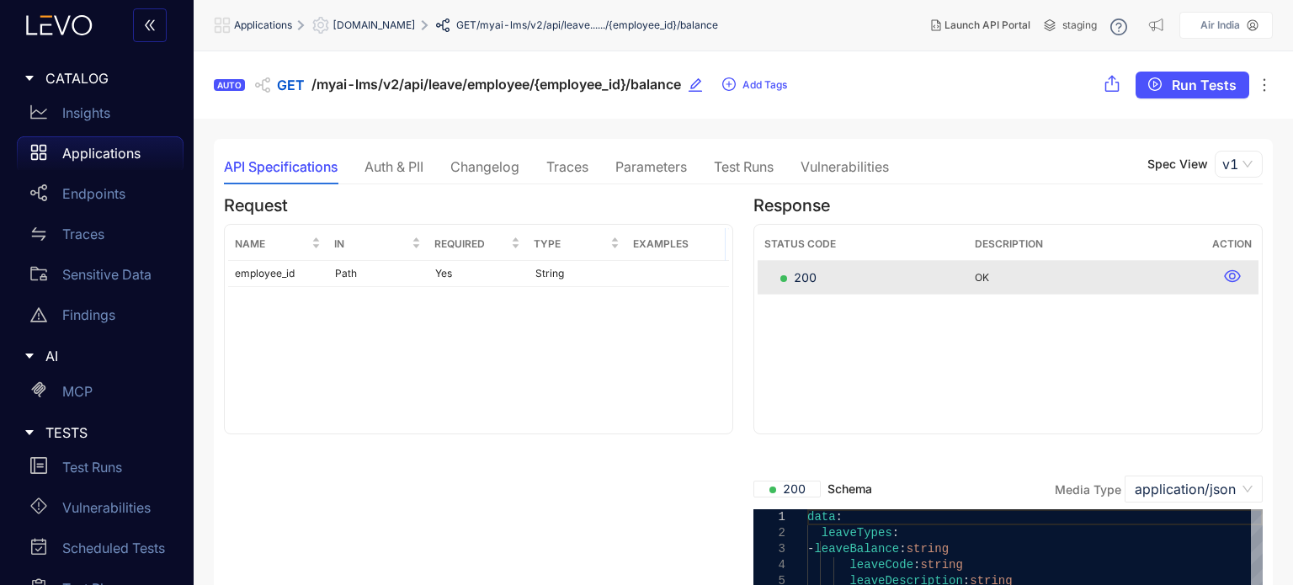
click at [664, 165] on div "Parameters" at bounding box center [652, 166] width 72 height 15
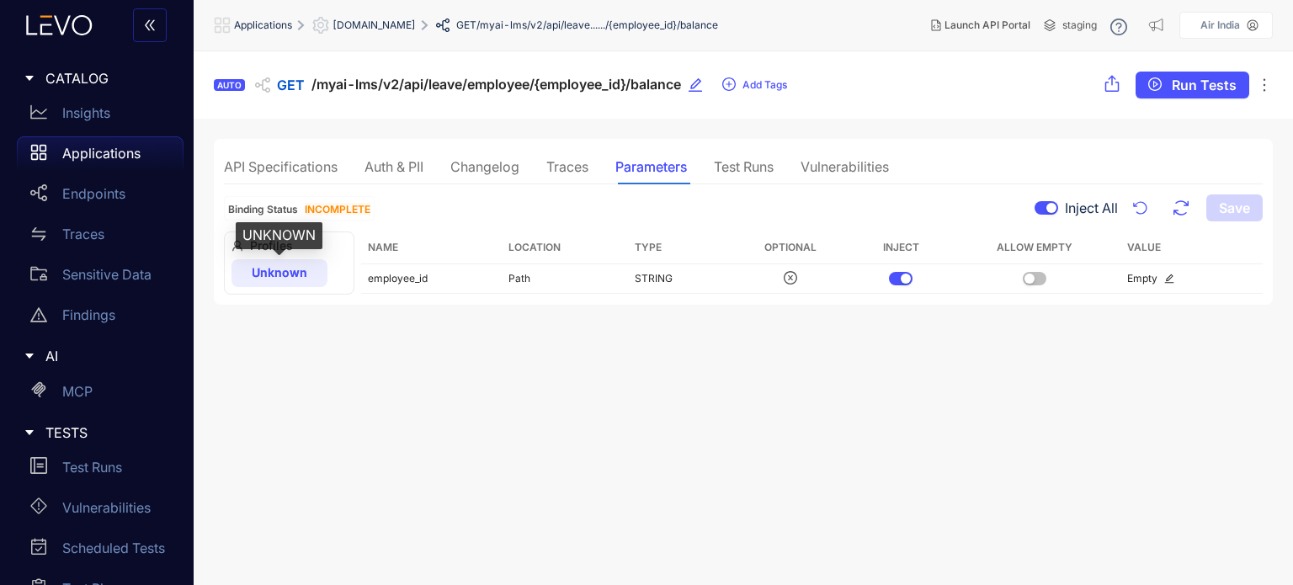
click at [276, 269] on span "Unknown" at bounding box center [280, 272] width 56 height 14
click at [308, 275] on div "Unknown" at bounding box center [280, 272] width 96 height 27
click at [566, 175] on div "Traces" at bounding box center [568, 166] width 42 height 35
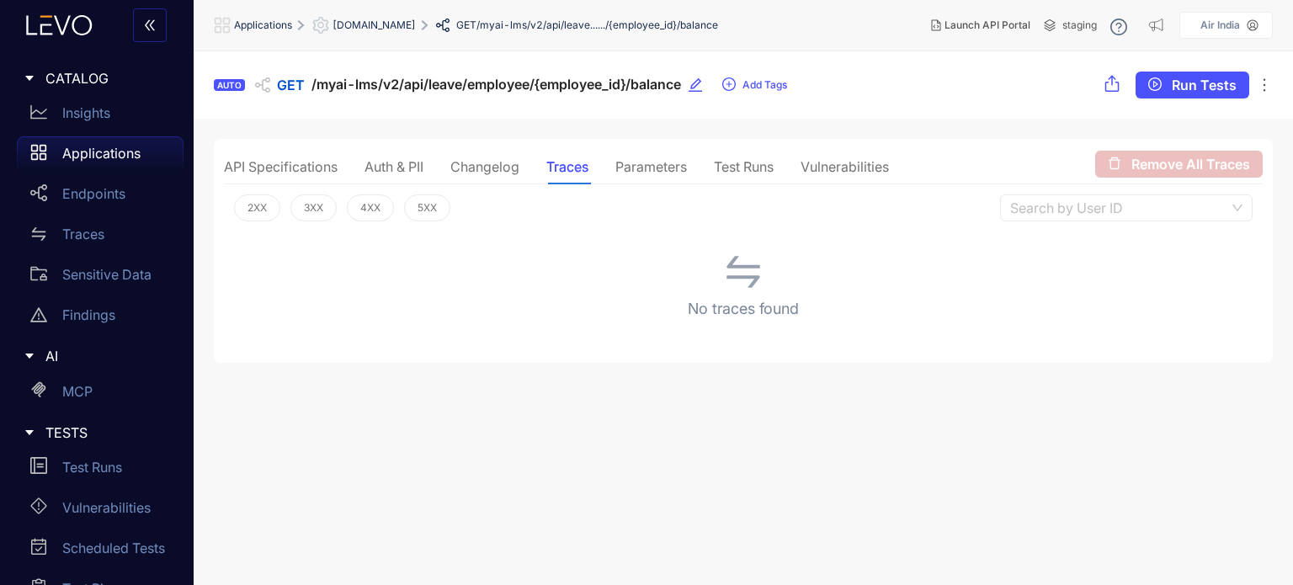
click at [656, 171] on div "Parameters" at bounding box center [652, 166] width 72 height 15
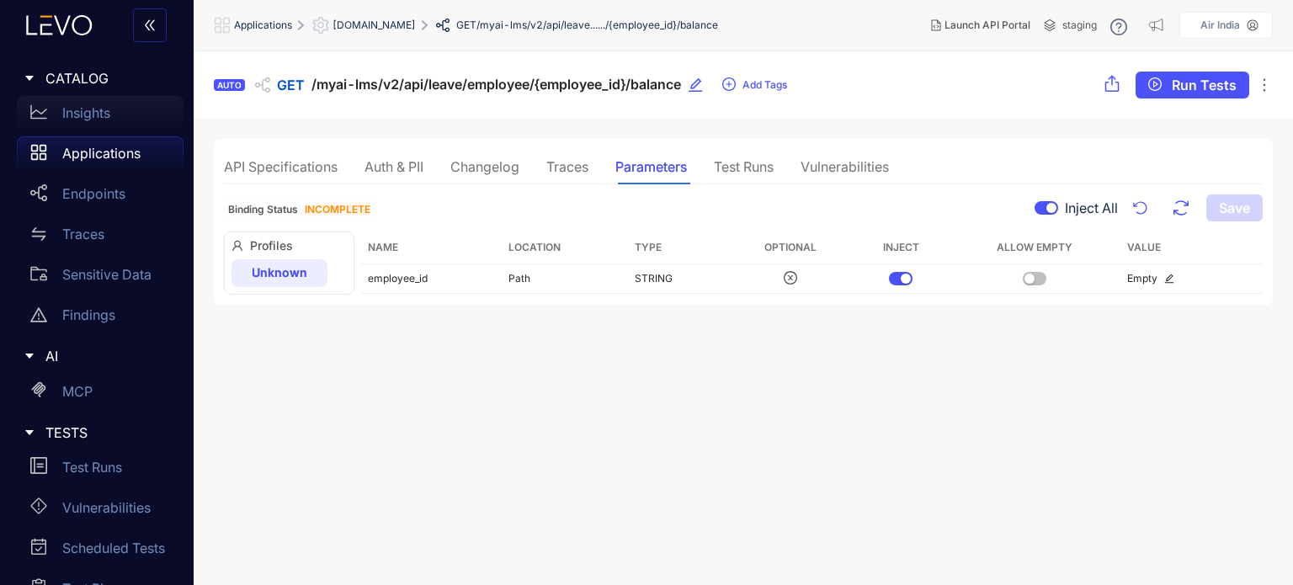
click at [91, 107] on p "Insights" at bounding box center [86, 112] width 48 height 15
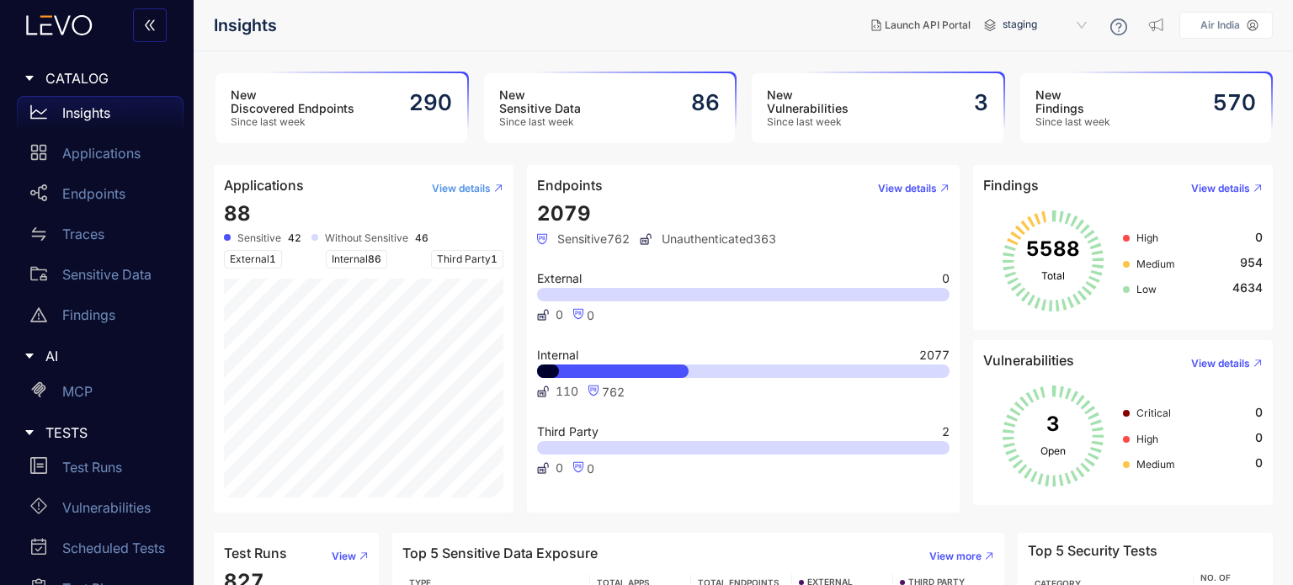
click at [433, 192] on span "View details" at bounding box center [461, 189] width 59 height 12
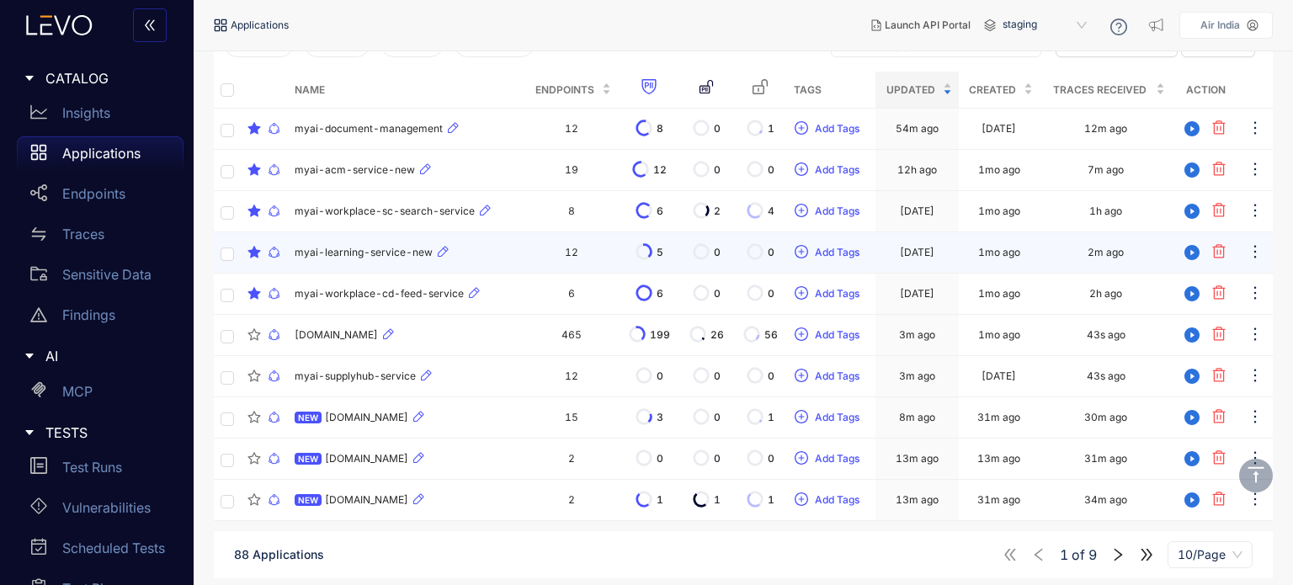
scroll to position [229, 0]
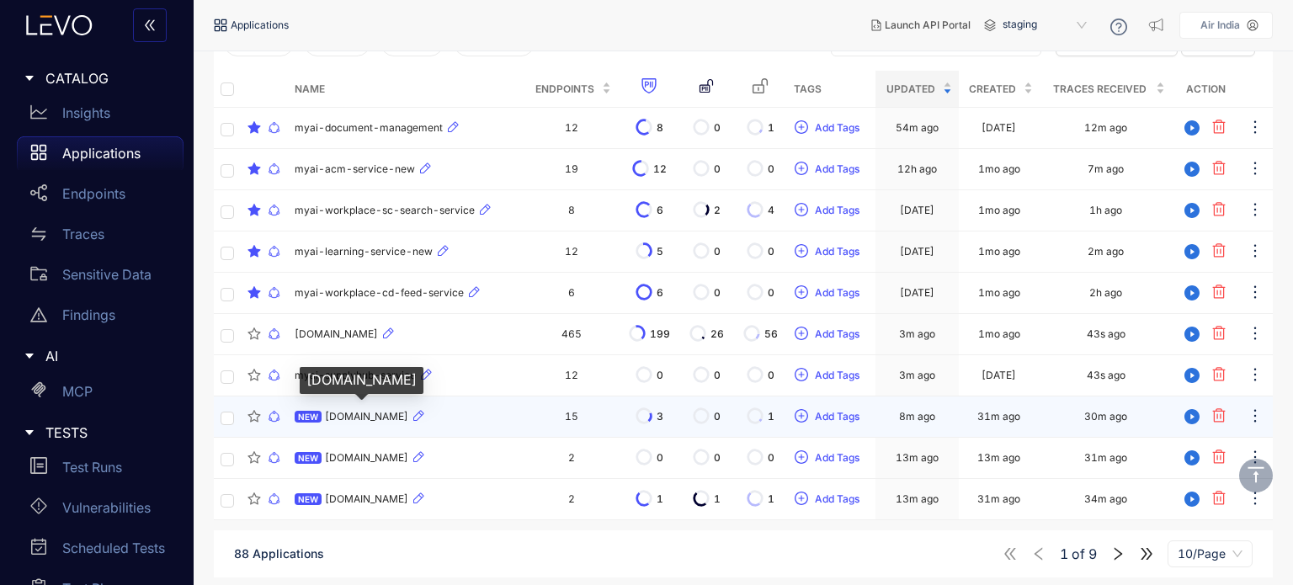
click at [358, 420] on span "[DOMAIN_NAME]" at bounding box center [366, 417] width 83 height 12
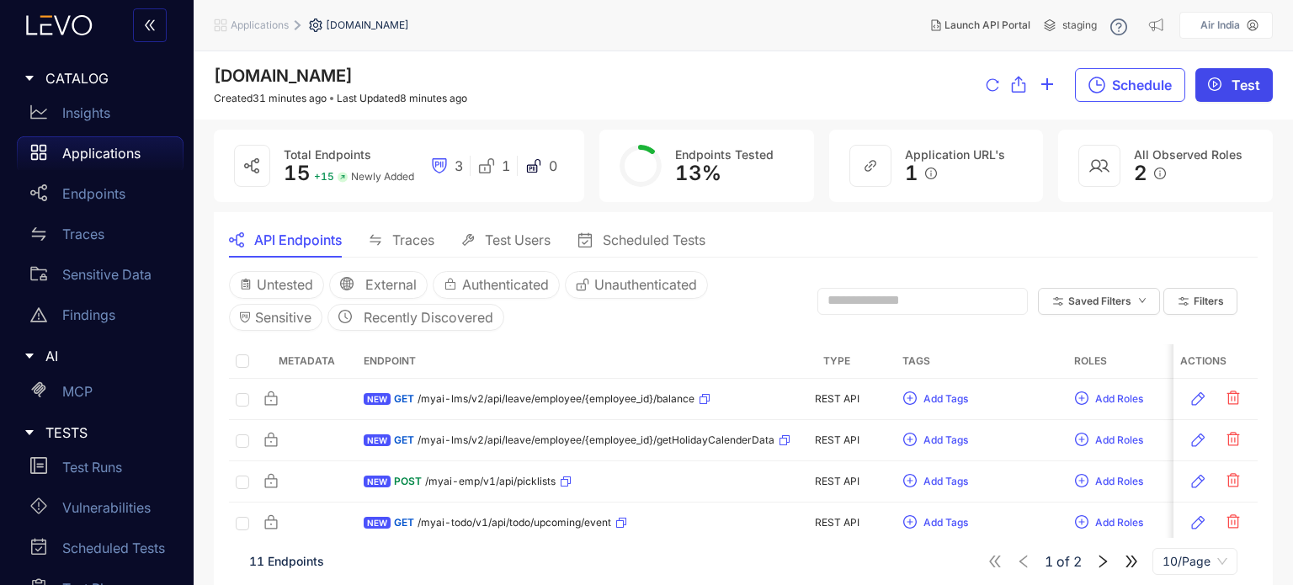
click at [1213, 79] on icon "play-circle" at bounding box center [1214, 83] width 13 height 13
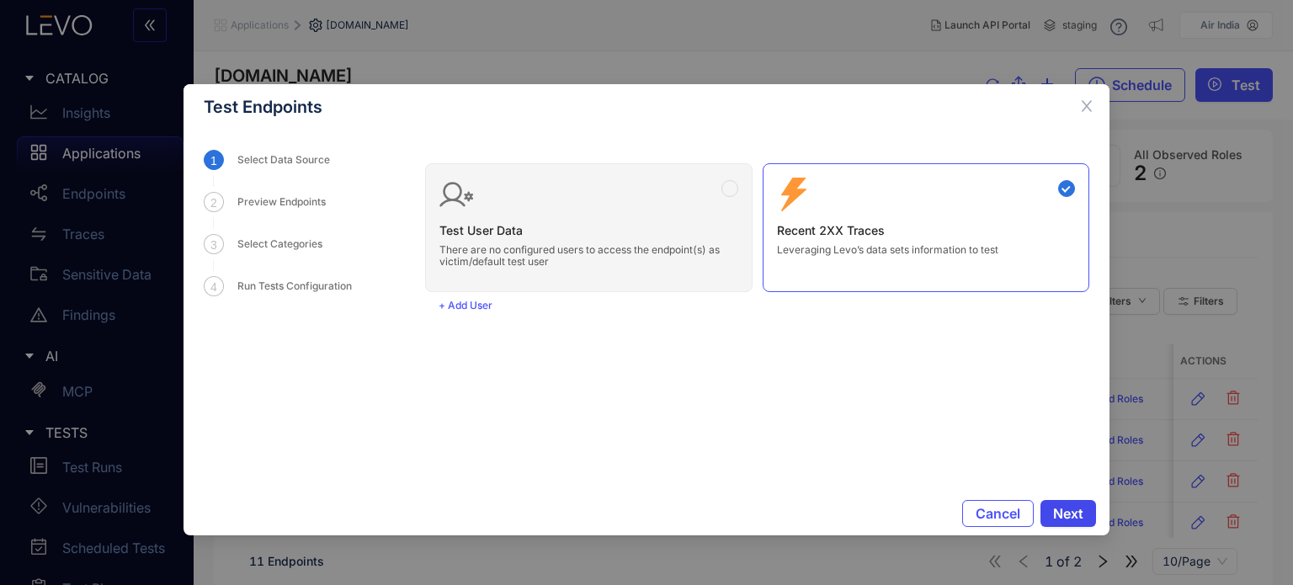
click at [1078, 509] on span "Next" at bounding box center [1068, 513] width 30 height 15
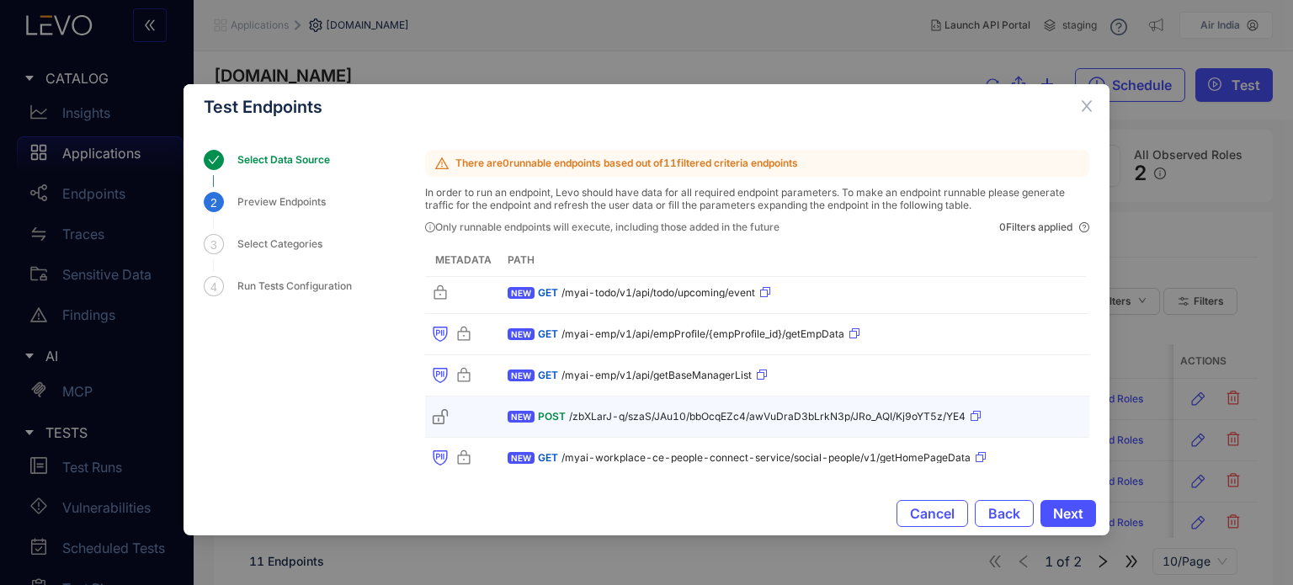
scroll to position [132, 0]
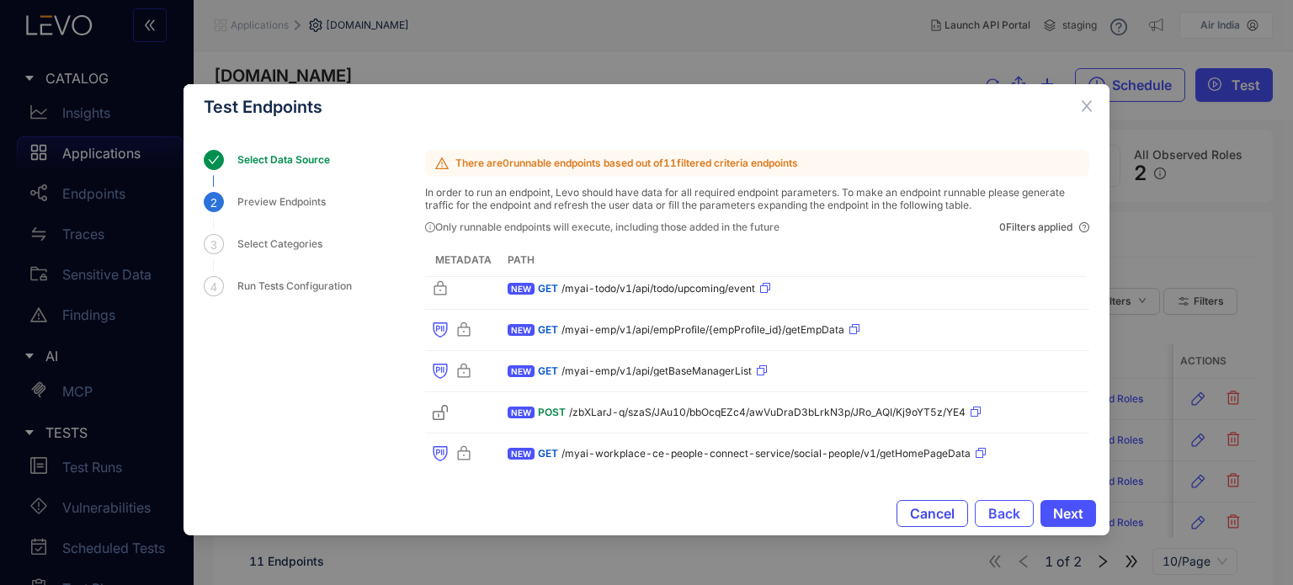
click at [930, 515] on span "Cancel" at bounding box center [932, 513] width 45 height 15
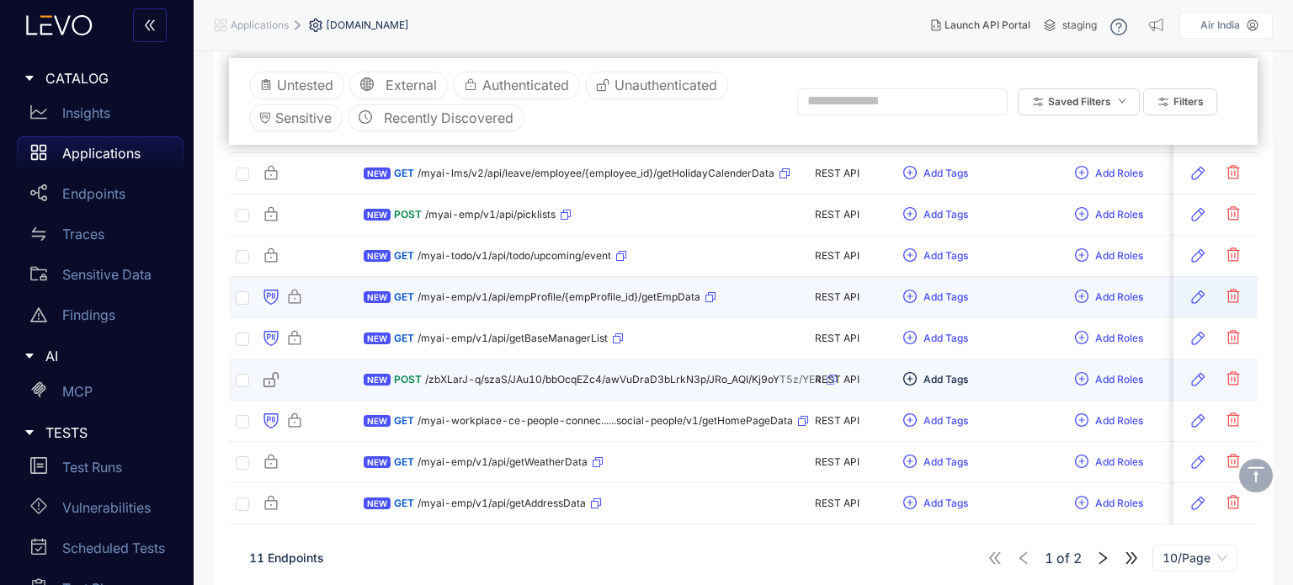
scroll to position [273, 0]
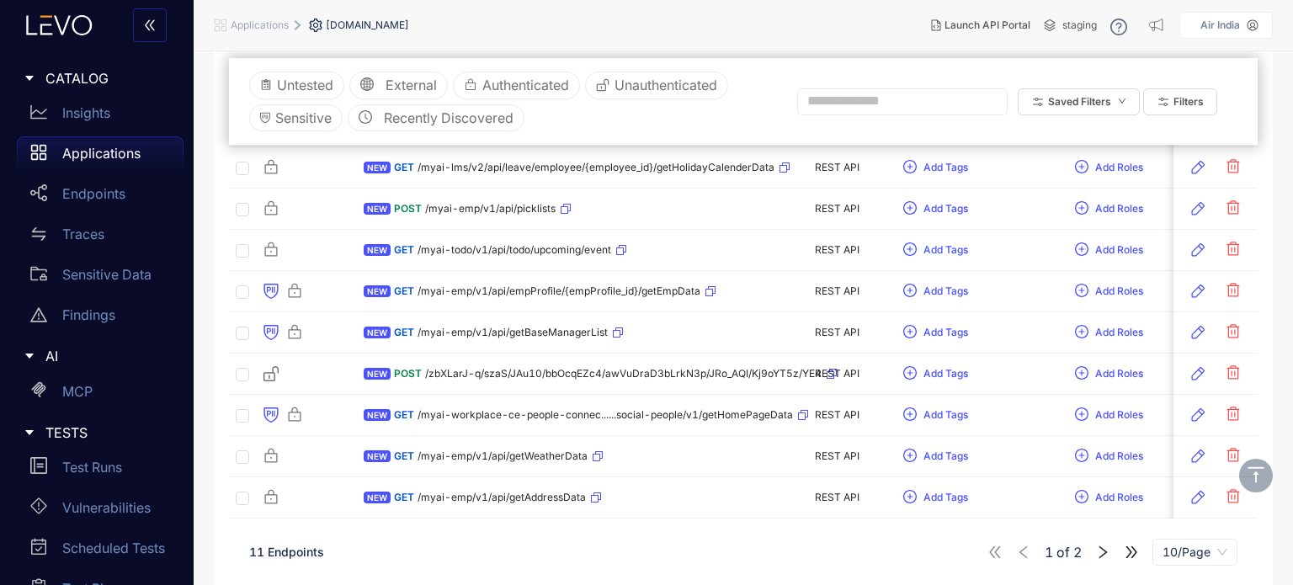
click at [1107, 542] on div "1 of 2 10/Page" at bounding box center [1113, 552] width 250 height 27
click at [1106, 547] on icon "right" at bounding box center [1103, 552] width 15 height 15
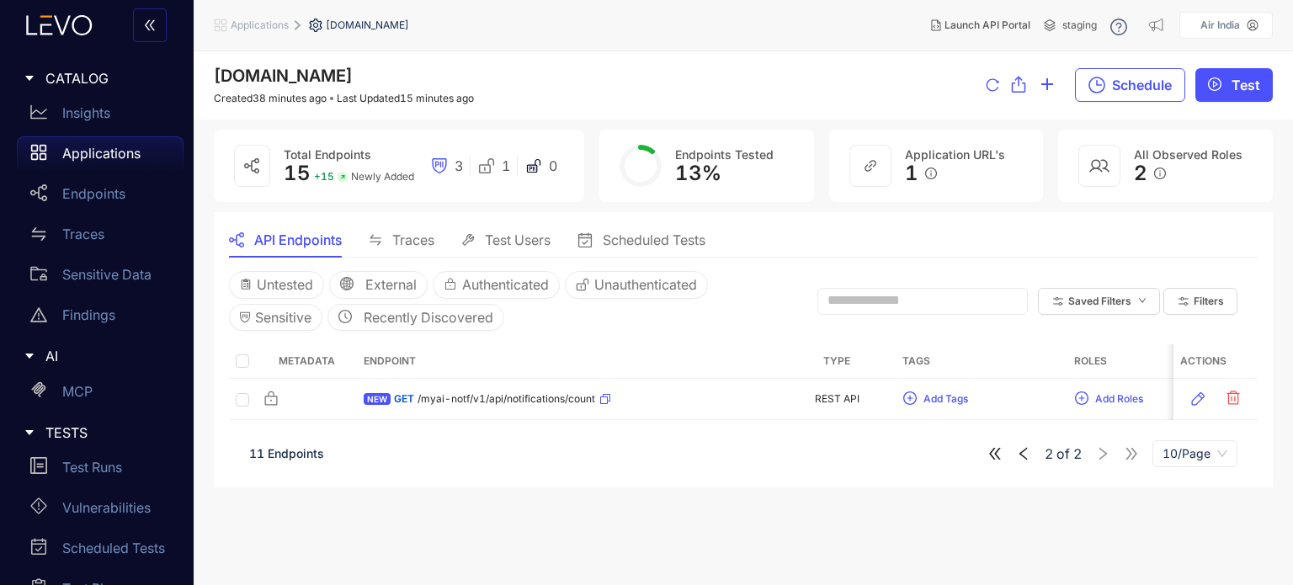
click at [1030, 455] on icon "left" at bounding box center [1023, 453] width 15 height 15
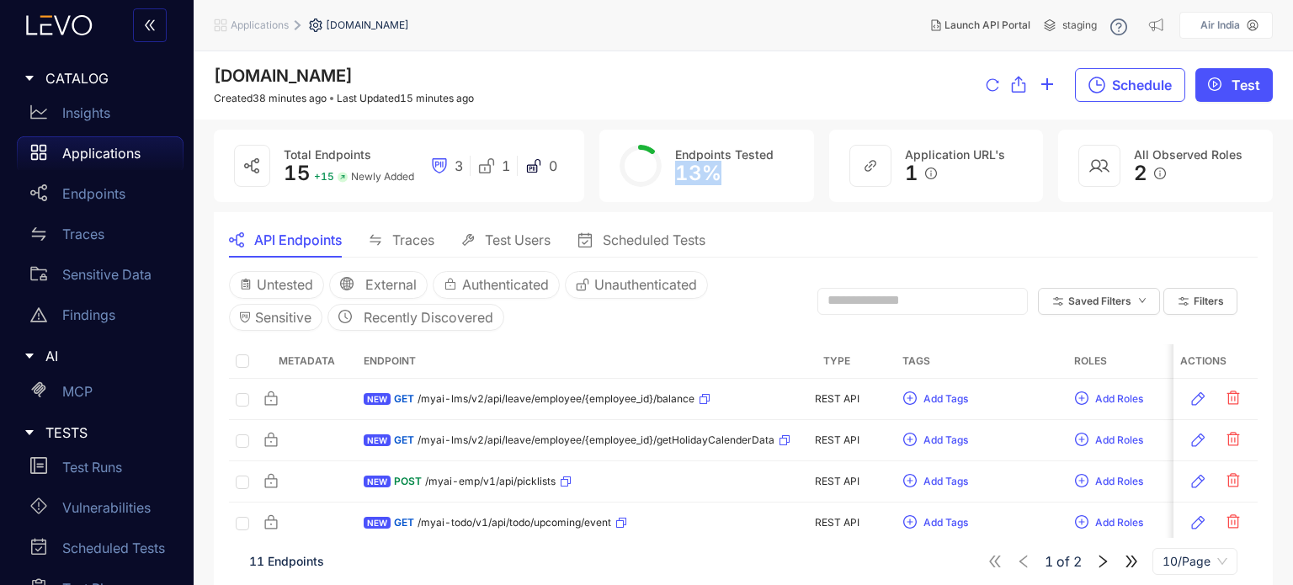
drag, startPoint x: 675, startPoint y: 173, endPoint x: 724, endPoint y: 174, distance: 48.9
click at [724, 174] on div "13 %" at bounding box center [724, 174] width 99 height 24
click at [773, 265] on div "Untested External Authenticated Unauthenticated Sensitive Recently Discovered S…" at bounding box center [743, 301] width 1029 height 87
drag, startPoint x: 724, startPoint y: 237, endPoint x: 338, endPoint y: 234, distance: 386.5
click at [281, 233] on div "API Endpoints Traces Test Users Scheduled Tests" at bounding box center [743, 239] width 1029 height 35
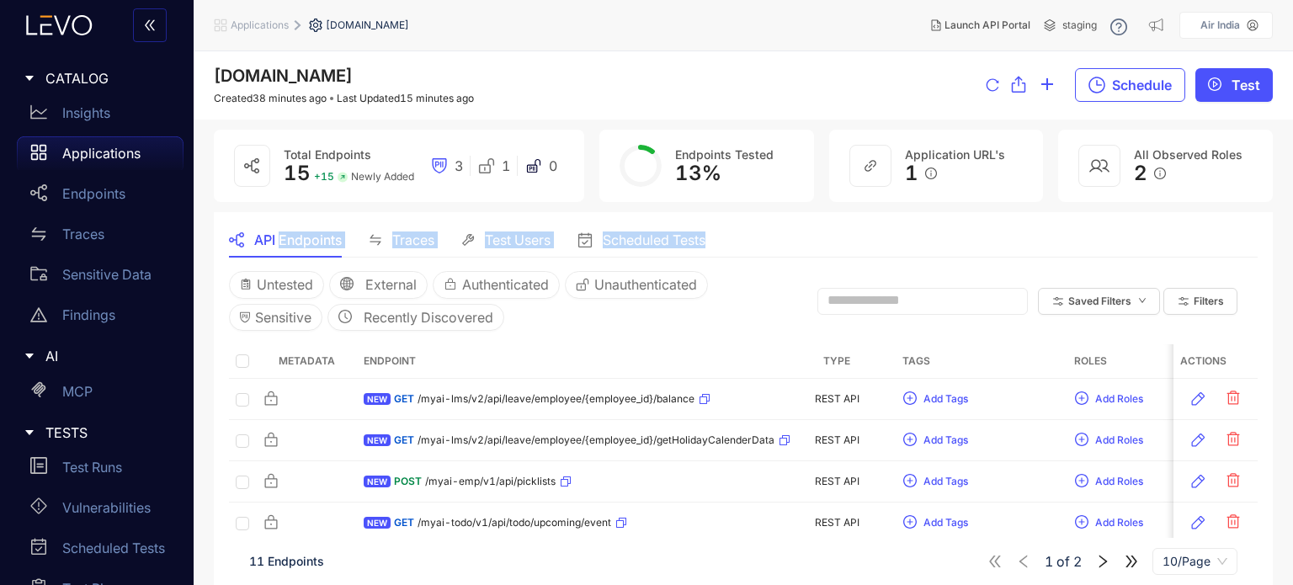
click at [805, 216] on section "API Endpoints Traces Test Users Scheduled Tests Untested External Authenticated…" at bounding box center [743, 535] width 1059 height 647
click at [825, 67] on div "[DOMAIN_NAME] Created 38 minutes ago Last Updated 15 minutes ago Schedule Test" at bounding box center [743, 86] width 1059 height 38
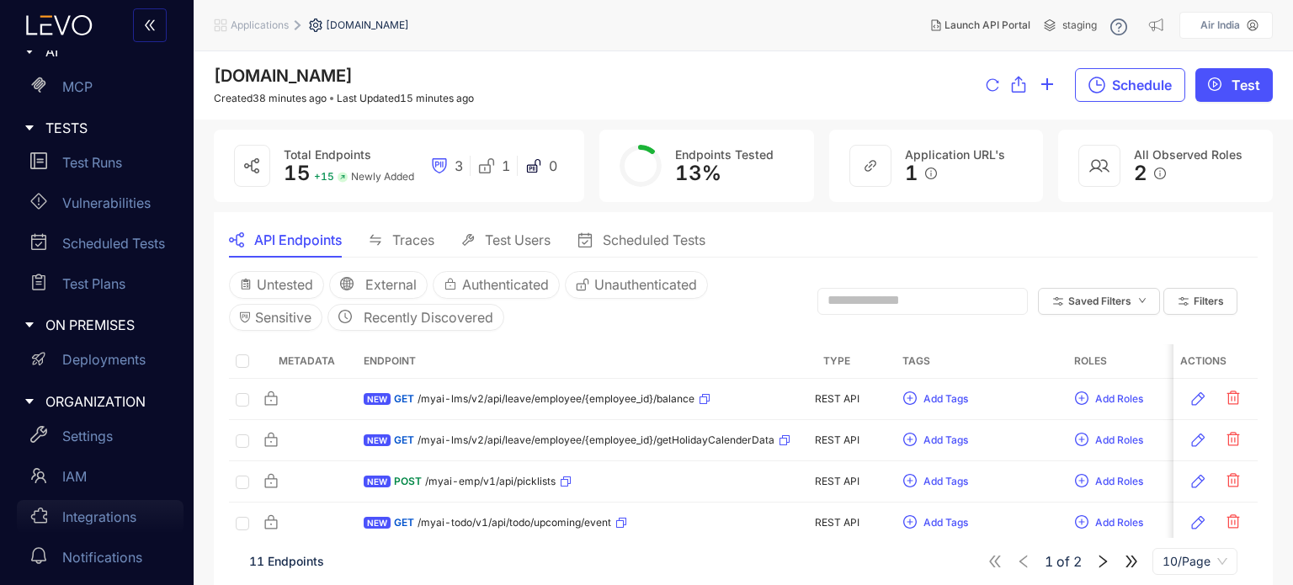
scroll to position [310, 0]
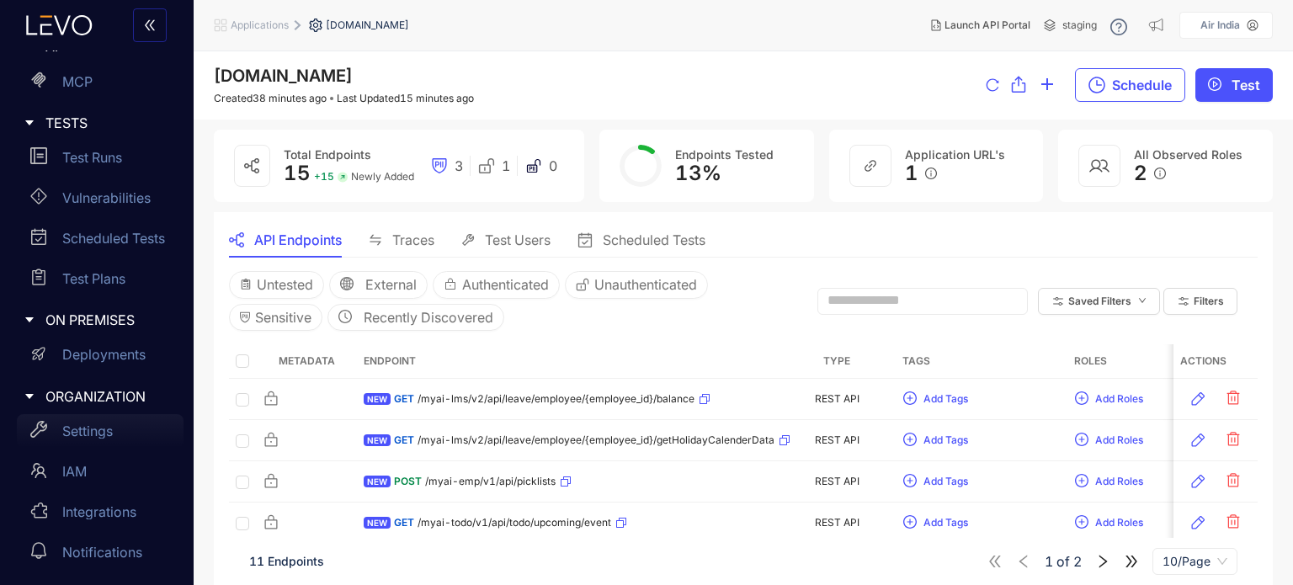
click at [109, 437] on p "Settings" at bounding box center [87, 431] width 51 height 15
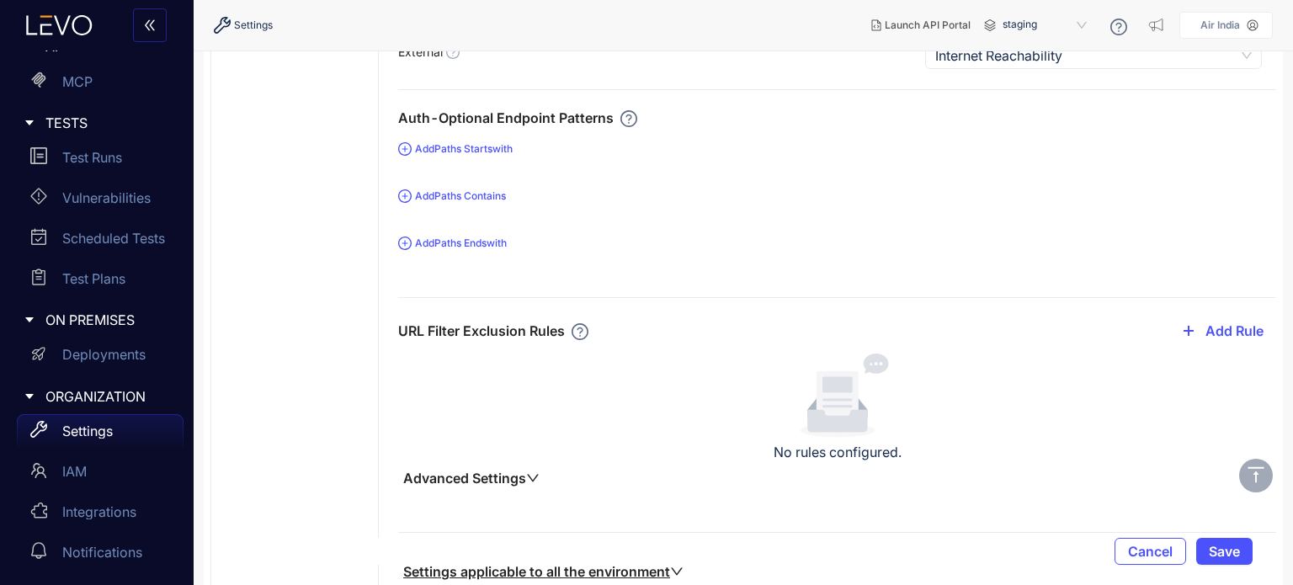
scroll to position [580, 0]
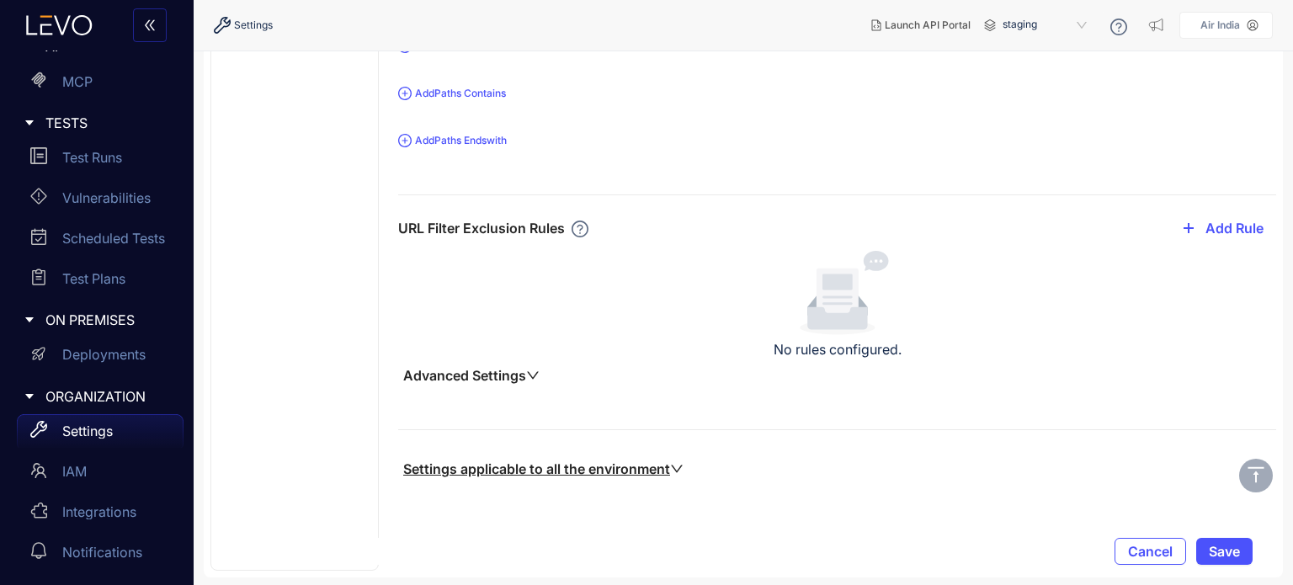
click at [630, 470] on u "Settings applicable to all the environment" at bounding box center [543, 469] width 280 height 17
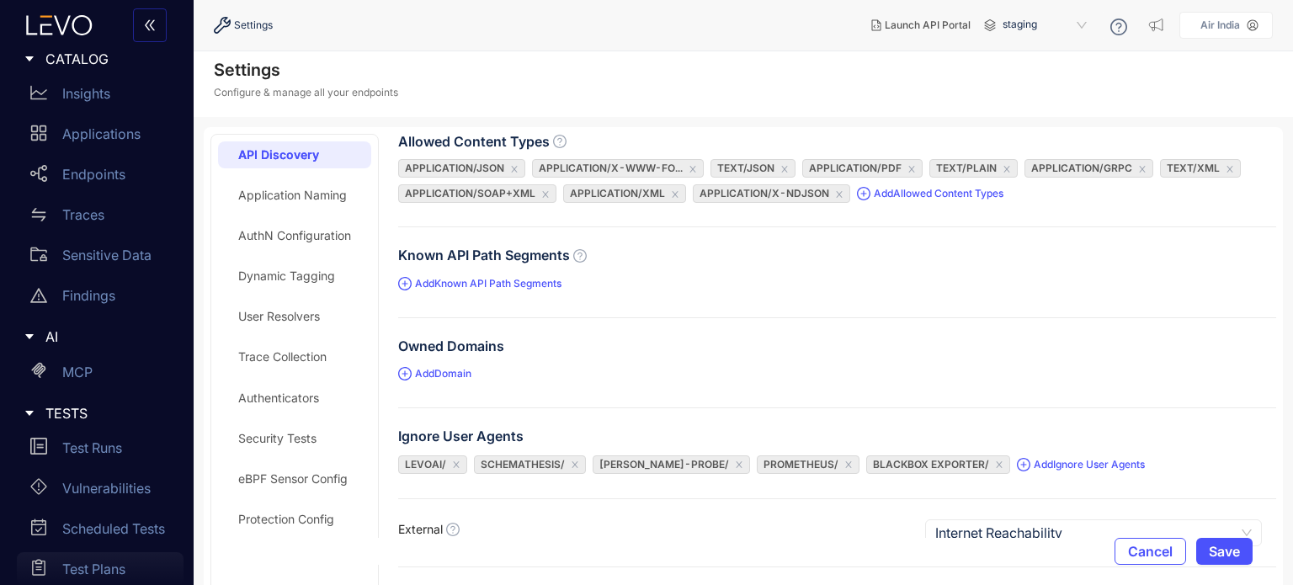
scroll to position [0, 0]
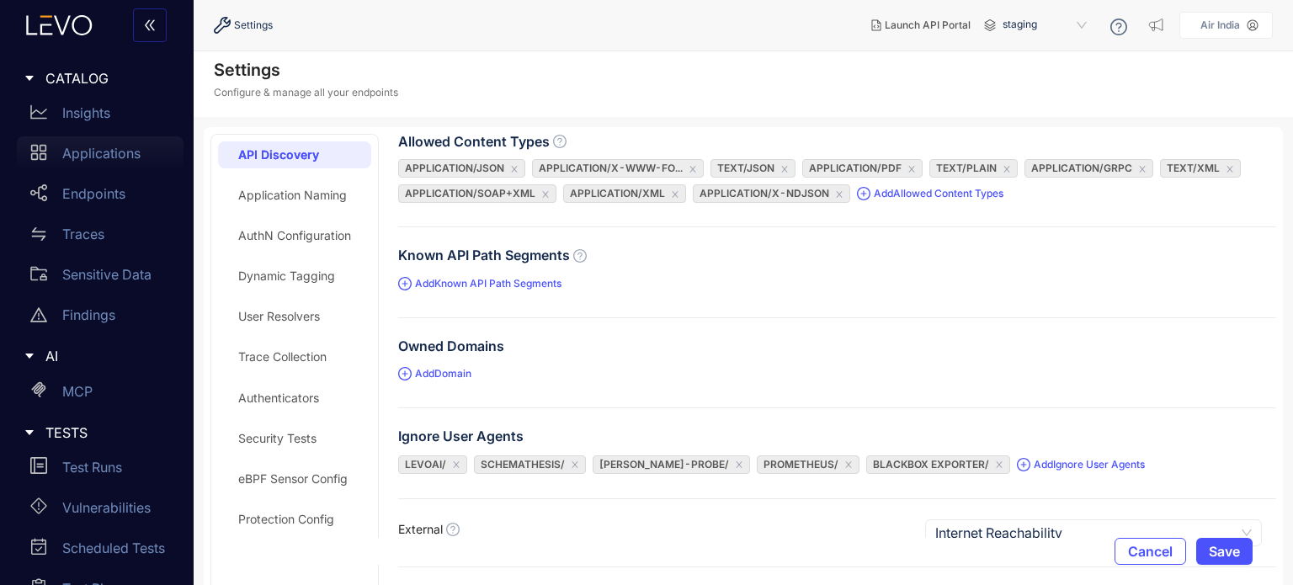
click at [112, 161] on div "Applications" at bounding box center [100, 153] width 167 height 34
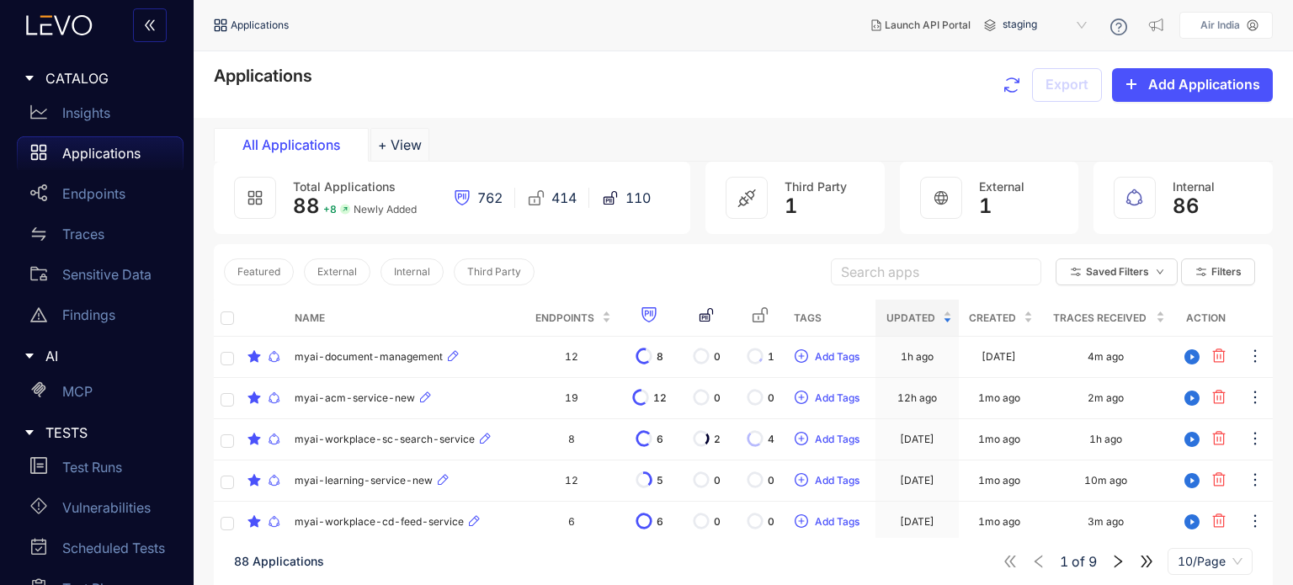
drag, startPoint x: 482, startPoint y: 73, endPoint x: 447, endPoint y: 144, distance: 78.7
click at [482, 73] on div "Applications Export Add Applications" at bounding box center [743, 85] width 1059 height 36
